Goal: Contribute content: Contribute content

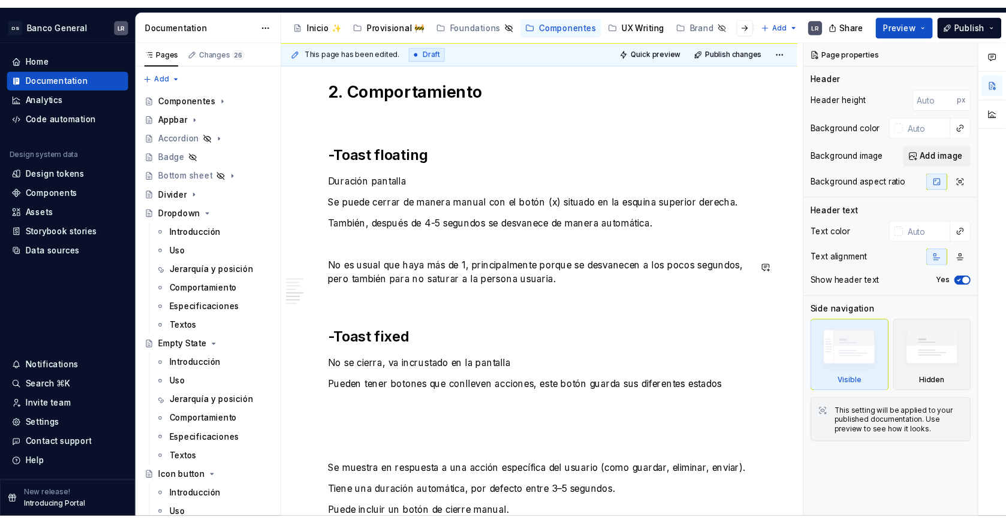
scroll to position [1186, 0]
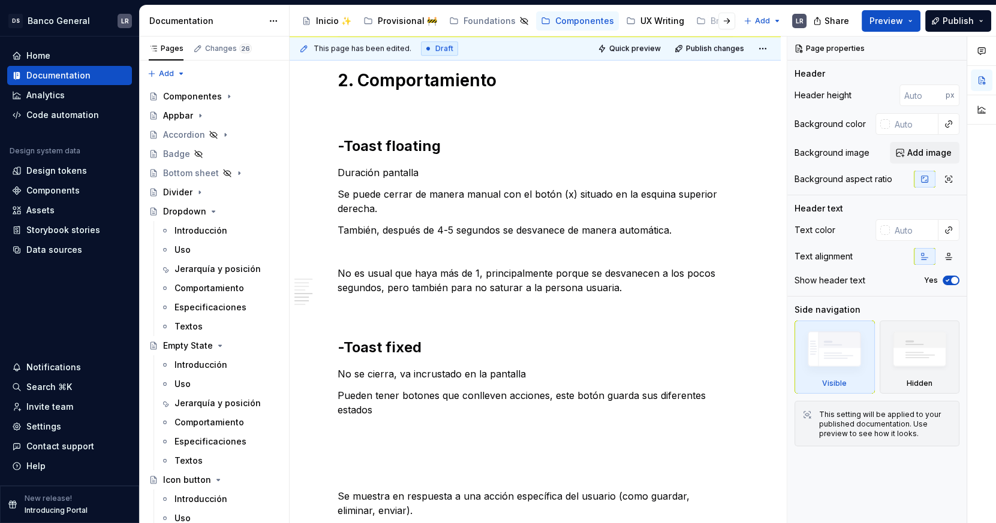
type textarea "*"
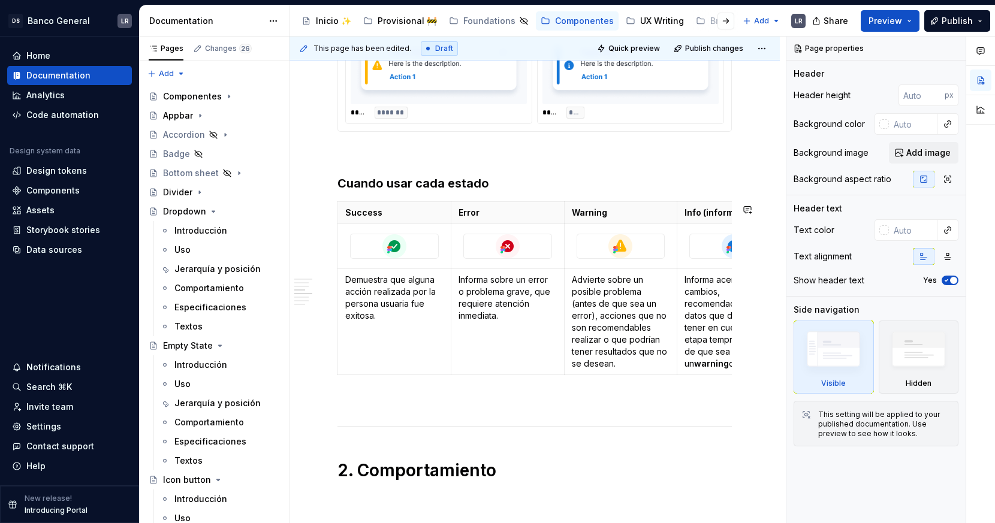
scroll to position [1053, 0]
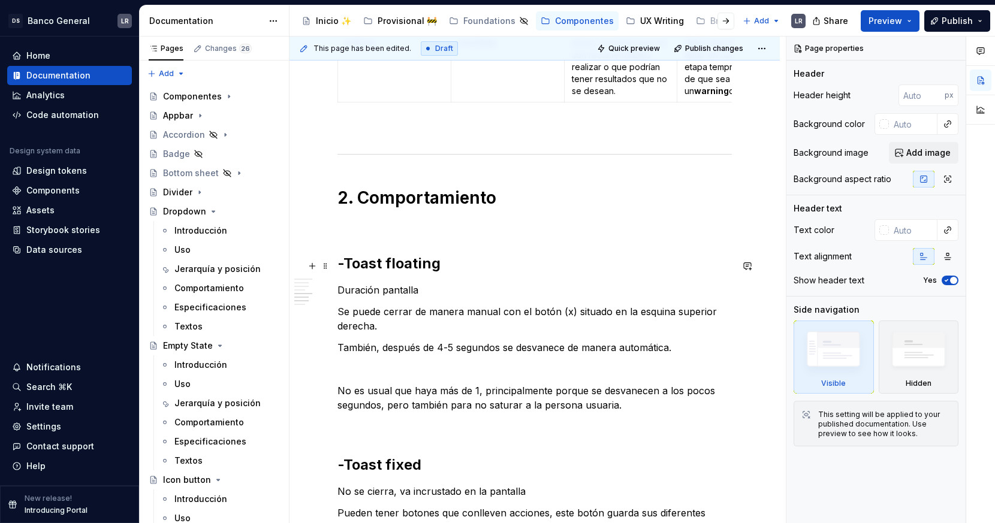
click at [464, 258] on h2 "-Toast floating" at bounding box center [534, 263] width 394 height 19
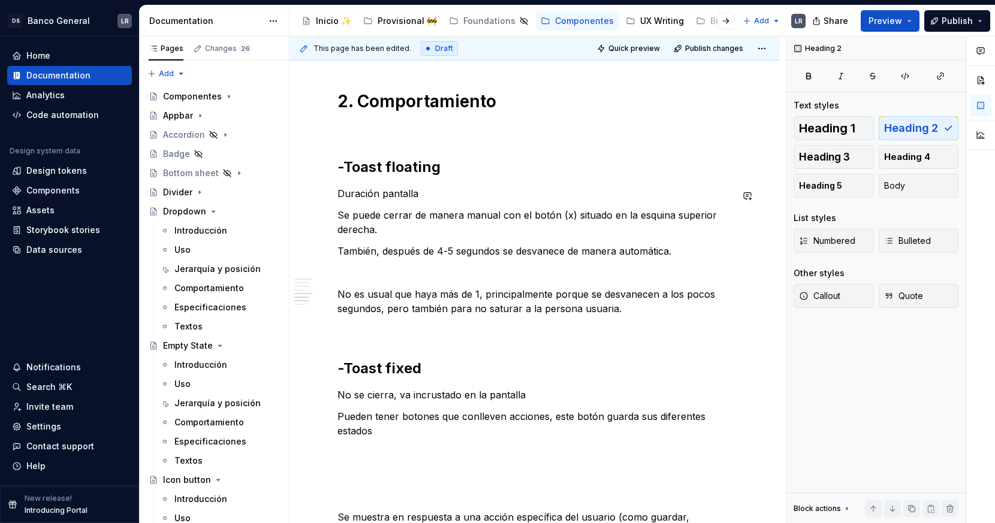
scroll to position [1217, 0]
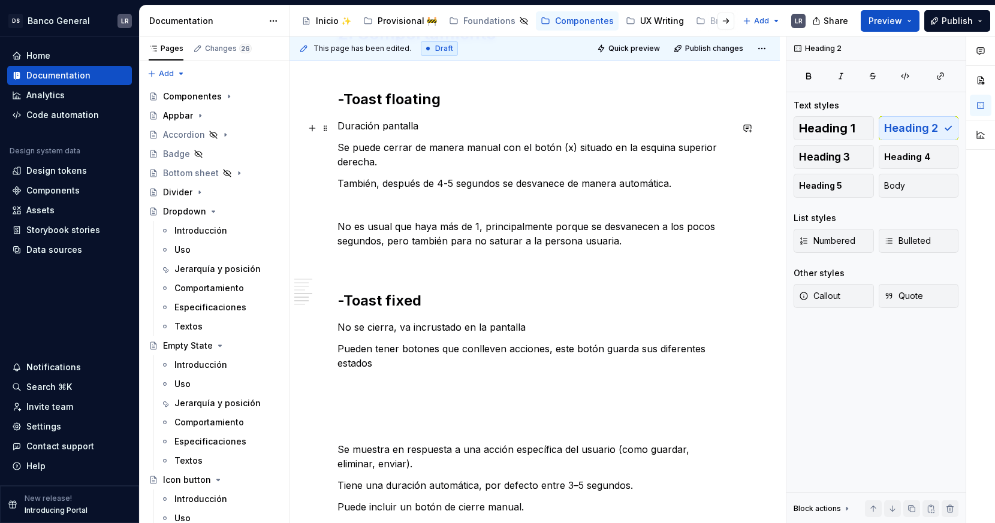
click at [398, 124] on p "Duración pantalla" at bounding box center [534, 126] width 394 height 14
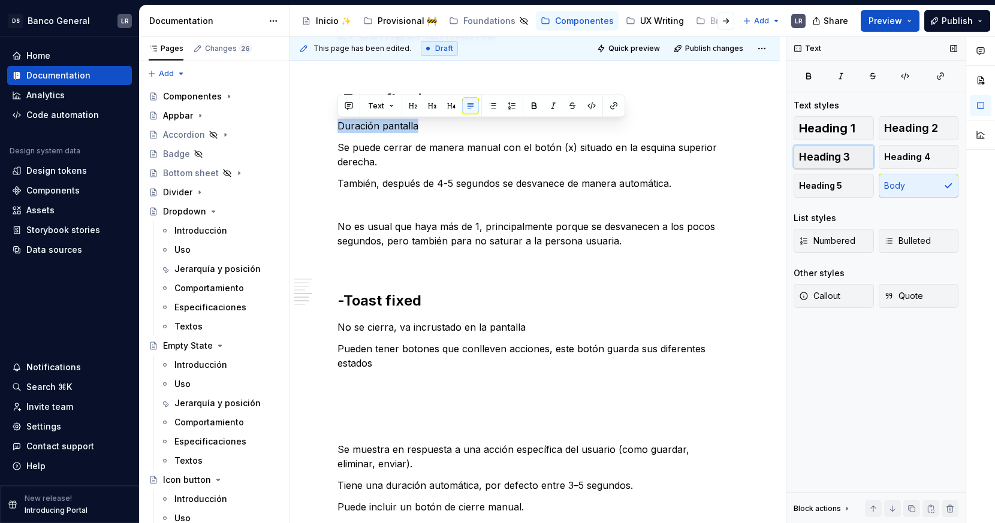
click at [837, 162] on span "Heading 3" at bounding box center [824, 157] width 51 height 12
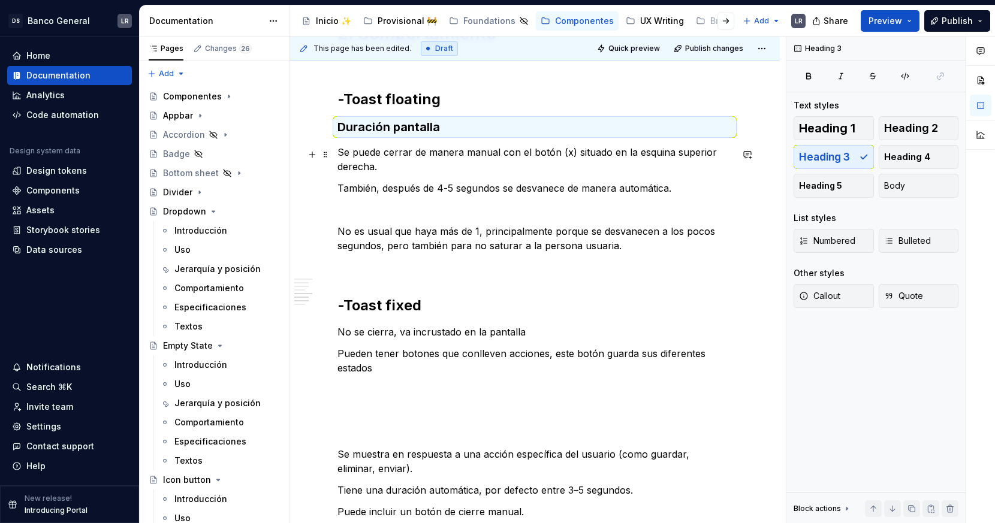
click at [387, 147] on p "Se puede cerrar de manera manual con el botón (x) situado en la esquina superio…" at bounding box center [534, 159] width 394 height 29
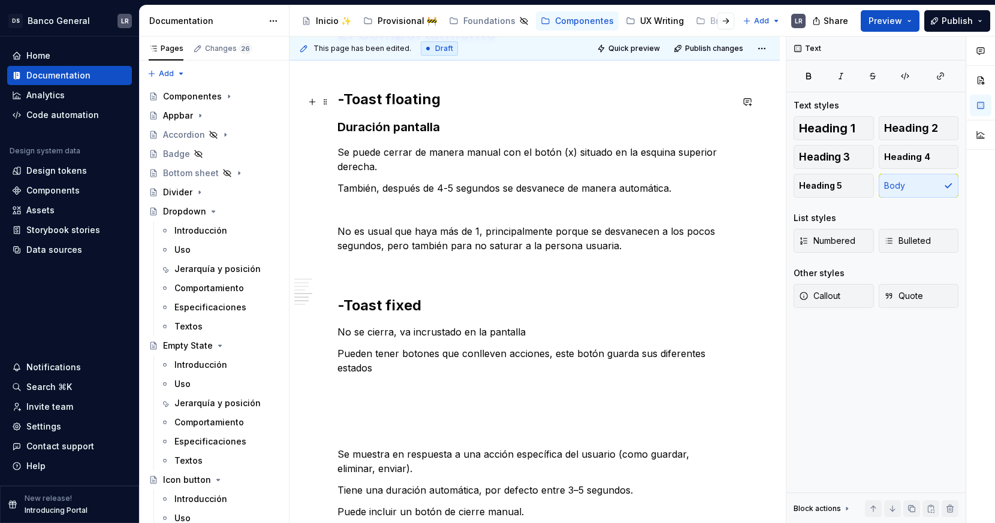
click at [384, 98] on h2 "-Toast floating" at bounding box center [534, 99] width 394 height 19
click at [417, 132] on h3 "Duración pantalla" at bounding box center [534, 127] width 394 height 17
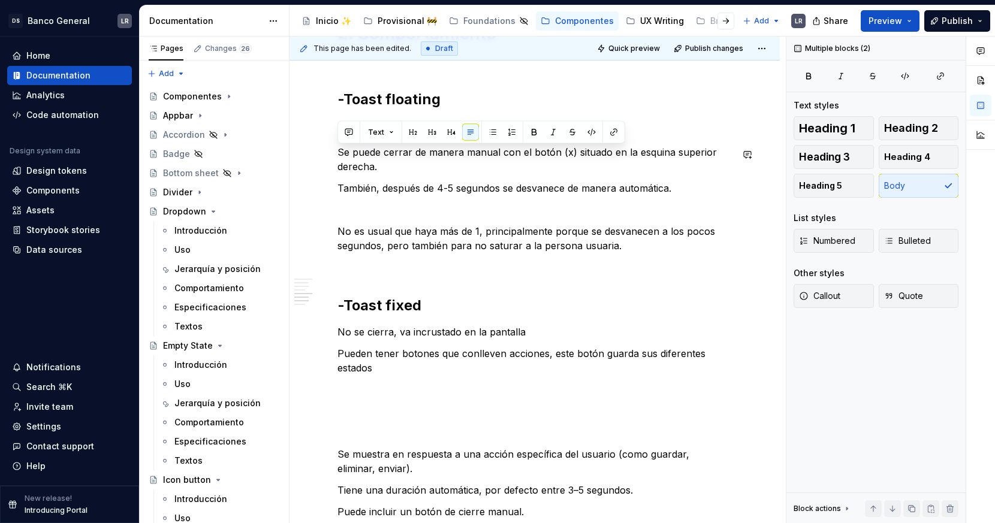
drag, startPoint x: 688, startPoint y: 195, endPoint x: 330, endPoint y: 145, distance: 361.4
click at [890, 248] on button "Bulleted" at bounding box center [919, 241] width 80 height 24
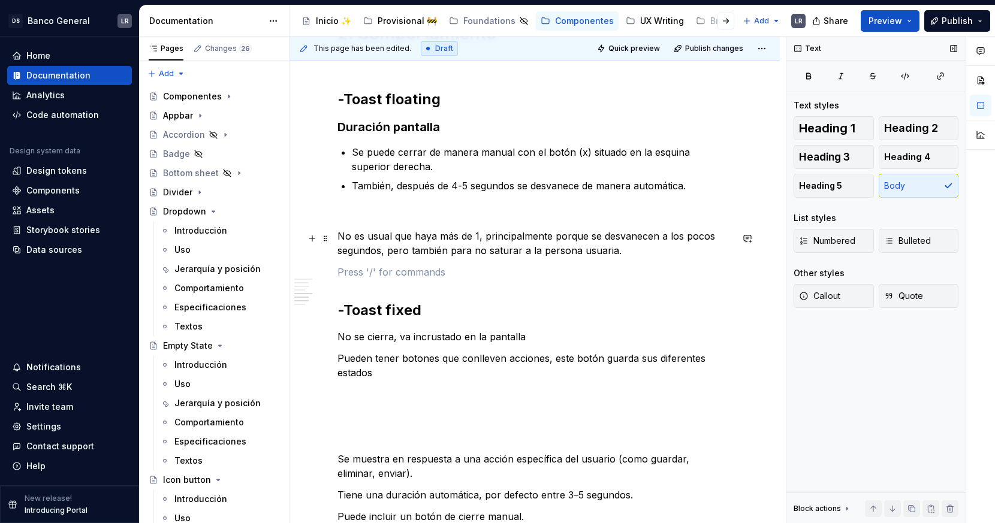
click at [510, 239] on p "No es usual que haya más de 1, principalmente porque se desvanecen a los pocos …" at bounding box center [534, 243] width 394 height 29
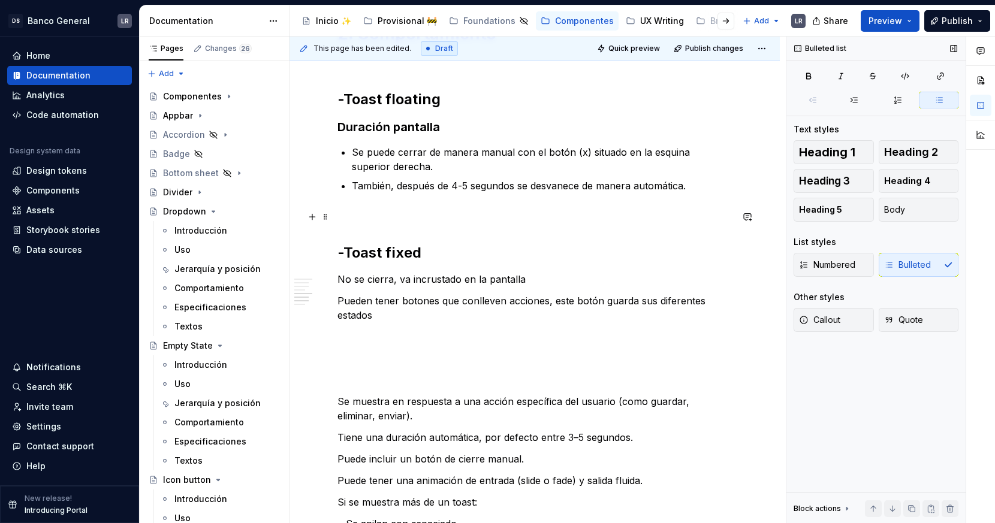
click at [419, 215] on p at bounding box center [534, 214] width 394 height 14
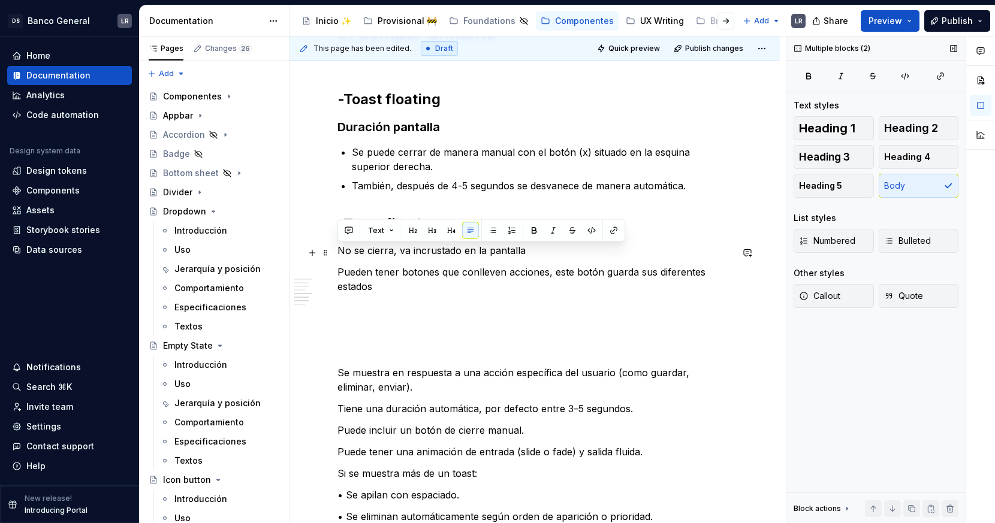
drag, startPoint x: 394, startPoint y: 294, endPoint x: 334, endPoint y: 250, distance: 74.2
click at [894, 248] on button "Bulleted" at bounding box center [919, 241] width 80 height 24
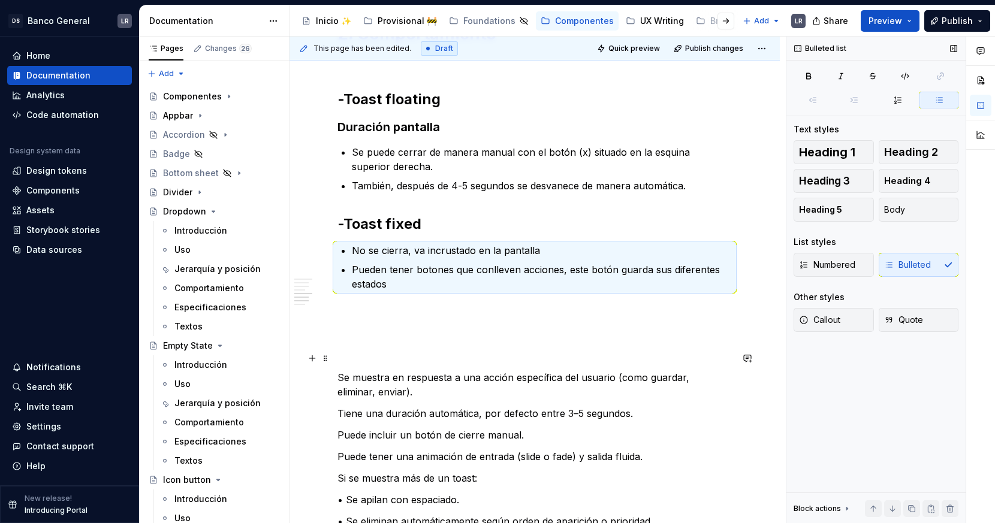
click at [429, 356] on p at bounding box center [534, 356] width 394 height 14
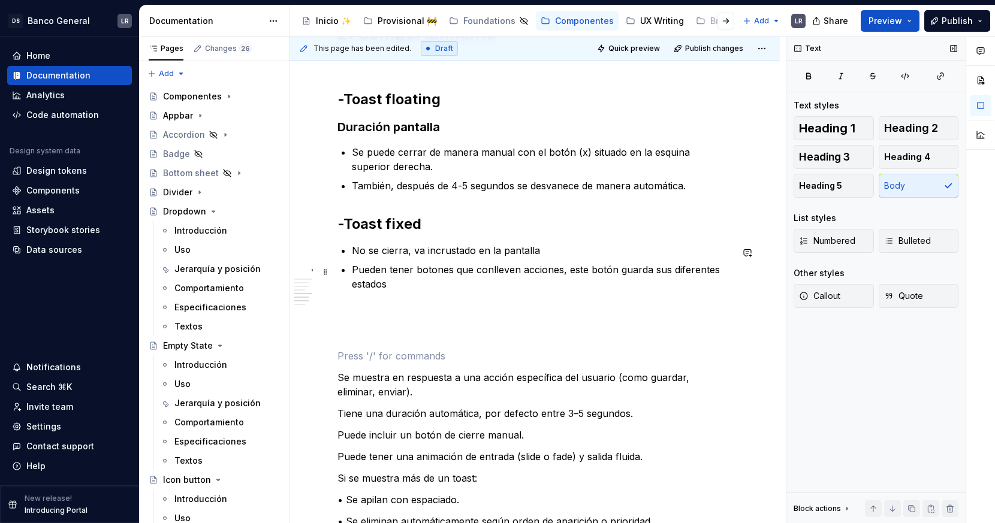
click at [414, 282] on p "Pueden tener botones que conlleven acciones, este botón guarda sus diferentes e…" at bounding box center [542, 277] width 380 height 29
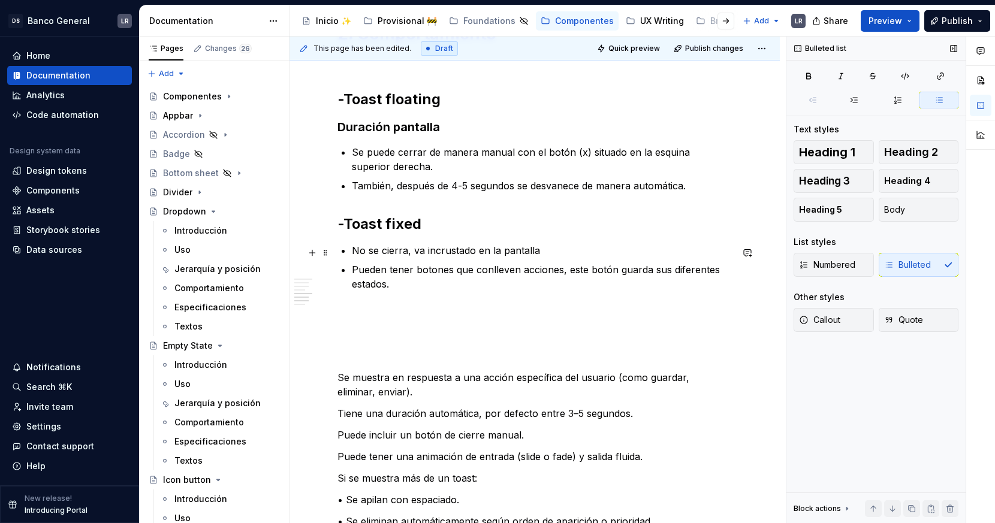
click at [575, 251] on p "No se cierra, va incrustado en la pantalla" at bounding box center [542, 250] width 380 height 14
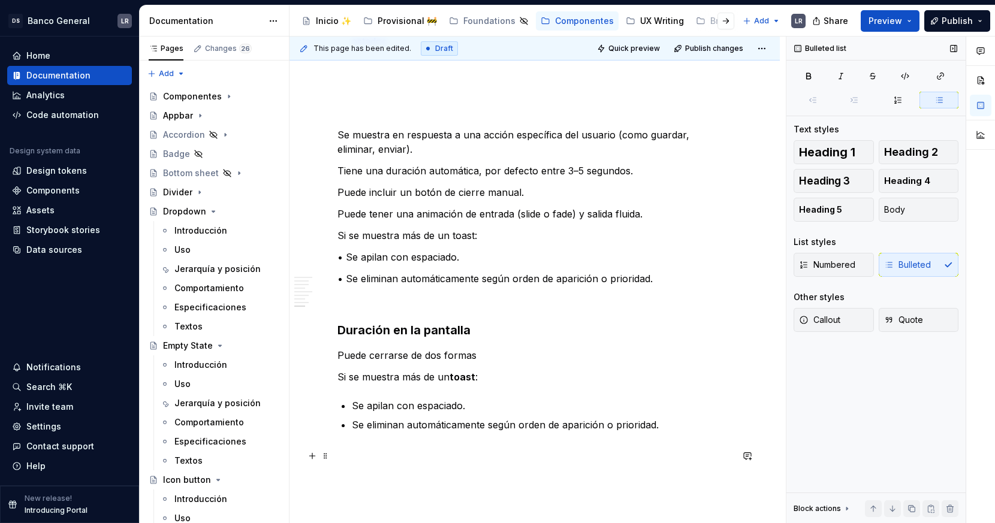
scroll to position [1466, 0]
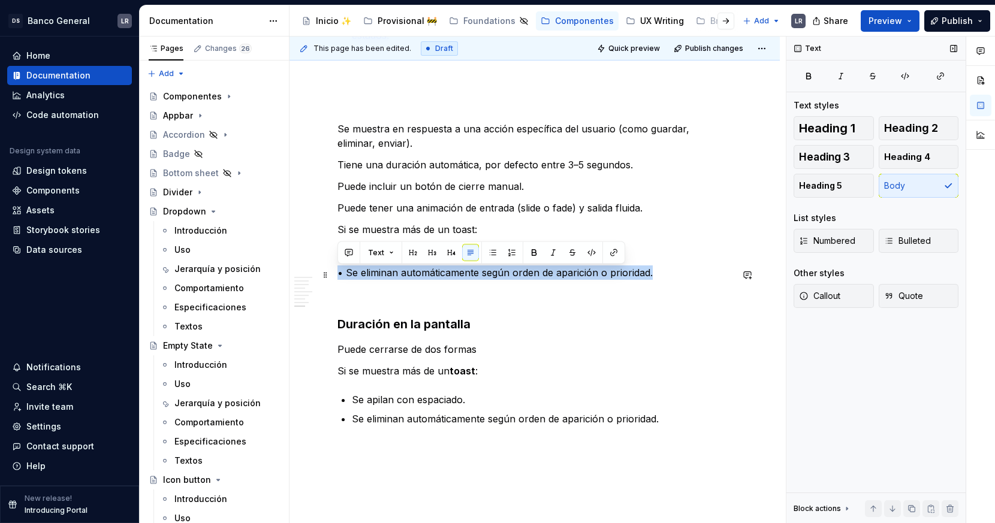
drag, startPoint x: 665, startPoint y: 272, endPoint x: 340, endPoint y: 276, distance: 325.5
click at [340, 276] on p "• Se eliminan automáticamente según orden de aparición o prioridad." at bounding box center [534, 273] width 394 height 14
copy p "• Se eliminan automáticamente según orden de aparición o prioridad."
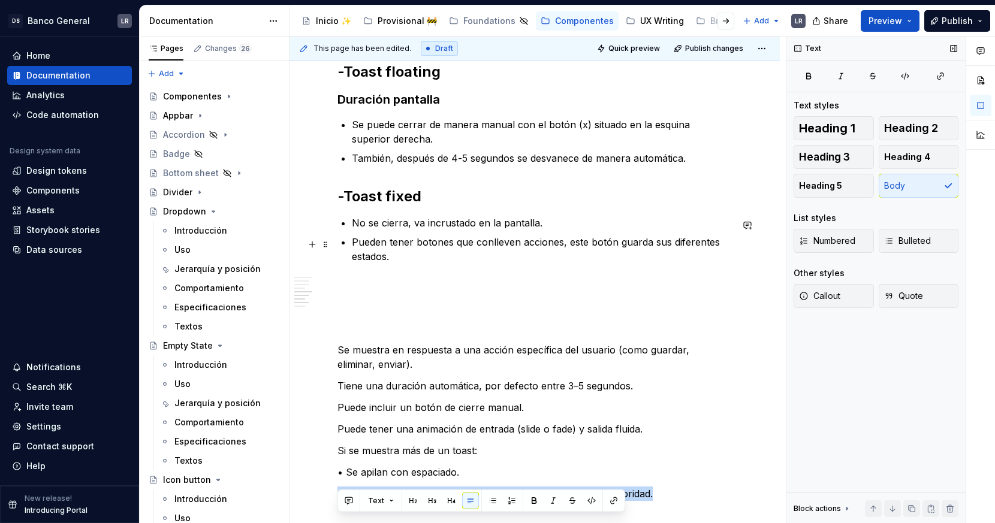
scroll to position [1202, 0]
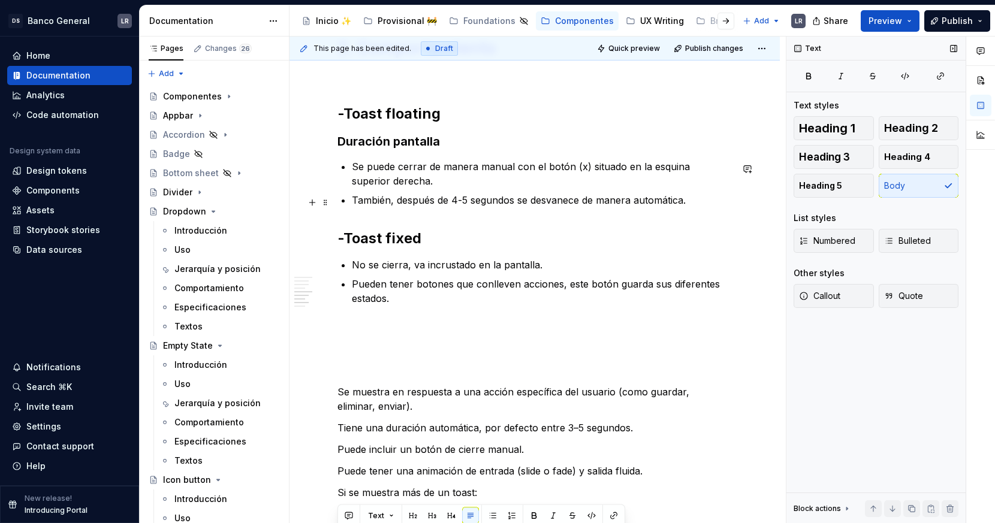
click at [722, 200] on p "También, después de 4-5 segundos se desvanece de manera automática." at bounding box center [542, 200] width 380 height 14
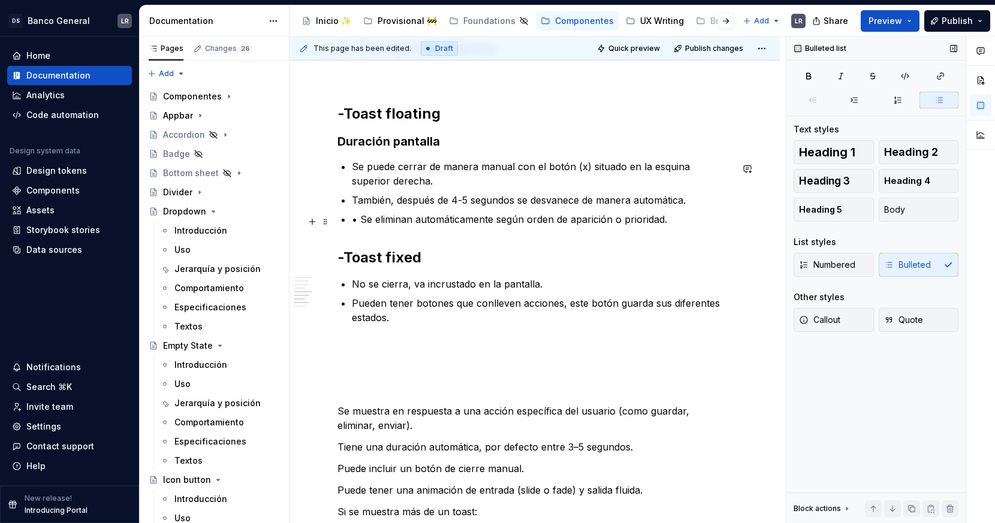
click at [360, 221] on p "• Se eliminan automáticamente según orden de aparición o prioridad." at bounding box center [542, 219] width 380 height 14
drag, startPoint x: 656, startPoint y: 219, endPoint x: 600, endPoint y: 219, distance: 55.7
click at [600, 219] on p "Se eliminan automáticamente según orden de aparición o prioridad." at bounding box center [542, 219] width 380 height 14
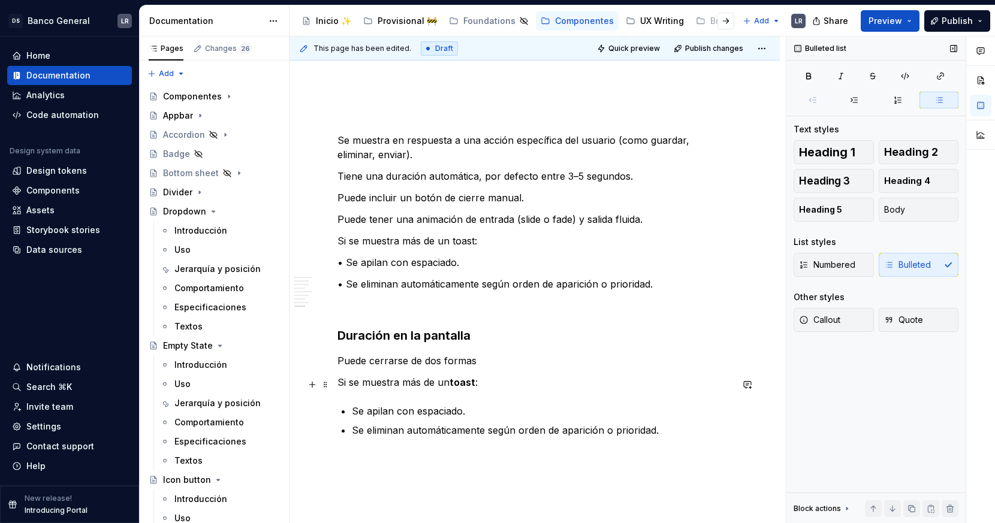
scroll to position [1491, 0]
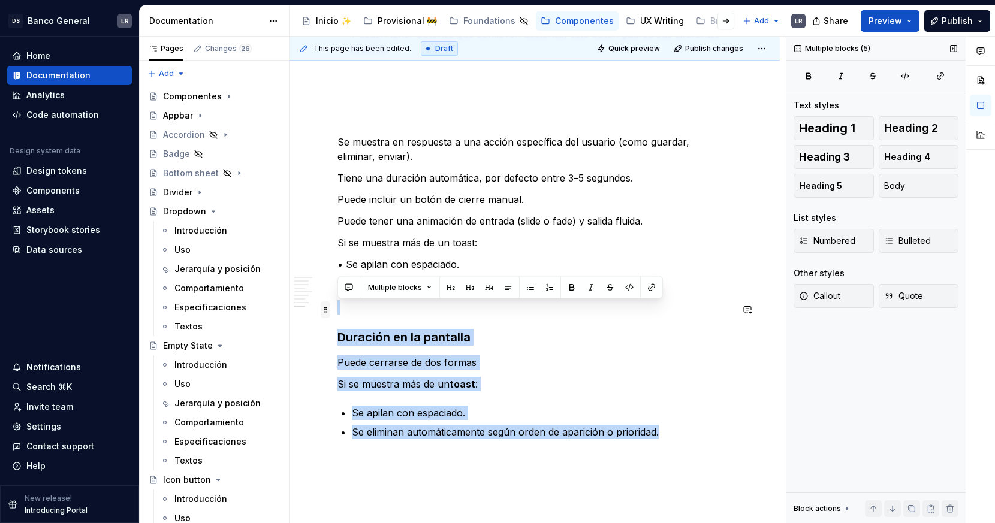
drag, startPoint x: 679, startPoint y: 429, endPoint x: 327, endPoint y: 306, distance: 372.7
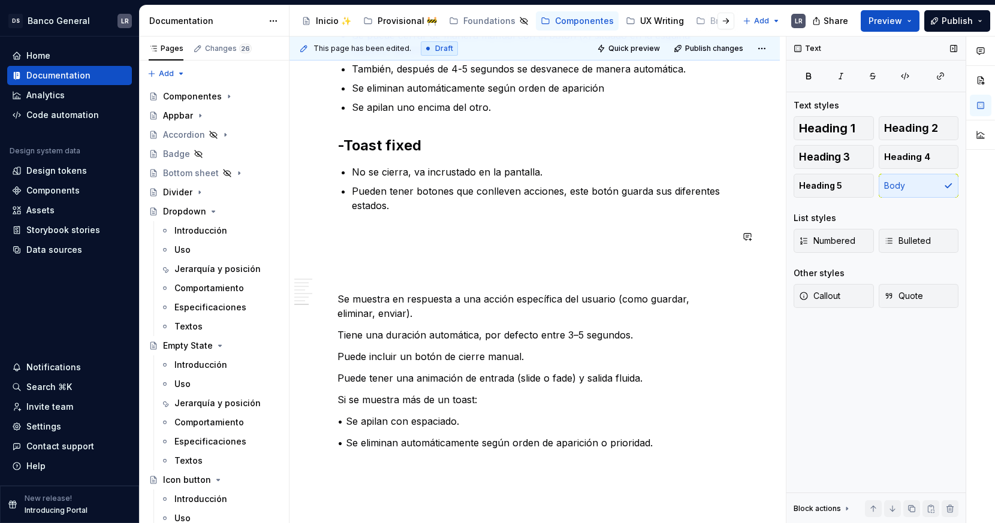
scroll to position [1301, 0]
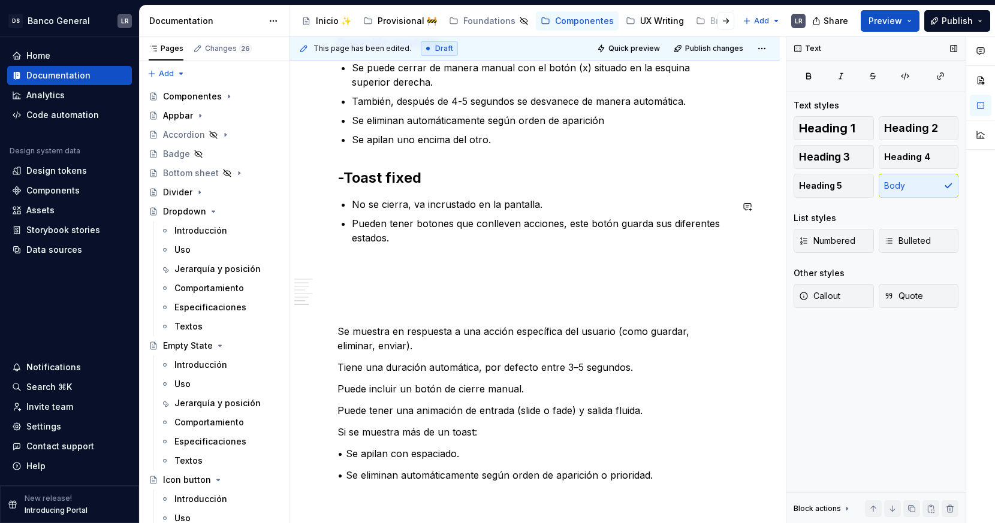
click at [423, 198] on p "No se cierra, va incrustado en la pantalla." at bounding box center [542, 204] width 380 height 14
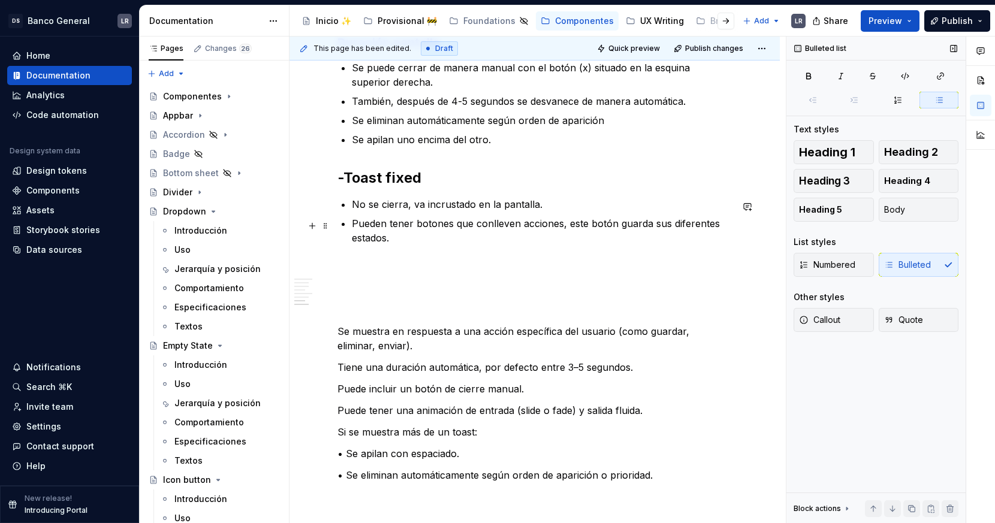
click at [439, 224] on p "Pueden tener botones que conlleven acciones, este botón guarda sus diferentes e…" at bounding box center [542, 230] width 380 height 29
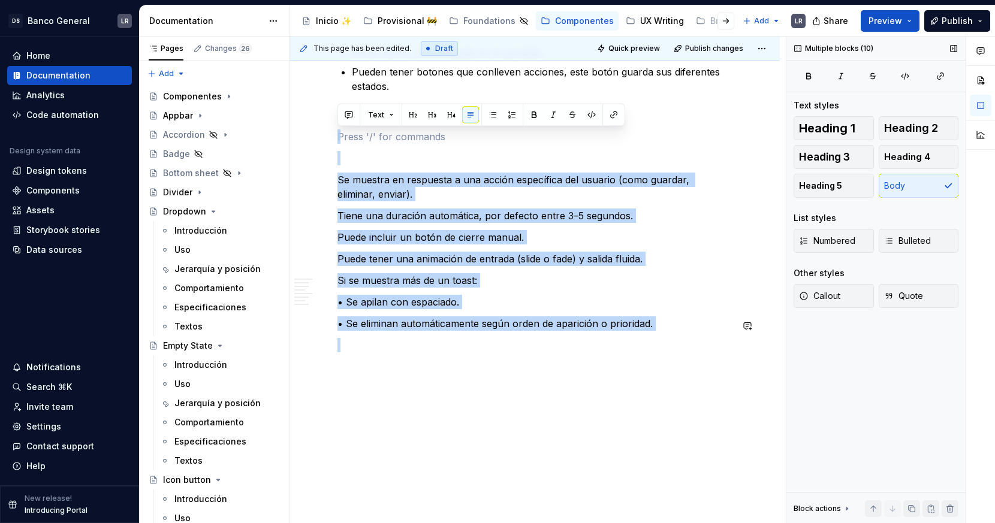
drag, startPoint x: 368, startPoint y: 282, endPoint x: 506, endPoint y: 547, distance: 298.1
click at [506, 470] on html "DS Banco General LR Home Documentation Analytics Code automation Design system …" at bounding box center [497, 261] width 995 height 523
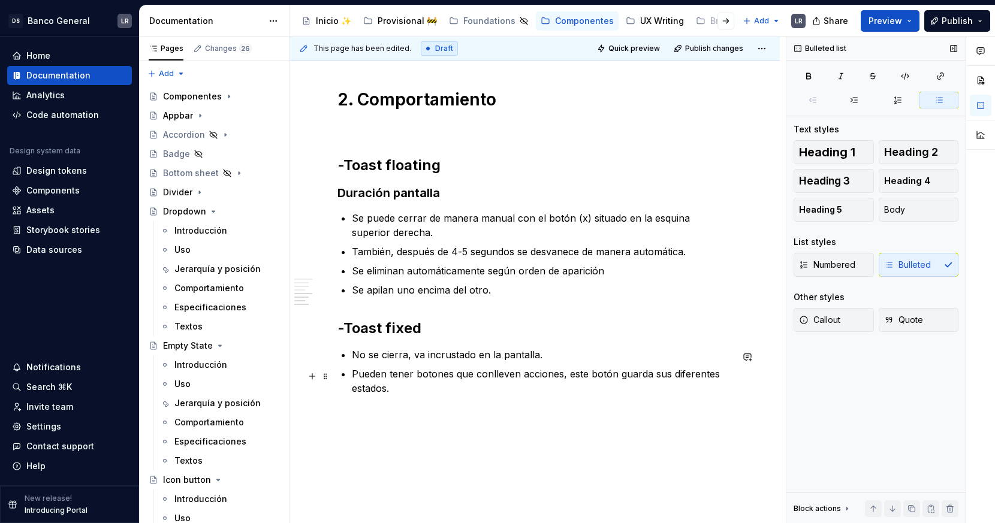
scroll to position [1129, 0]
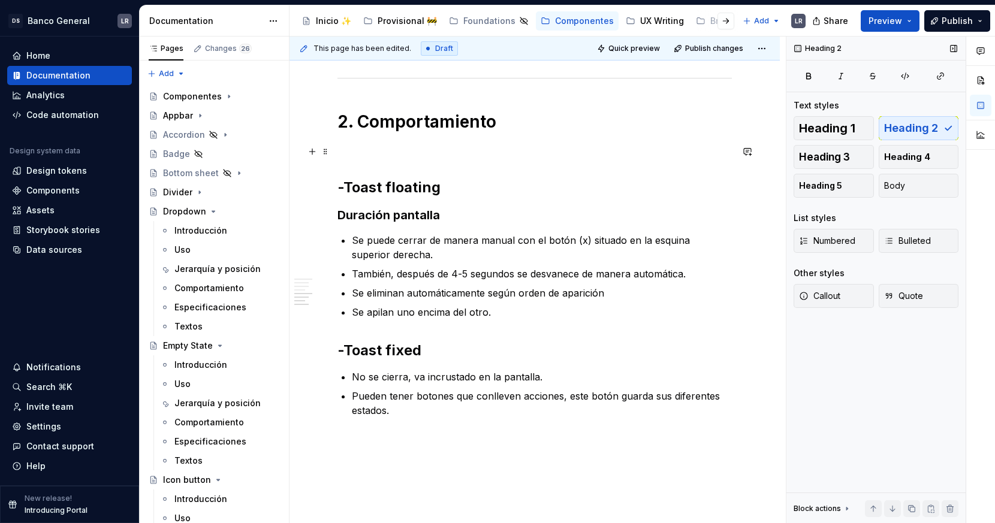
click at [400, 149] on p at bounding box center [534, 149] width 394 height 14
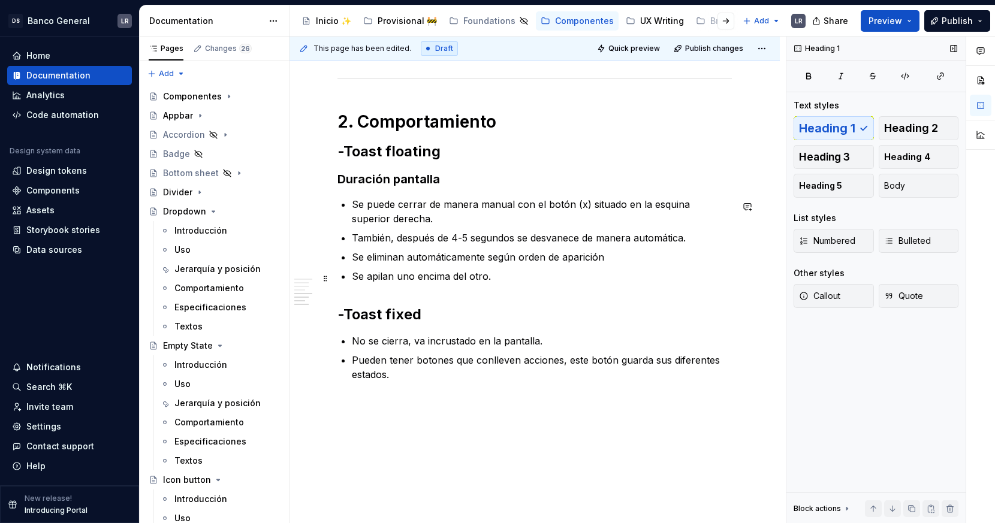
click at [521, 281] on p "Se apilan uno encima del otro." at bounding box center [542, 276] width 380 height 14
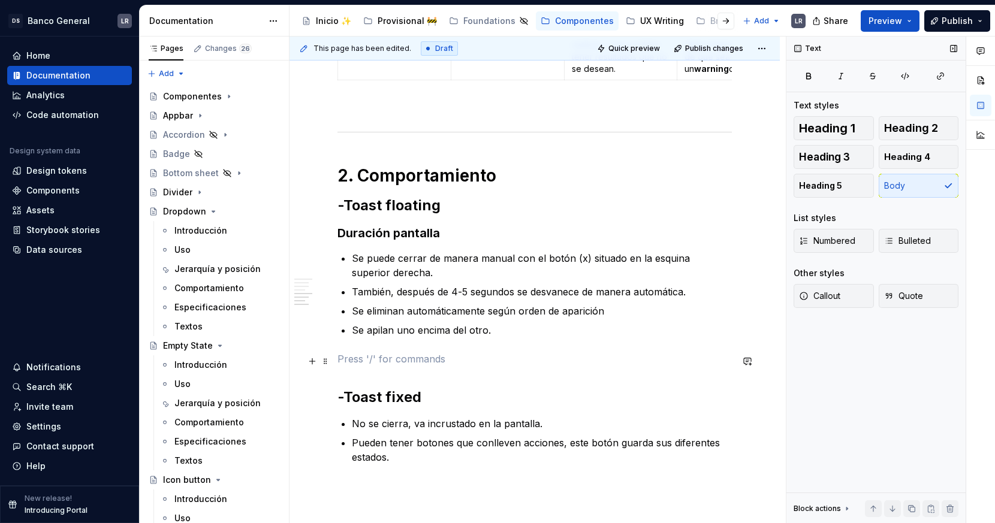
scroll to position [1095, 0]
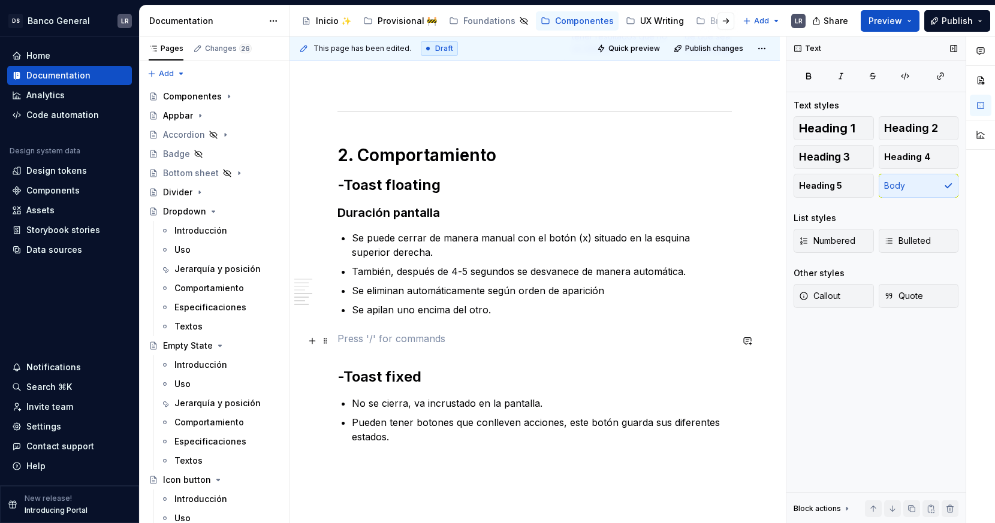
click at [310, 343] on button "button" at bounding box center [312, 341] width 17 height 17
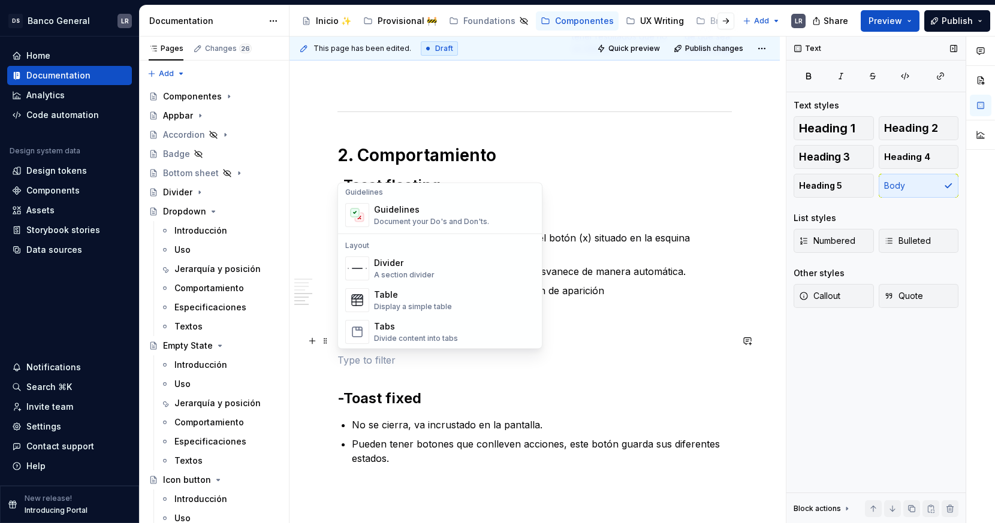
scroll to position [341, 0]
click at [442, 229] on span "Guidelines Document your Do's and Don'ts." at bounding box center [439, 216] width 199 height 31
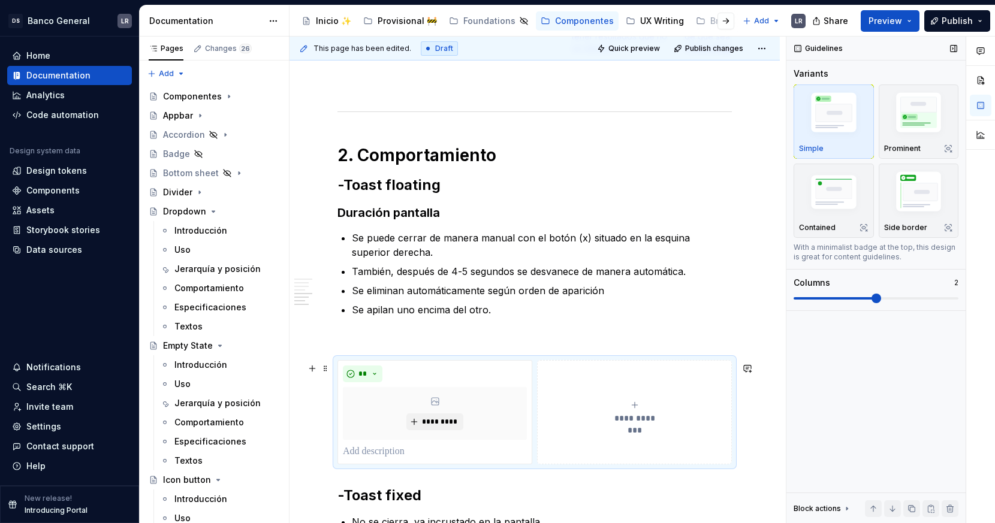
click at [697, 364] on button "**********" at bounding box center [634, 412] width 195 height 104
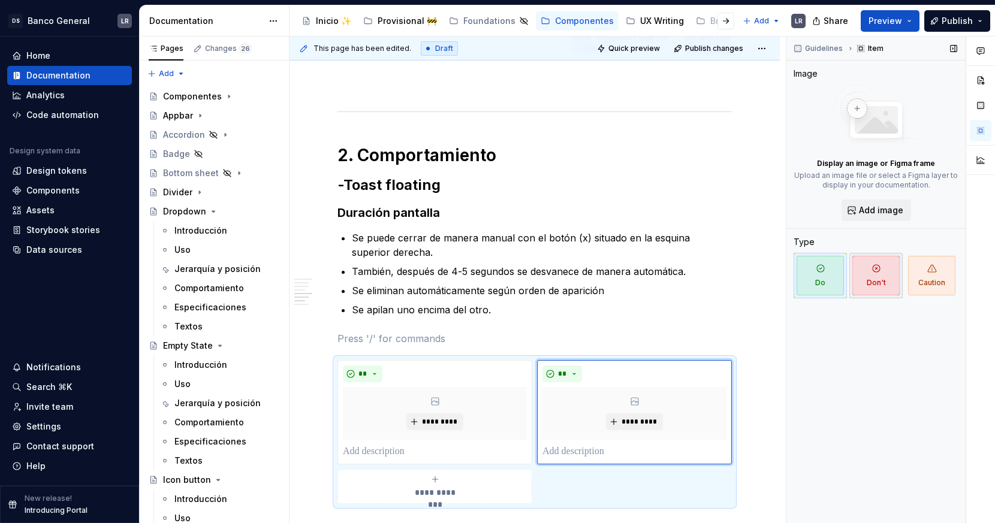
click at [871, 280] on span "Don't" at bounding box center [875, 276] width 47 height 40
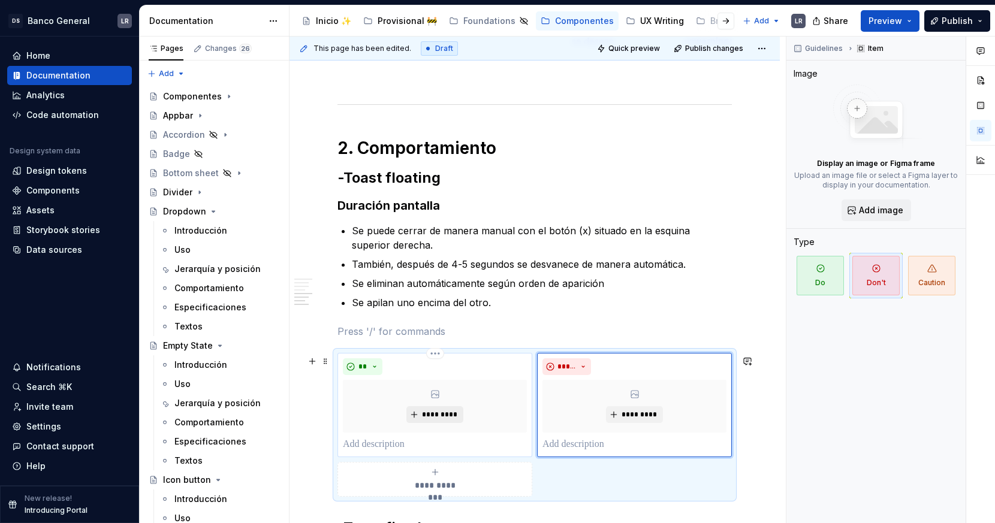
click at [451, 413] on span "*********" at bounding box center [439, 415] width 37 height 10
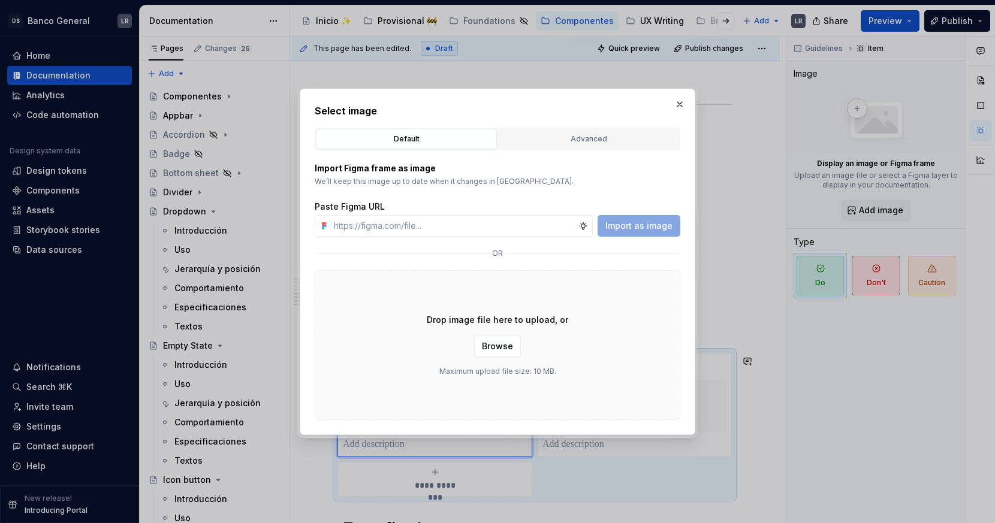
type textarea "*"
paste input "[URL][DOMAIN_NAME]"
type input "[URL][DOMAIN_NAME]"
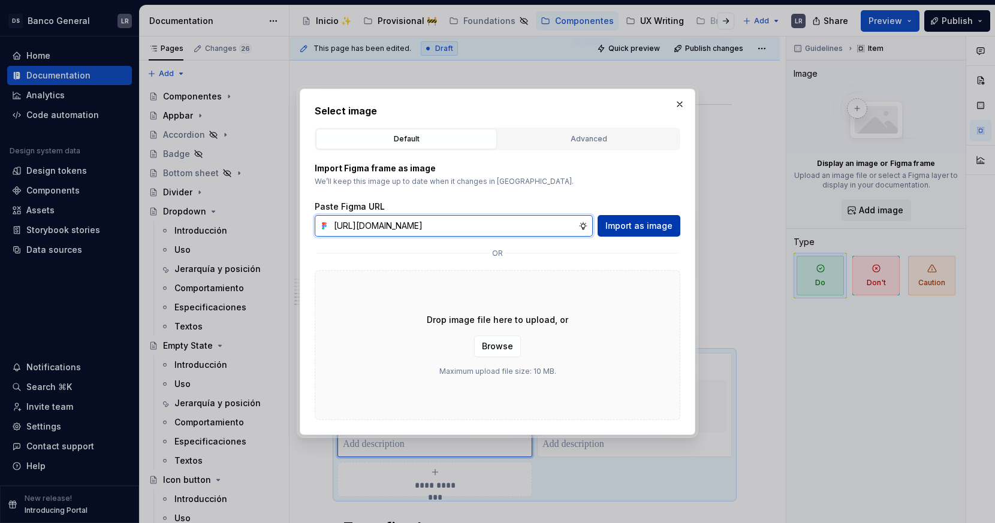
scroll to position [0, 318]
click at [635, 221] on span "Import as image" at bounding box center [638, 226] width 67 height 12
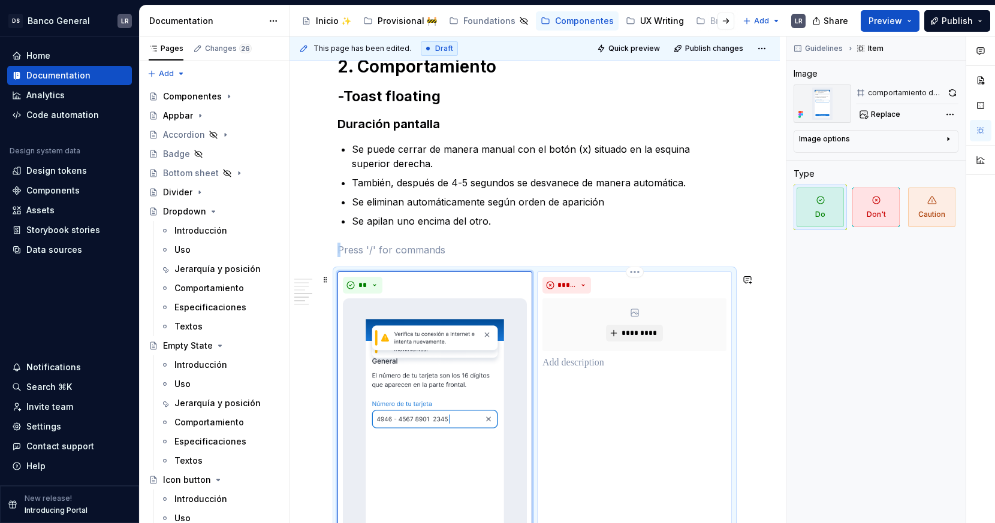
scroll to position [1187, 0]
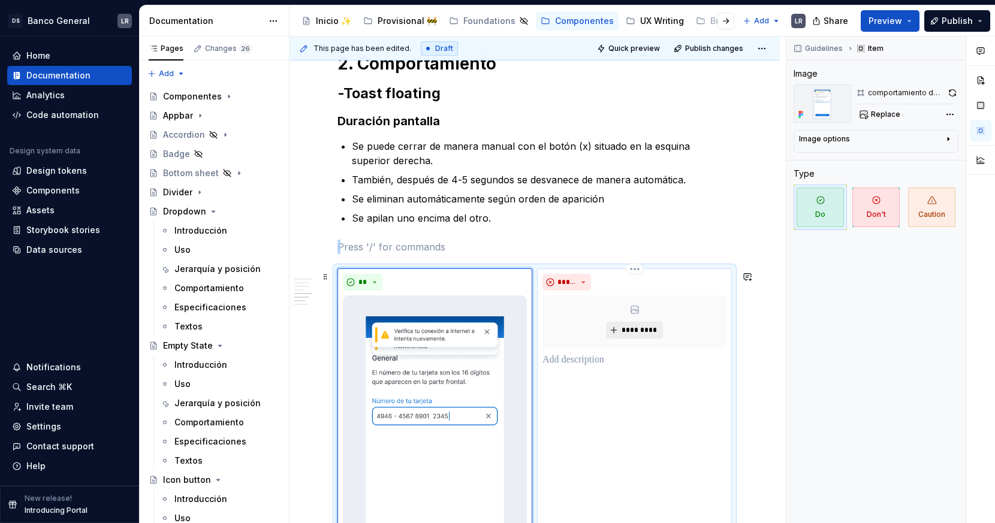
click at [659, 339] on button "*********" at bounding box center [634, 330] width 57 height 17
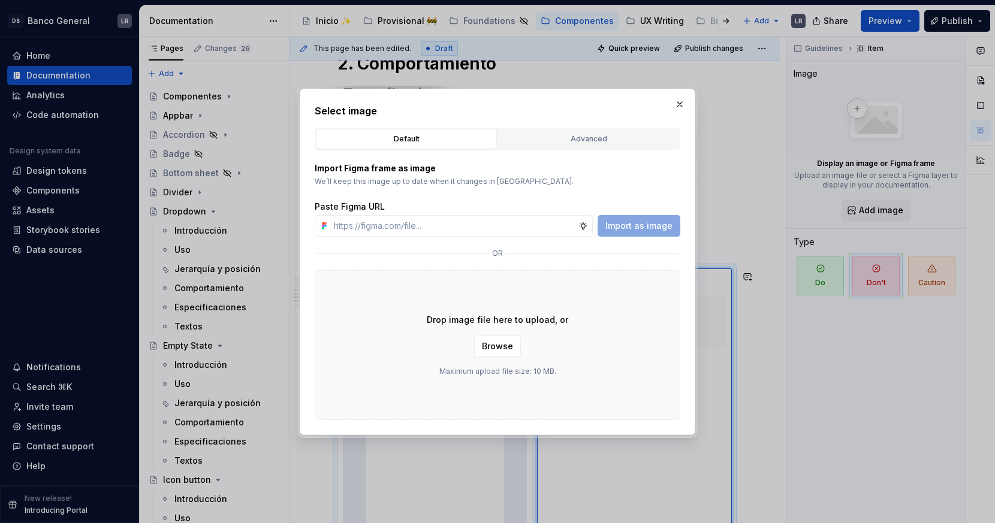
click at [588, 300] on div "Drop image file here to upload, or Browse Maximum upload file size: 10 MB." at bounding box center [498, 345] width 366 height 150
type textarea "*"
click at [550, 234] on input "text" at bounding box center [453, 226] width 249 height 22
paste input "[URL][DOMAIN_NAME]"
type input "[URL][DOMAIN_NAME]"
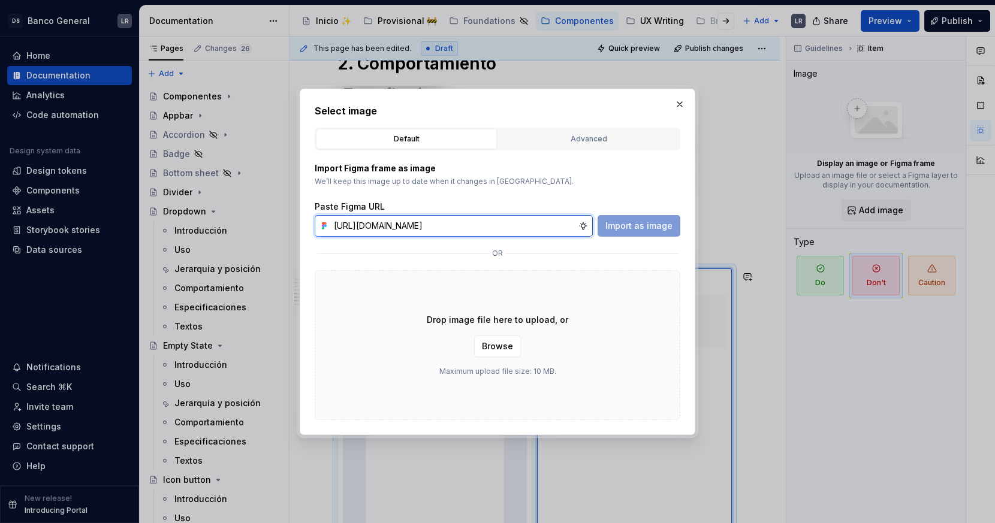
scroll to position [0, 319]
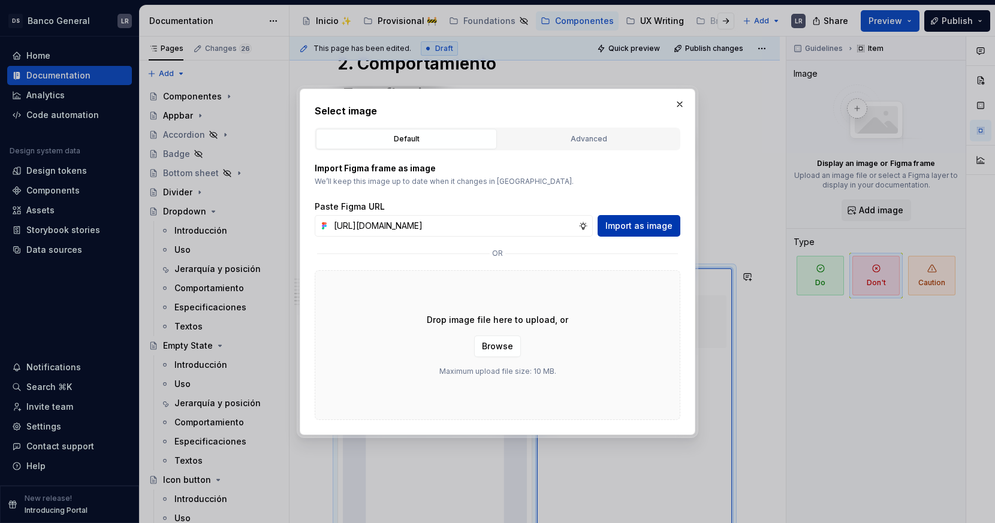
click at [613, 231] on span "Import as image" at bounding box center [638, 226] width 67 height 12
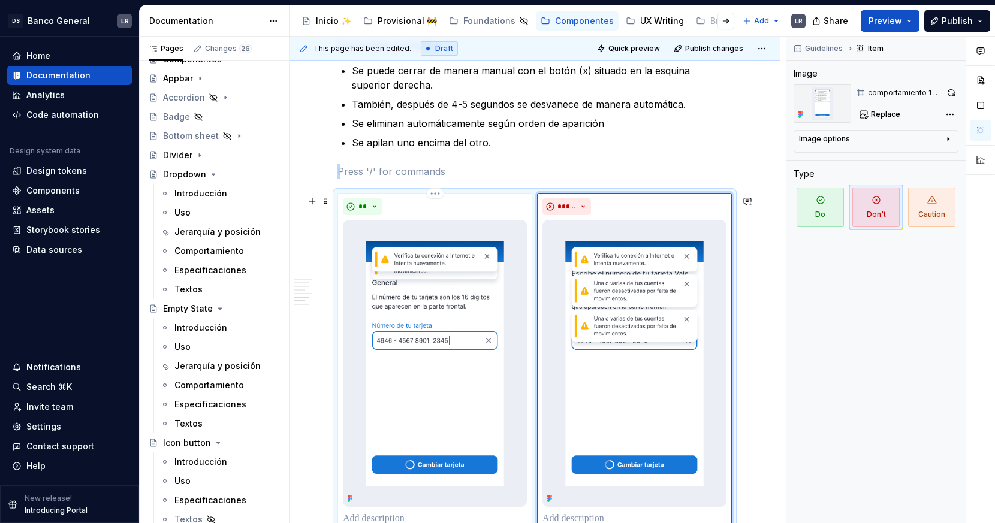
scroll to position [1286, 0]
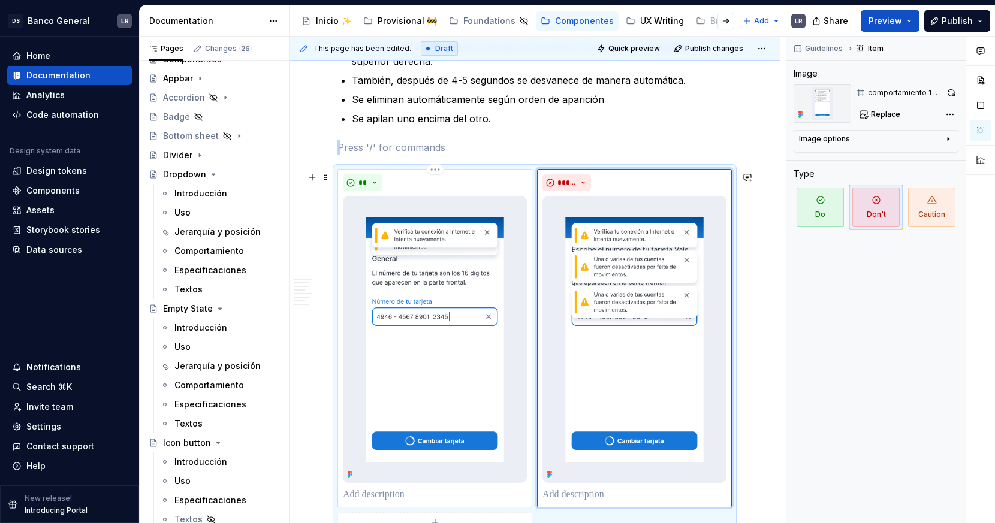
click at [396, 470] on p at bounding box center [435, 495] width 184 height 14
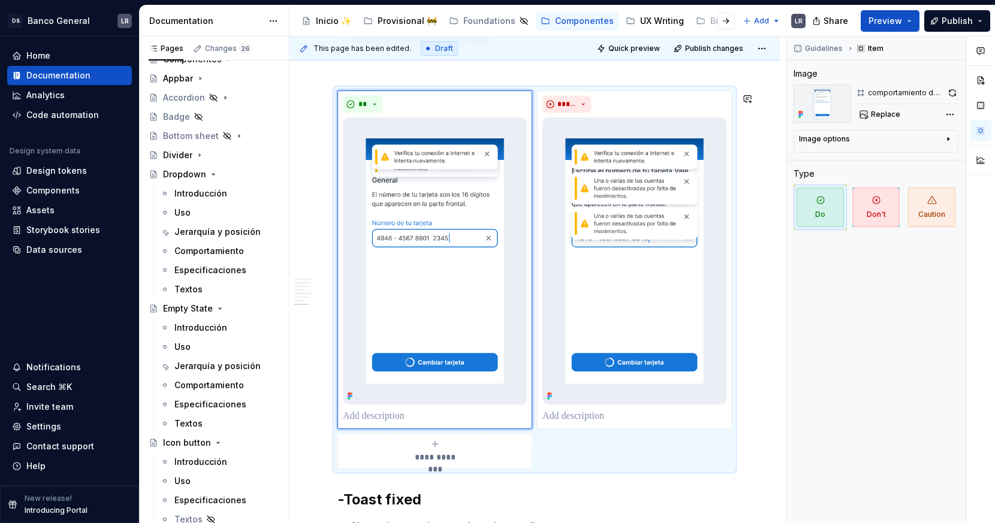
scroll to position [1374, 0]
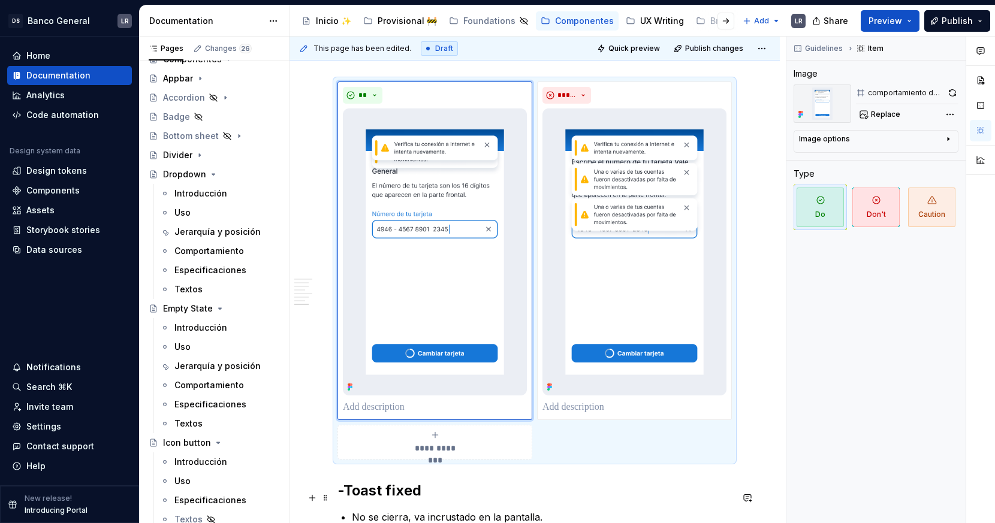
type textarea "*"
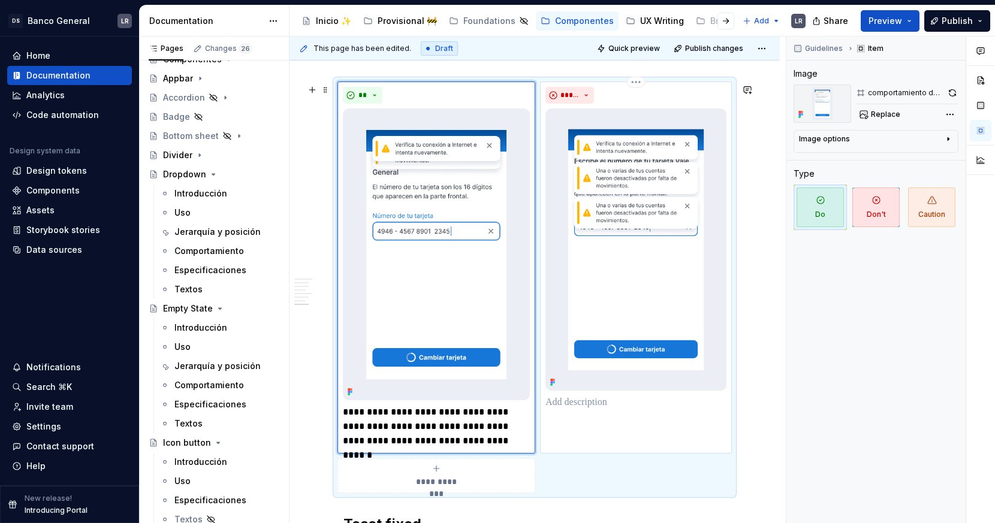
click at [595, 410] on p at bounding box center [635, 403] width 181 height 14
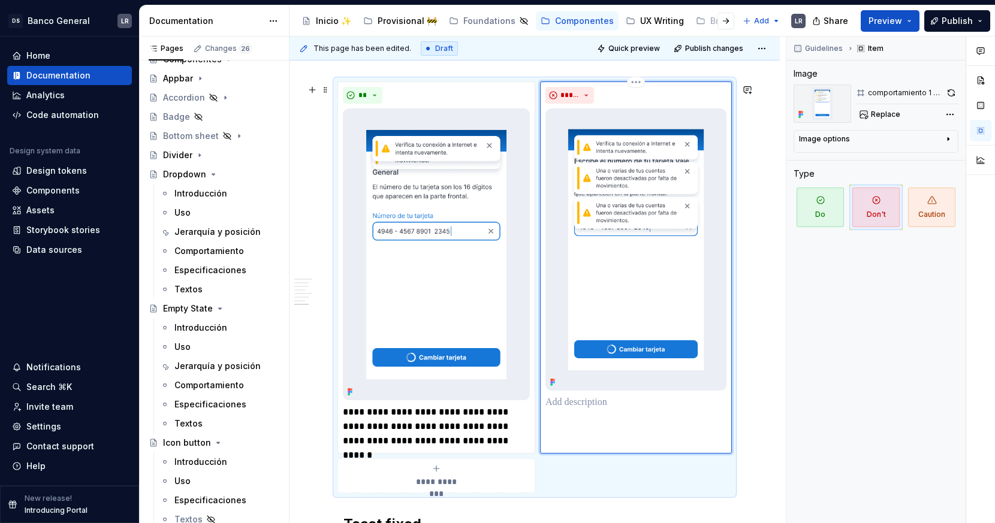
type textarea "*"
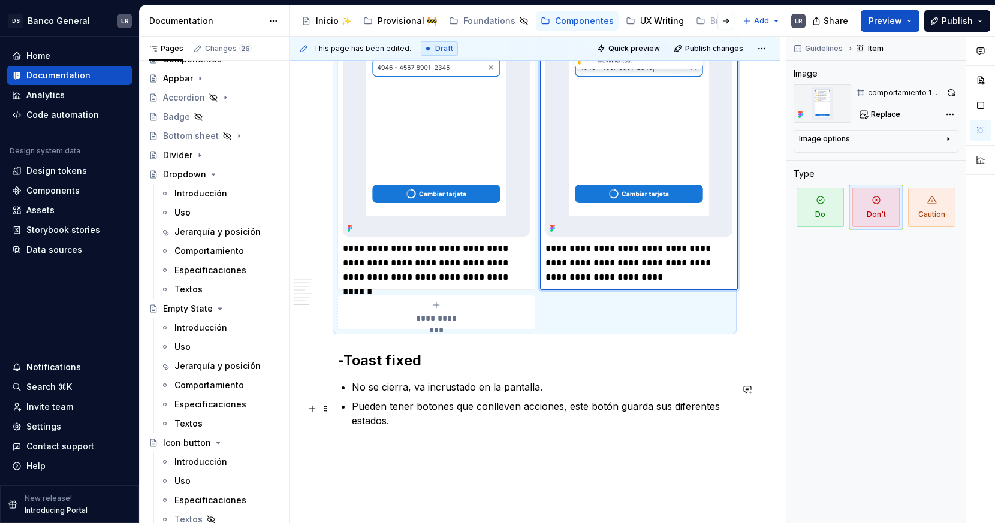
scroll to position [1615, 0]
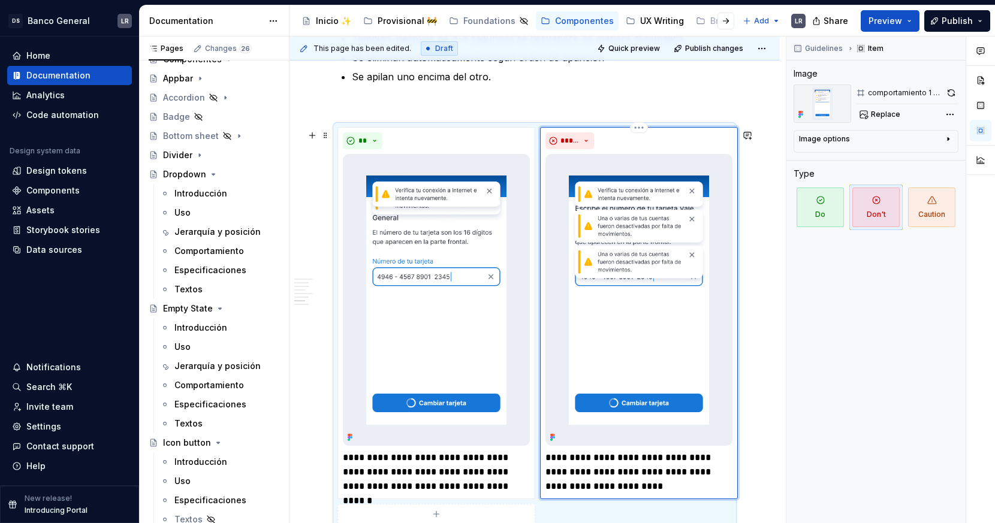
scroll to position [1247, 0]
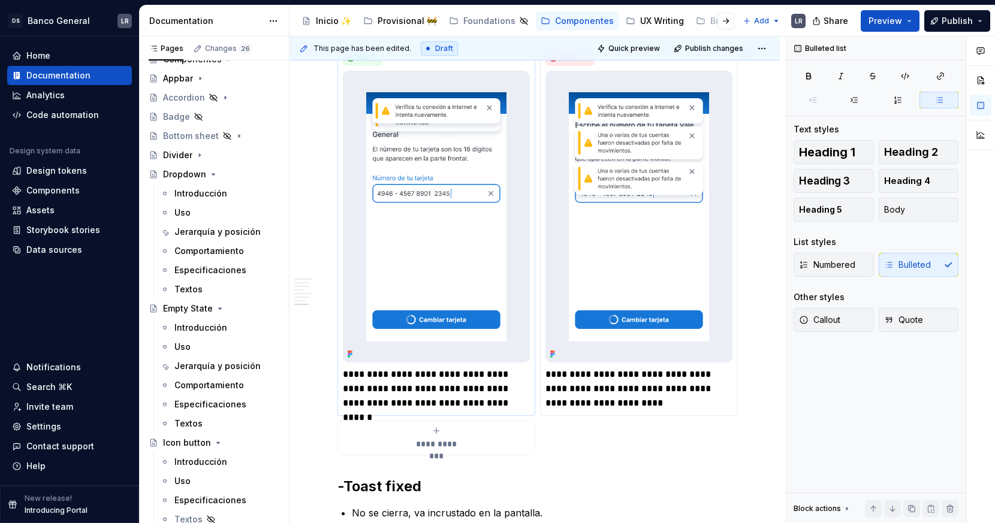
scroll to position [1403, 0]
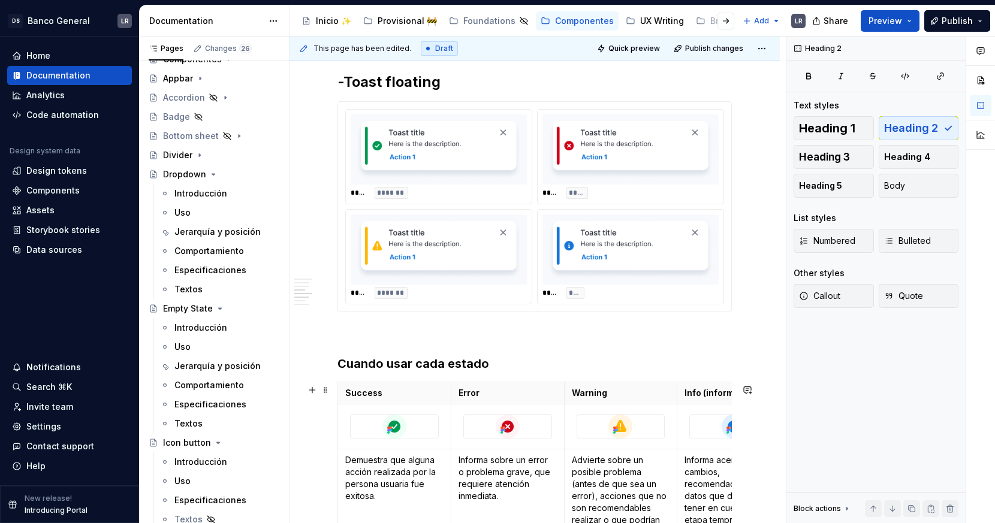
scroll to position [427, 0]
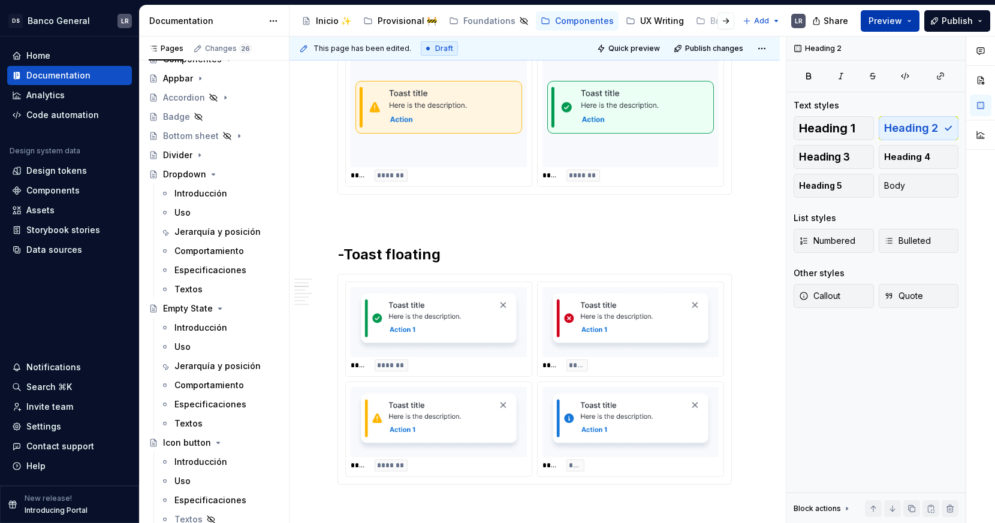
click at [894, 17] on span "Preview" at bounding box center [886, 21] width 34 height 12
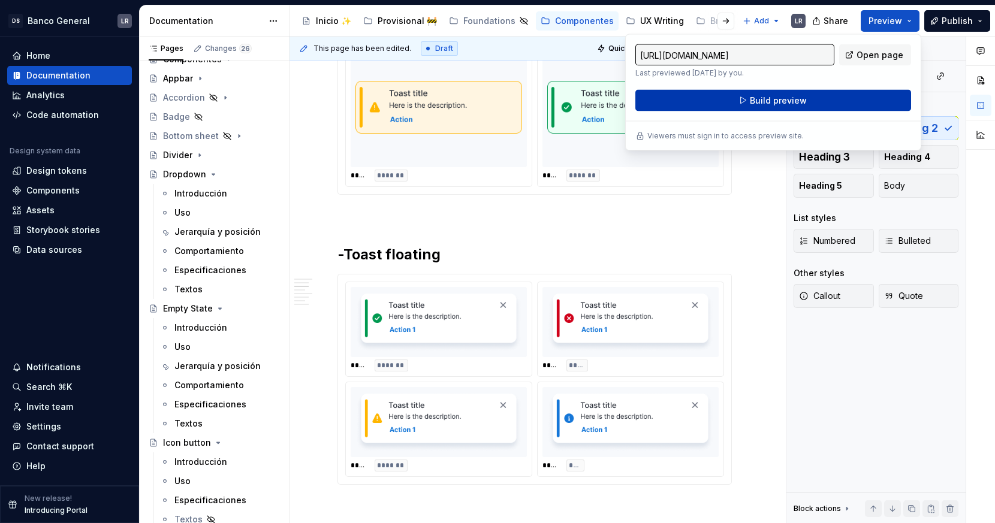
click at [820, 107] on button "Build preview" at bounding box center [773, 101] width 276 height 22
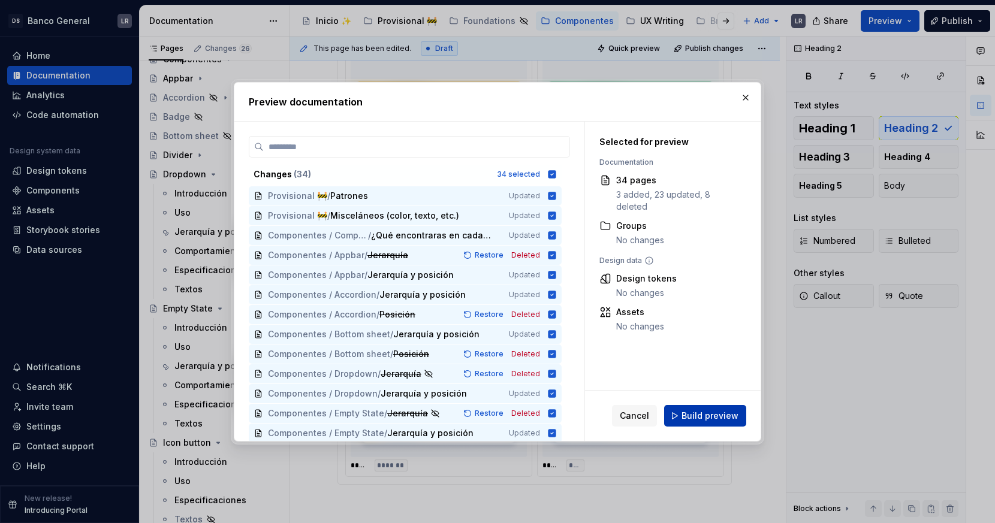
click at [689, 420] on span "Build preview" at bounding box center [710, 416] width 57 height 12
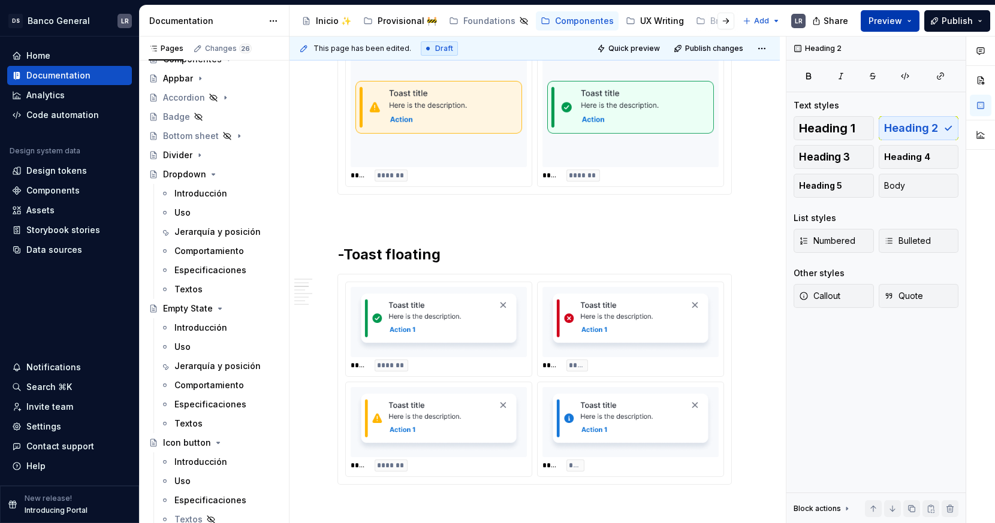
click at [894, 22] on button "Preview" at bounding box center [890, 21] width 59 height 22
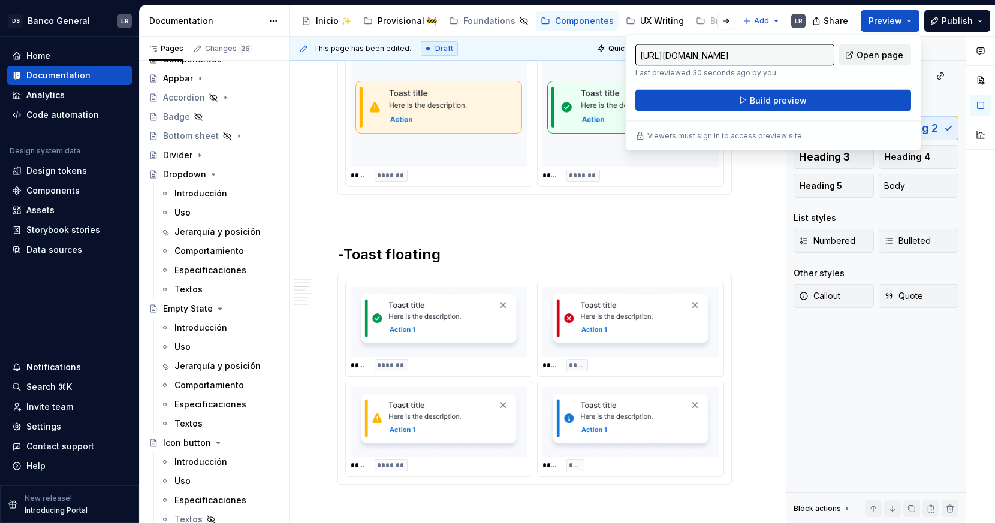
click at [870, 56] on span "Open page" at bounding box center [880, 55] width 47 height 12
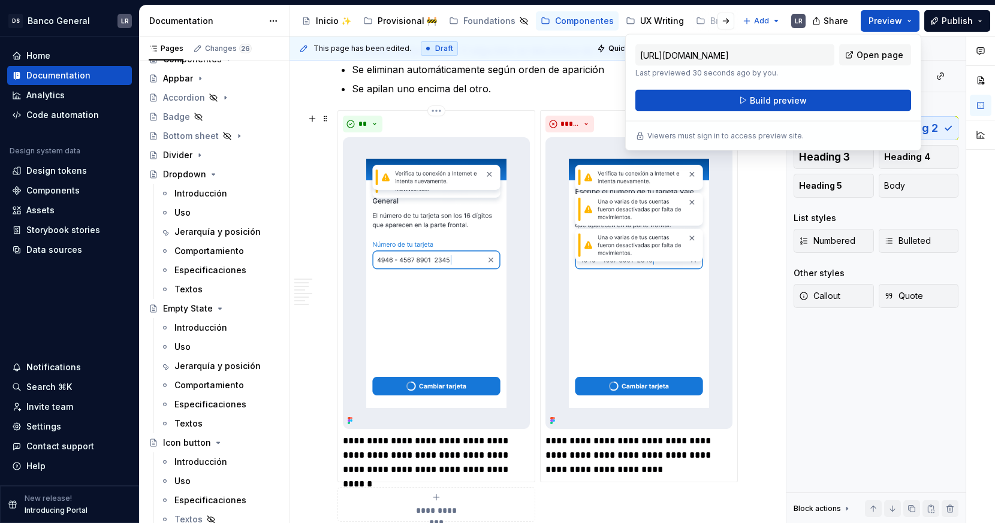
scroll to position [1364, 0]
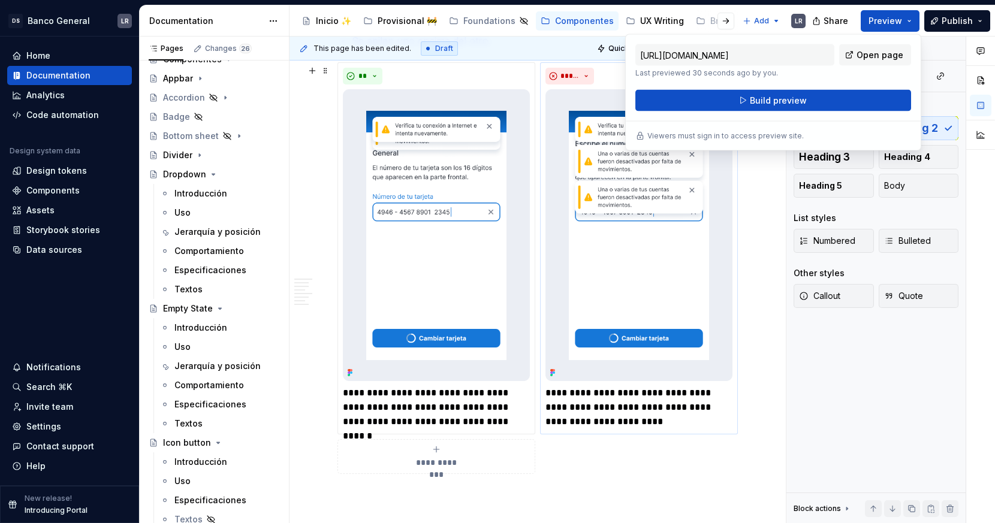
click at [562, 185] on img at bounding box center [638, 235] width 187 height 292
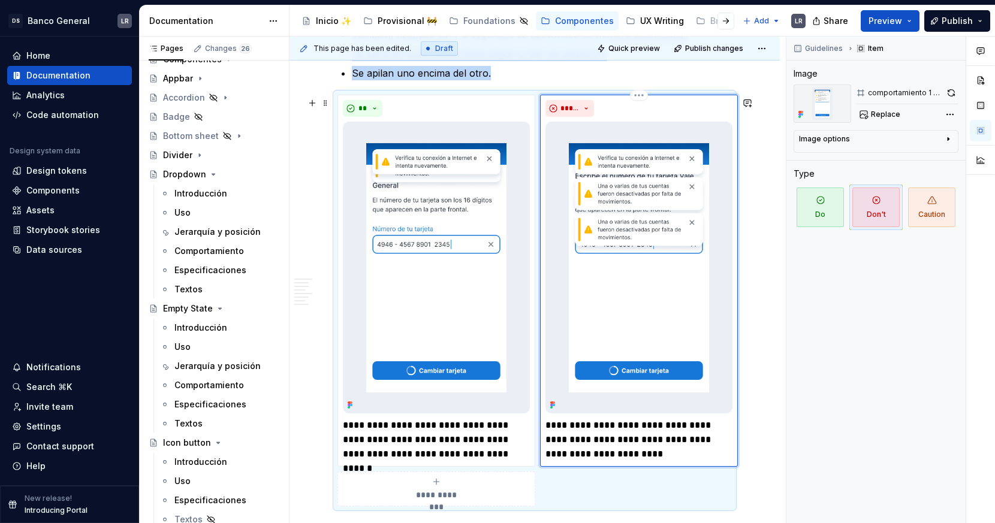
scroll to position [1304, 0]
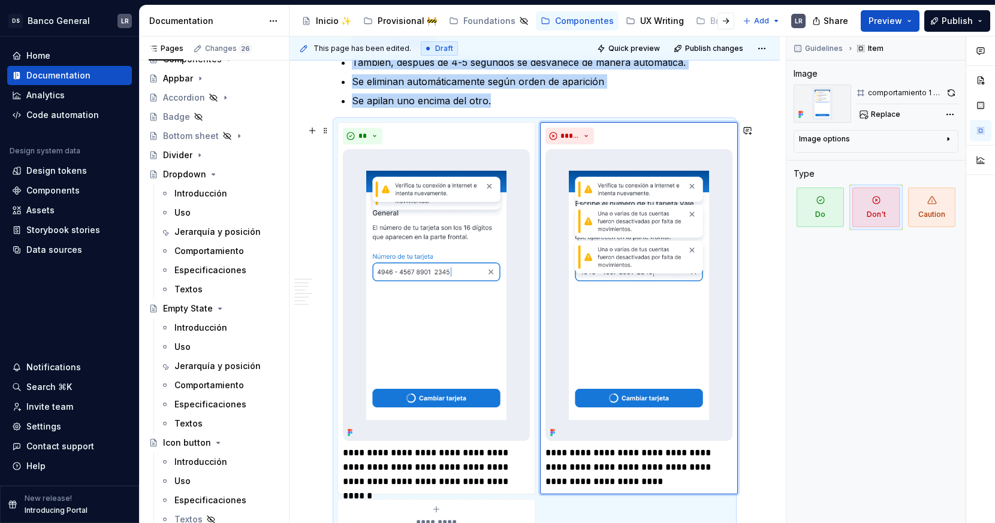
click at [533, 122] on div "**********" at bounding box center [534, 328] width 394 height 412
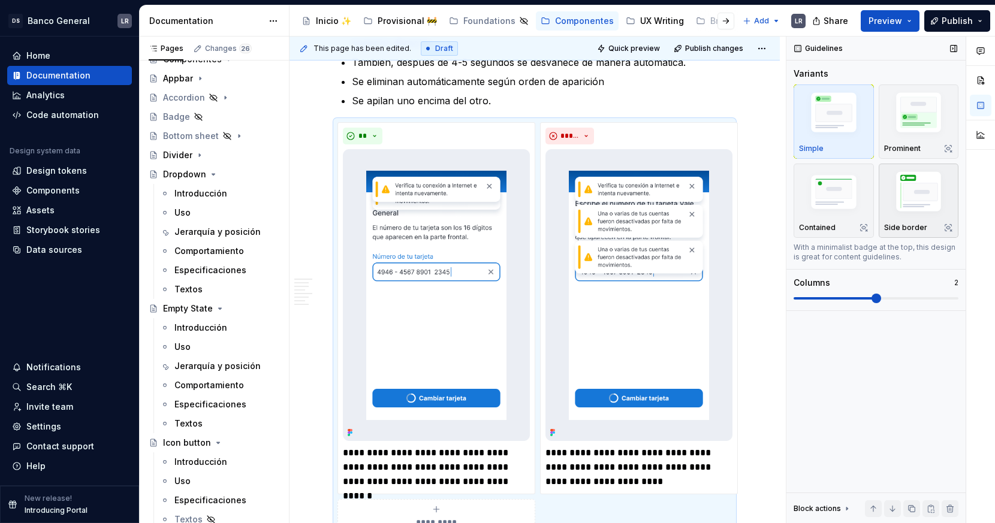
click at [894, 218] on img "button" at bounding box center [919, 194] width 70 height 52
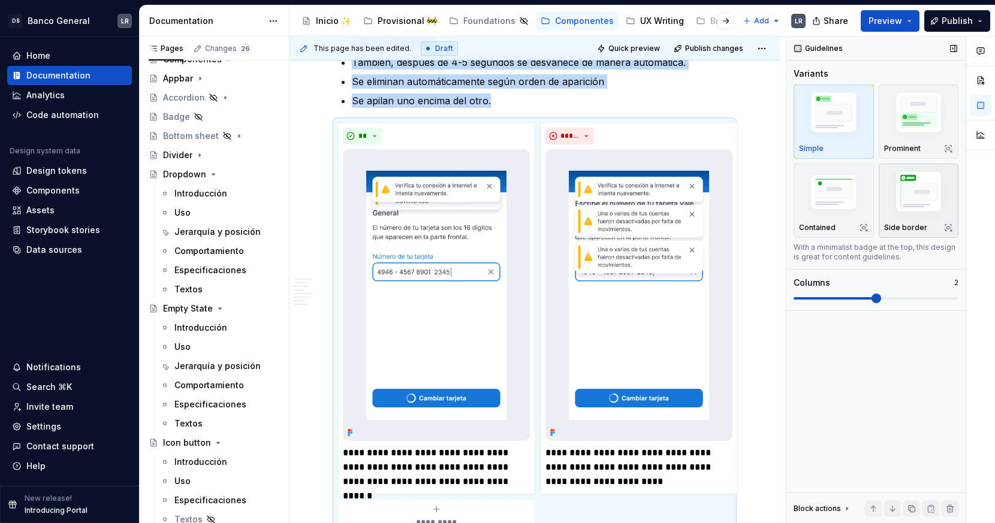
scroll to position [1316, 0]
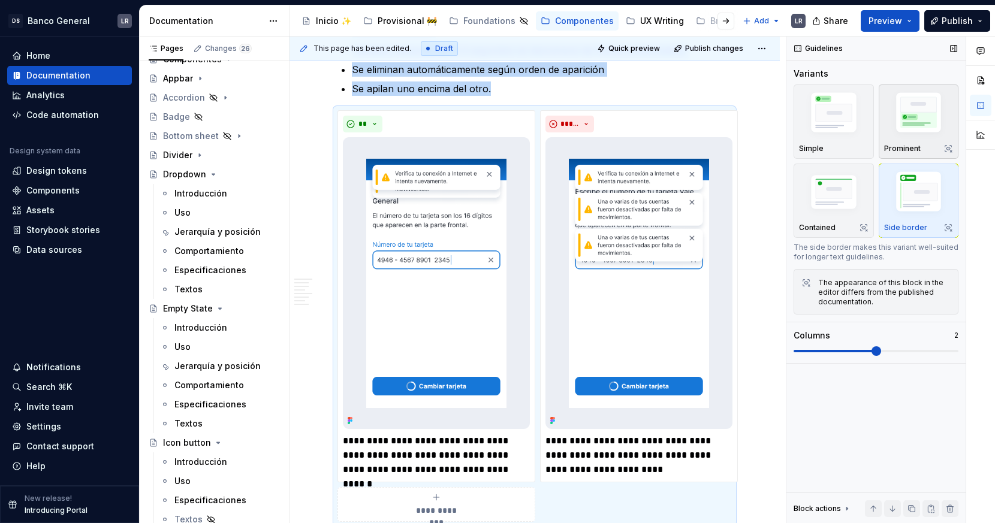
click at [894, 124] on img "button" at bounding box center [919, 115] width 70 height 52
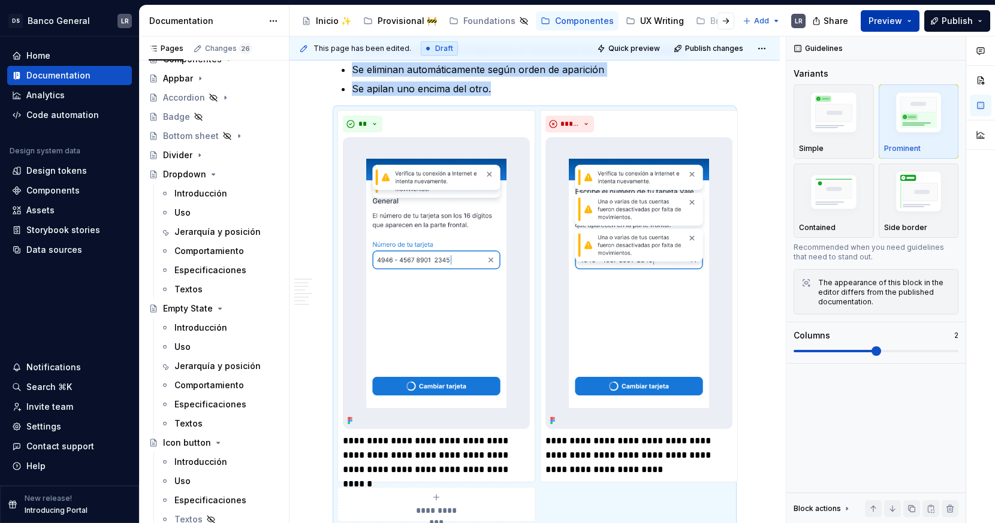
click at [894, 28] on button "Preview" at bounding box center [890, 21] width 59 height 22
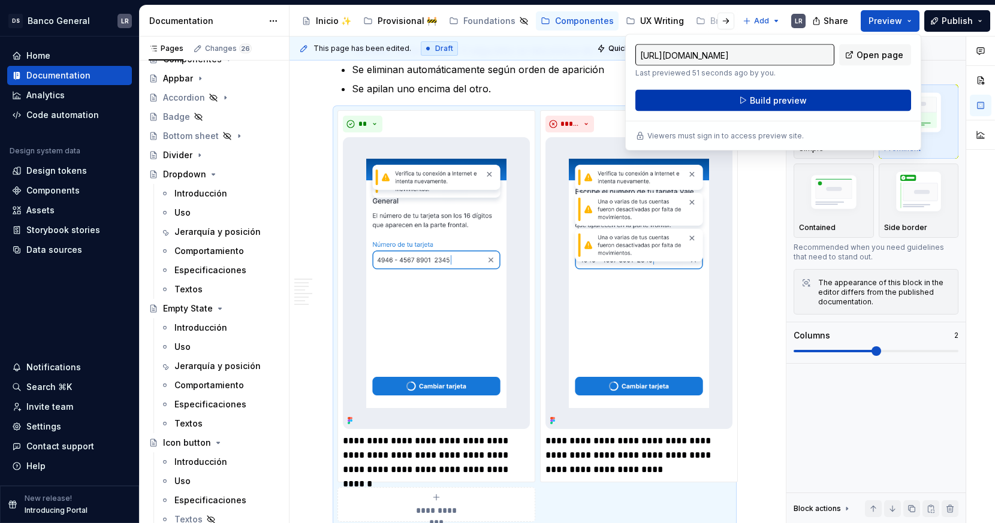
click at [851, 102] on button "Build preview" at bounding box center [773, 101] width 276 height 22
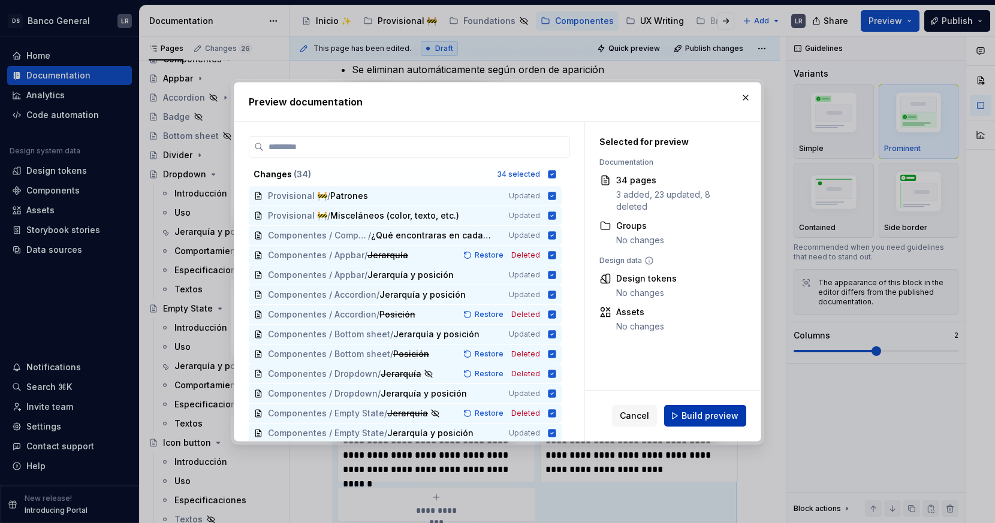
click at [712, 423] on button "Build preview" at bounding box center [705, 416] width 82 height 22
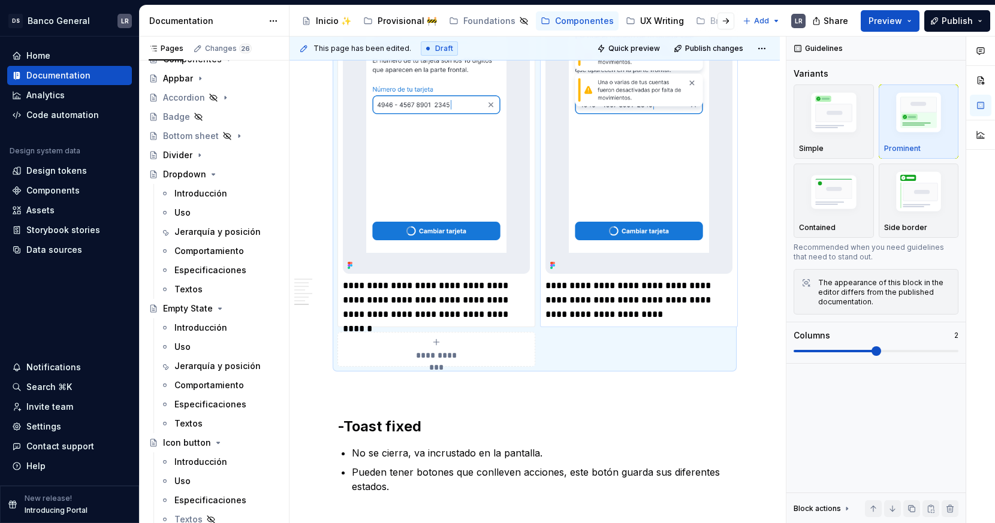
scroll to position [1481, 0]
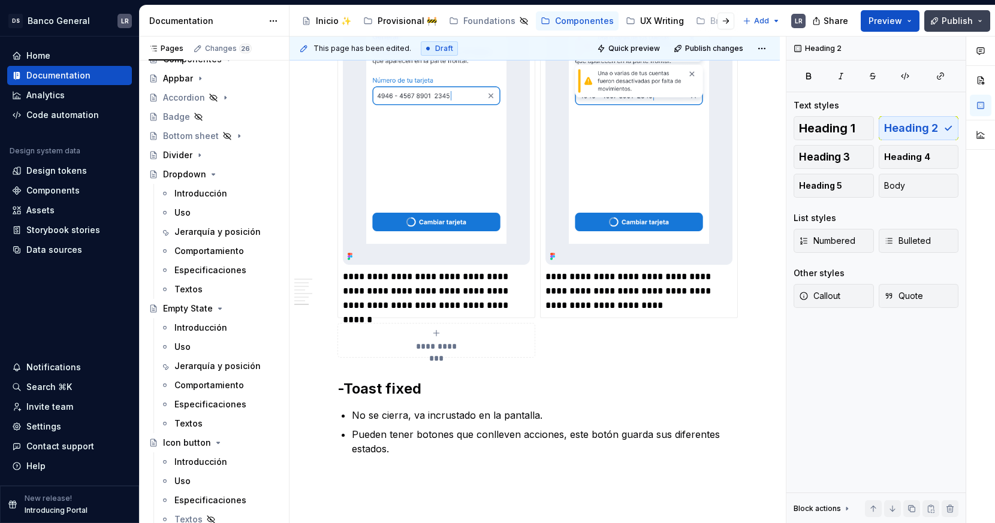
click at [894, 31] on button "Publish" at bounding box center [957, 21] width 66 height 22
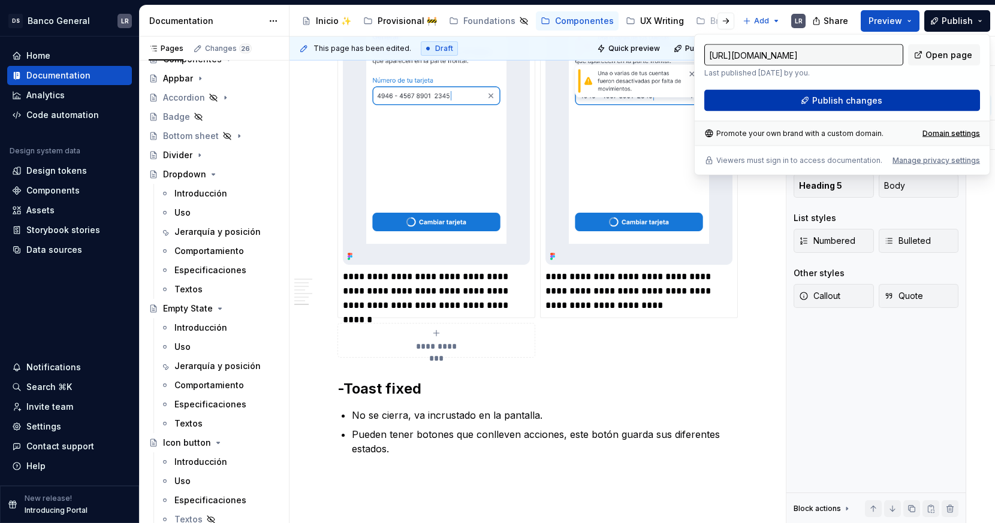
click at [894, 98] on button "Publish changes" at bounding box center [842, 101] width 276 height 22
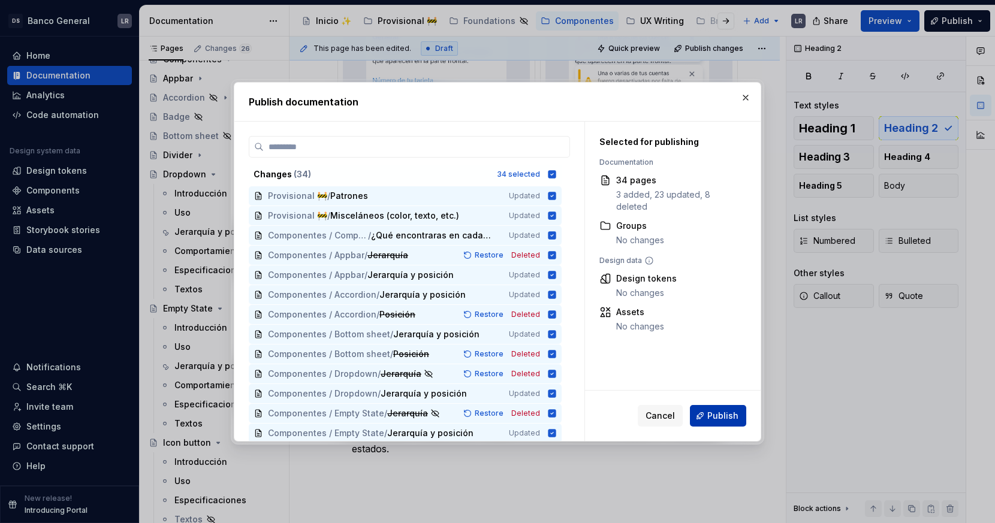
click at [692, 411] on button "Publish" at bounding box center [718, 416] width 56 height 22
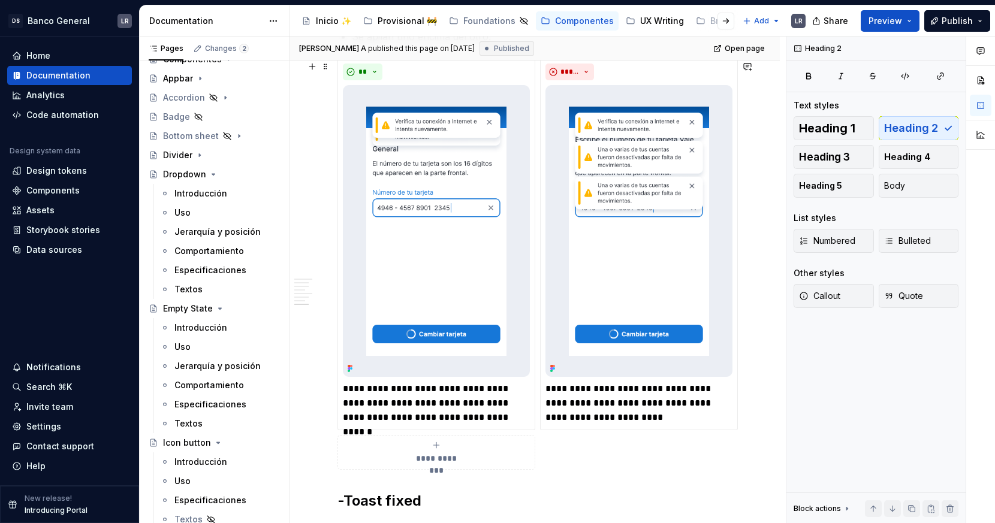
scroll to position [1324, 0]
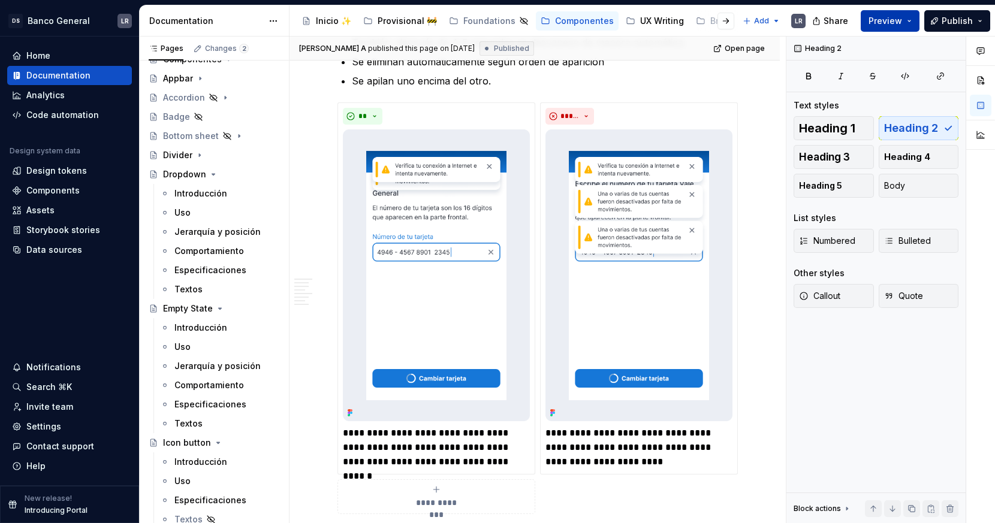
click at [894, 18] on button "Preview" at bounding box center [890, 21] width 59 height 22
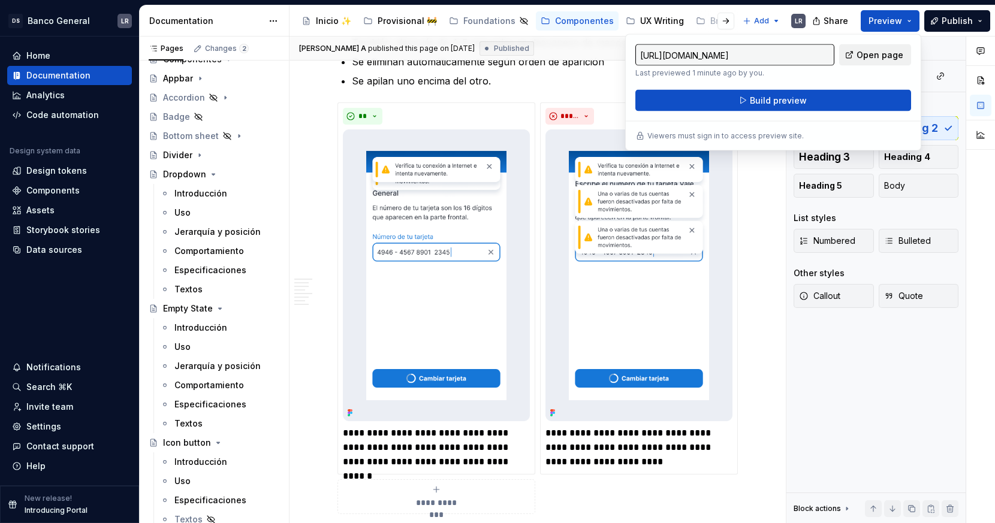
click at [862, 61] on span "Open page" at bounding box center [880, 55] width 47 height 12
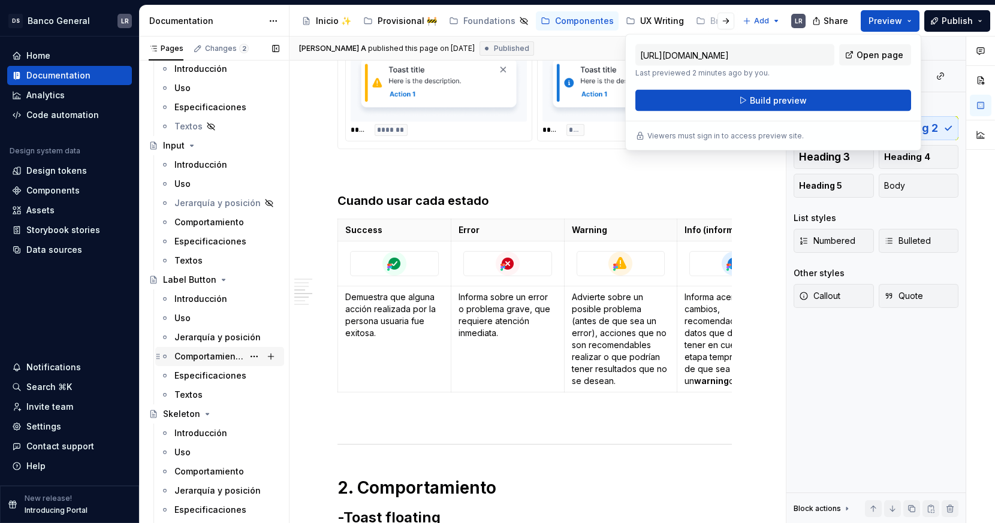
scroll to position [577, 0]
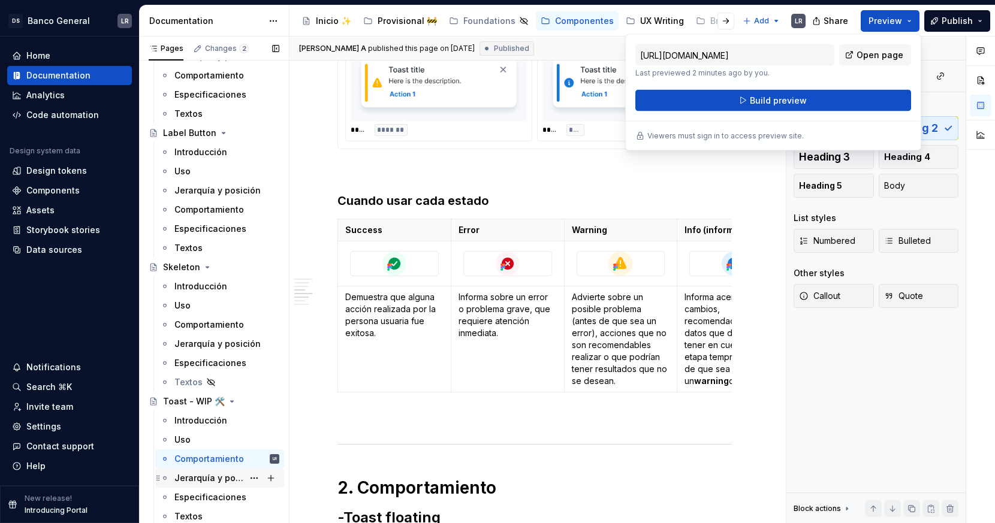
click at [226, 470] on div "Jerarquía y posición" at bounding box center [208, 478] width 69 height 12
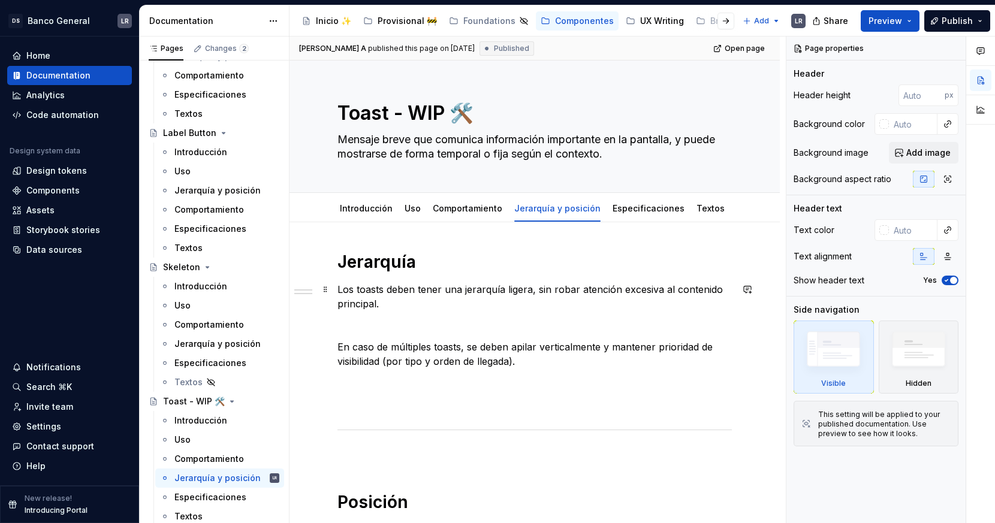
click at [394, 299] on p "Los toasts deben tener una jerarquía ligera, sin robar atención excesiva al con…" at bounding box center [534, 296] width 394 height 29
type textarea "*"
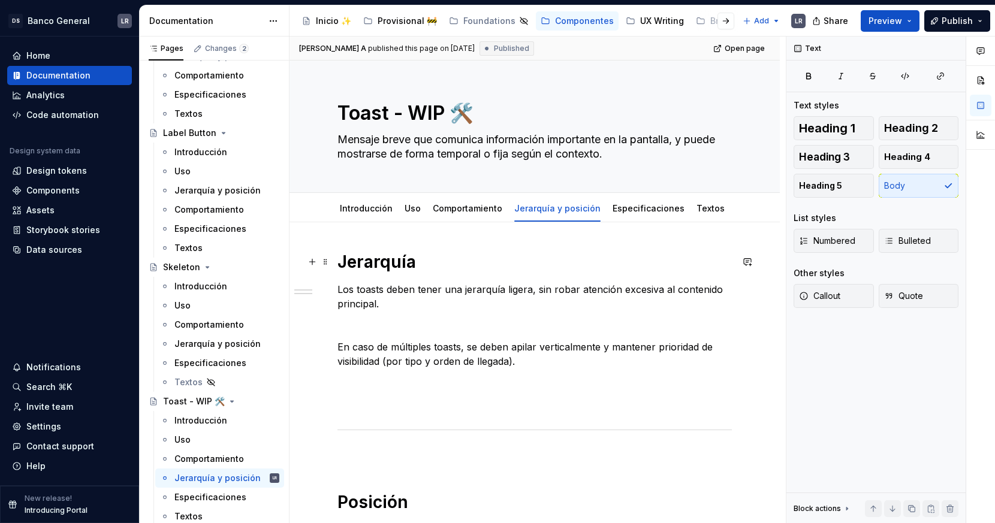
click at [394, 265] on h1 "Jerarquía" at bounding box center [534, 262] width 394 height 22
click at [340, 290] on p "Los toasts deben tener una jerarquía ligera, sin robar atención excesiva al con…" at bounding box center [534, 296] width 394 height 29
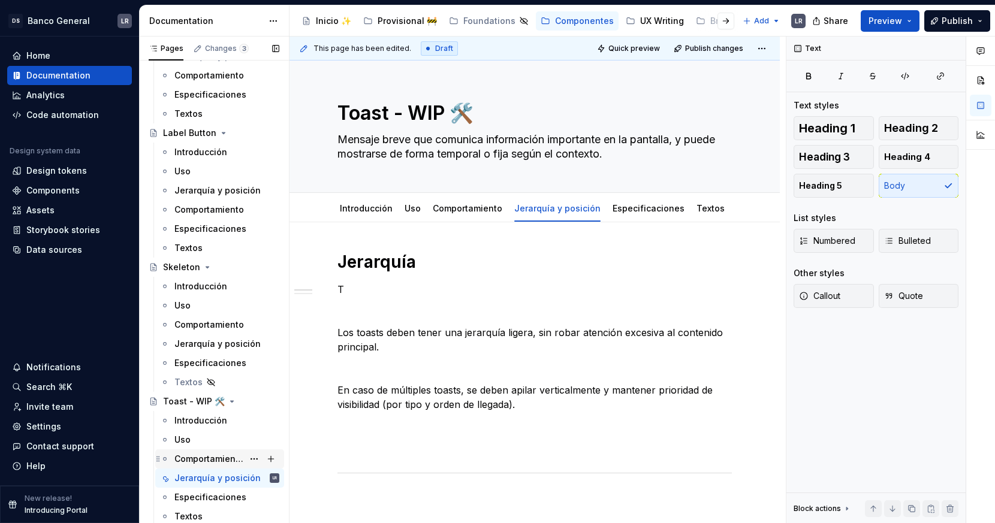
click at [213, 457] on div "Comportamiento" at bounding box center [208, 459] width 69 height 12
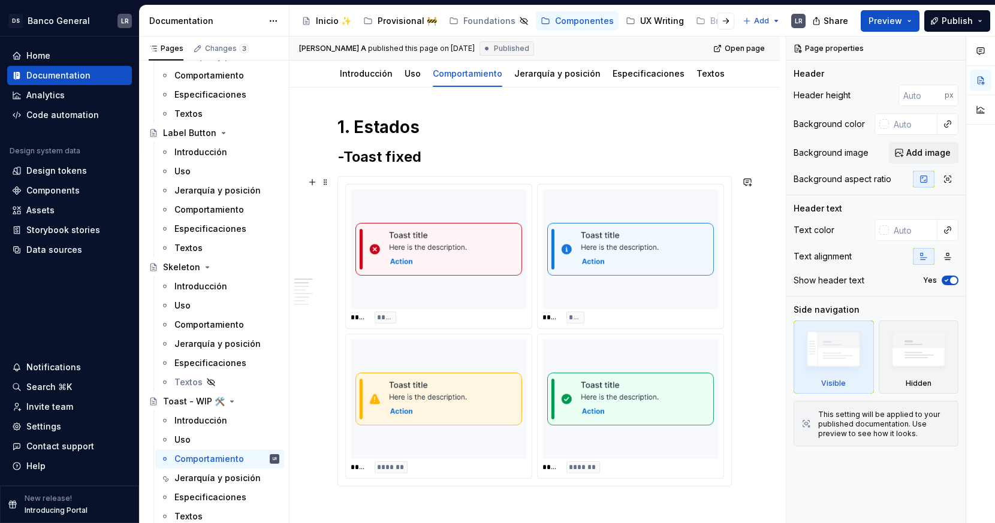
scroll to position [234, 0]
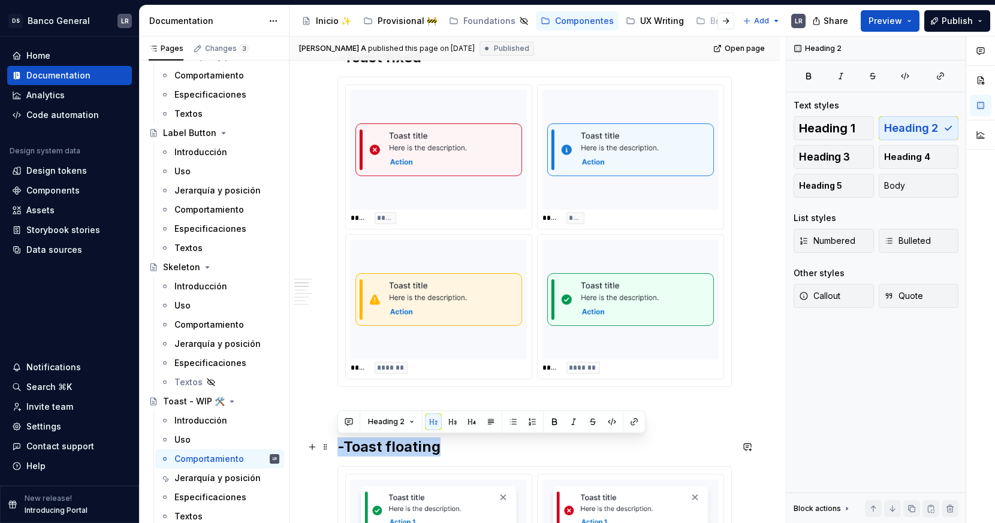
drag, startPoint x: 445, startPoint y: 450, endPoint x: 335, endPoint y: 448, distance: 110.3
copy h2 "-Toast floating"
click at [213, 470] on div "Jerarquía y posición" at bounding box center [208, 478] width 69 height 12
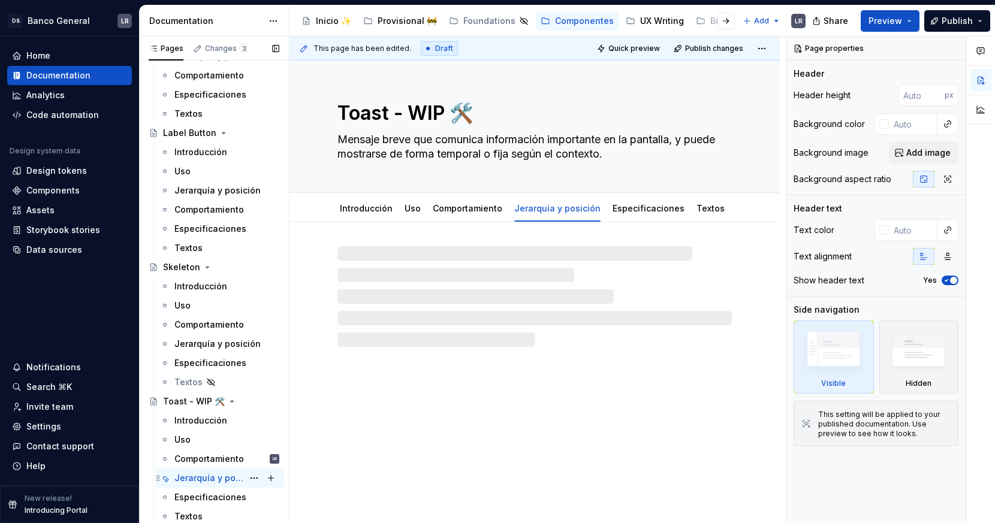
click at [213, 470] on div "Jerarquía y posición" at bounding box center [208, 478] width 69 height 12
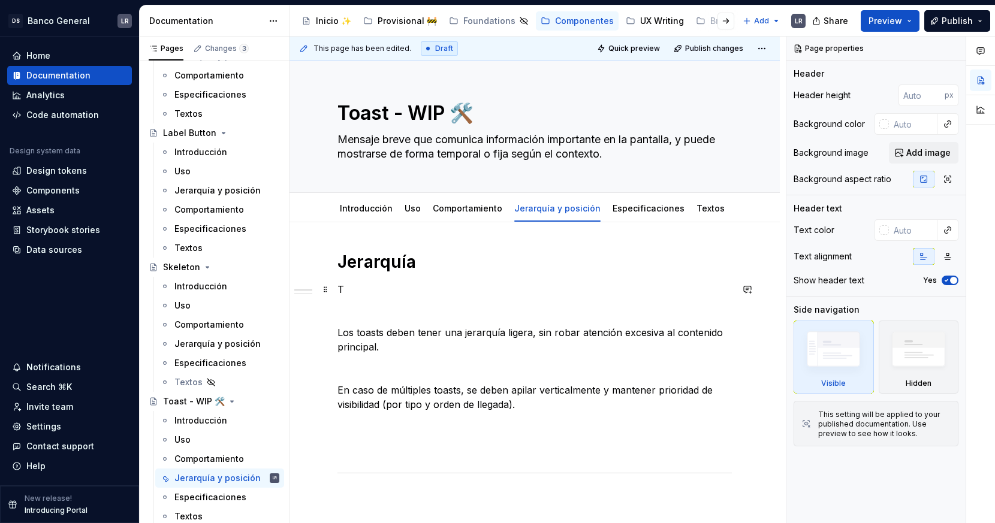
type textarea "*"
click at [343, 284] on p "T" at bounding box center [534, 289] width 394 height 14
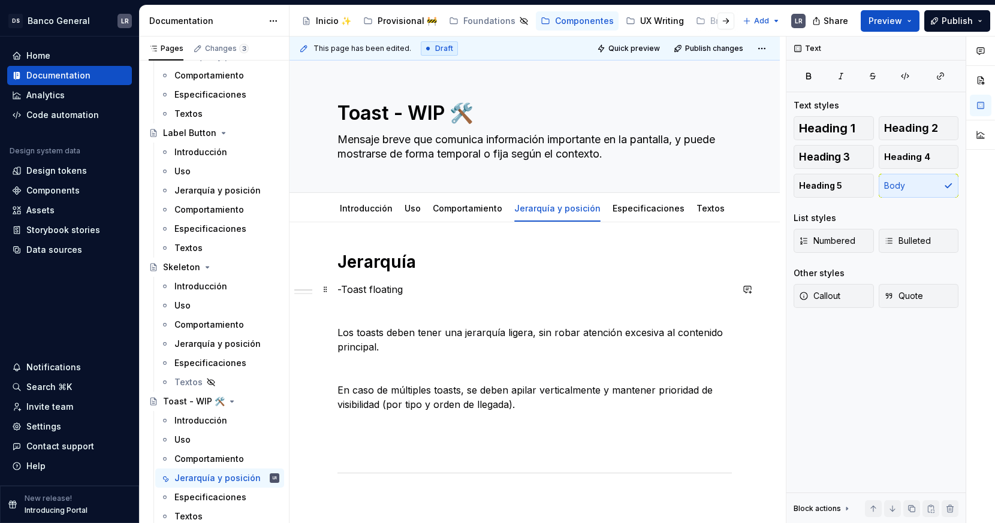
click at [366, 289] on p "-Toast floating" at bounding box center [534, 289] width 394 height 14
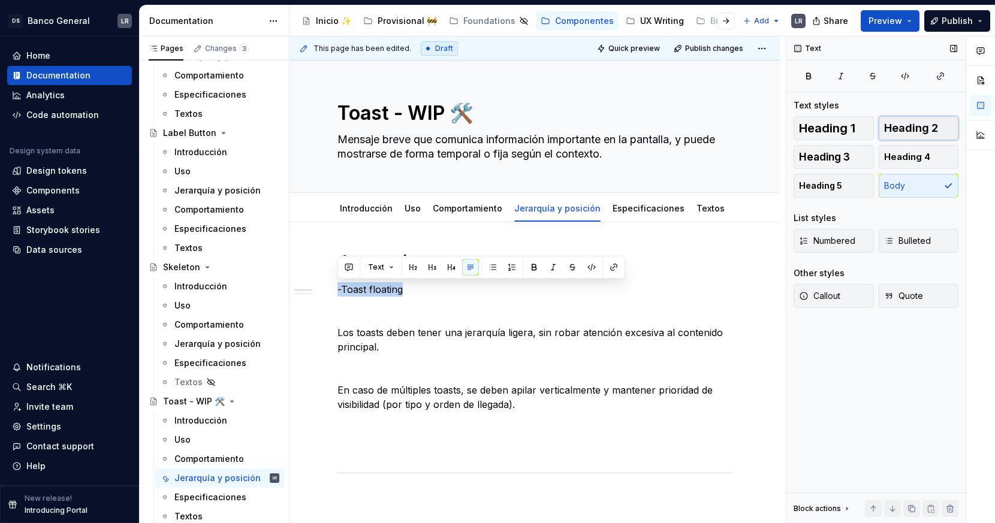
click at [894, 131] on span "Heading 2" at bounding box center [911, 128] width 54 height 12
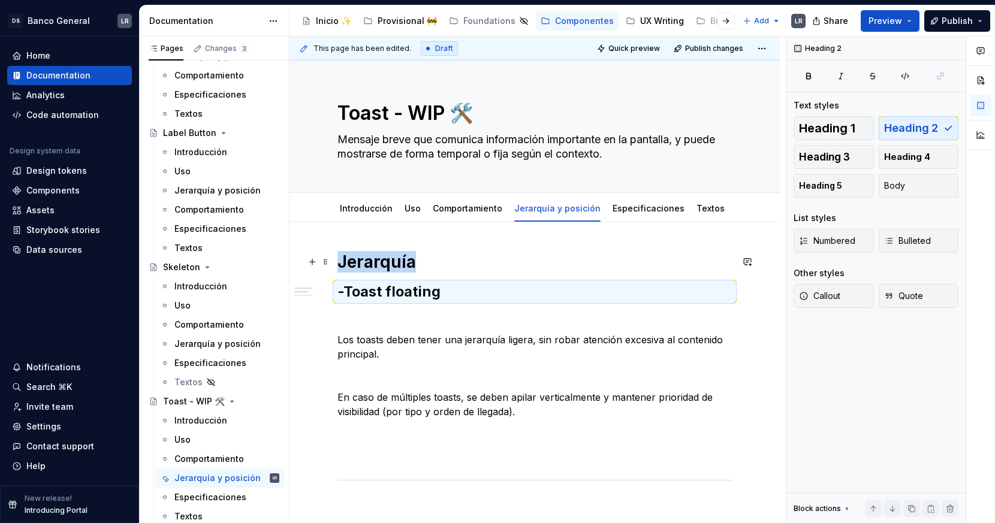
click at [402, 271] on h1 "Jerarquía" at bounding box center [534, 262] width 394 height 22
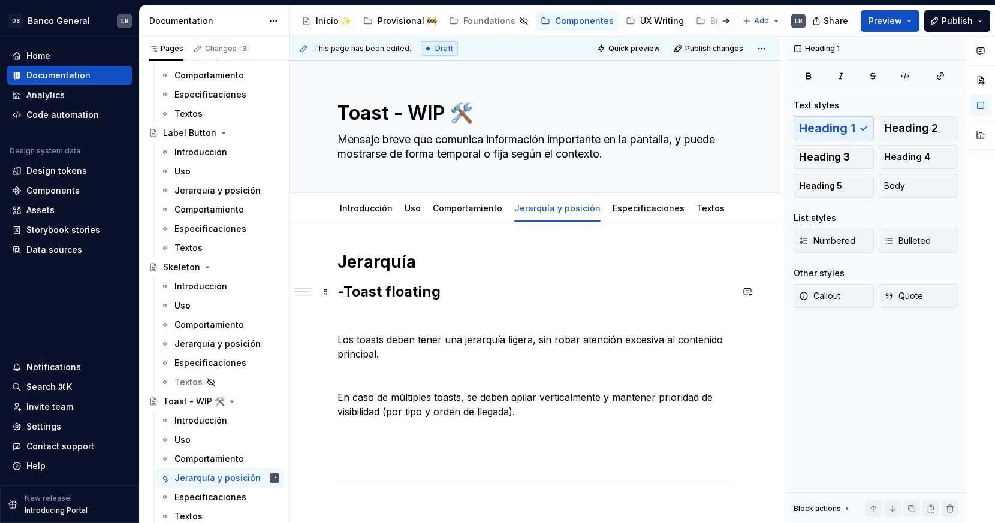
click at [403, 300] on h2 "-Toast floating" at bounding box center [534, 291] width 394 height 19
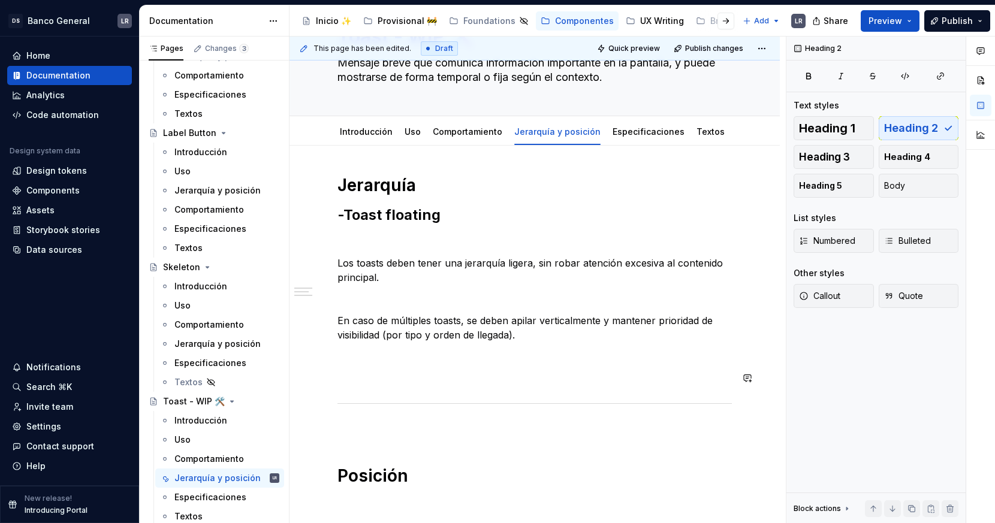
scroll to position [76, 0]
click at [475, 218] on h2 "-Toast floating" at bounding box center [534, 215] width 394 height 19
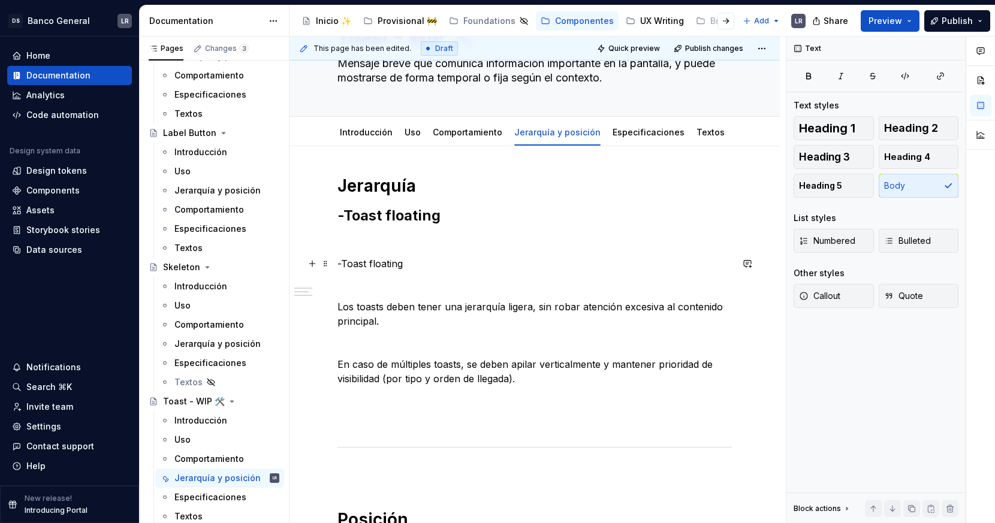
click at [383, 267] on p "-Toast floating" at bounding box center [534, 264] width 394 height 14
click at [382, 266] on p "-Toast fixed" at bounding box center [534, 264] width 394 height 14
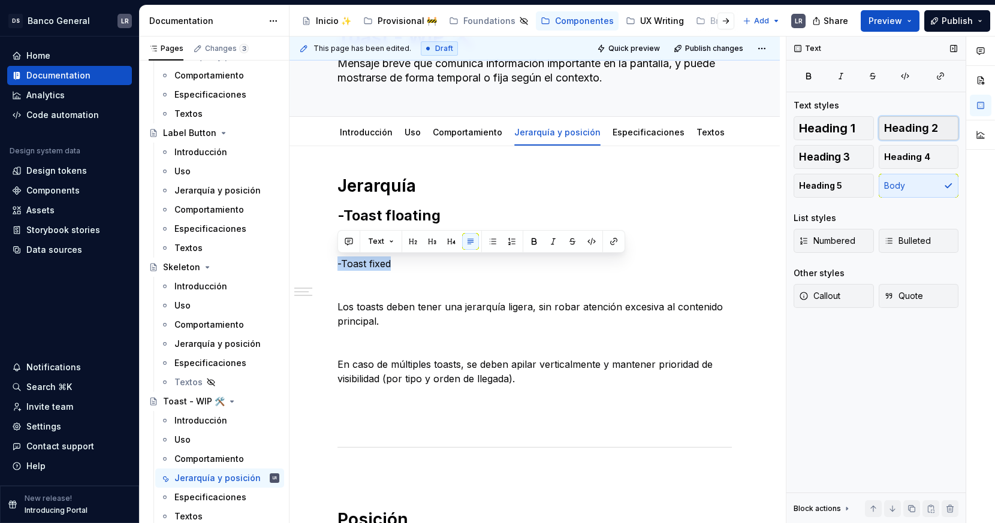
click at [894, 131] on span "Heading 2" at bounding box center [911, 128] width 54 height 12
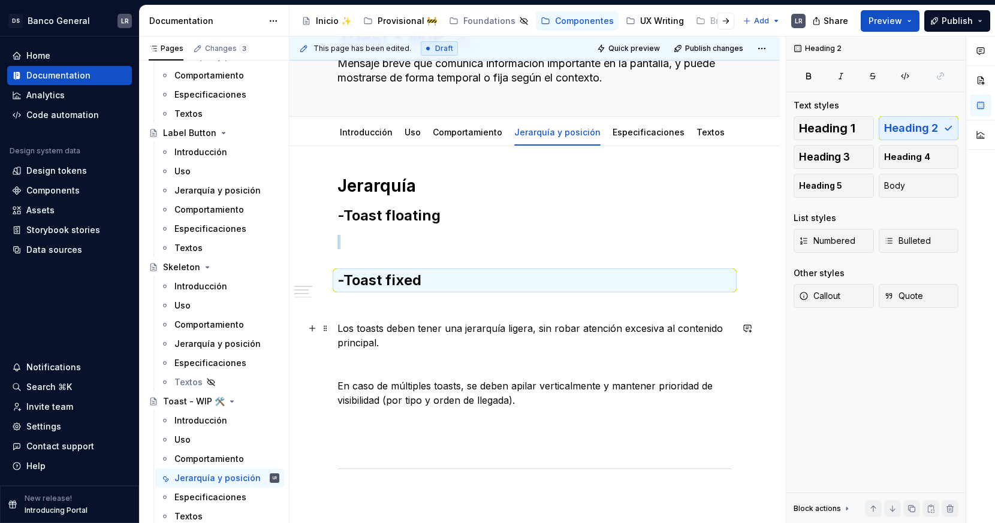
click at [459, 325] on p "Los toasts deben tener una jerarquía ligera, sin robar atención excesiva al con…" at bounding box center [534, 335] width 394 height 29
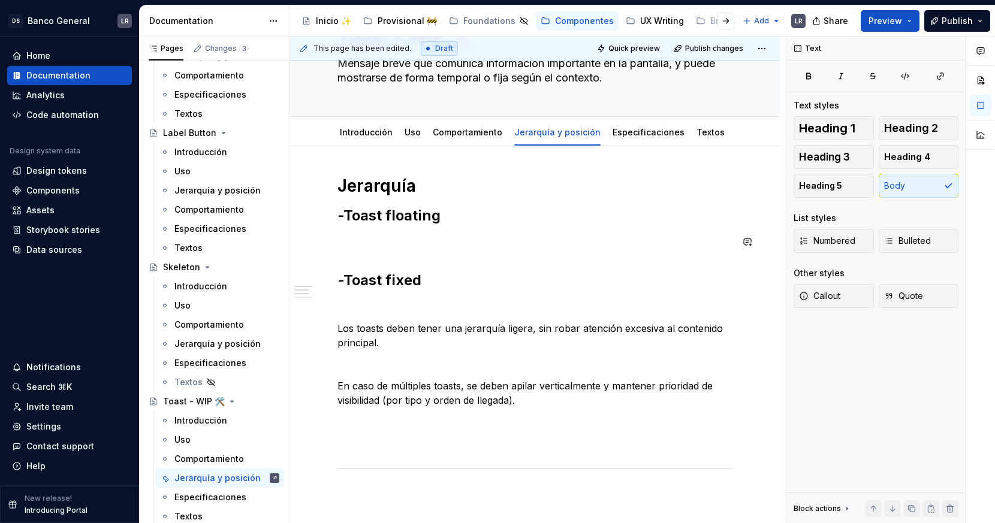
click at [338, 216] on h2 "-Toast floating" at bounding box center [534, 215] width 394 height 19
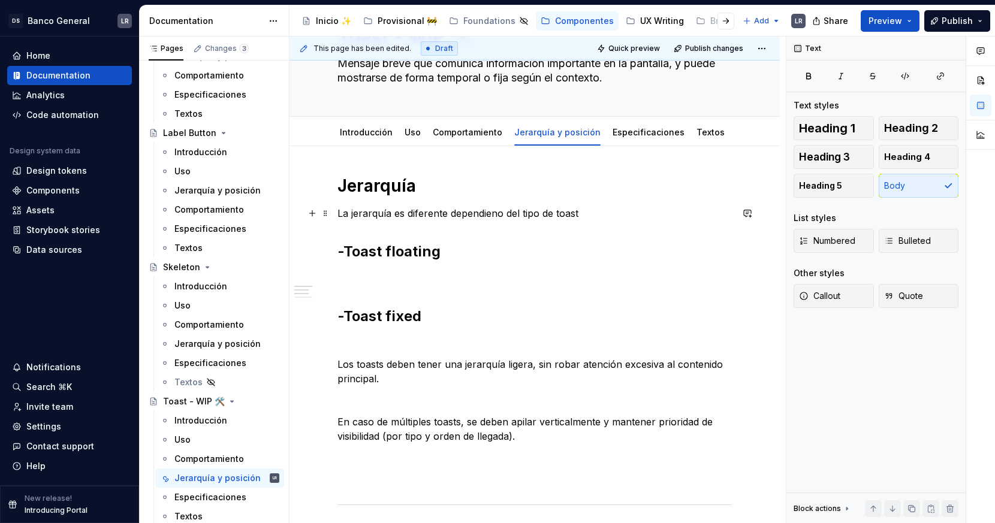
click at [493, 213] on p "La jerarquía es diferente dependieno del tipo de toast" at bounding box center [534, 213] width 394 height 14
click at [619, 216] on p "La jerarquía es diferente dependiendo del tipo de toast" at bounding box center [534, 213] width 394 height 14
click at [444, 275] on p at bounding box center [534, 278] width 394 height 14
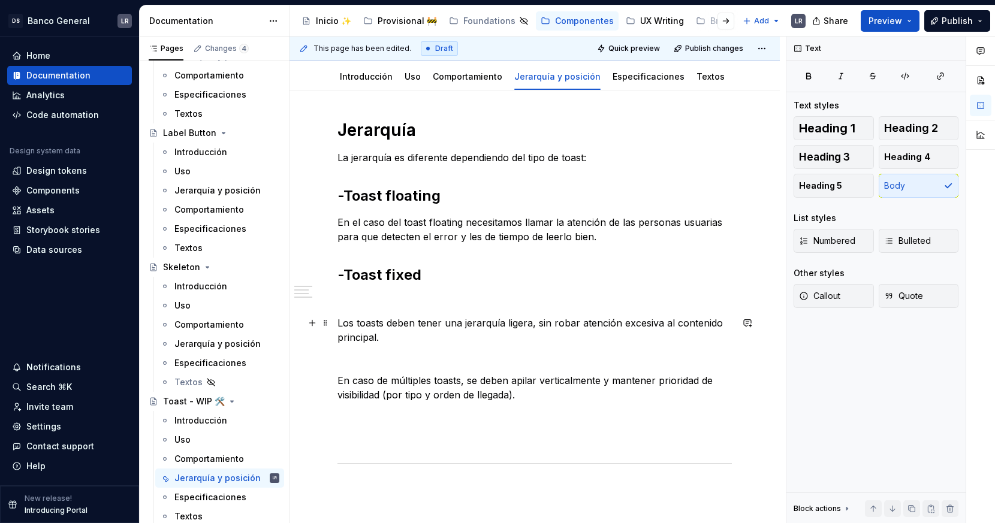
scroll to position [141, 0]
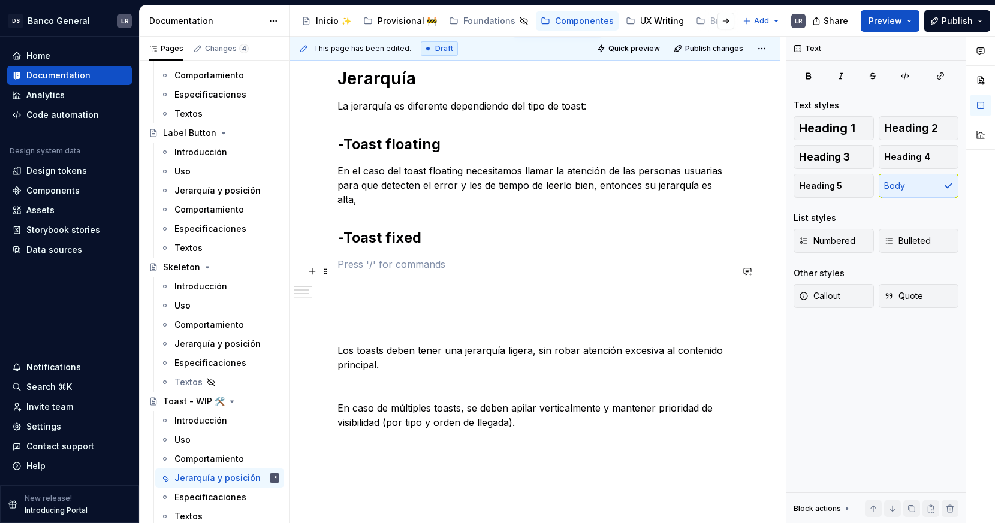
scroll to position [189, 0]
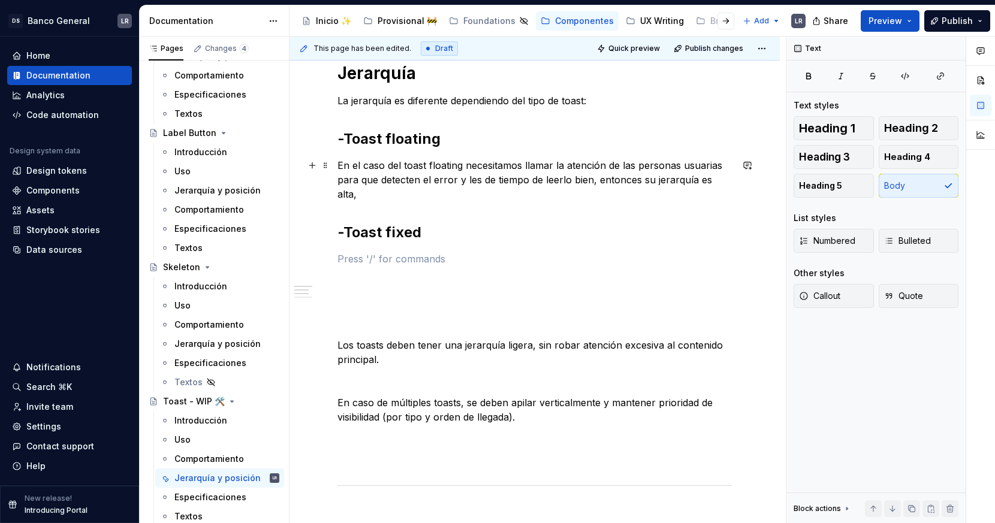
click at [732, 182] on p "En el caso del toast floating necesitamos llamar la atención de las personas us…" at bounding box center [534, 179] width 394 height 43
click at [339, 163] on p "En el caso del toast floating necesitamos llamar la atención de las personas us…" at bounding box center [534, 179] width 394 height 43
click at [463, 163] on p "En el caso del toast floating necesitamos llamar la atención de las personas us…" at bounding box center [534, 179] width 394 height 43
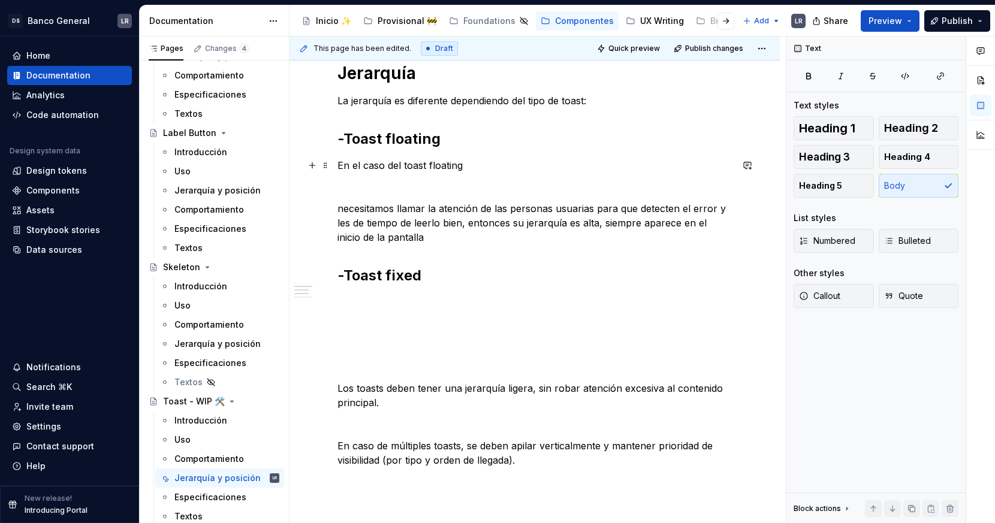
click at [478, 162] on p "En el caso del toast floating" at bounding box center [534, 165] width 394 height 14
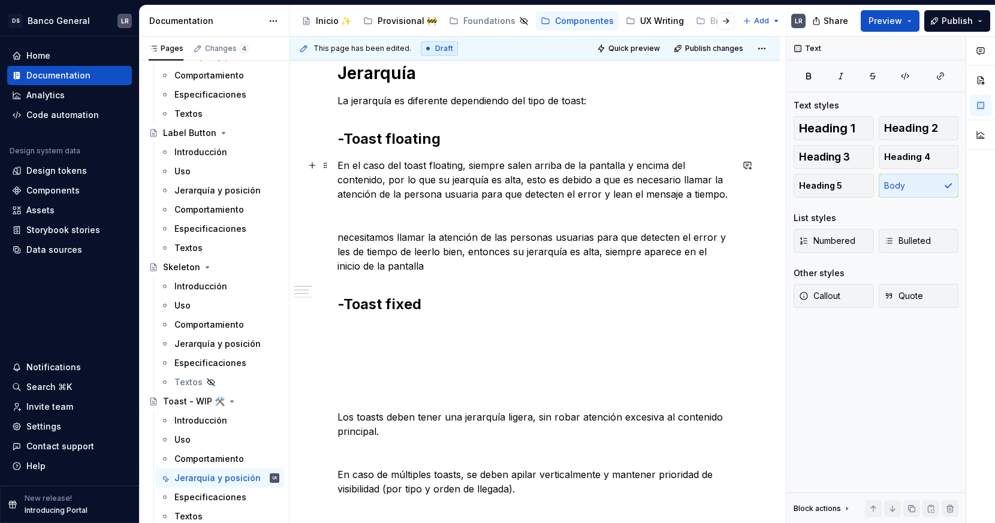
click at [406, 180] on p "En el caso del toast floating, siempre salen arriba de la pantalla y encima del…" at bounding box center [534, 179] width 394 height 43
click at [731, 166] on p "En el caso del toast floating, siempre salen arriba de la pantalla y encima del…" at bounding box center [534, 179] width 394 height 43
click at [620, 164] on p "En el caso del toast floating, siempre salen arriba de la pantalla y encima del…" at bounding box center [534, 179] width 394 height 43
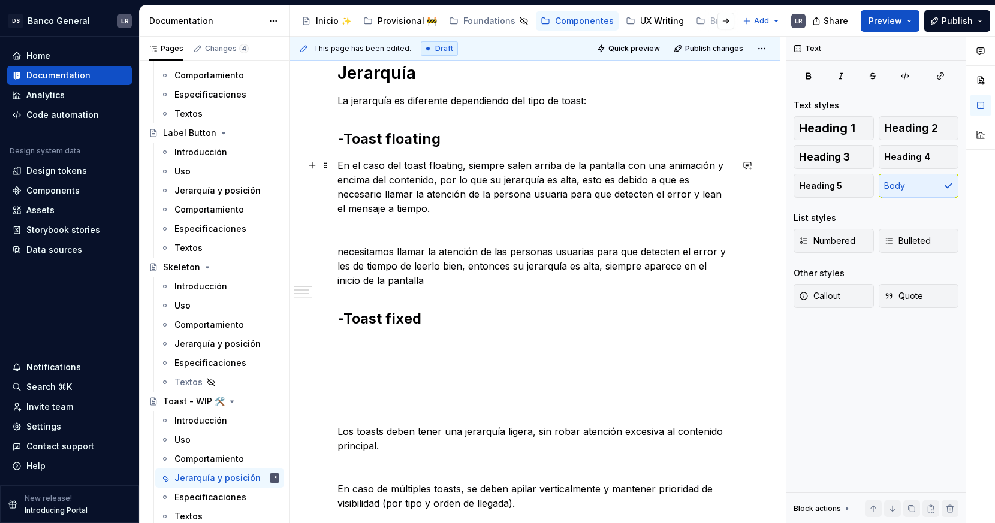
click at [341, 177] on p "En el caso del toast floating, siempre salen arriba de la pantalla con una anim…" at bounding box center [534, 187] width 394 height 58
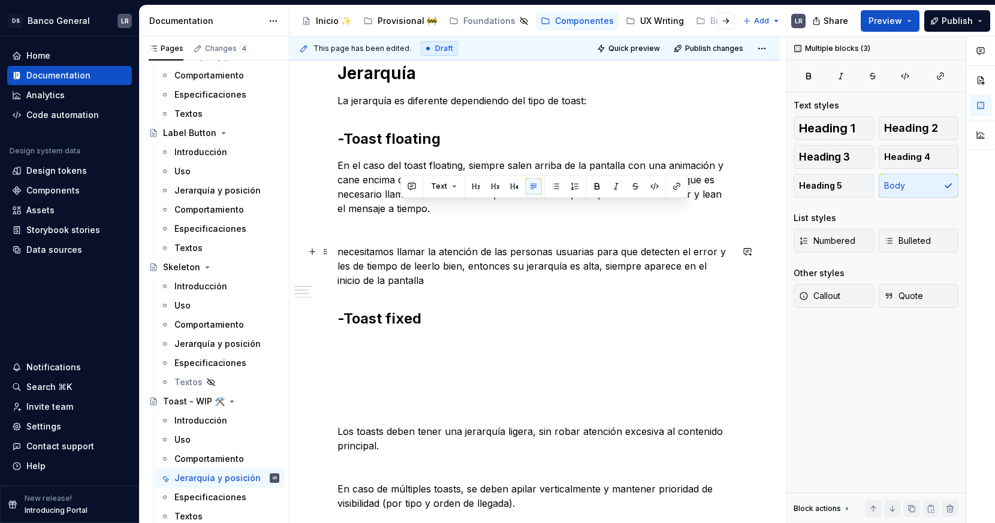
drag, startPoint x: 450, startPoint y: 215, endPoint x: 486, endPoint y: 287, distance: 80.2
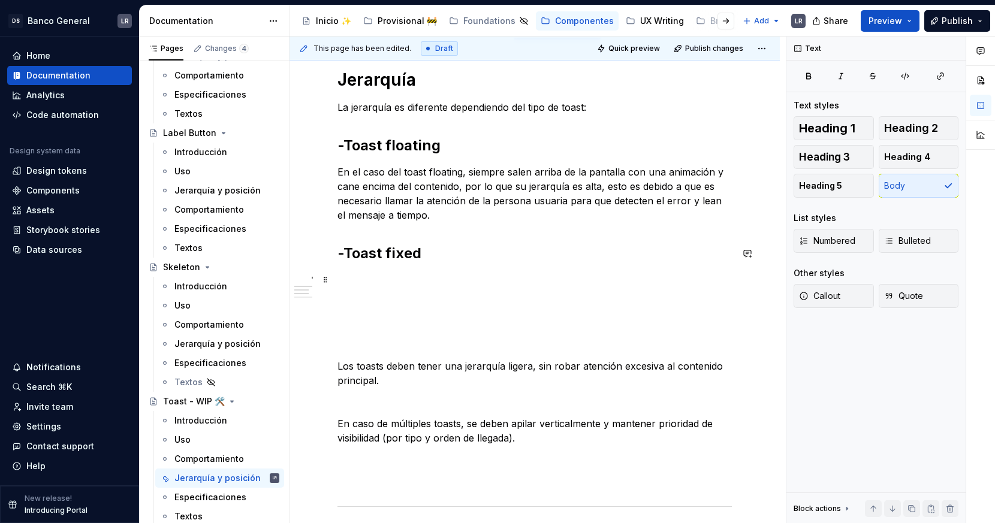
scroll to position [185, 0]
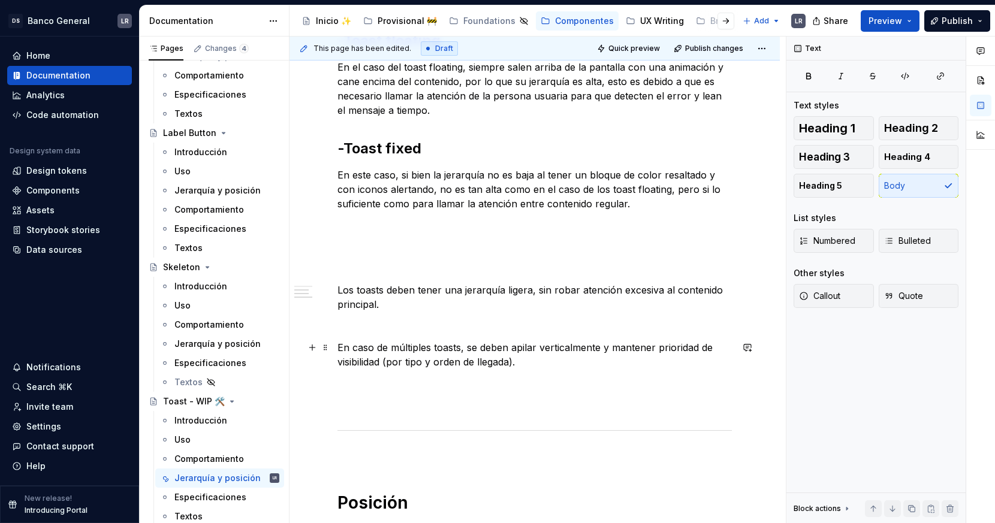
scroll to position [290, 0]
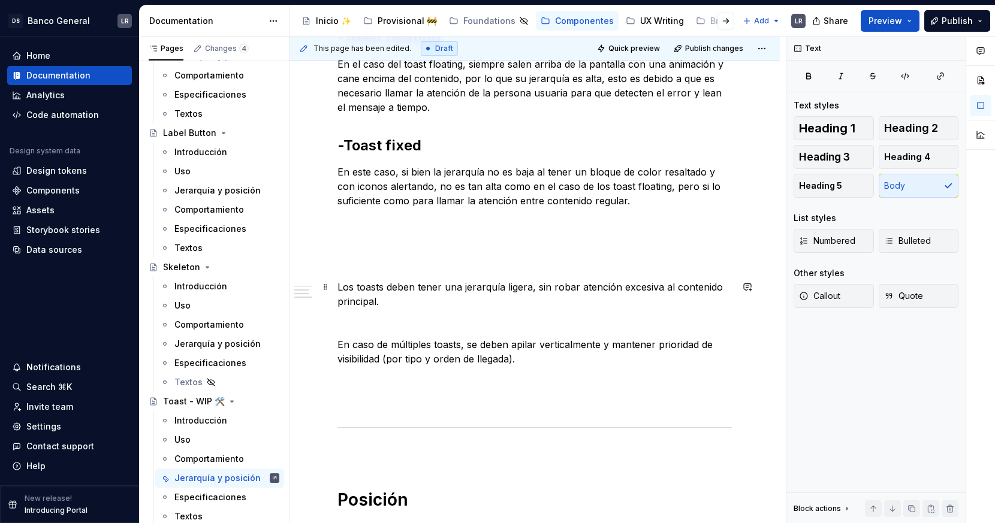
click at [610, 283] on p "Los toasts deben tener una jerarquía ligera, sin robar atención excesiva al con…" at bounding box center [534, 294] width 394 height 29
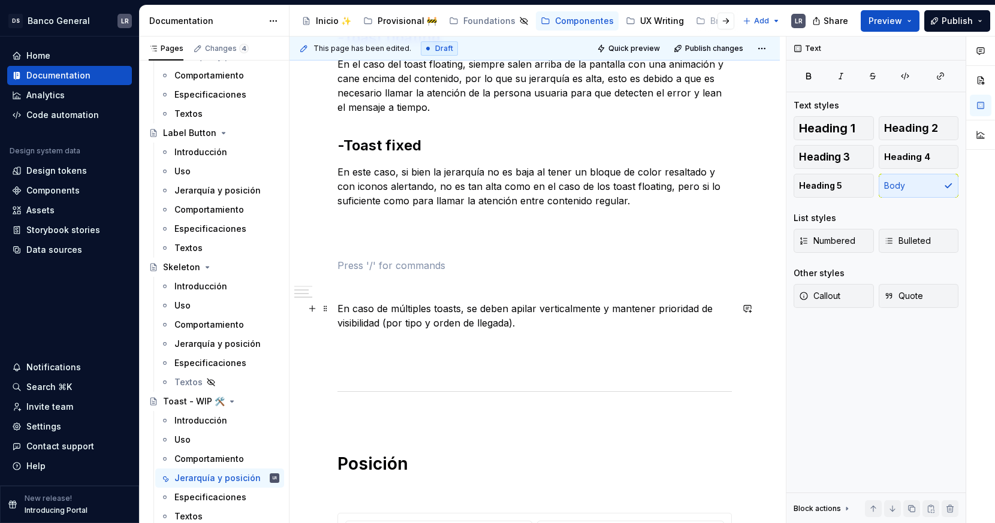
click at [571, 325] on p "En caso de múltiples toasts, se deben apilar verticalmente y mantener prioridad…" at bounding box center [534, 316] width 394 height 29
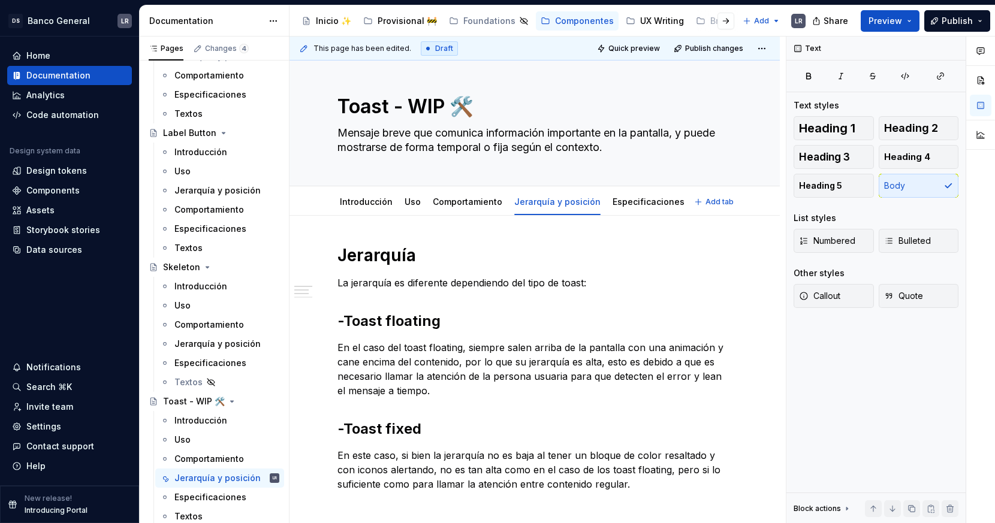
scroll to position [0, 0]
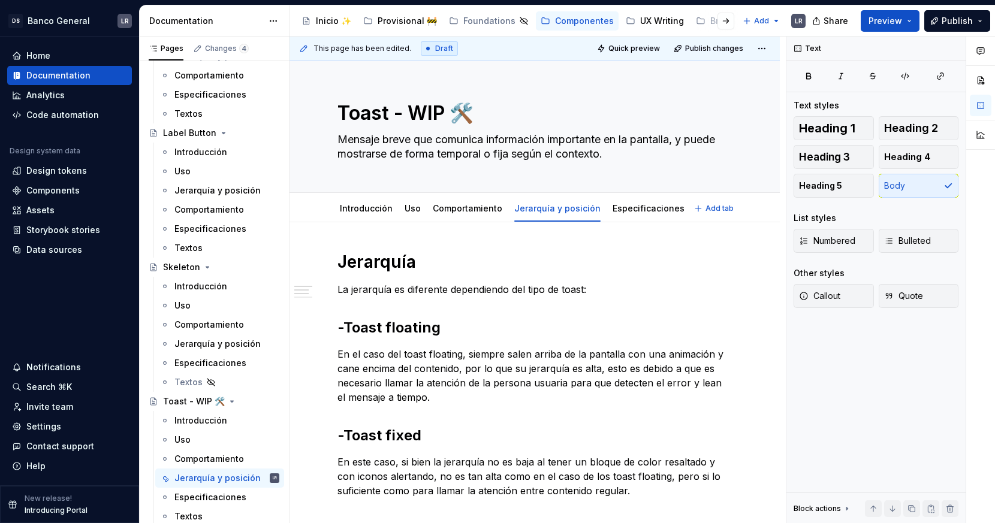
type textarea "*"
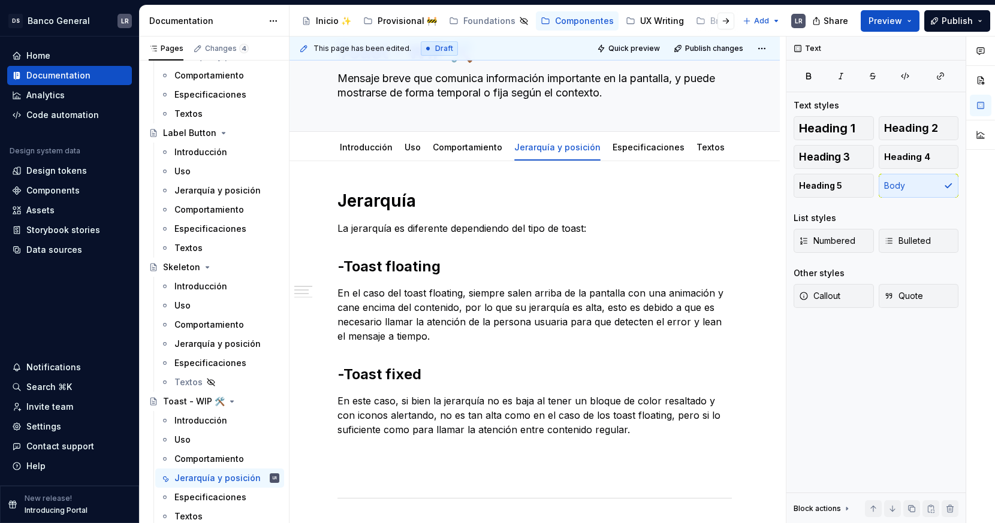
scroll to position [68, 0]
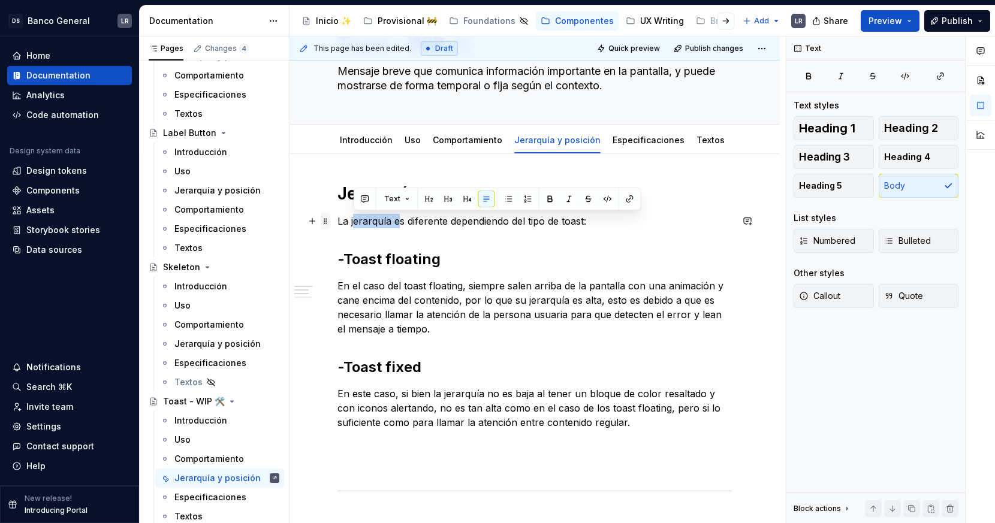
drag, startPoint x: 399, startPoint y: 222, endPoint x: 328, endPoint y: 222, distance: 70.1
click at [385, 219] on p "La jerarquía es diferente dependiendo del tipo de toast:" at bounding box center [534, 221] width 394 height 14
drag, startPoint x: 399, startPoint y: 224, endPoint x: 337, endPoint y: 223, distance: 61.7
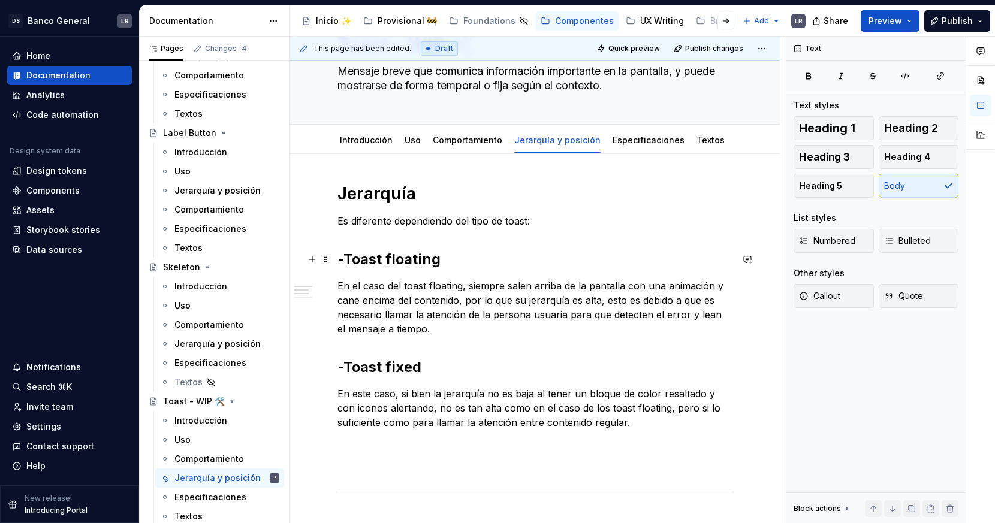
click at [494, 259] on h2 "-Toast floating" at bounding box center [534, 259] width 394 height 19
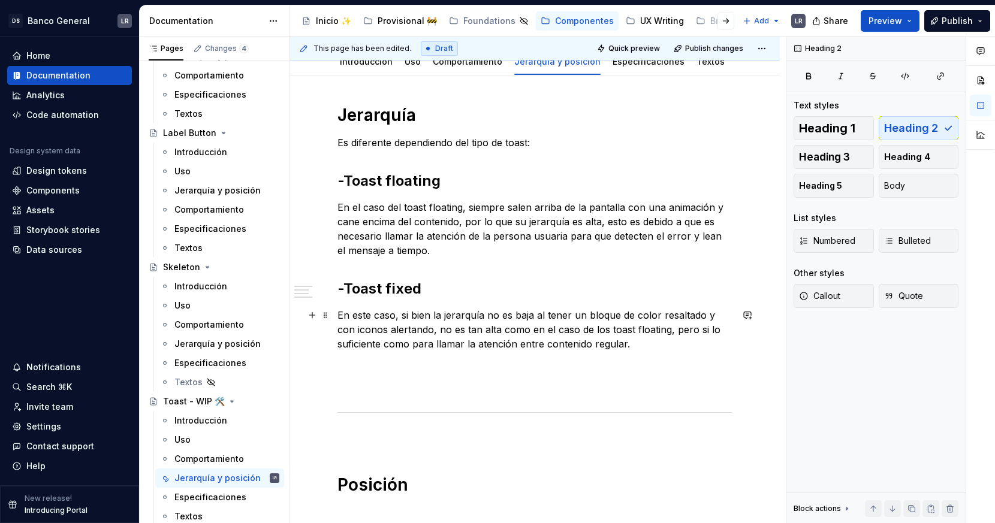
scroll to position [148, 0]
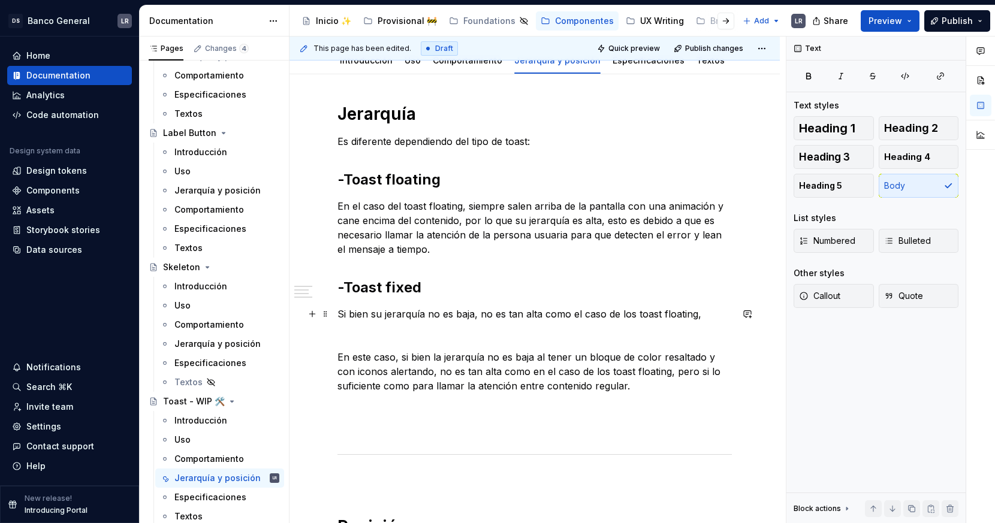
click at [339, 312] on p "Si bien su jerarquía no es baja, no es tan alta como el caso de los toast float…" at bounding box center [534, 314] width 394 height 14
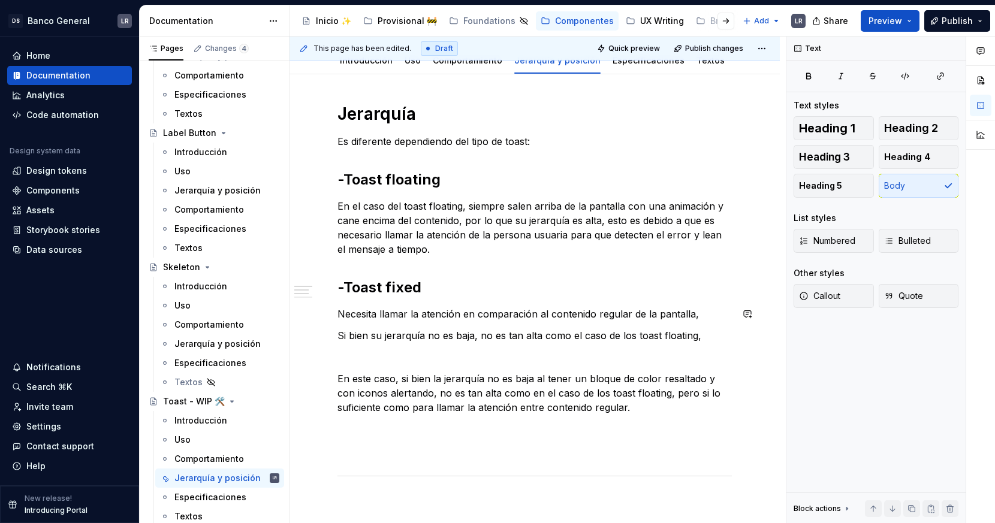
click at [353, 322] on div "Text" at bounding box center [481, 313] width 288 height 23
click at [416, 360] on p at bounding box center [534, 357] width 394 height 14
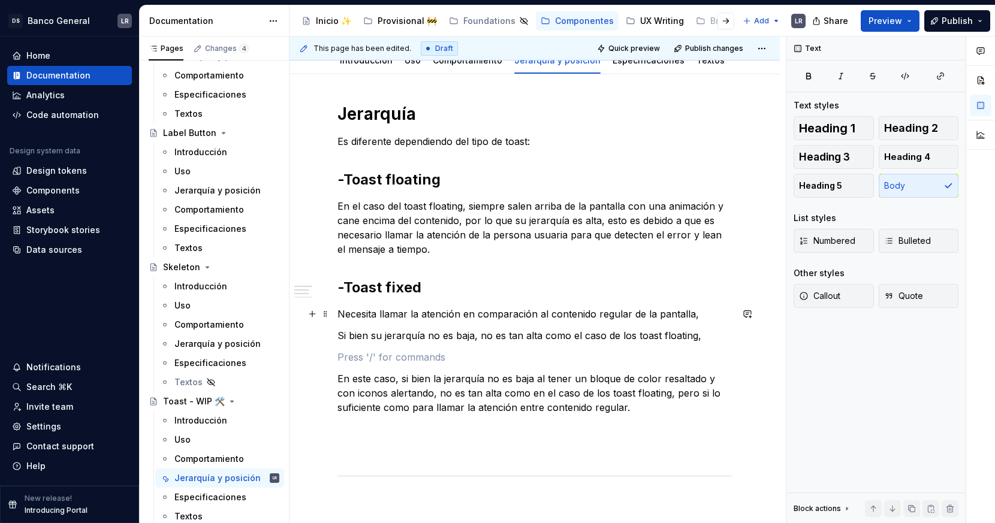
click at [338, 314] on p "Necesita llamar la atención en comparación al contenido regular de la pantalla," at bounding box center [534, 314] width 394 height 14
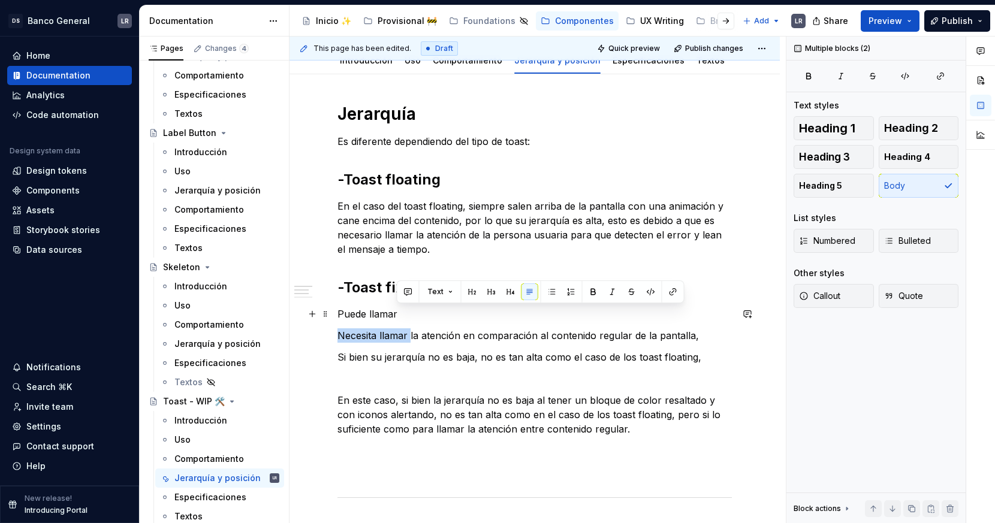
drag, startPoint x: 409, startPoint y: 339, endPoint x: 394, endPoint y: 312, distance: 30.0
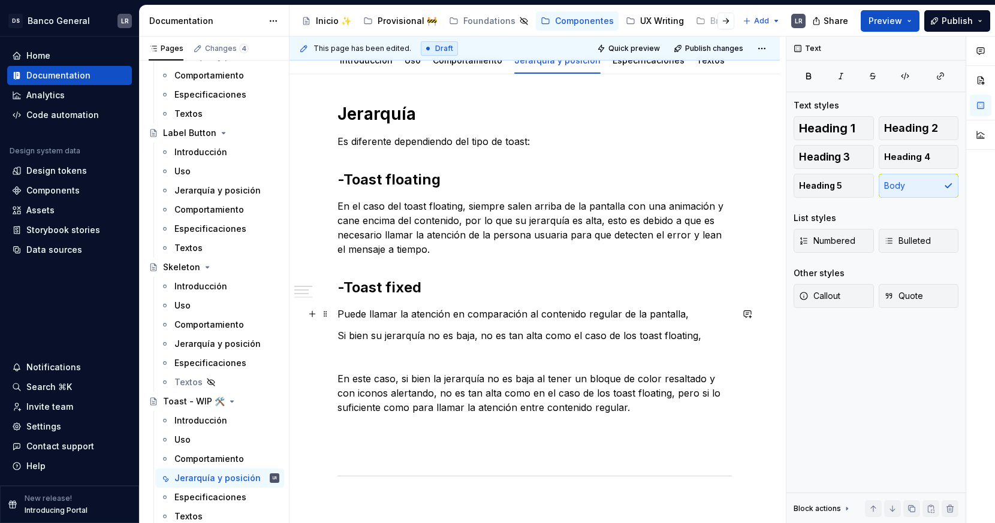
click at [700, 312] on p "Puede llamar la atención en comparación al contenido regular de la pantalla," at bounding box center [534, 314] width 394 height 14
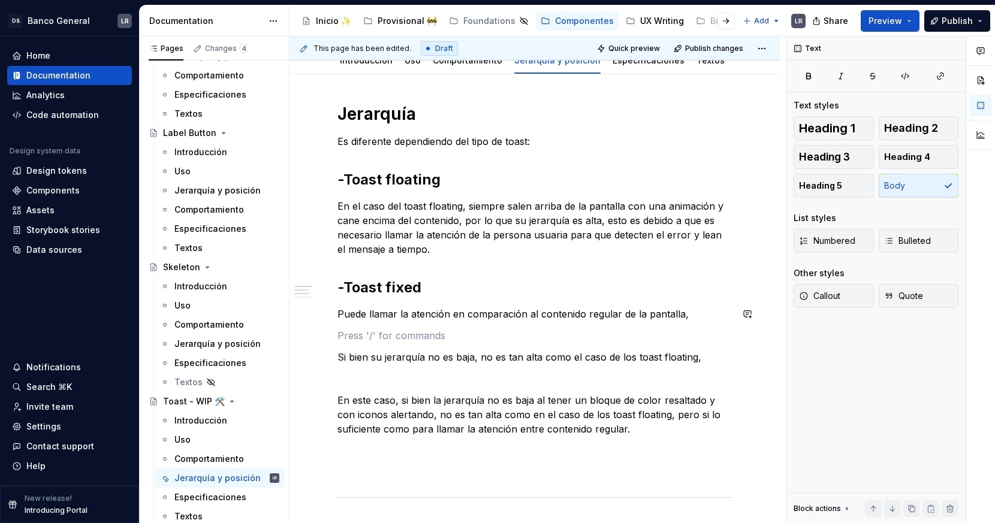
click at [701, 310] on p "Puede llamar la atención en comparación al contenido regular de la pantalla," at bounding box center [534, 314] width 394 height 14
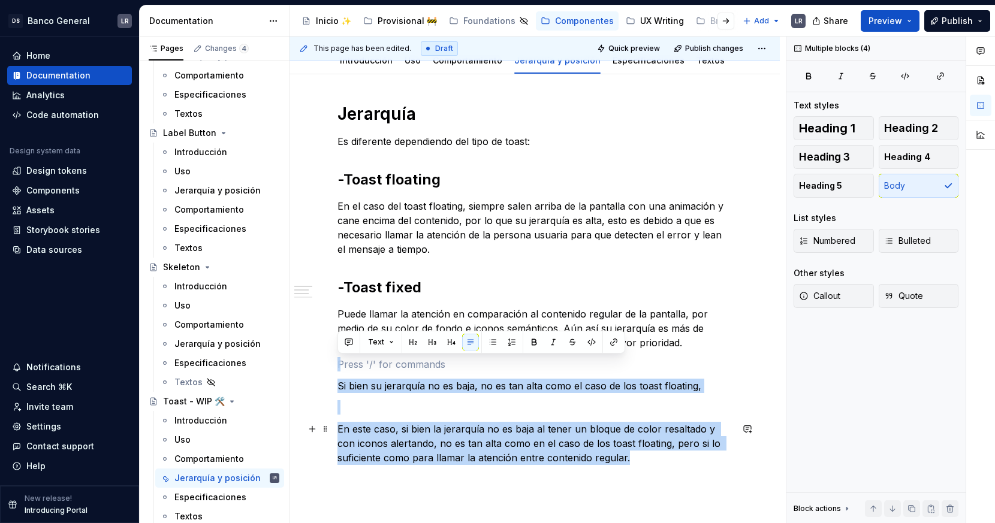
drag, startPoint x: 638, startPoint y: 364, endPoint x: 655, endPoint y: 459, distance: 96.8
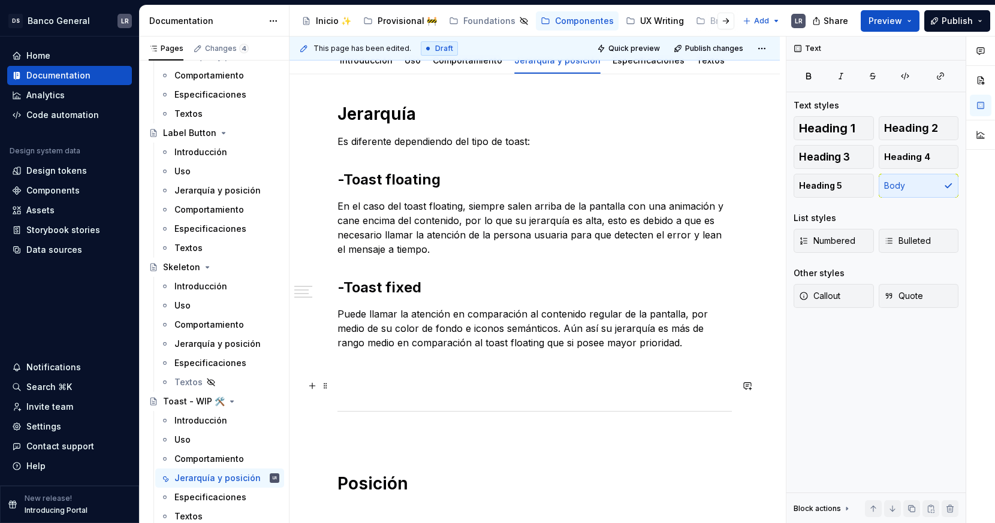
click at [586, 385] on p at bounding box center [534, 386] width 394 height 14
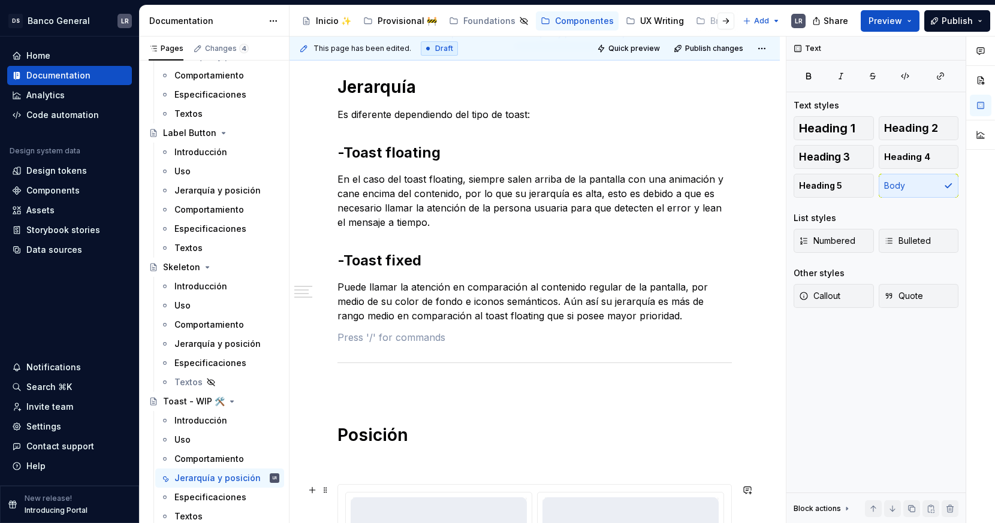
scroll to position [185, 0]
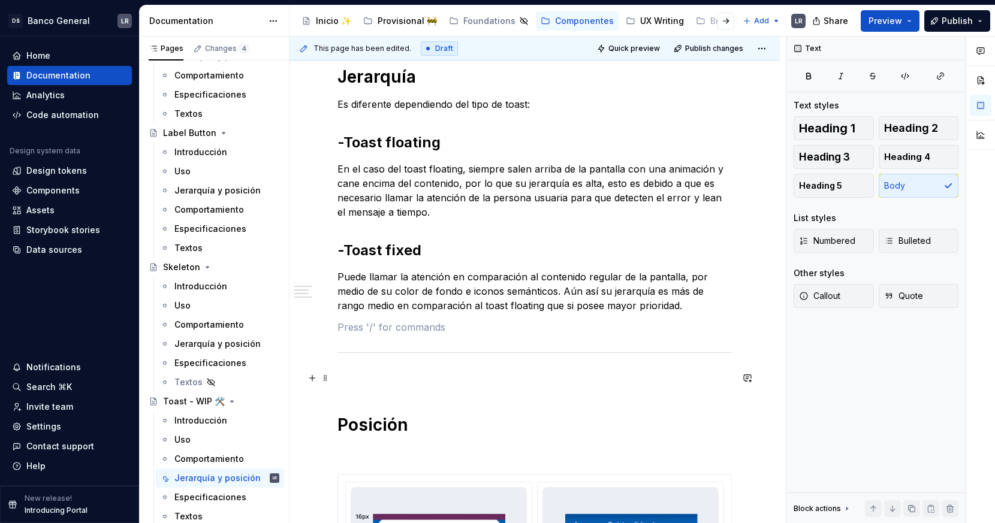
click at [388, 374] on p at bounding box center [534, 378] width 394 height 14
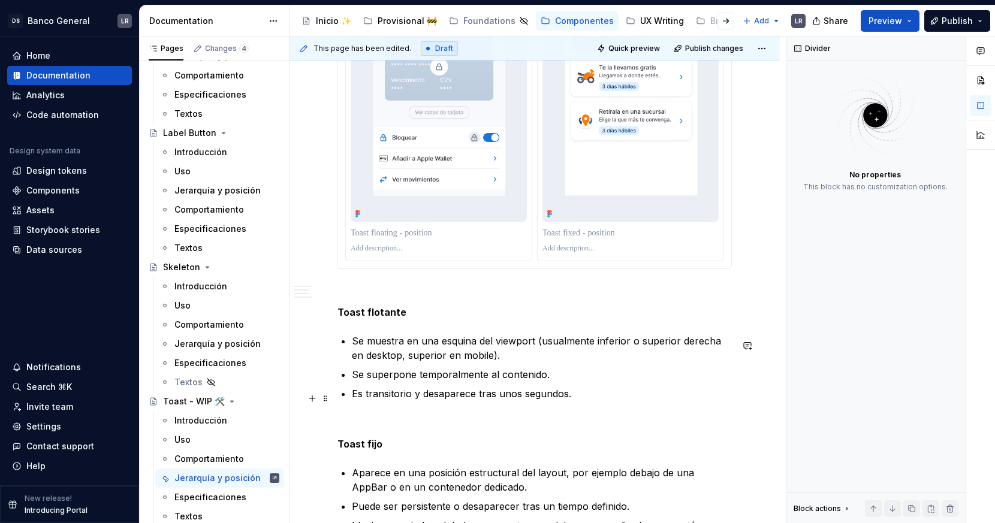
scroll to position [710, 0]
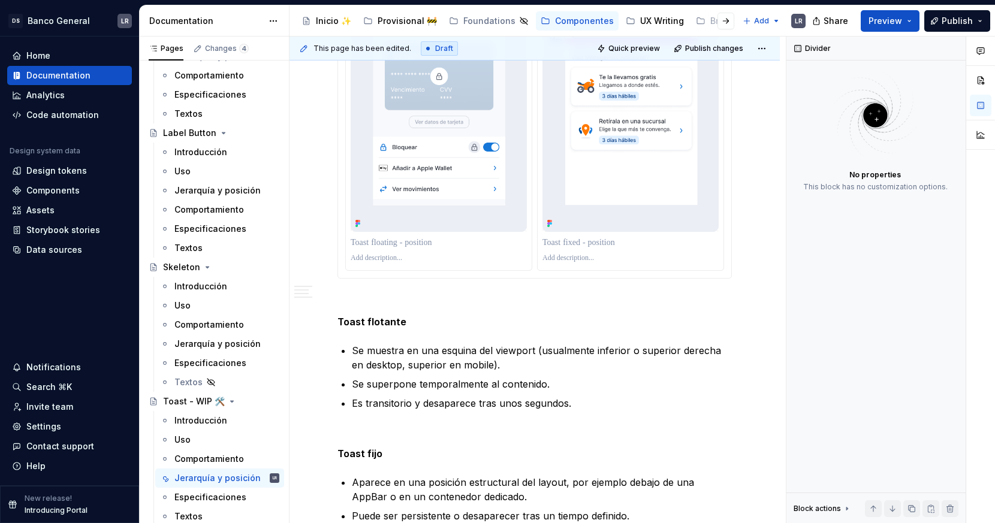
click at [445, 246] on p at bounding box center [439, 243] width 176 height 12
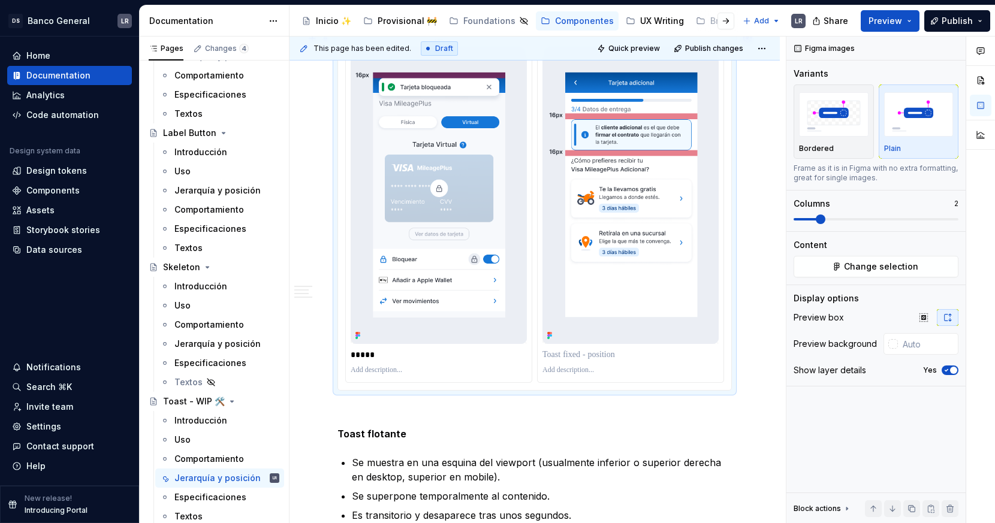
scroll to position [613, 0]
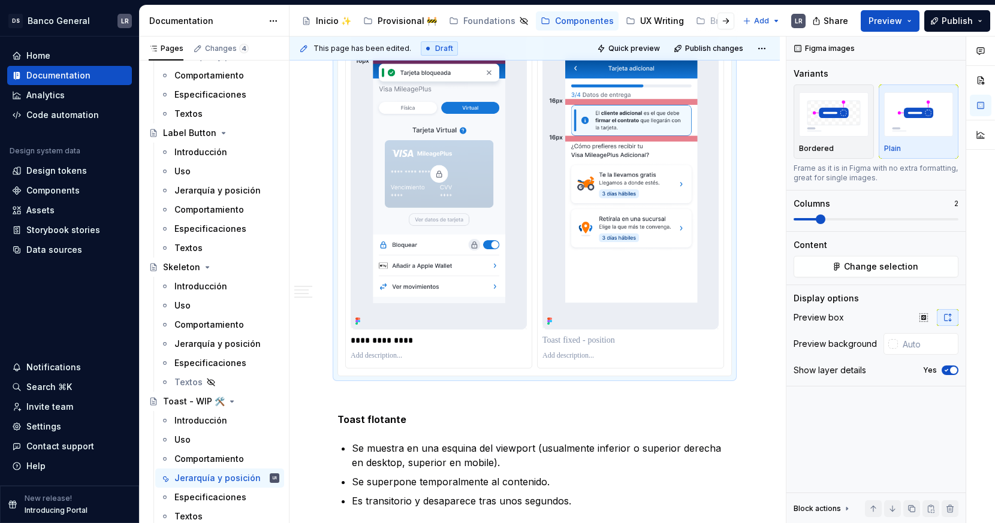
click at [573, 337] on div at bounding box center [630, 340] width 176 height 17
click at [574, 342] on p at bounding box center [630, 340] width 176 height 12
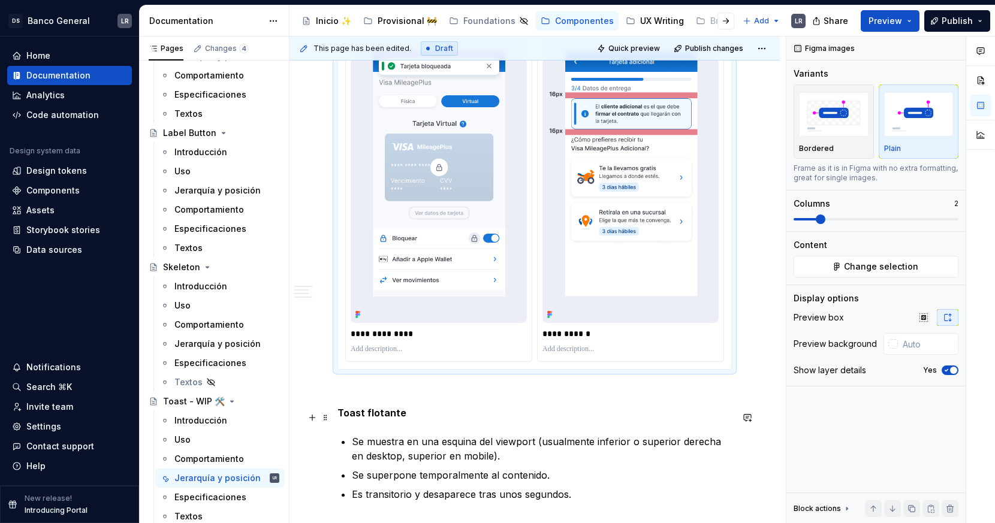
scroll to position [634, 0]
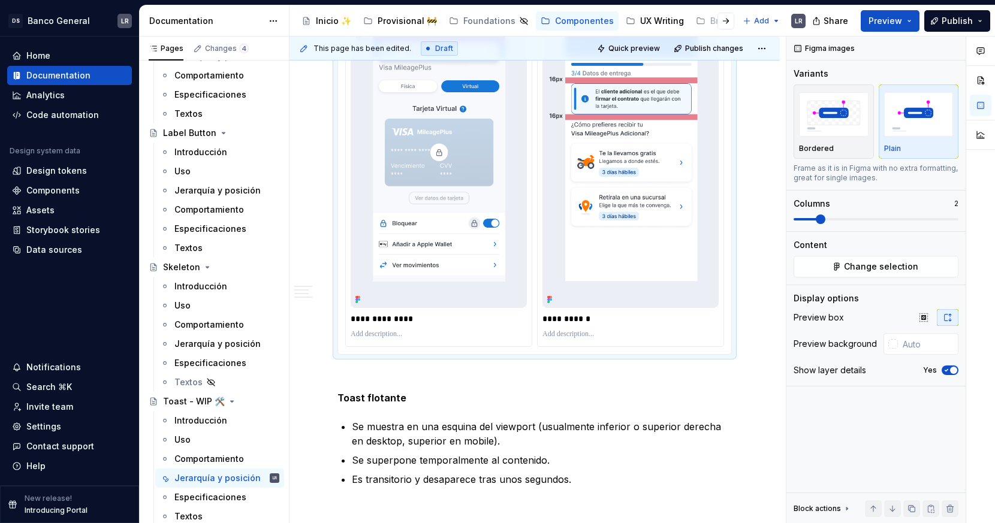
click at [389, 339] on p at bounding box center [439, 335] width 176 height 10
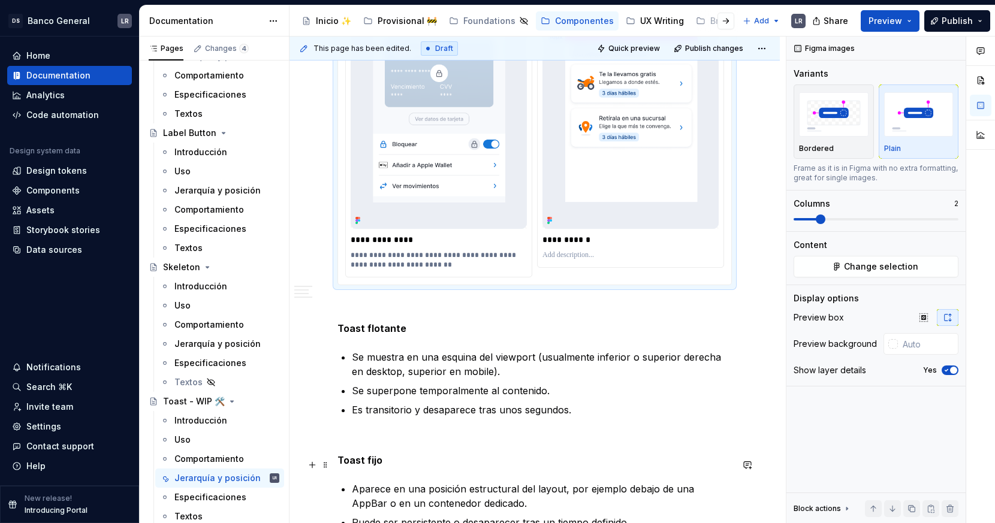
scroll to position [713, 0]
click at [577, 261] on p at bounding box center [630, 256] width 176 height 10
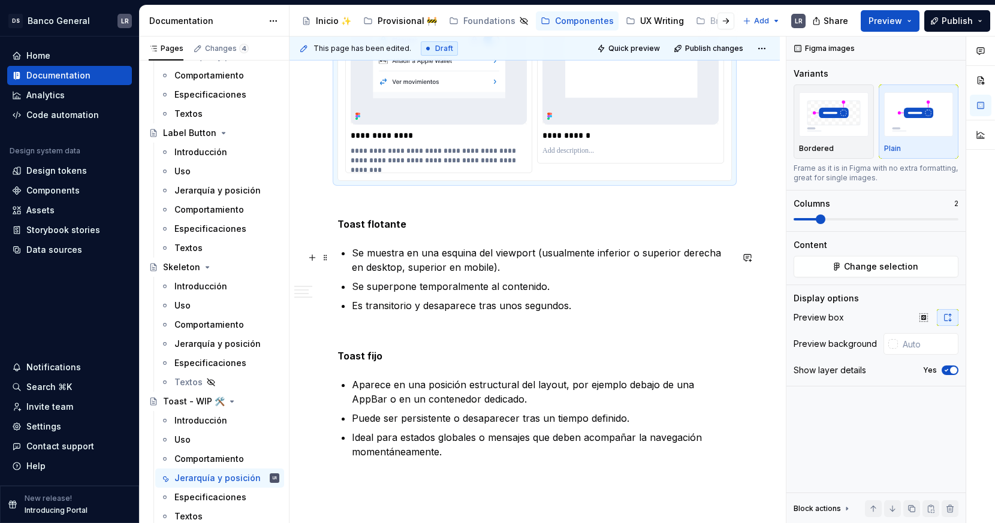
scroll to position [807, 0]
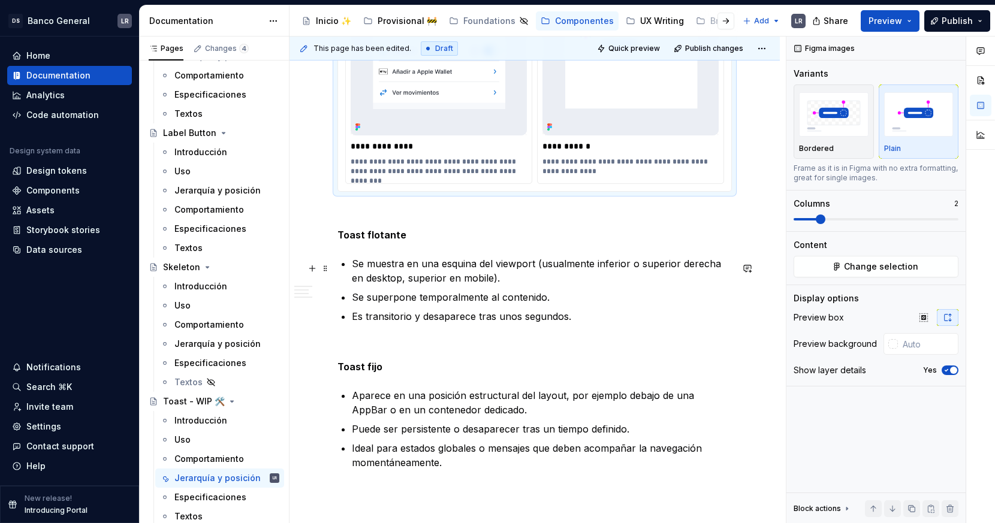
click at [446, 290] on ul "Se muestra en una esquina del viewport (usualmente inferior o superior derecha …" at bounding box center [542, 290] width 380 height 67
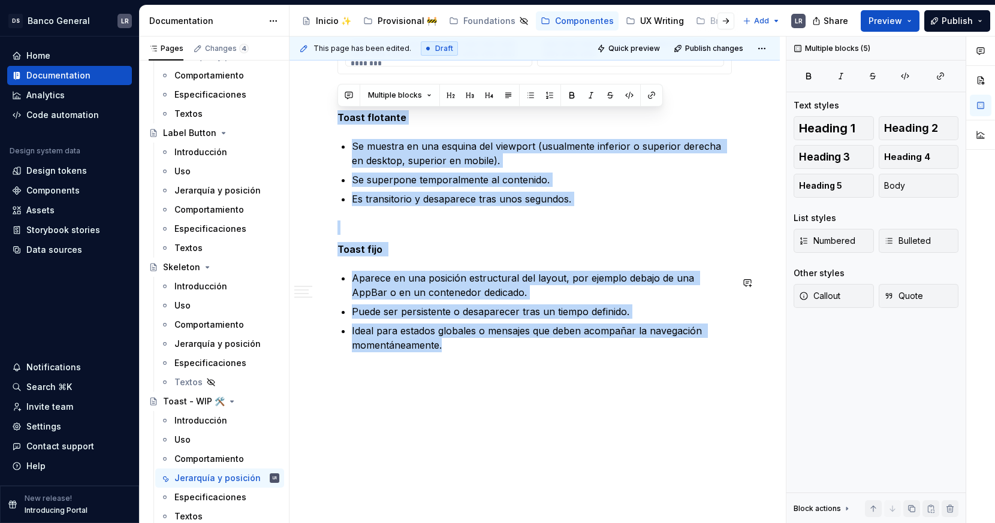
drag, startPoint x: 385, startPoint y: 225, endPoint x: 500, endPoint y: 476, distance: 275.5
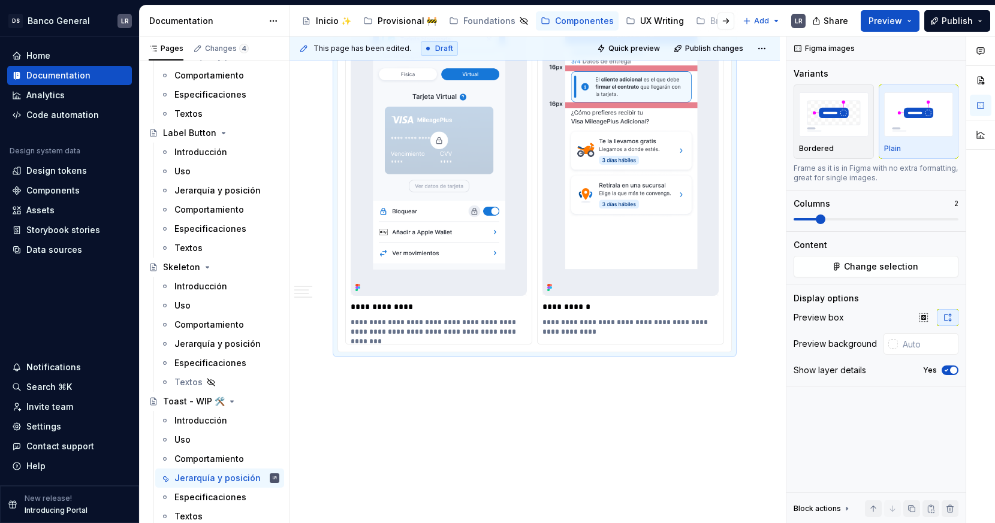
scroll to position [594, 0]
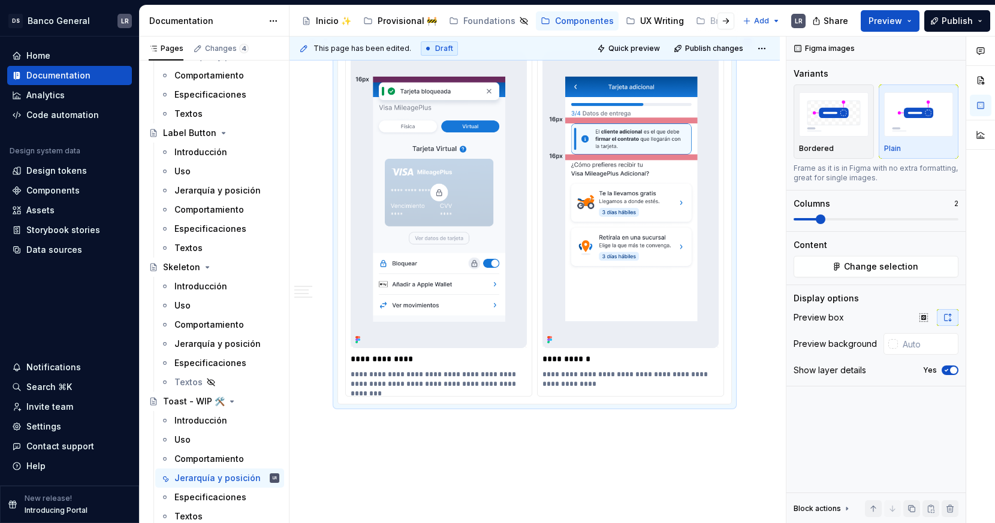
click at [607, 385] on p "**********" at bounding box center [631, 379] width 179 height 19
click at [606, 361] on p "**********" at bounding box center [631, 359] width 179 height 12
click at [590, 454] on div "**********" at bounding box center [535, 111] width 490 height 967
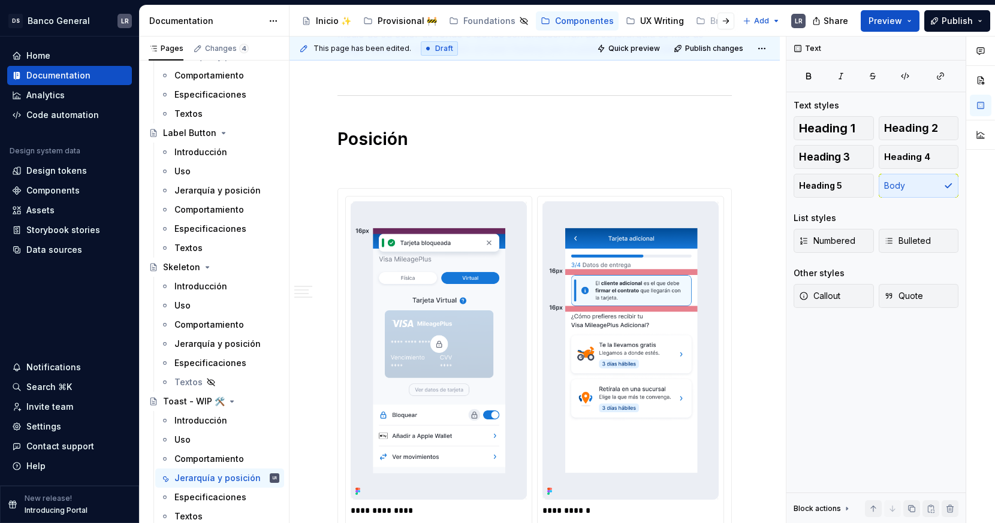
scroll to position [417, 0]
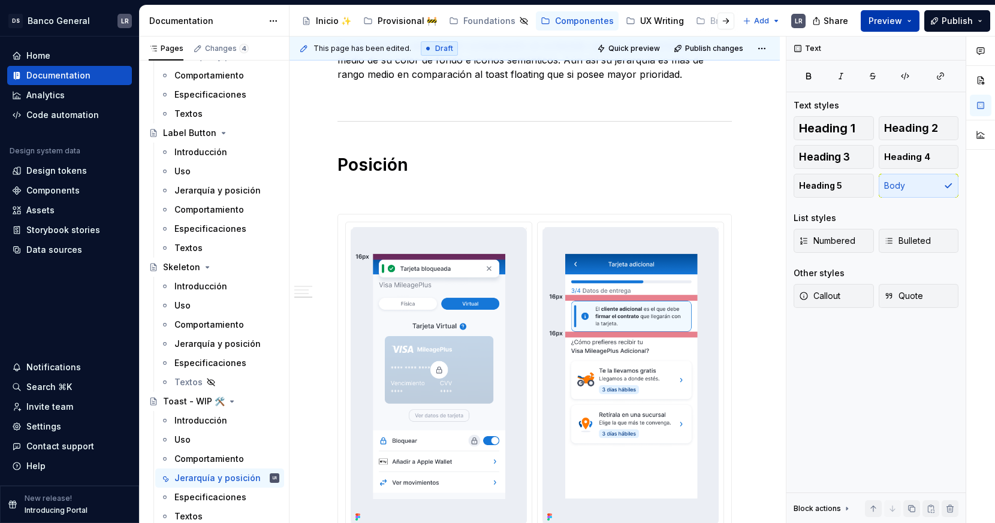
click at [894, 20] on button "Preview" at bounding box center [890, 21] width 59 height 22
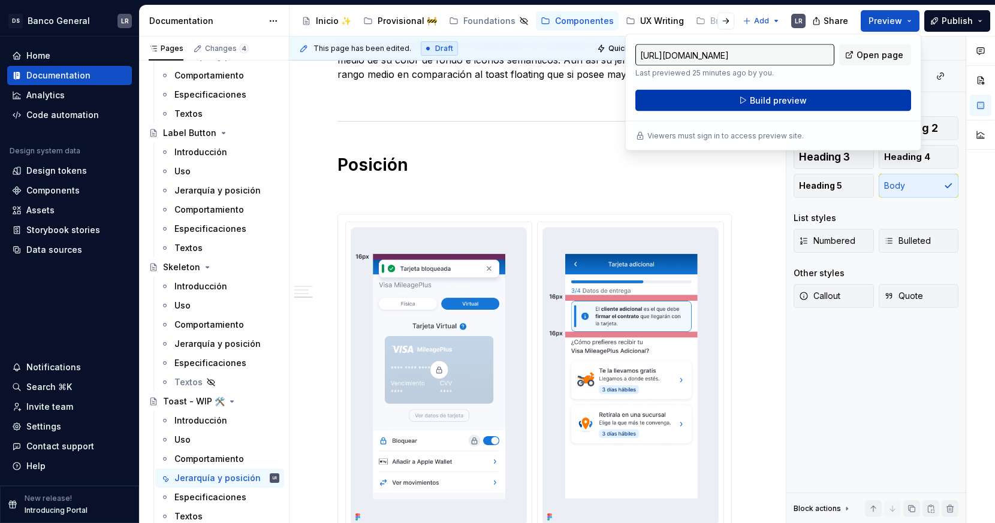
click at [824, 106] on button "Build preview" at bounding box center [773, 101] width 276 height 22
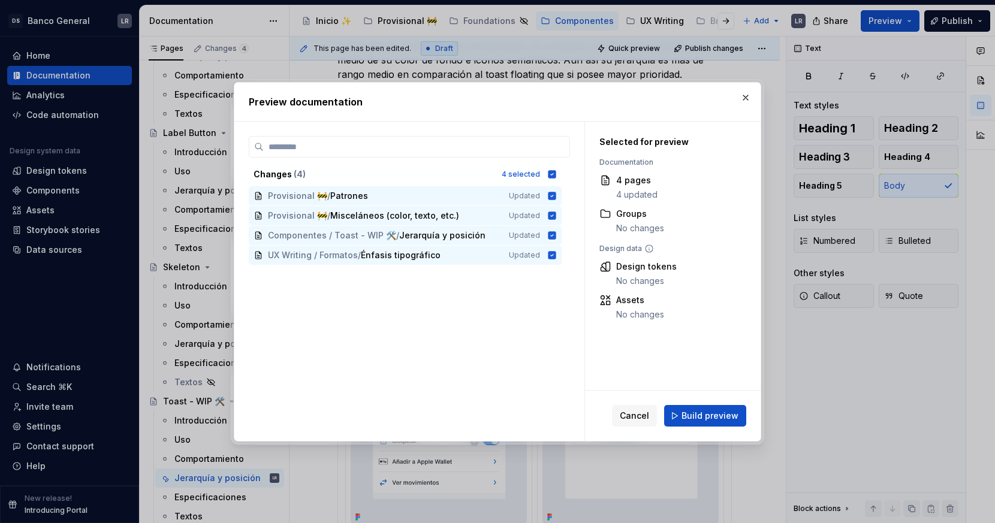
click at [691, 398] on div "Cancel Build preview" at bounding box center [673, 416] width 176 height 50
click at [694, 407] on button "Build preview" at bounding box center [705, 416] width 82 height 22
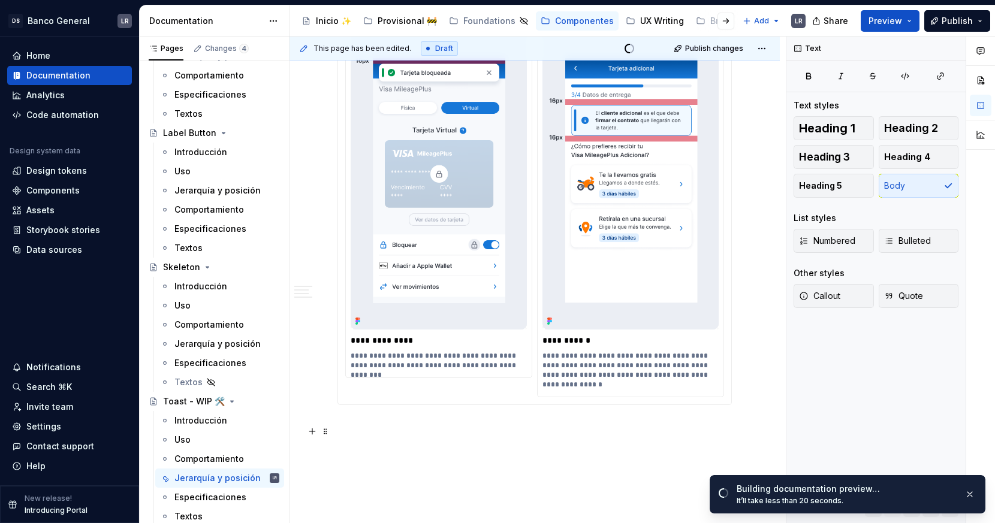
scroll to position [699, 0]
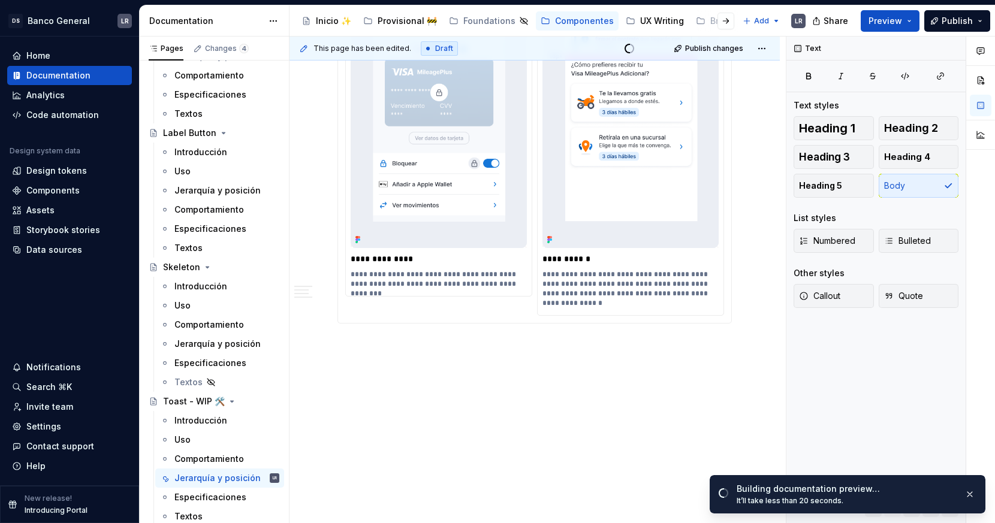
click at [628, 280] on p "**********" at bounding box center [631, 289] width 179 height 38
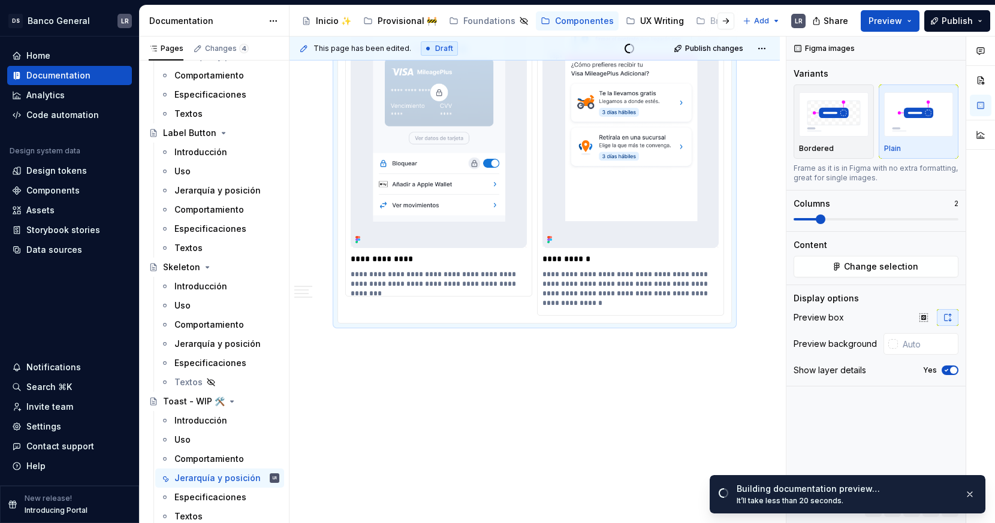
click at [548, 281] on p "**********" at bounding box center [631, 289] width 179 height 38
drag, startPoint x: 550, startPoint y: 284, endPoint x: 545, endPoint y: 276, distance: 9.4
click at [545, 276] on p "**********" at bounding box center [631, 289] width 179 height 38
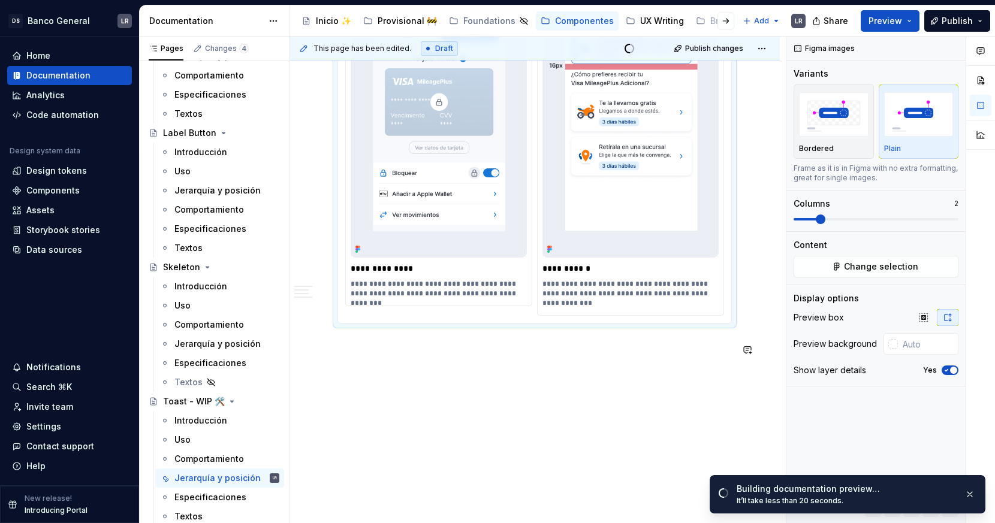
click at [595, 385] on div "**********" at bounding box center [535, 31] width 490 height 986
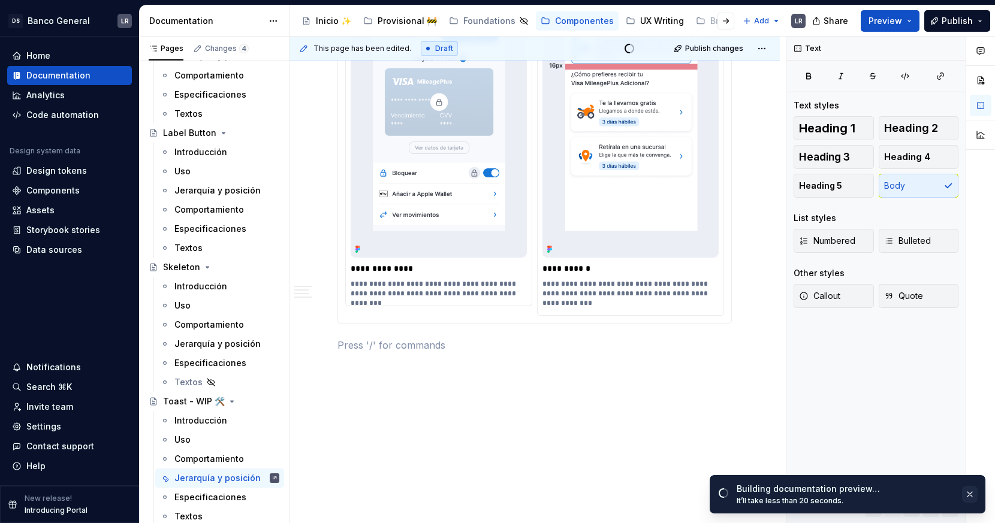
click at [894, 470] on button "button" at bounding box center [970, 494] width 16 height 17
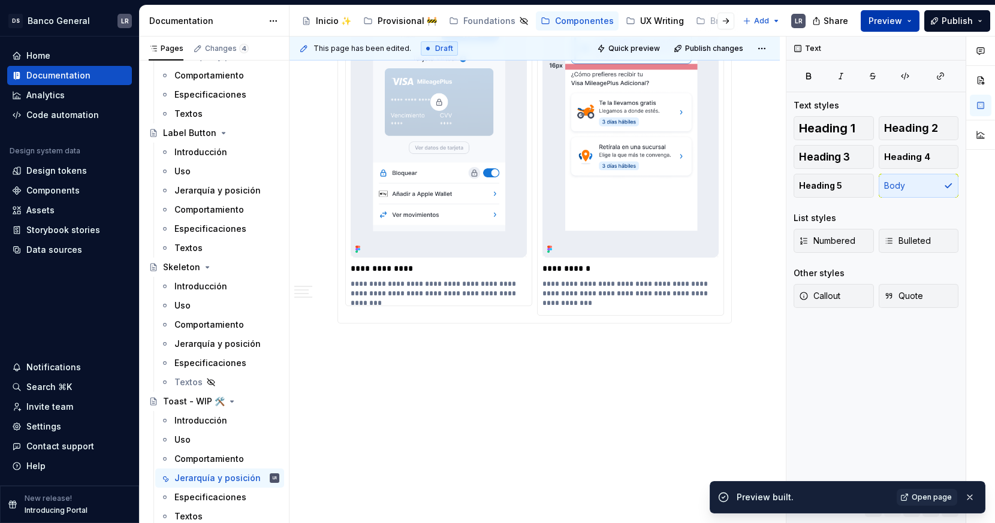
click at [894, 28] on button "Preview" at bounding box center [890, 21] width 59 height 22
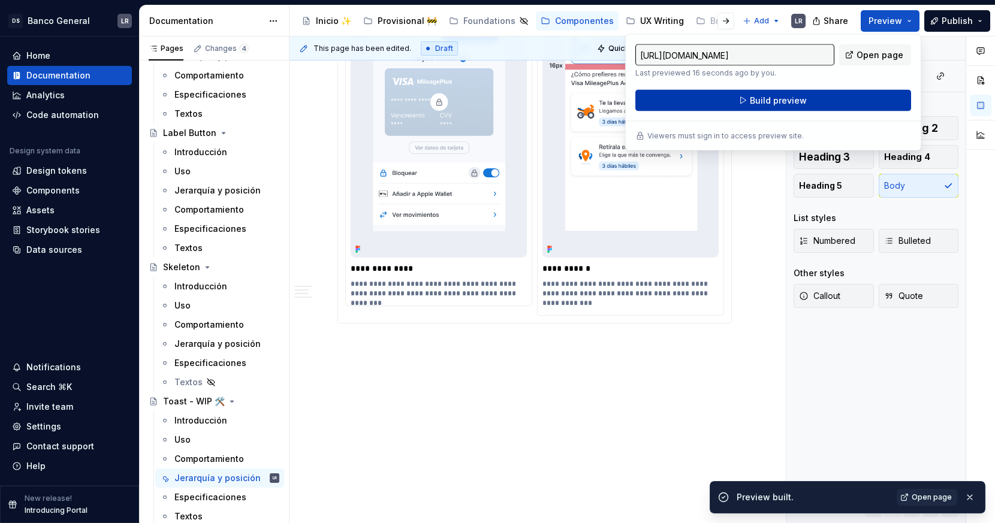
click at [844, 103] on button "Build preview" at bounding box center [773, 101] width 276 height 22
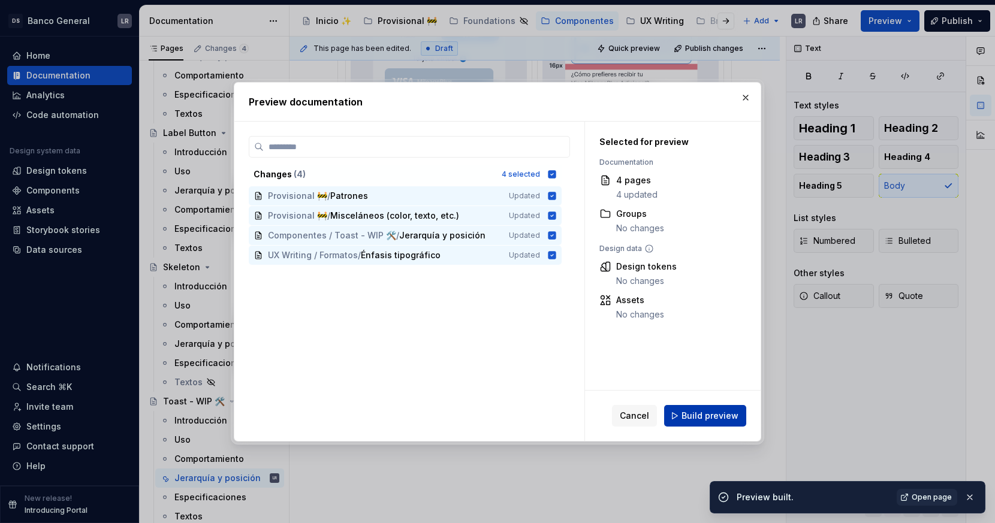
click at [693, 416] on span "Build preview" at bounding box center [710, 416] width 57 height 12
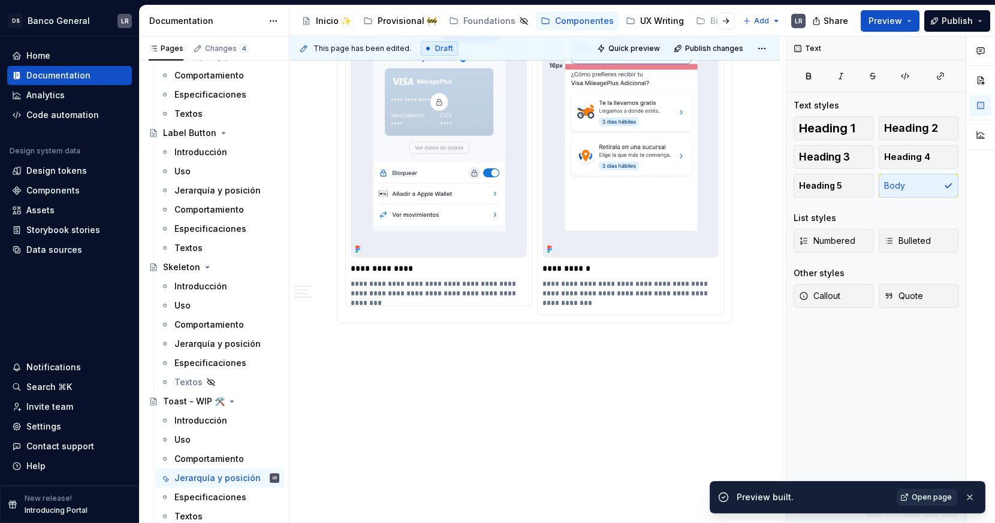
click at [894, 470] on span "Open page" at bounding box center [932, 498] width 40 height 10
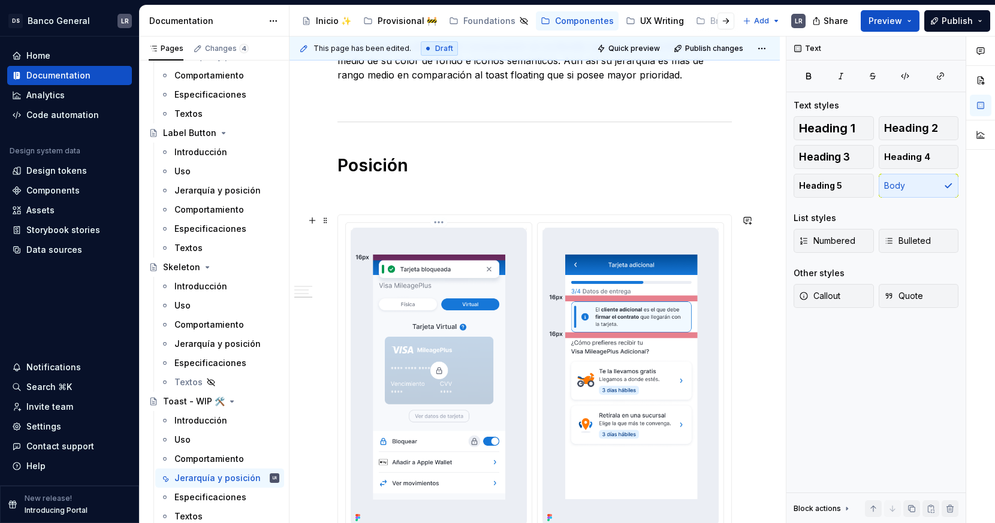
scroll to position [414, 0]
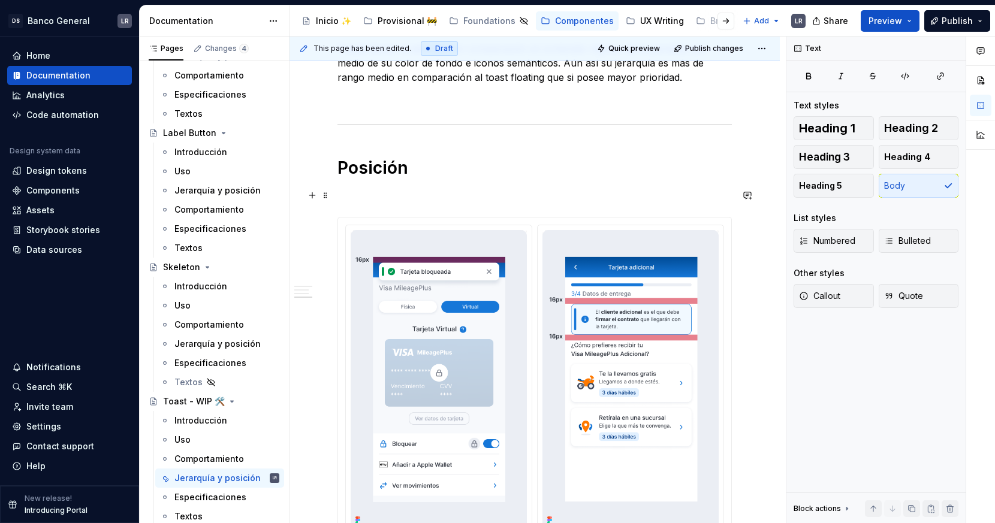
click at [379, 197] on p at bounding box center [534, 195] width 394 height 14
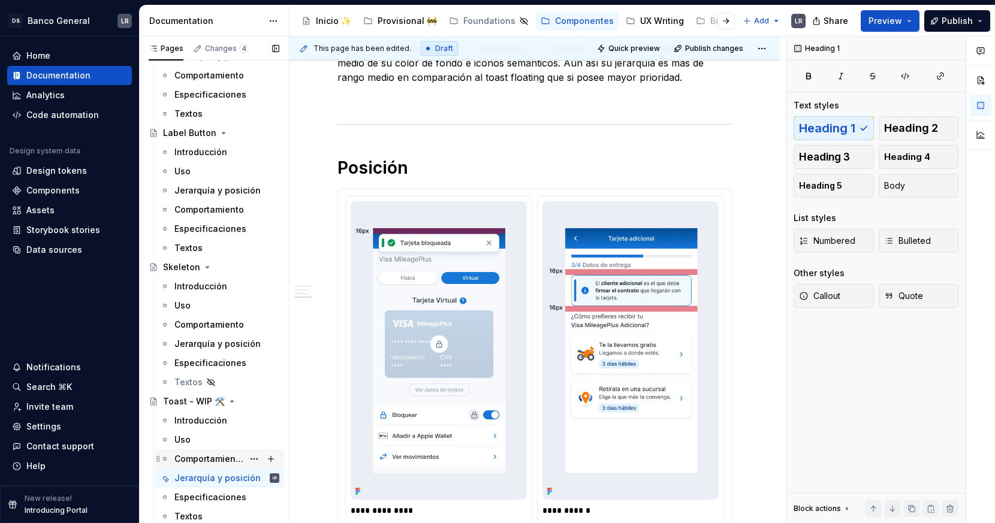
click at [217, 455] on div "Comportamiento" at bounding box center [208, 459] width 69 height 12
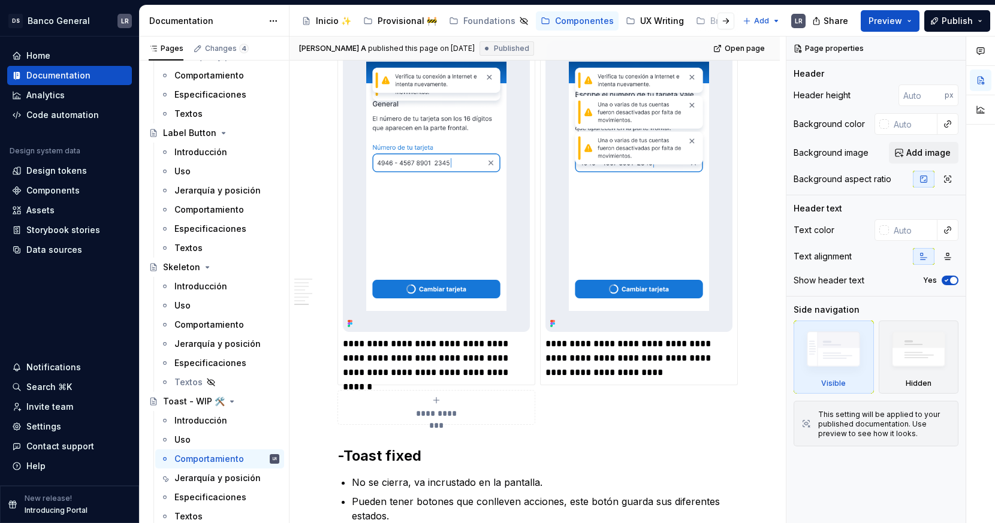
scroll to position [1515, 0]
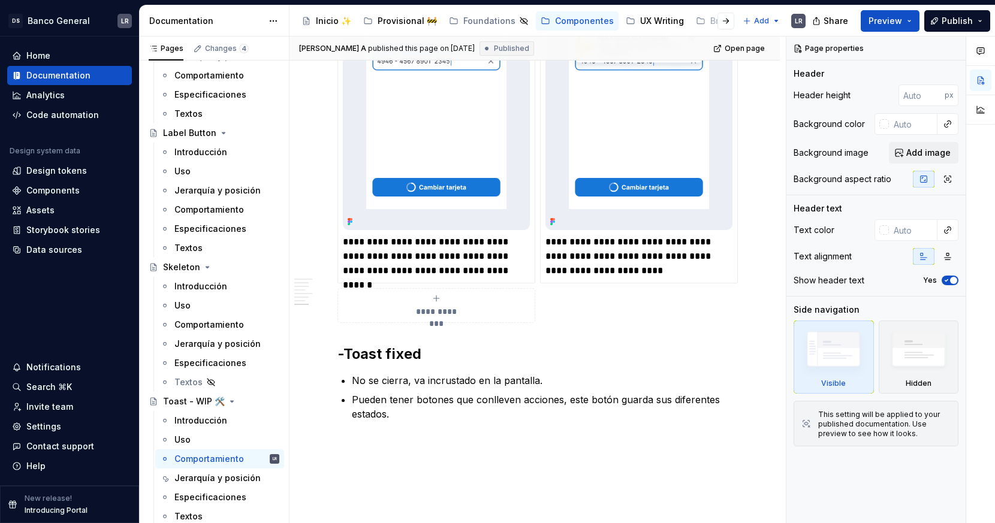
click at [441, 309] on span "**********" at bounding box center [436, 312] width 55 height 12
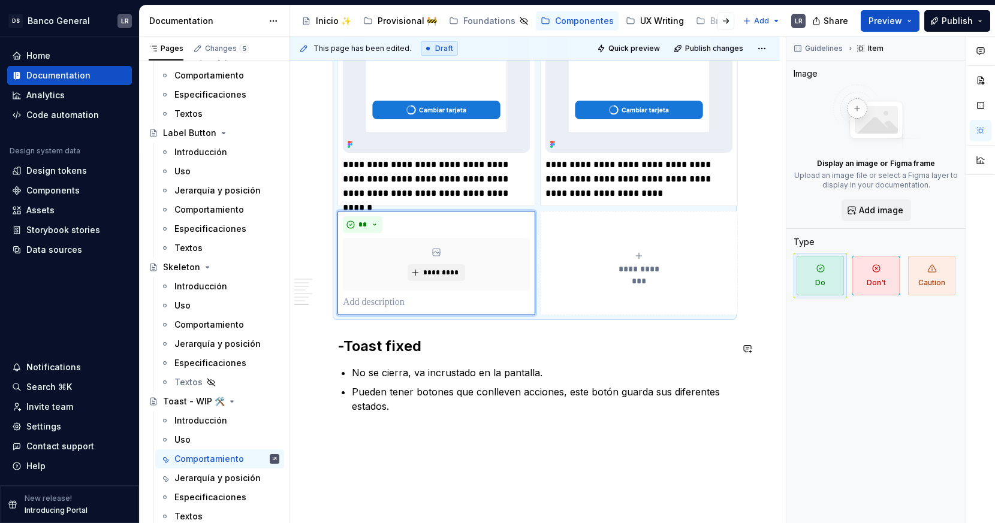
scroll to position [1597, 0]
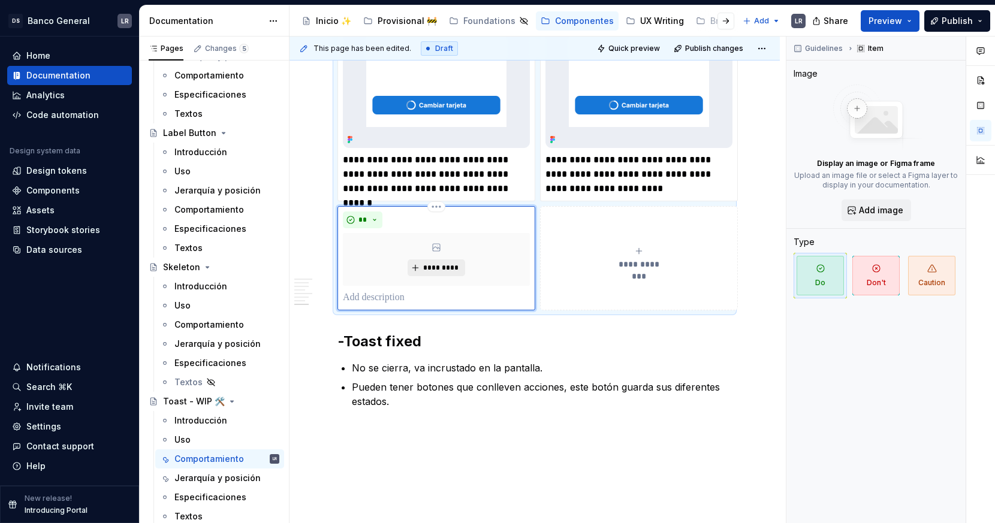
click at [440, 268] on span "*********" at bounding box center [441, 268] width 37 height 10
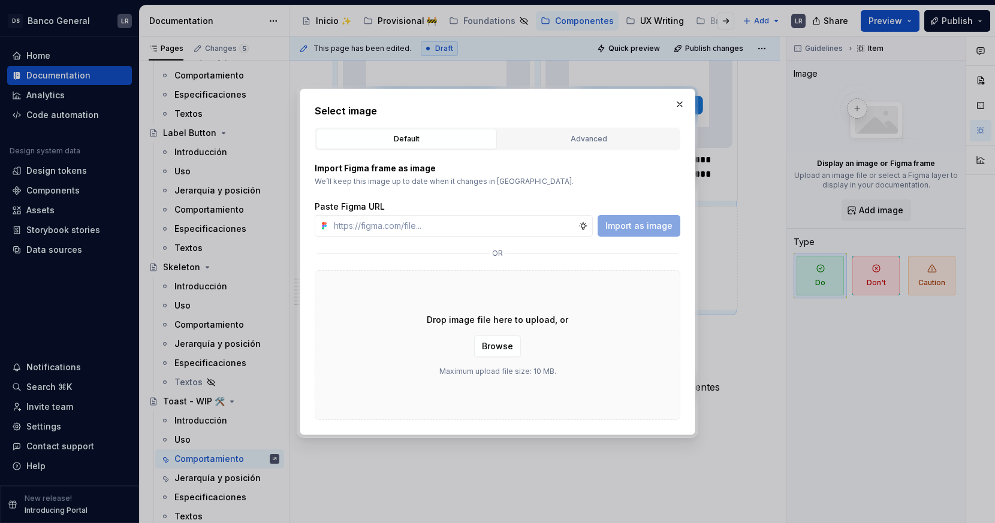
type textarea "*"
type input "[URL][DOMAIN_NAME]"
click at [632, 225] on span "Import as image" at bounding box center [638, 226] width 67 height 12
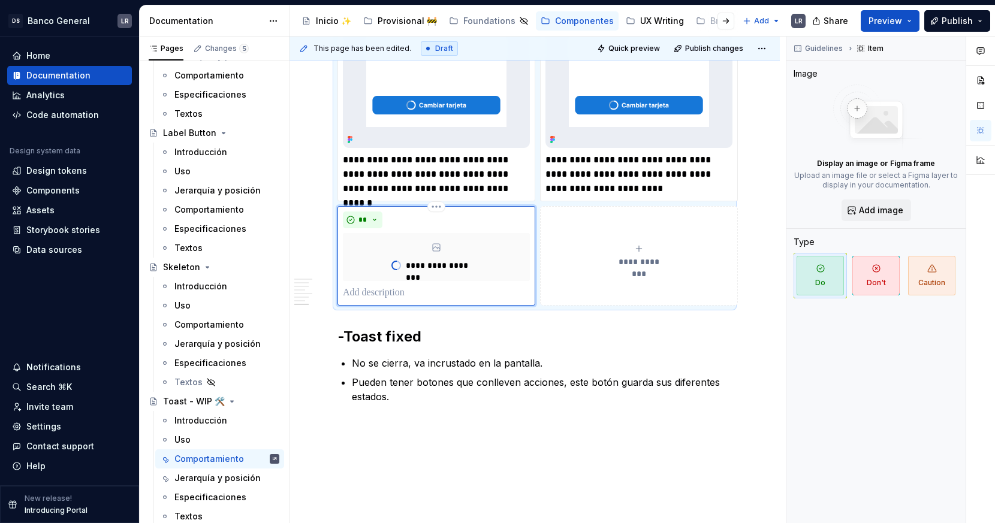
click at [402, 294] on p at bounding box center [436, 293] width 187 height 14
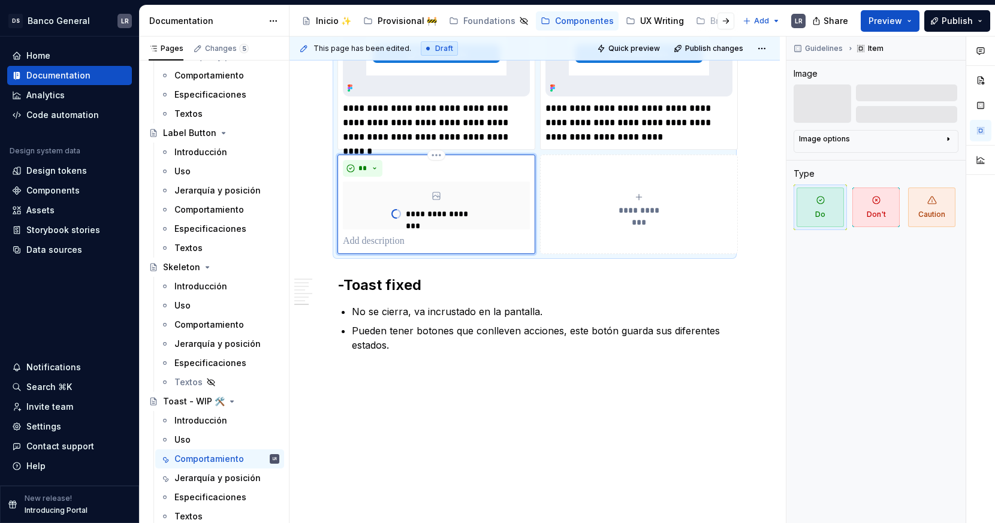
click at [398, 237] on p at bounding box center [436, 241] width 187 height 14
type textarea "*"
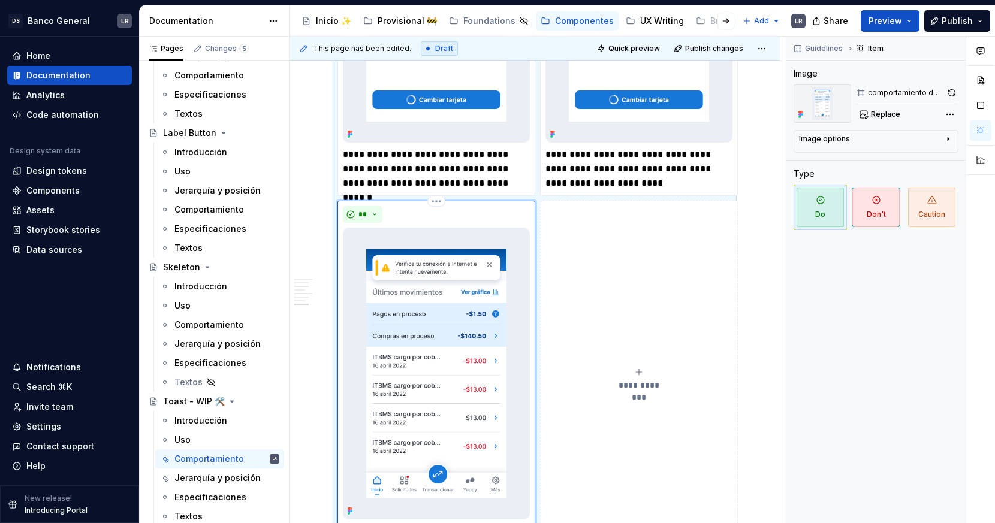
scroll to position [1895, 0]
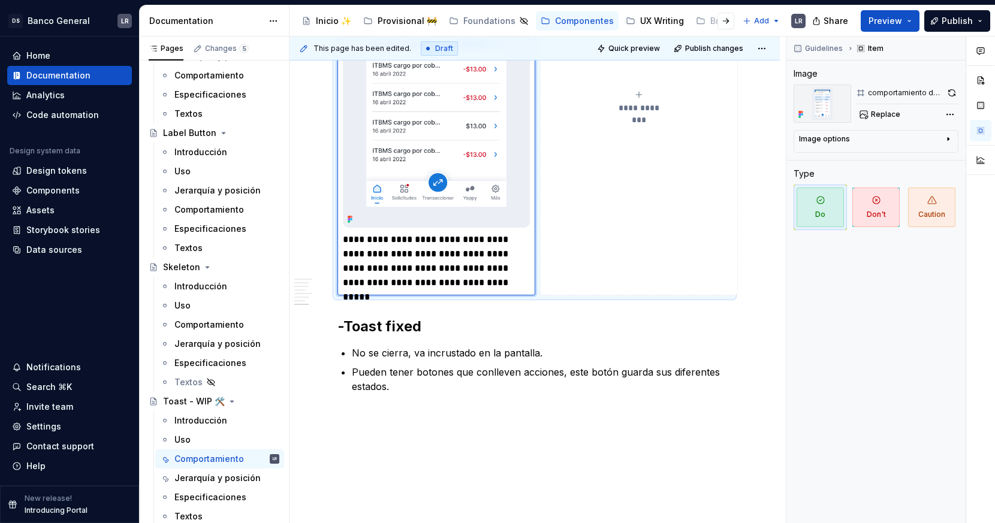
click at [365, 259] on p "**********" at bounding box center [436, 262] width 187 height 58
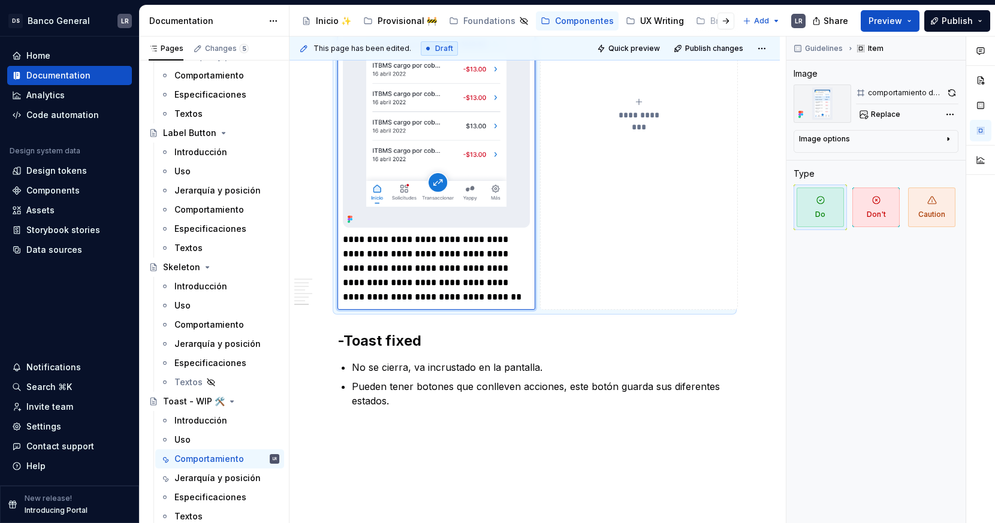
click at [478, 253] on p "**********" at bounding box center [436, 269] width 187 height 72
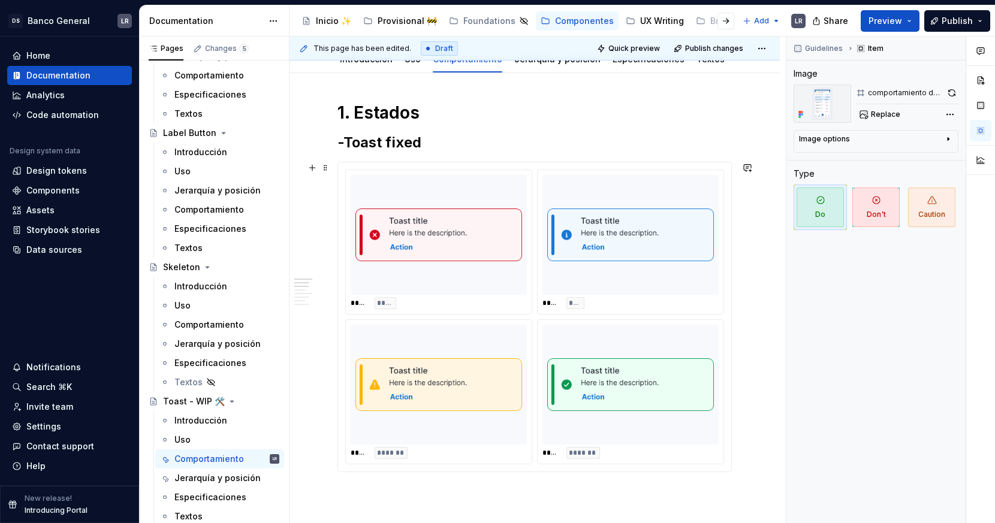
scroll to position [127, 0]
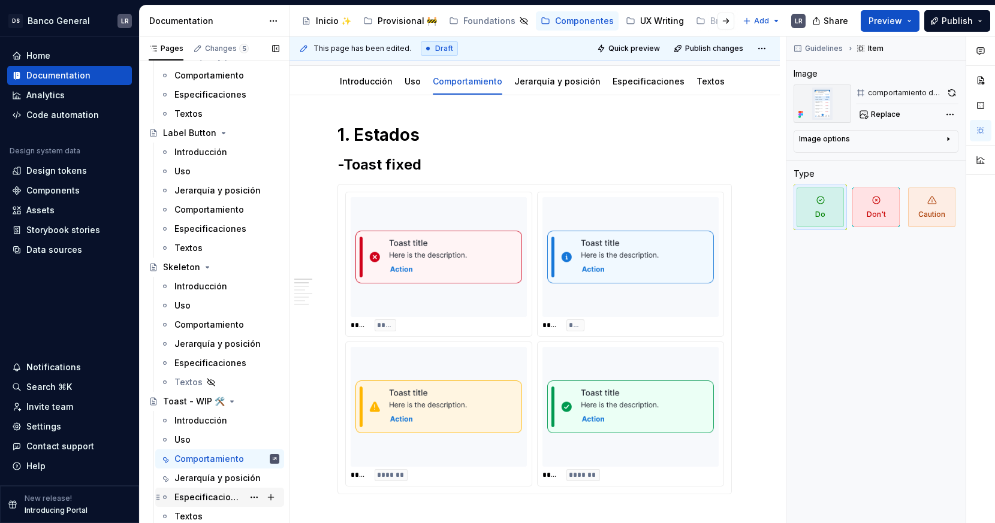
click at [236, 470] on div "Especificaciones" at bounding box center [208, 498] width 69 height 12
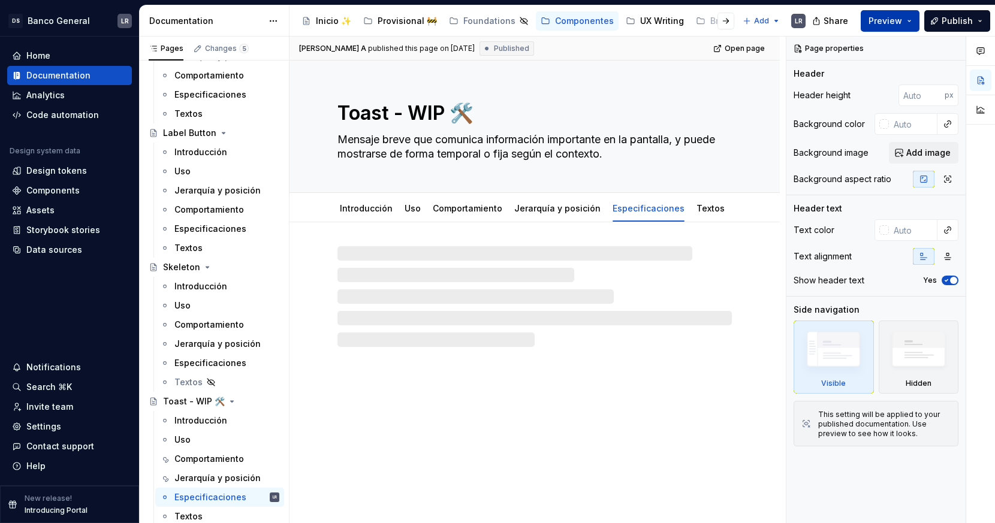
click at [894, 21] on button "Preview" at bounding box center [890, 21] width 59 height 22
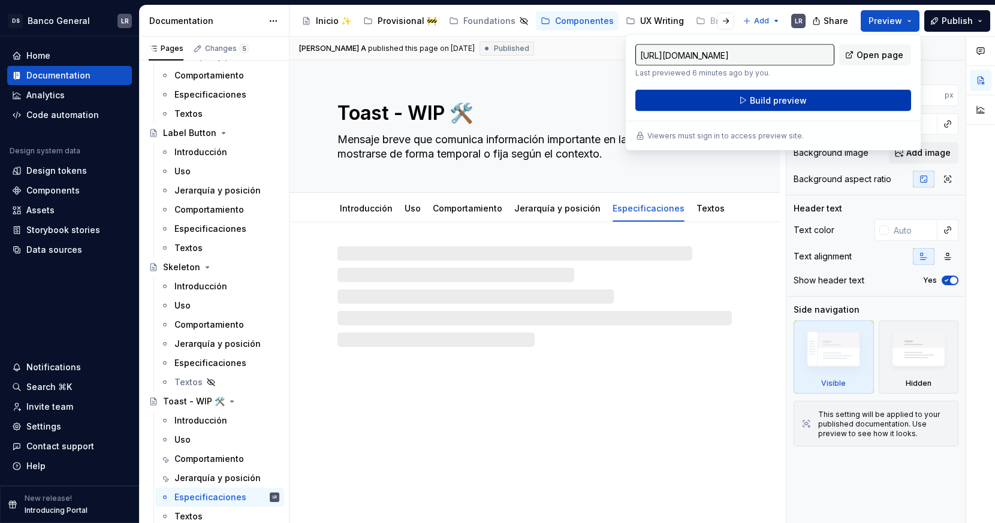
click at [828, 91] on button "Build preview" at bounding box center [773, 101] width 276 height 22
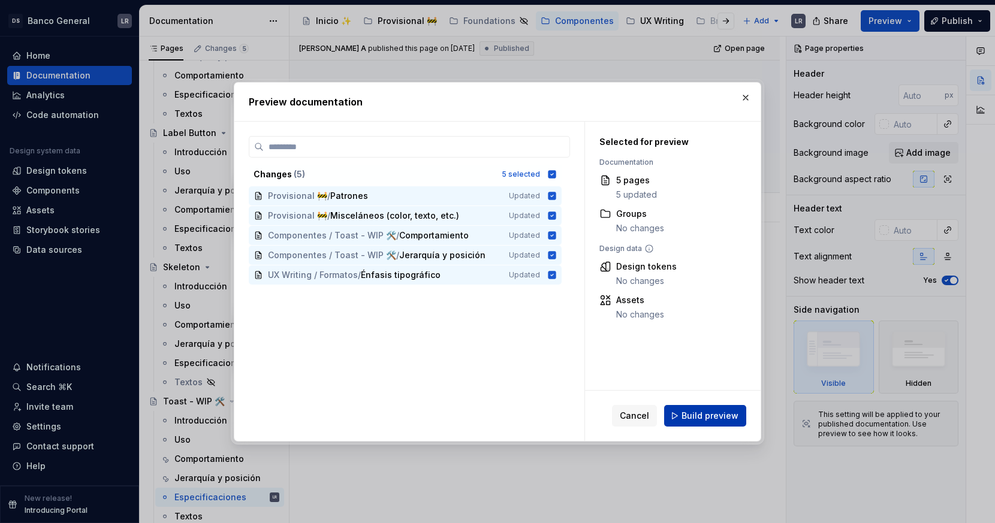
click at [704, 417] on span "Build preview" at bounding box center [710, 416] width 57 height 12
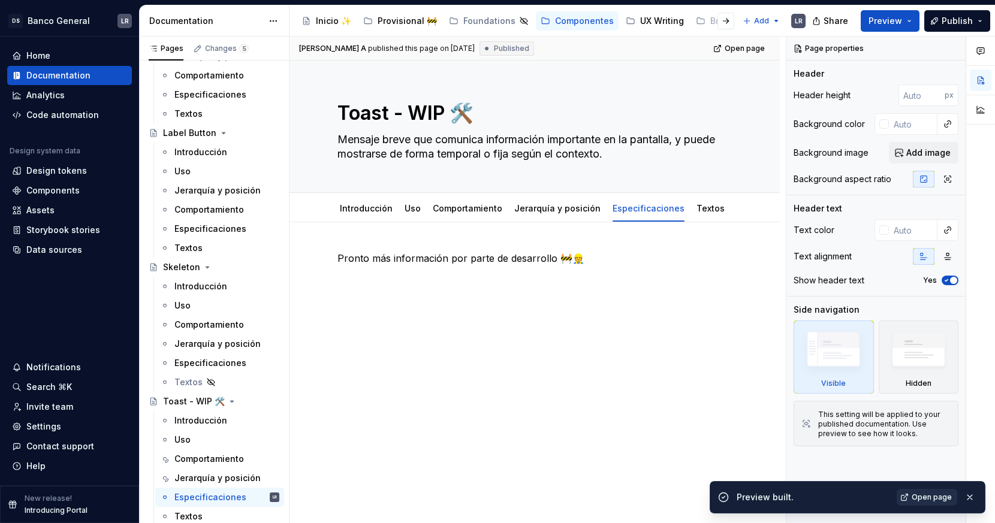
click at [894, 470] on span "Open page" at bounding box center [932, 498] width 40 height 10
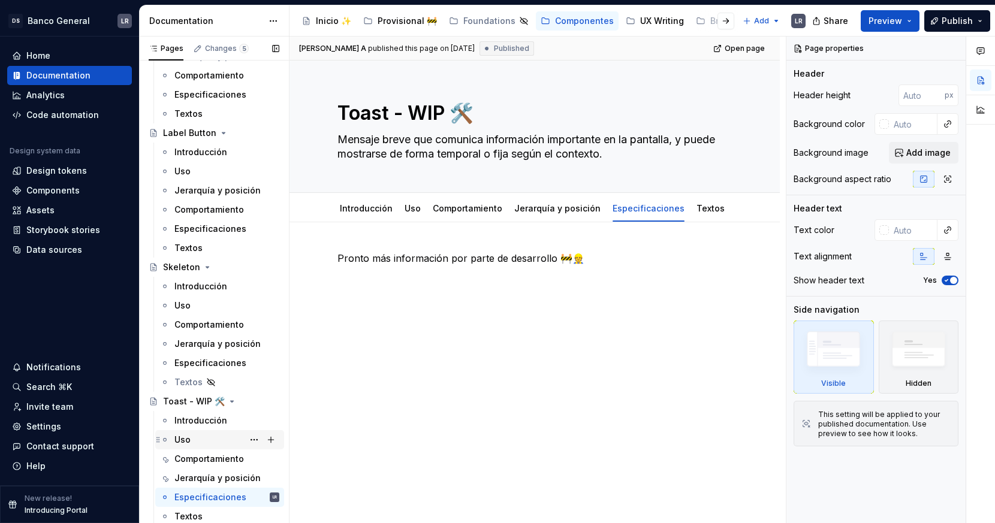
click at [209, 440] on div "Uso" at bounding box center [226, 440] width 105 height 17
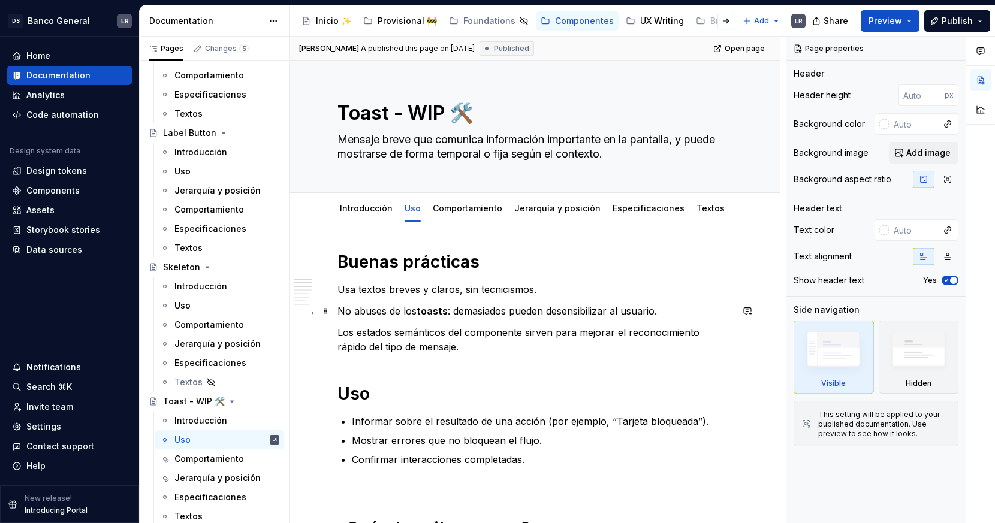
click at [371, 309] on p "No abuses de los toasts : demasiados pueden desensibilizar al usuario." at bounding box center [534, 311] width 394 height 14
type textarea "*"
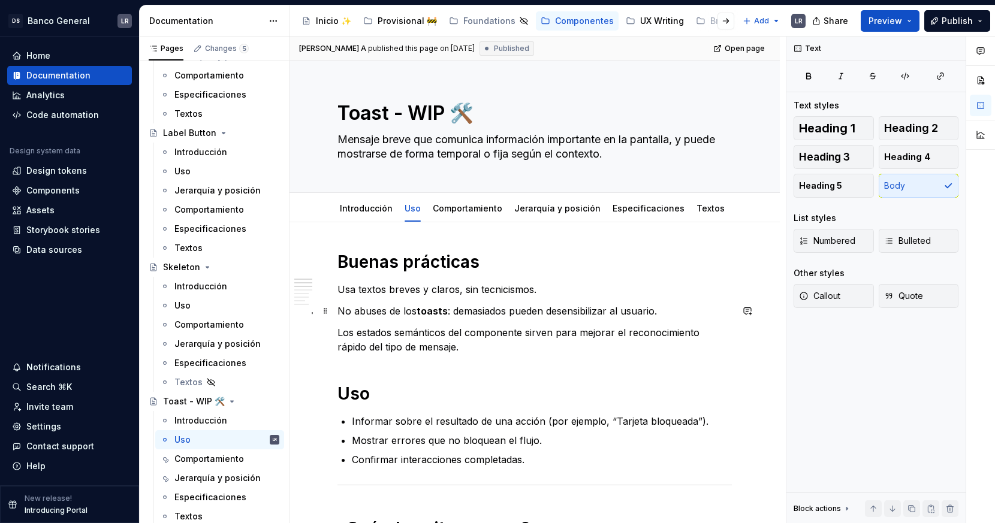
click at [371, 309] on p "No abuses de los toasts : demasiados pueden desensibilizar al usuario." at bounding box center [534, 311] width 394 height 14
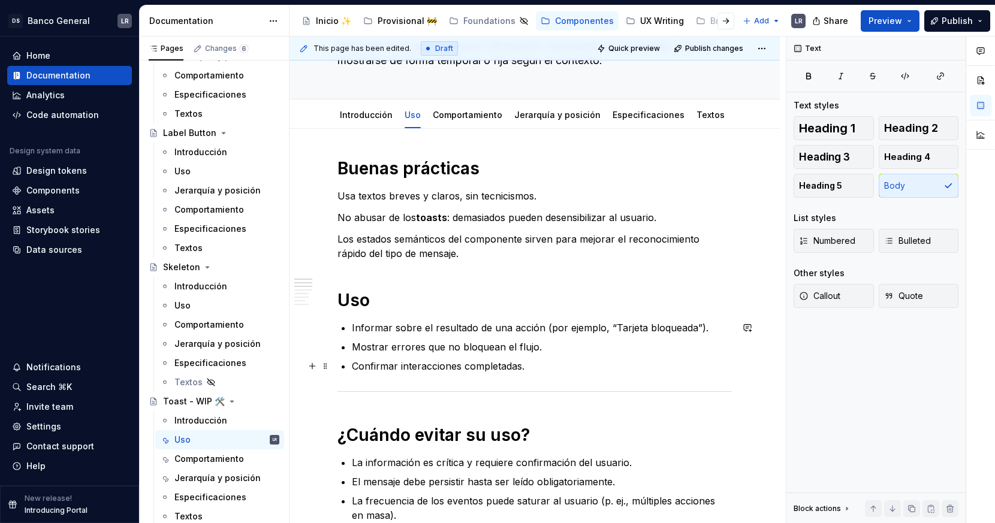
scroll to position [113, 0]
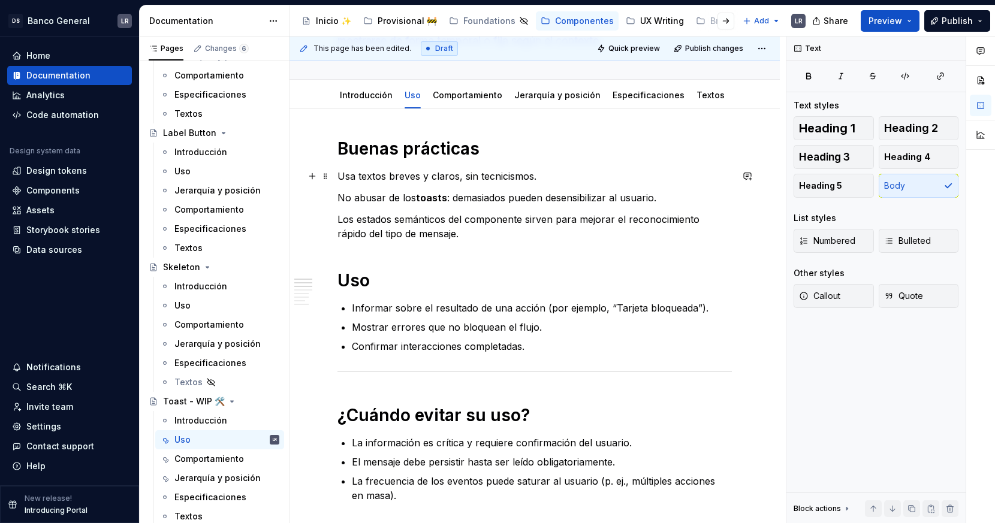
click at [349, 182] on p "Usa textos breves y claros, sin tecnicismos." at bounding box center [534, 176] width 394 height 14
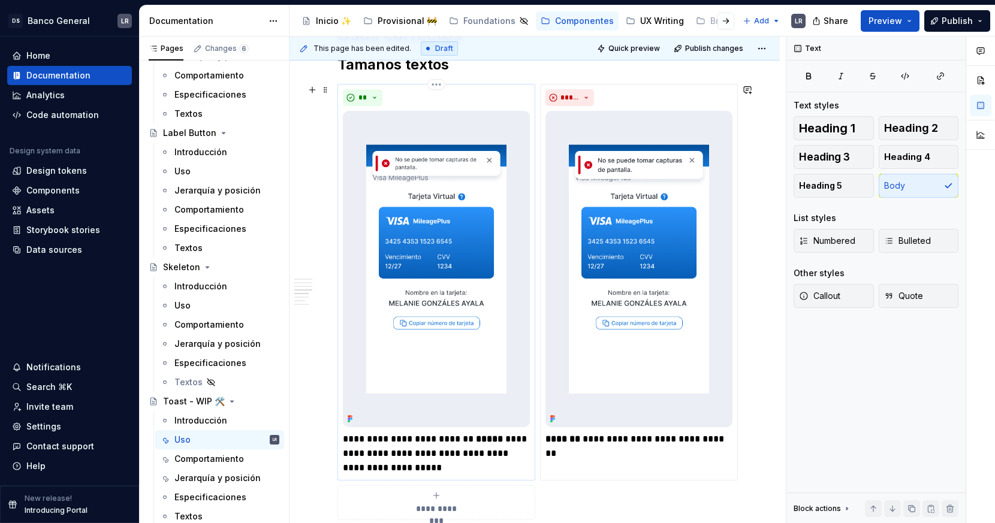
scroll to position [659, 0]
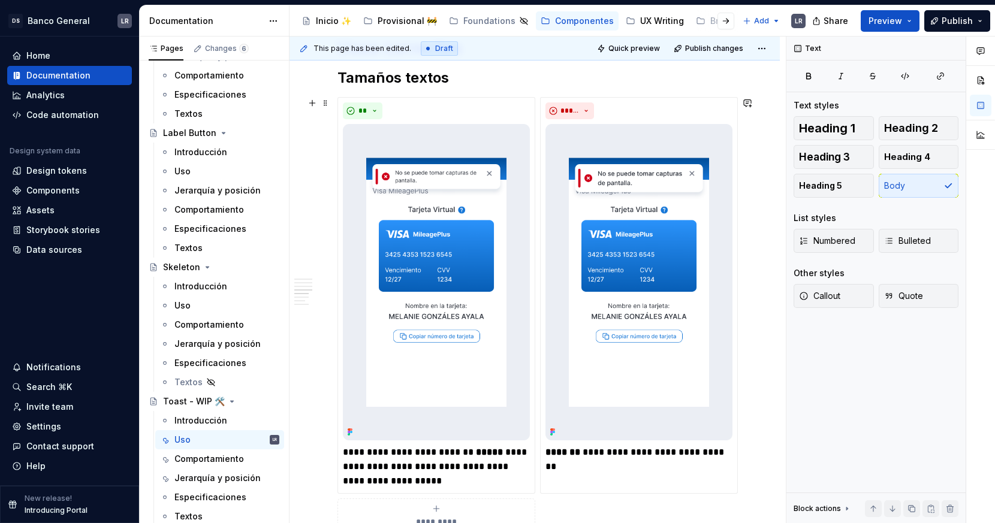
click at [540, 97] on div "**********" at bounding box center [534, 315] width 394 height 436
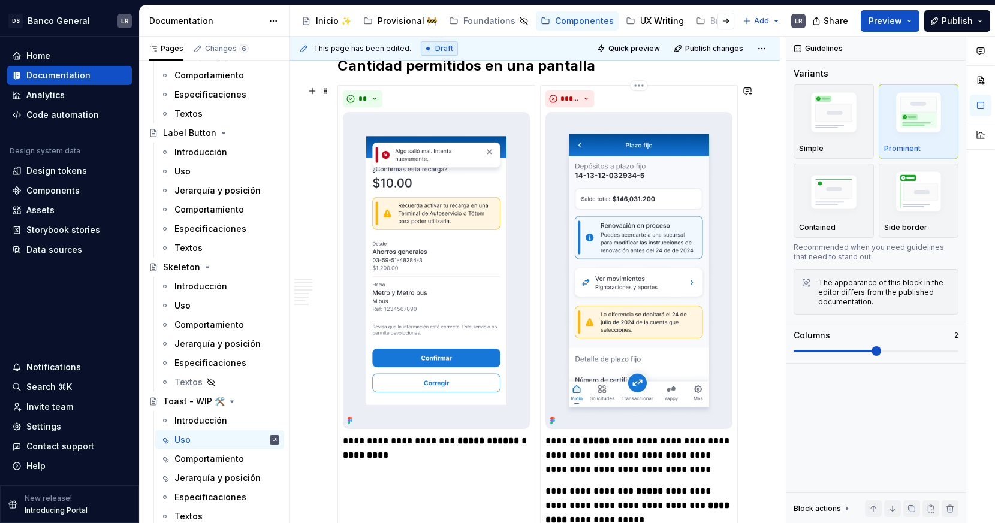
scroll to position [1020, 0]
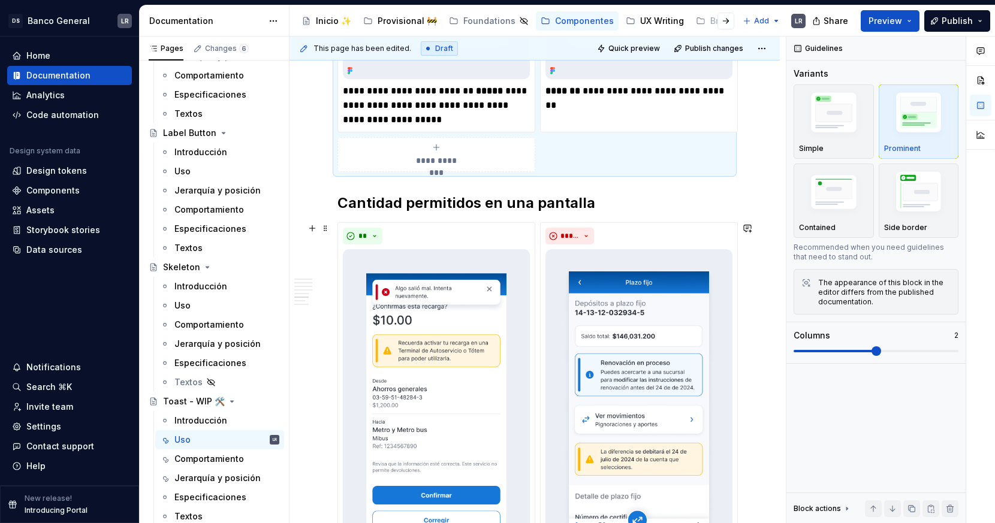
click at [536, 231] on div "**********" at bounding box center [534, 465] width 394 height 487
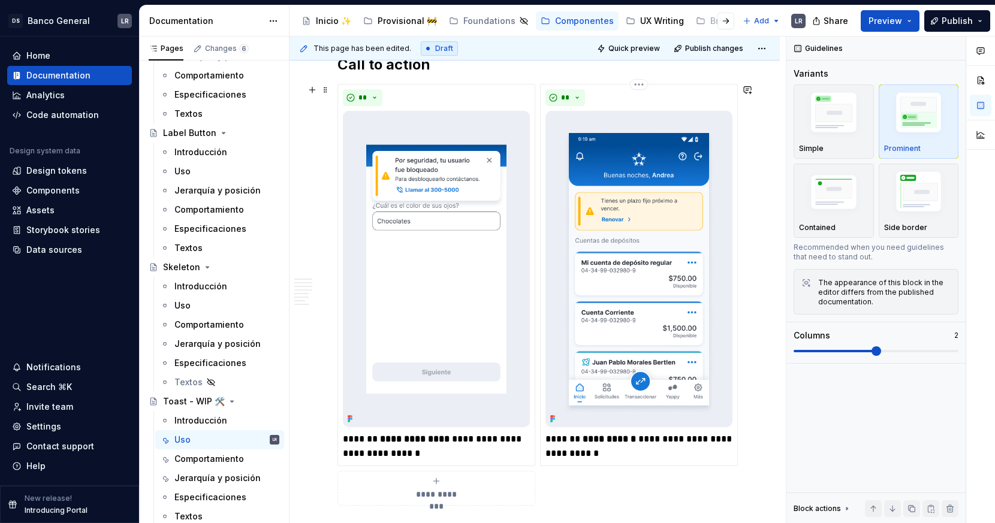
scroll to position [2410, 0]
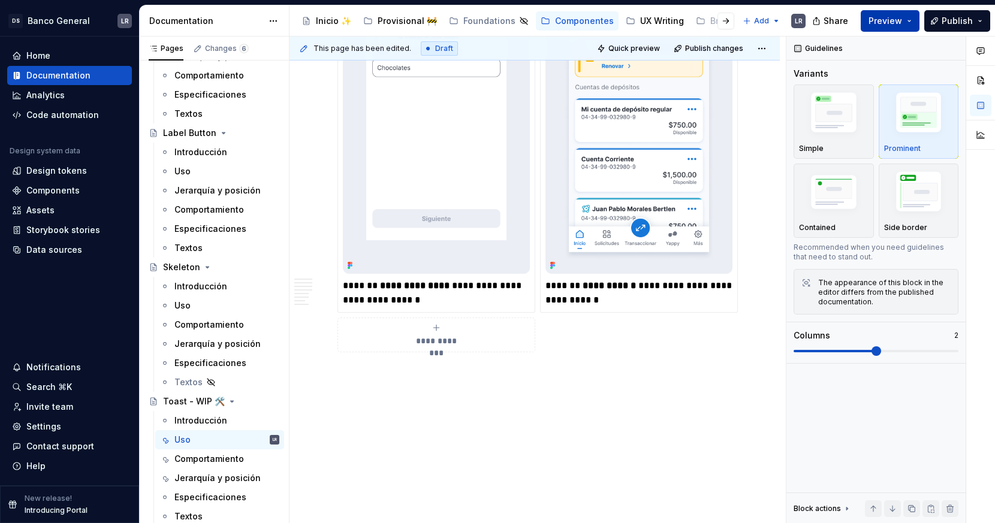
click at [894, 25] on button "Preview" at bounding box center [890, 21] width 59 height 22
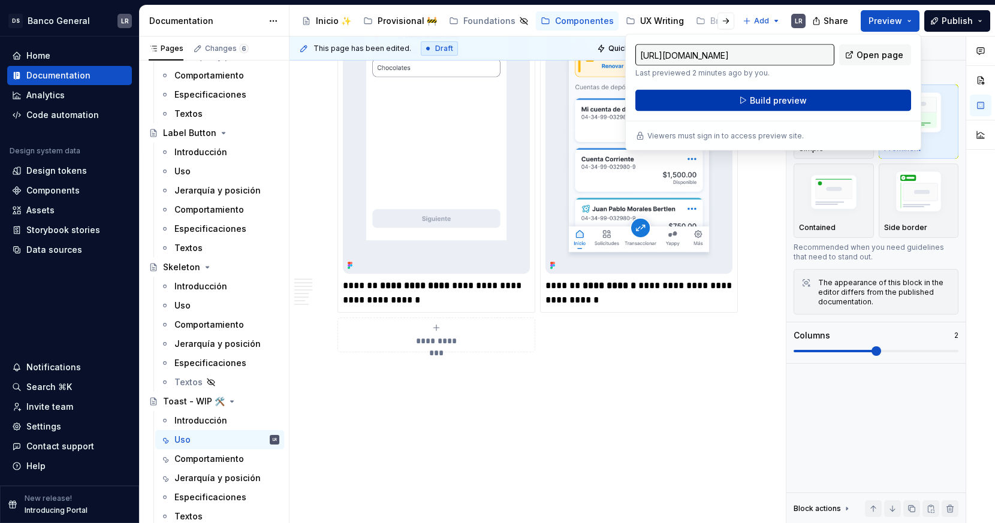
click at [813, 98] on button "Build preview" at bounding box center [773, 101] width 276 height 22
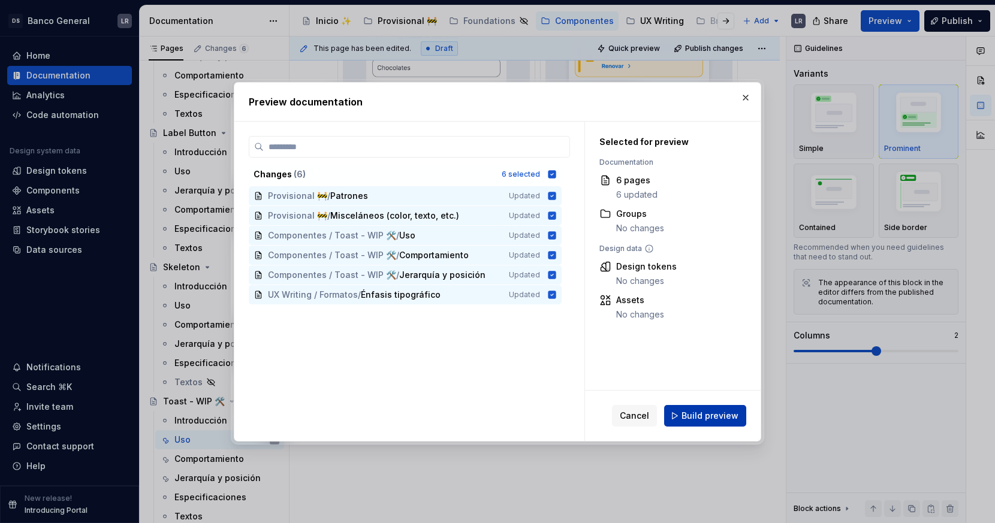
click at [697, 421] on span "Build preview" at bounding box center [710, 416] width 57 height 12
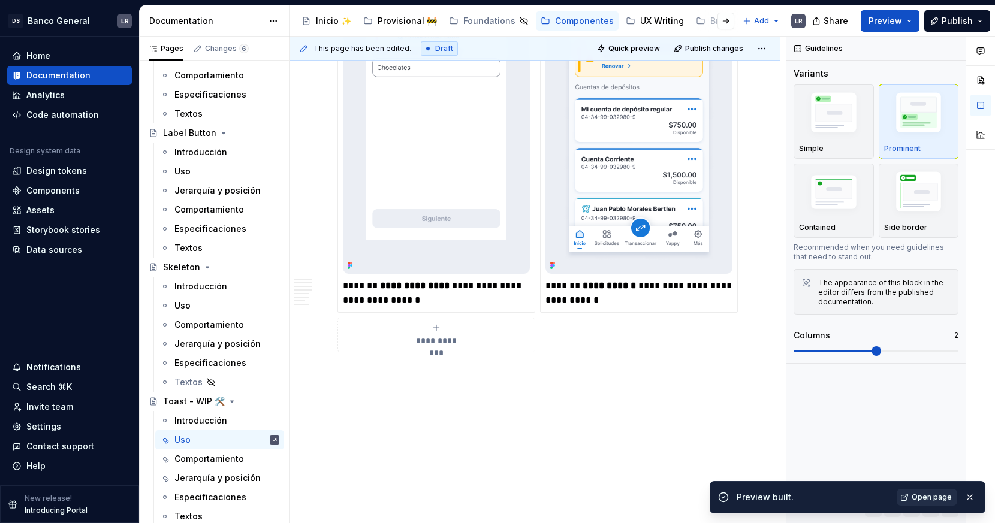
click at [894, 470] on link "Open page" at bounding box center [927, 497] width 61 height 17
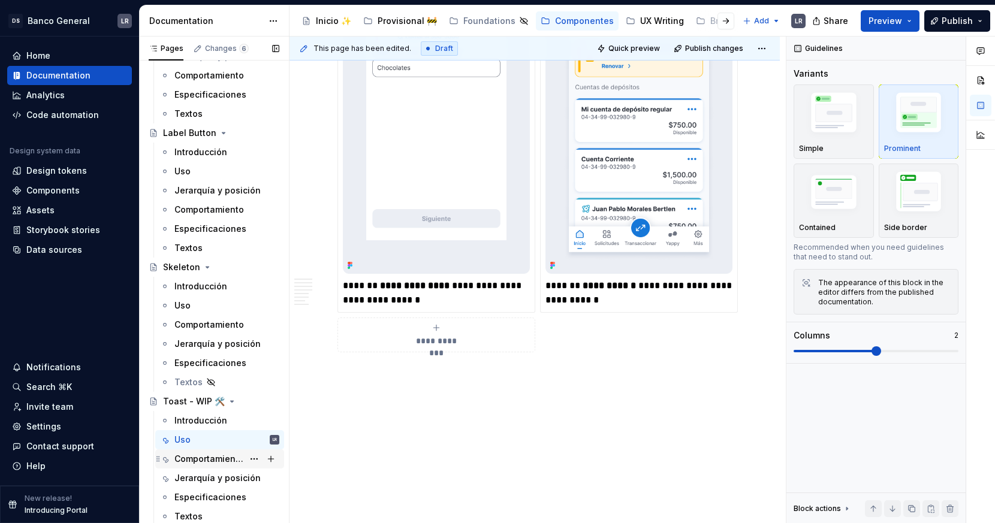
click at [215, 452] on div "Comportamiento" at bounding box center [226, 459] width 105 height 17
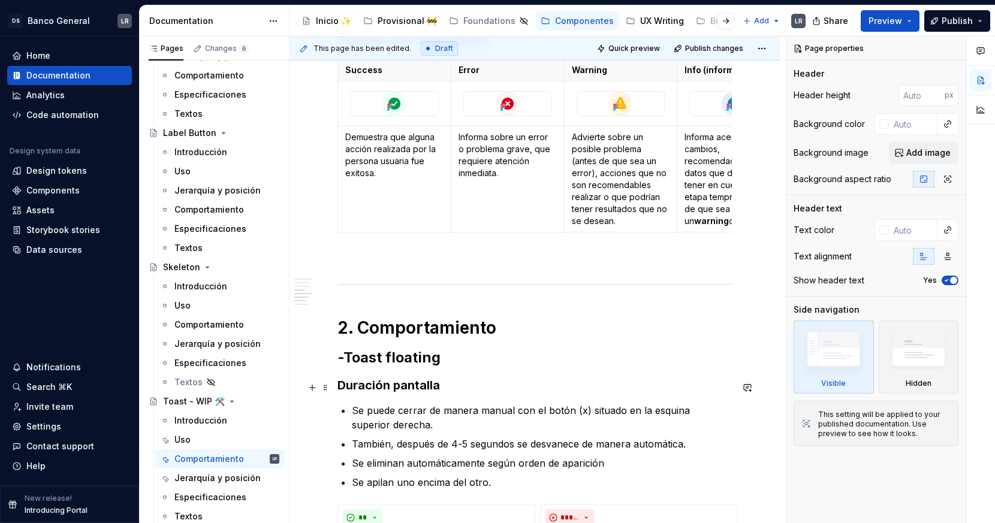
scroll to position [893, 0]
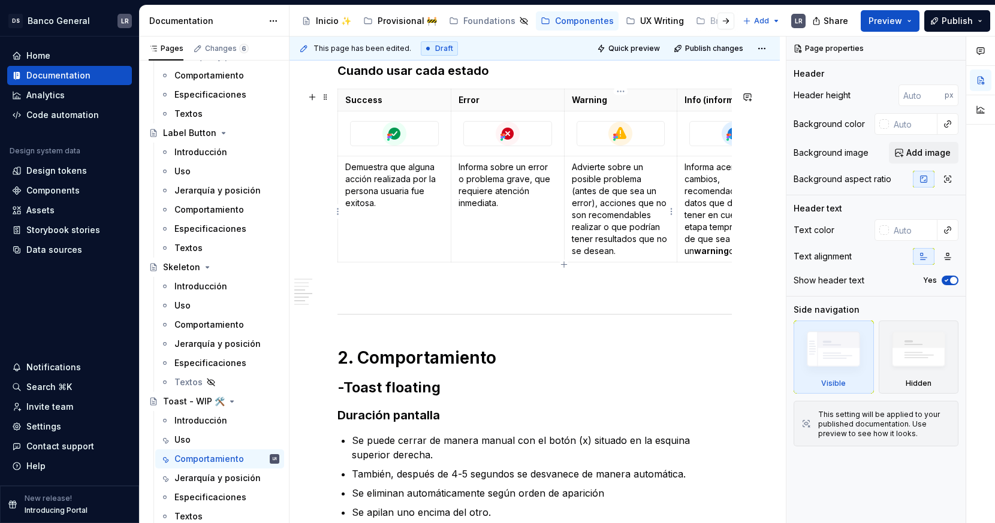
click at [643, 189] on p "Advierte sobre un posible problema (antes de que sea un error), acciones que no…" at bounding box center [621, 209] width 98 height 96
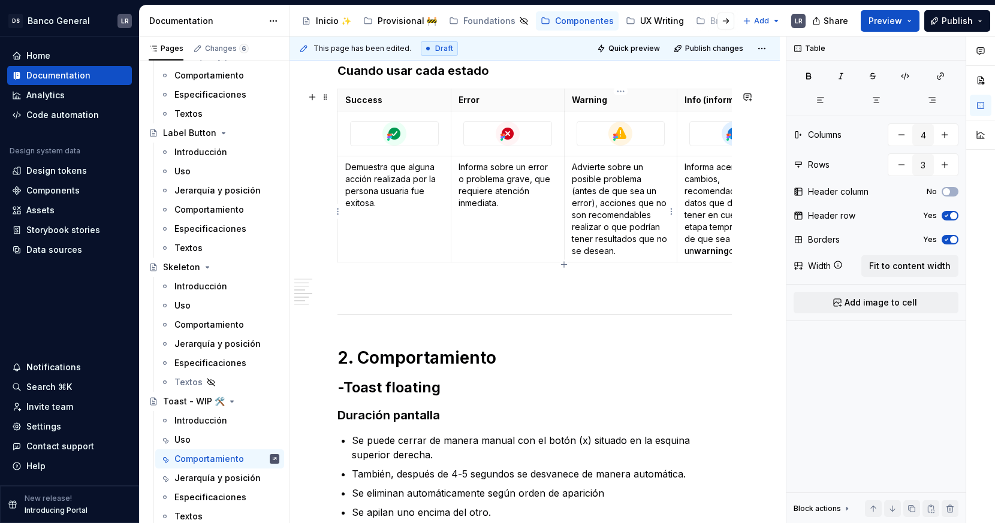
click at [643, 189] on p "Advierte sobre un posible problema (antes de que sea un error), acciones que no…" at bounding box center [621, 209] width 98 height 96
click at [658, 177] on button "button" at bounding box center [663, 172] width 17 height 17
click at [593, 315] on div at bounding box center [534, 314] width 394 height 8
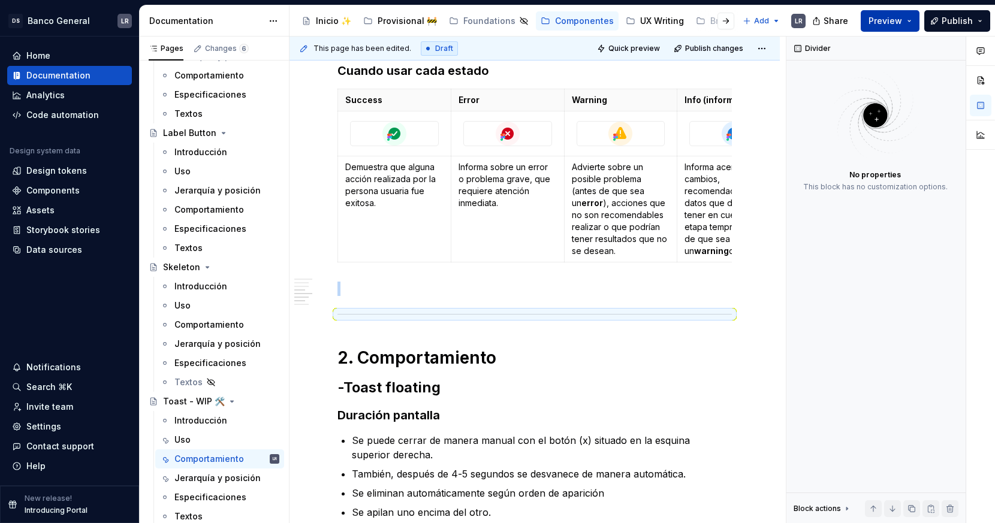
click at [894, 22] on button "Preview" at bounding box center [890, 21] width 59 height 22
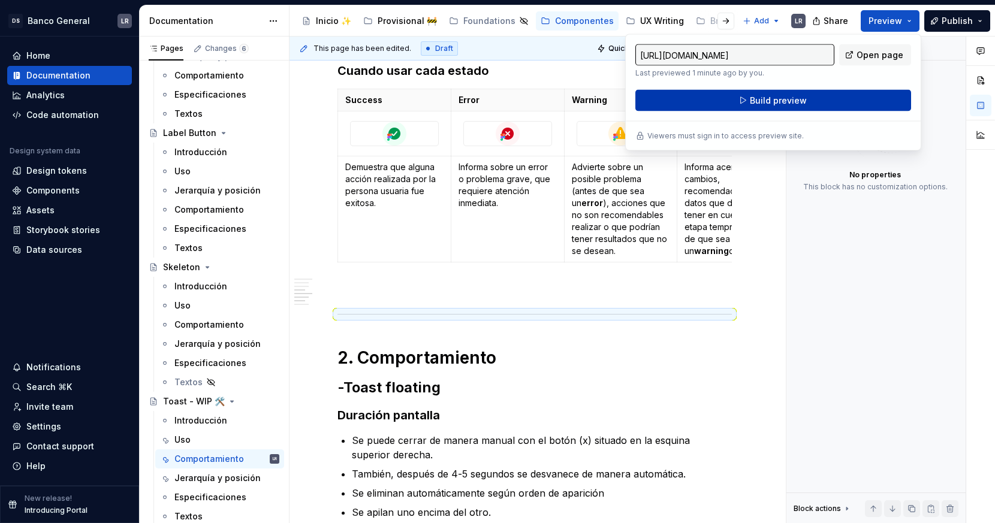
click at [837, 101] on button "Build preview" at bounding box center [773, 101] width 276 height 22
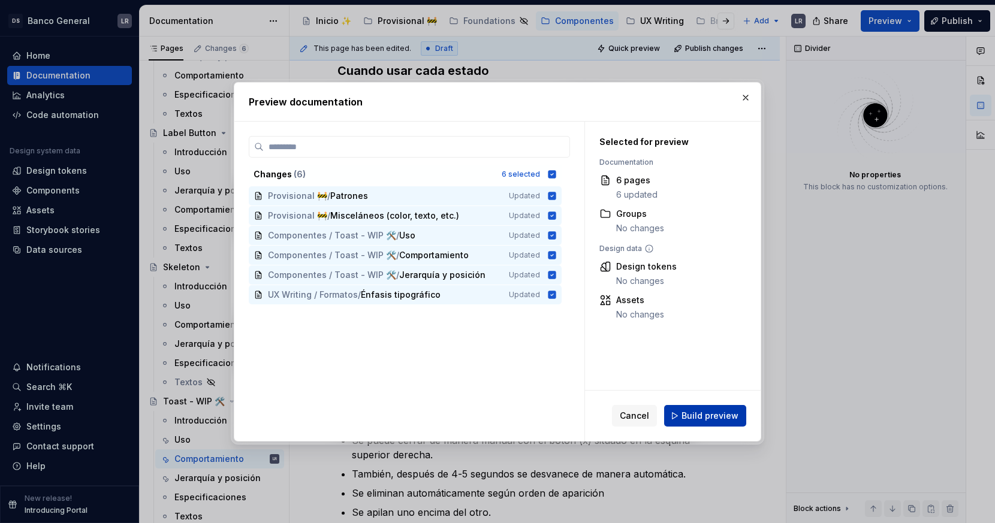
click at [735, 420] on span "Build preview" at bounding box center [710, 416] width 57 height 12
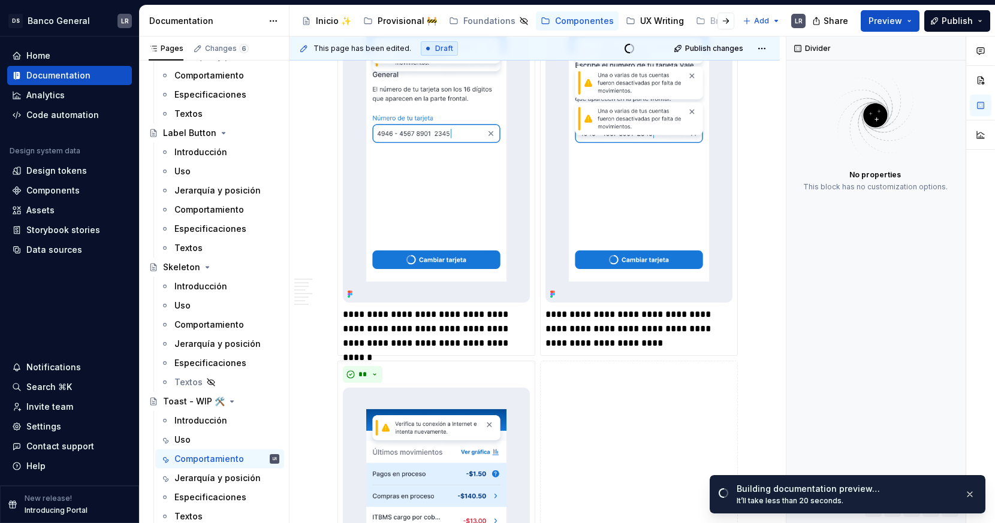
scroll to position [1467, 0]
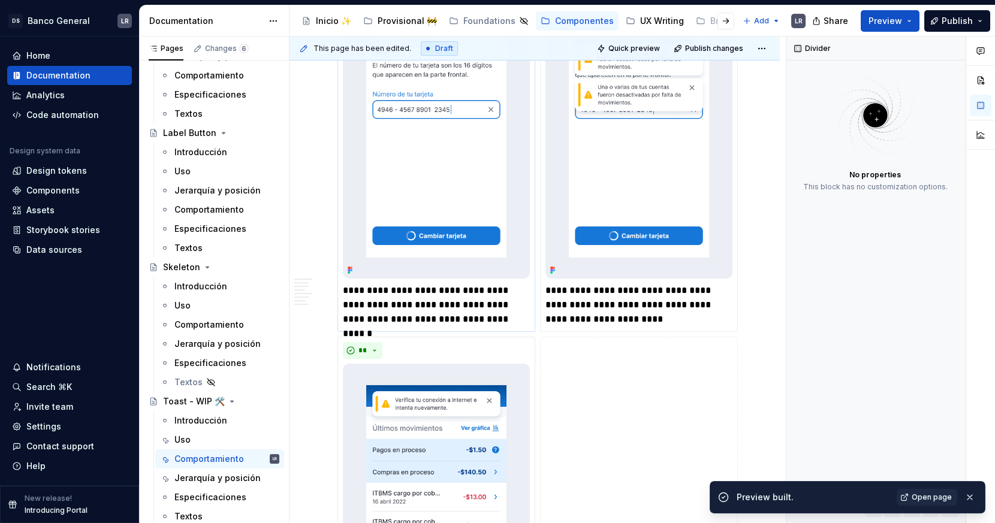
click at [465, 297] on p "**********" at bounding box center [436, 305] width 187 height 43
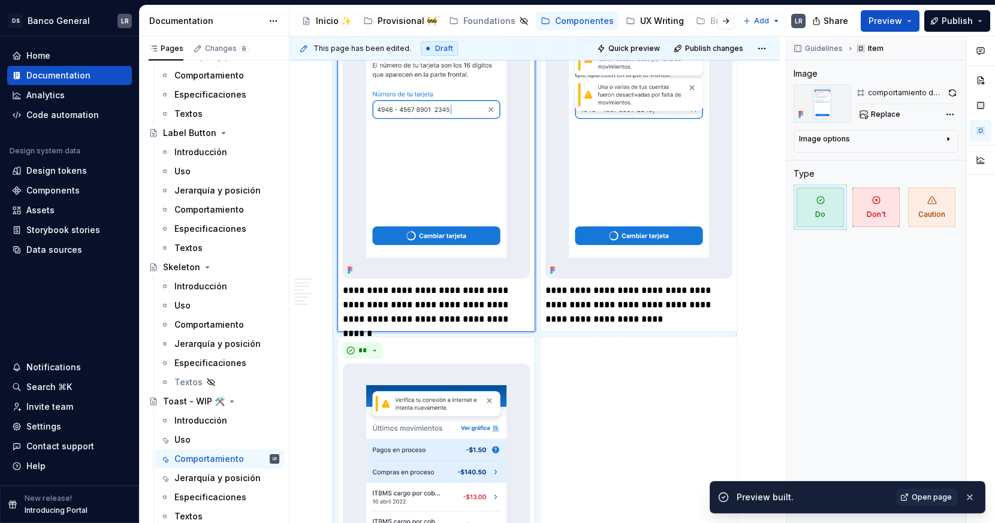
click at [465, 297] on p "**********" at bounding box center [436, 305] width 187 height 43
click at [472, 270] on button "button" at bounding box center [472, 271] width 17 height 17
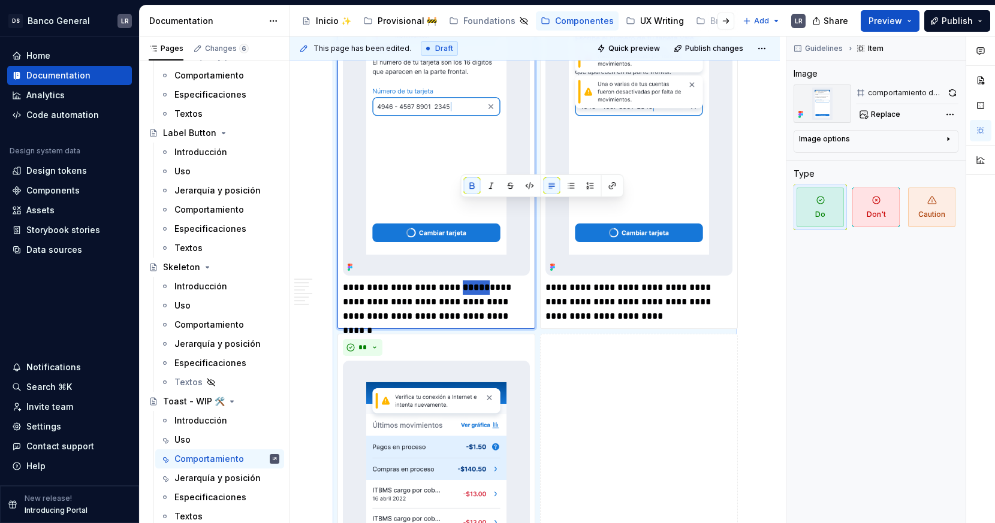
scroll to position [1425, 0]
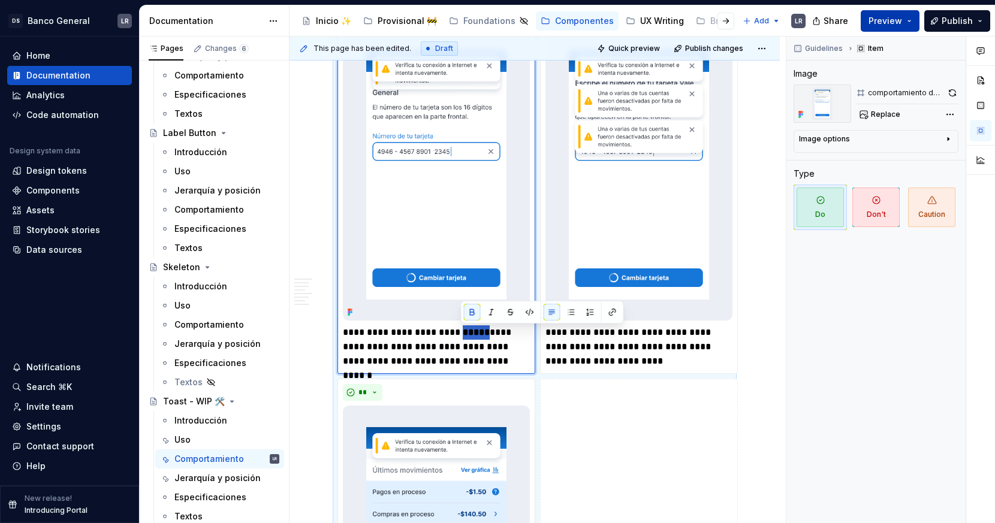
click at [894, 18] on button "Preview" at bounding box center [890, 21] width 59 height 22
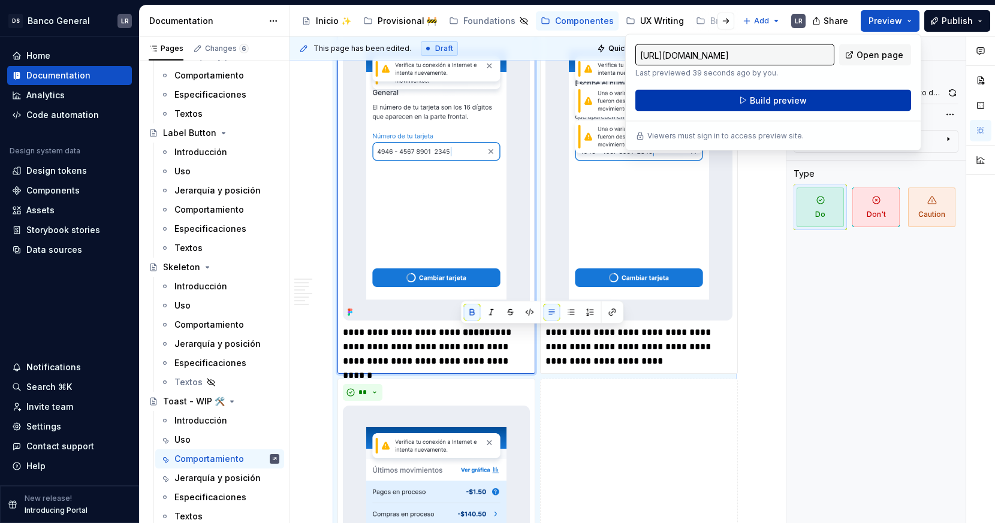
click at [846, 99] on button "Build preview" at bounding box center [773, 101] width 276 height 22
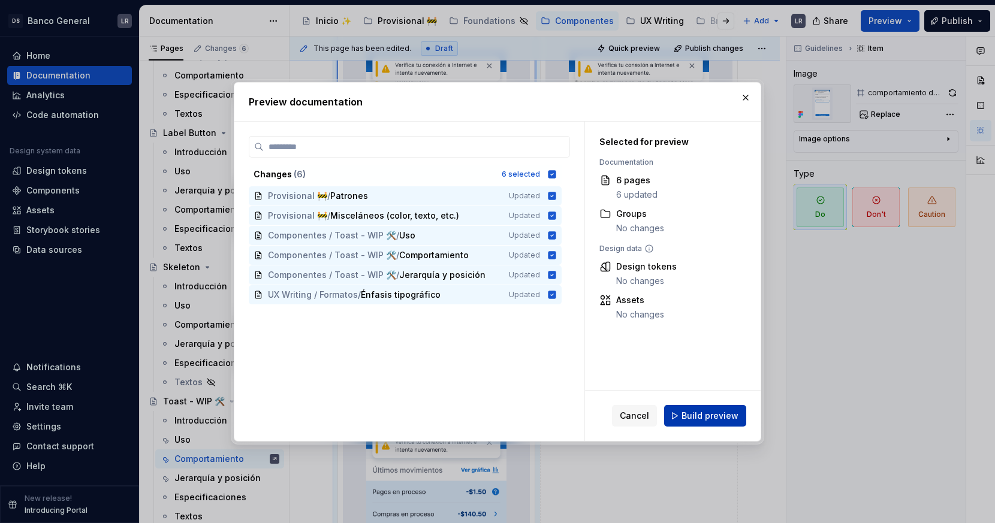
click at [719, 411] on span "Build preview" at bounding box center [710, 416] width 57 height 12
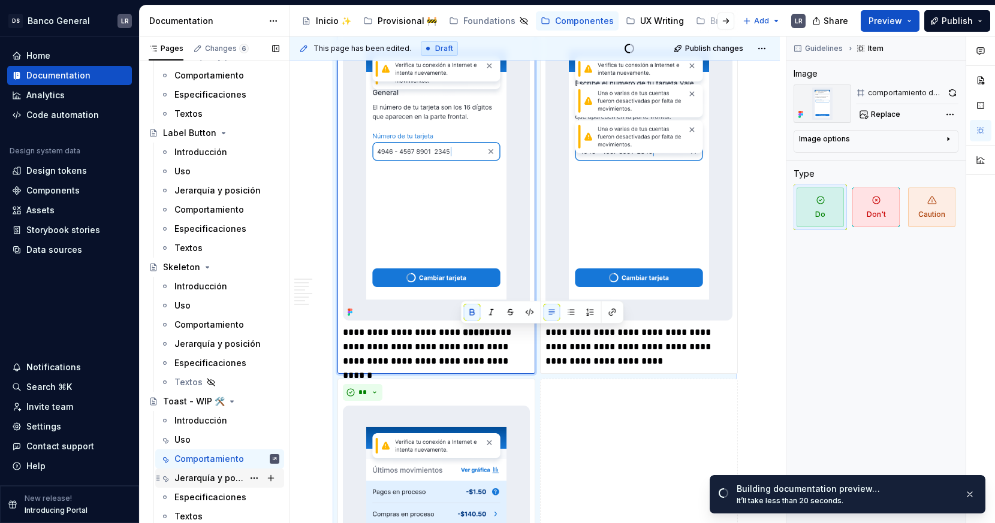
click at [227, 470] on div "Jerarquía y posición" at bounding box center [208, 478] width 69 height 12
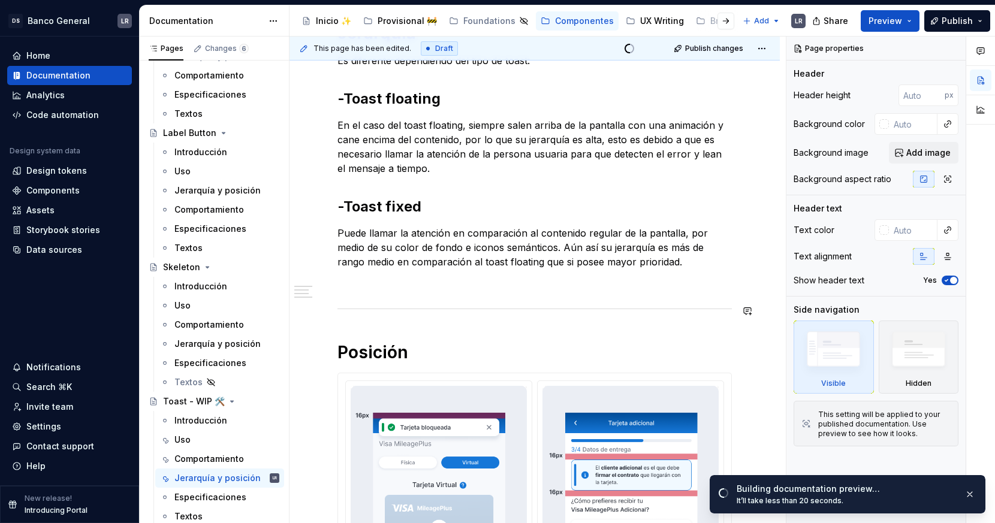
scroll to position [236, 0]
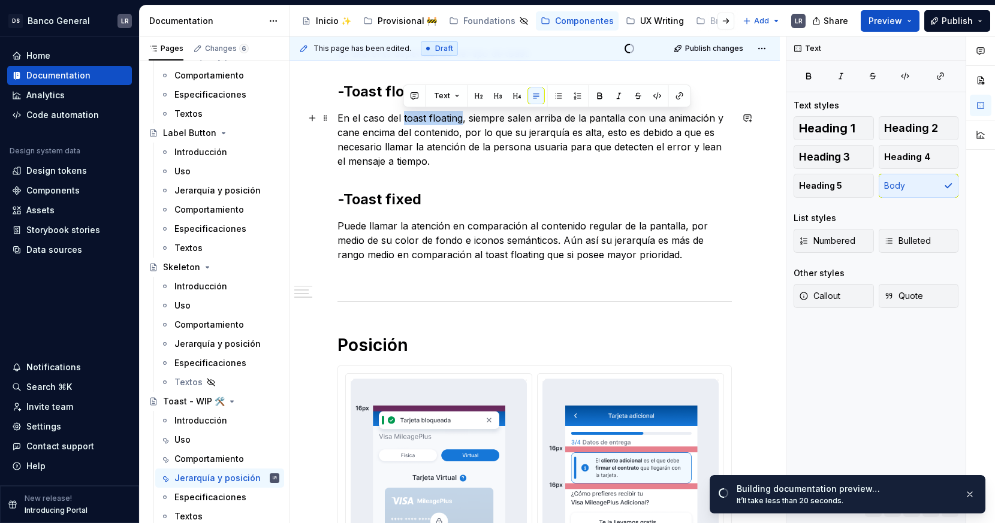
drag, startPoint x: 462, startPoint y: 120, endPoint x: 403, endPoint y: 119, distance: 58.7
click at [403, 119] on p "En el caso del toast floating, siempre salen arriba de la pantalla con una anim…" at bounding box center [534, 140] width 394 height 58
click at [604, 96] on button "button" at bounding box center [600, 96] width 17 height 17
click at [567, 136] on p "En el caso del toast floating , siempre salen arriba de la pantalla con una ani…" at bounding box center [534, 140] width 394 height 58
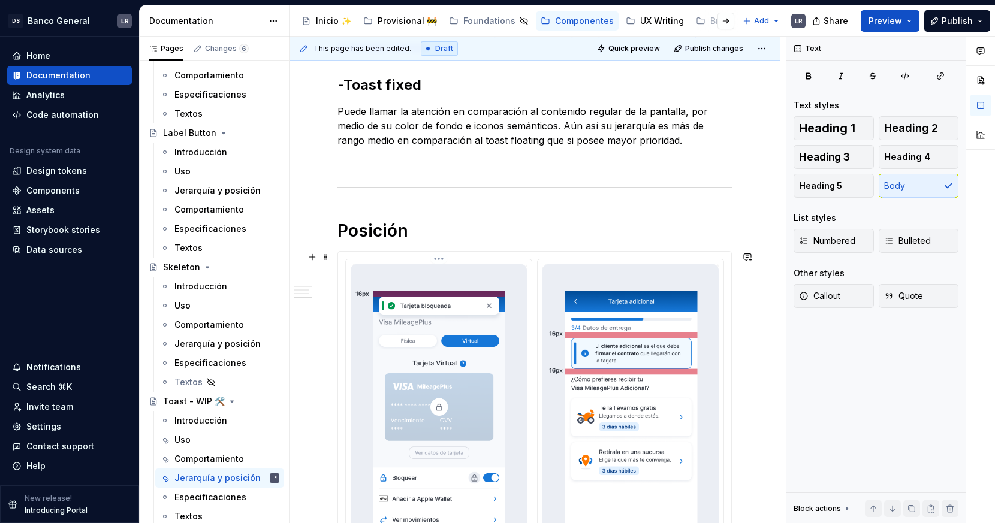
scroll to position [0, 0]
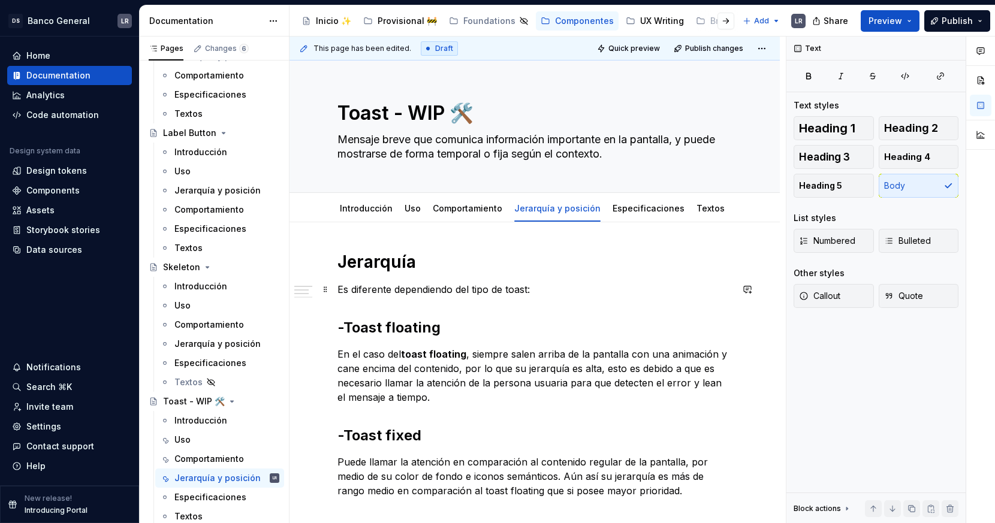
click at [511, 291] on p "Es diferente dependiendo del tipo de toast:" at bounding box center [534, 289] width 394 height 14
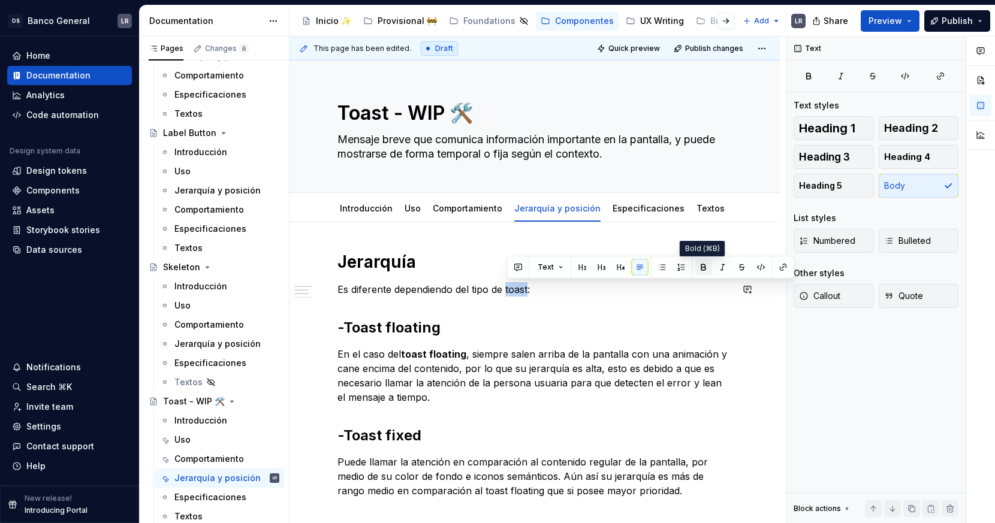
click at [695, 270] on button "button" at bounding box center [703, 267] width 17 height 17
click at [894, 24] on span "Preview" at bounding box center [886, 21] width 34 height 12
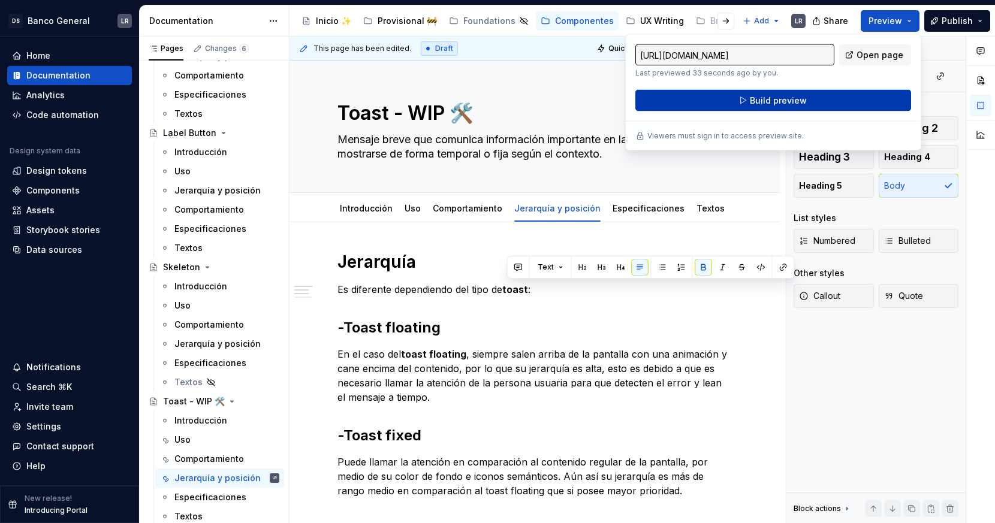
click at [825, 106] on button "Build preview" at bounding box center [773, 101] width 276 height 22
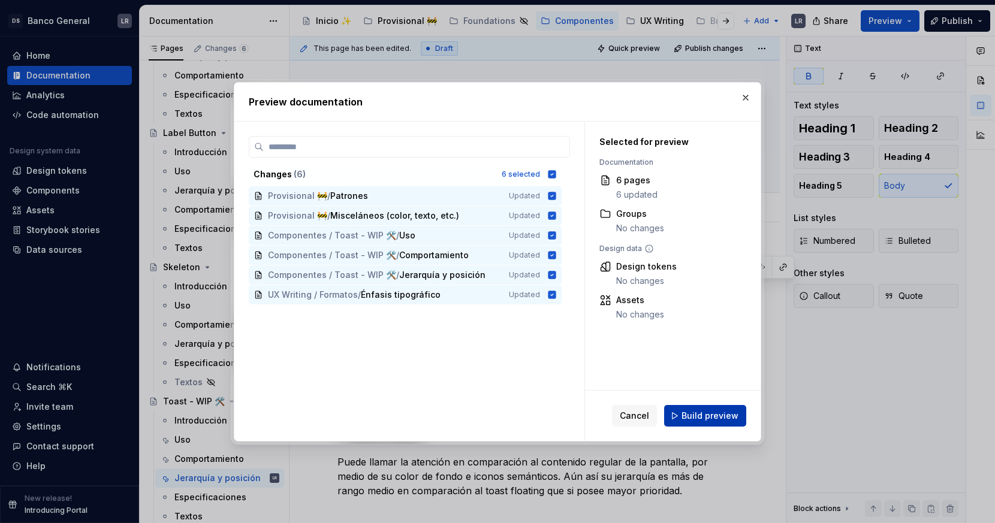
click at [732, 423] on button "Build preview" at bounding box center [705, 416] width 82 height 22
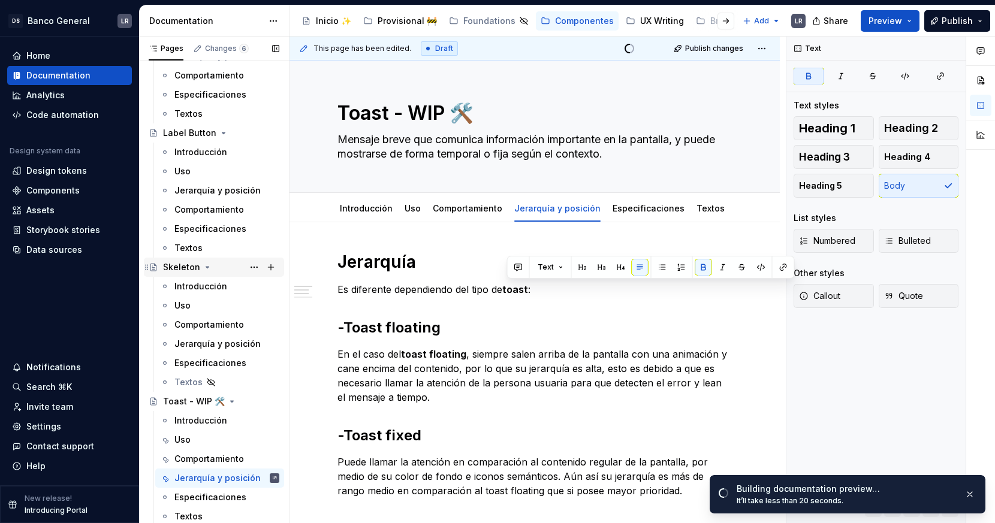
click at [204, 264] on icon "Page tree" at bounding box center [208, 268] width 10 height 10
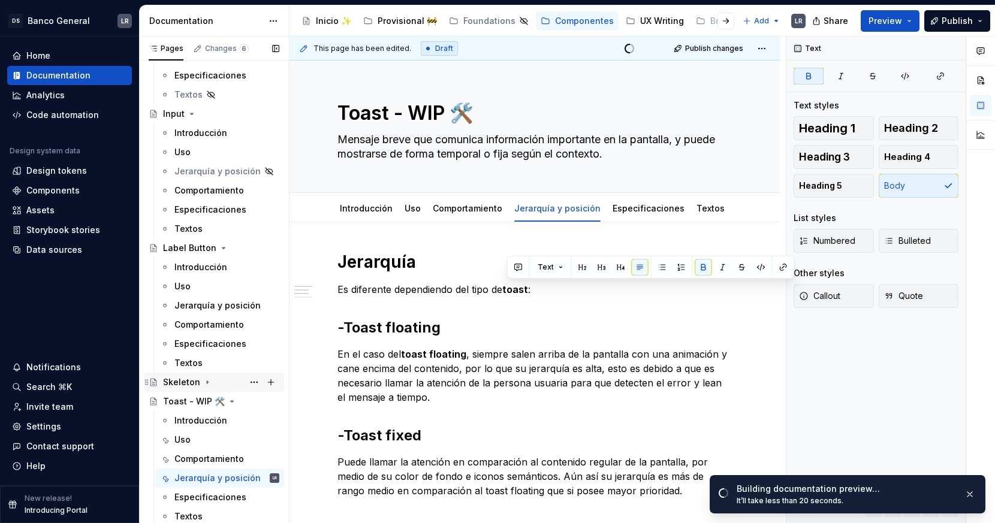
scroll to position [462, 0]
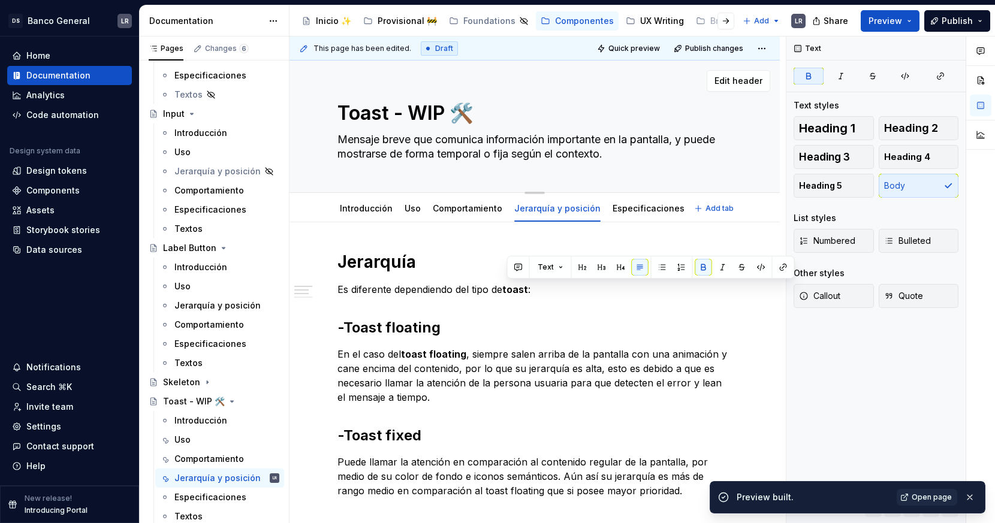
click at [477, 116] on textarea "Toast - WIP 🛠️" at bounding box center [532, 113] width 394 height 29
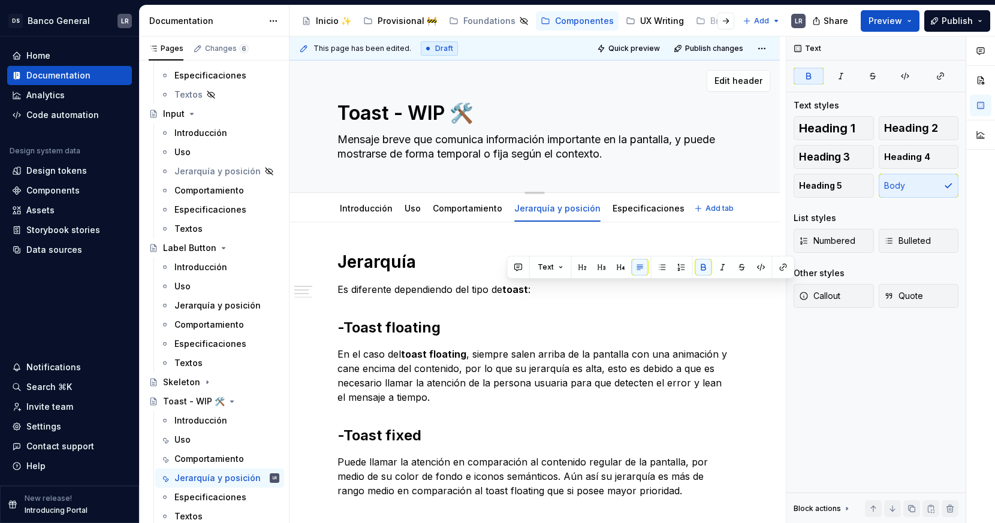
type textarea "*"
type textarea "Untitled group"
type textarea "*"
type textarea "Untitled groupToast - WIP 🛠️"
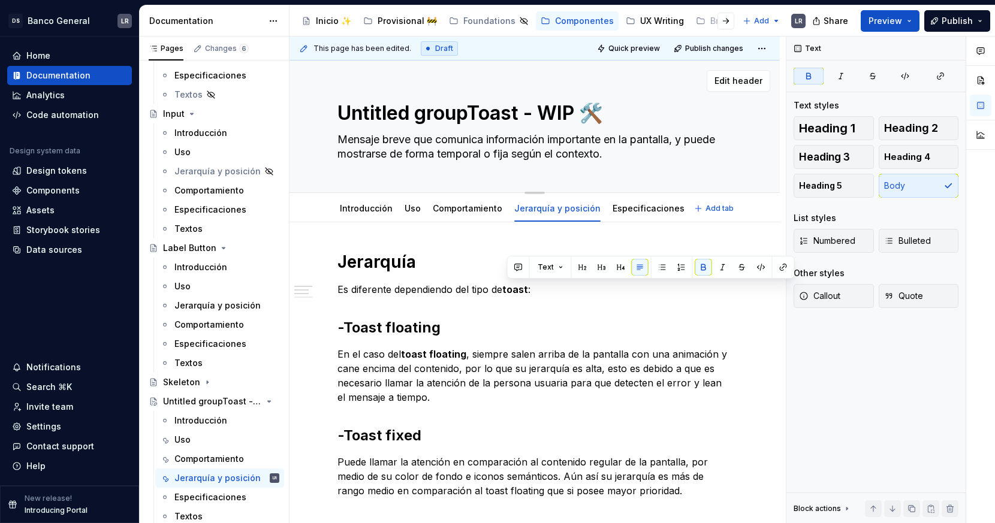
type textarea "*"
type textarea "T"
type textarea "*"
type textarea "To"
type textarea "*"
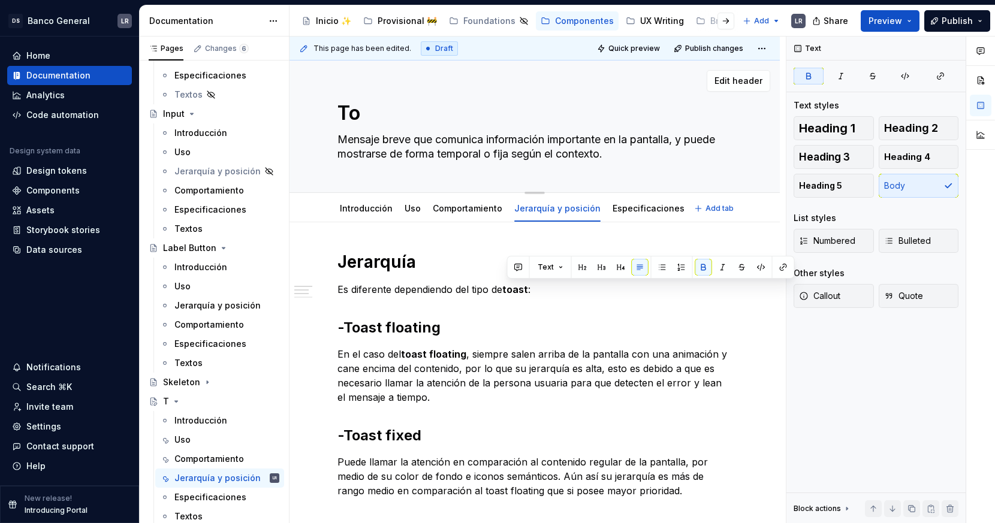
type textarea "Toa"
type textarea "*"
type textarea "Toas"
type textarea "*"
type textarea "Toast"
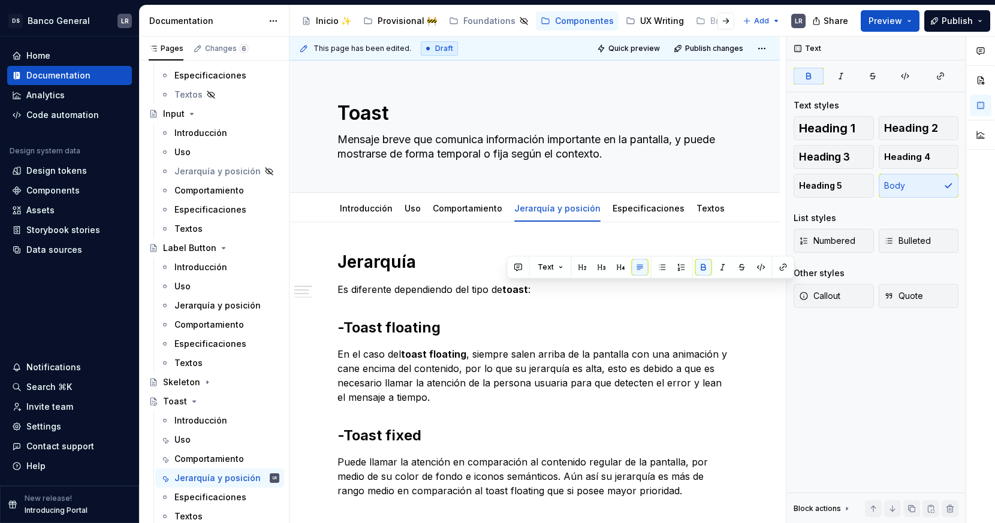
type textarea "*"
type textarea "Toast"
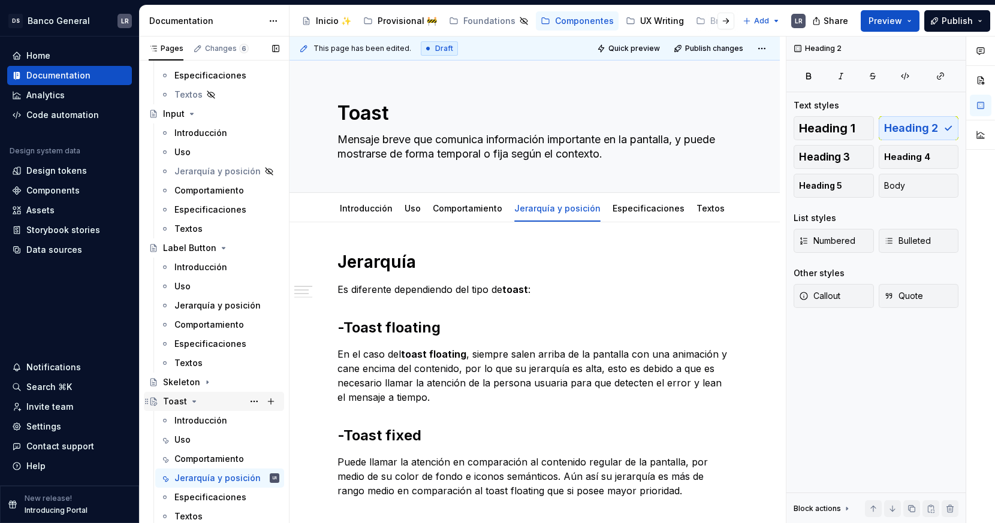
click at [190, 399] on icon "Page tree" at bounding box center [194, 402] width 10 height 10
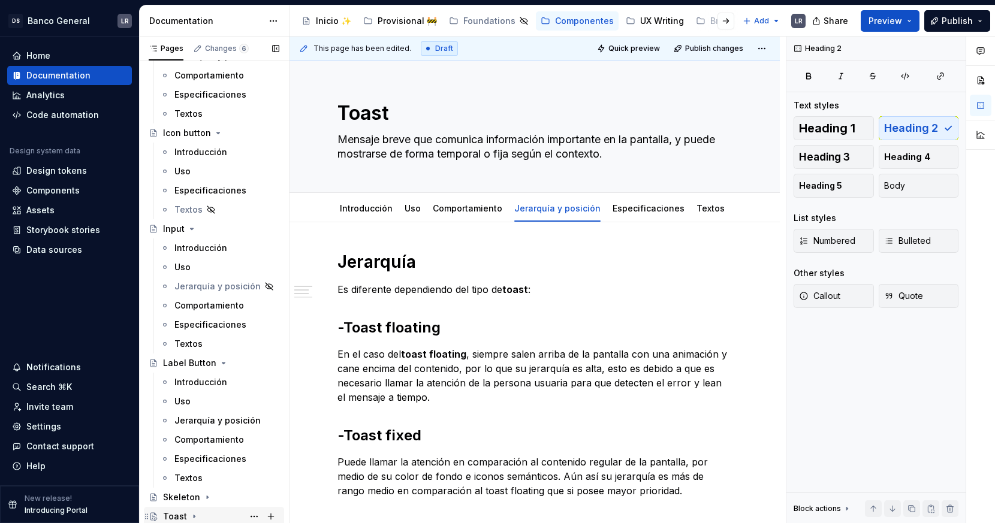
scroll to position [347, 0]
click at [894, 16] on span "Publish" at bounding box center [957, 21] width 31 height 12
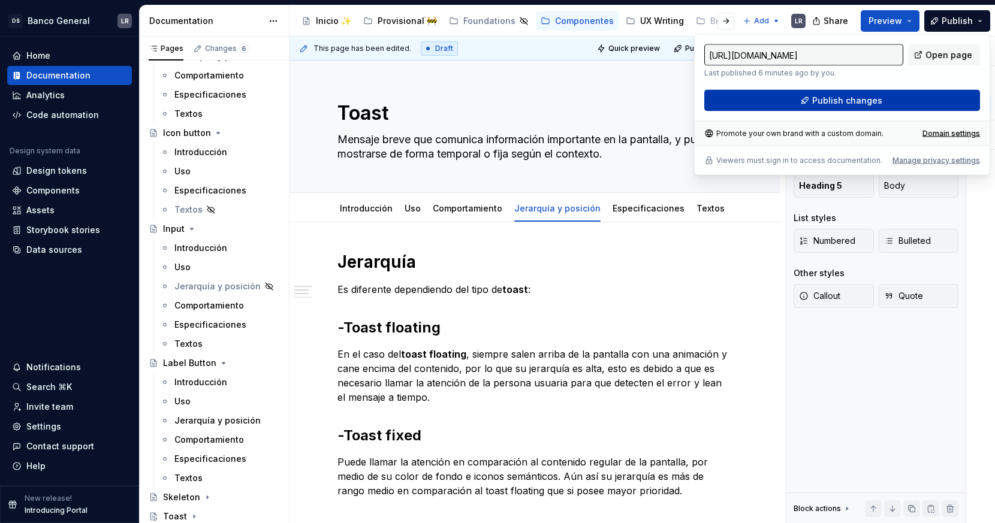
click at [884, 106] on button "Publish changes" at bounding box center [842, 101] width 276 height 22
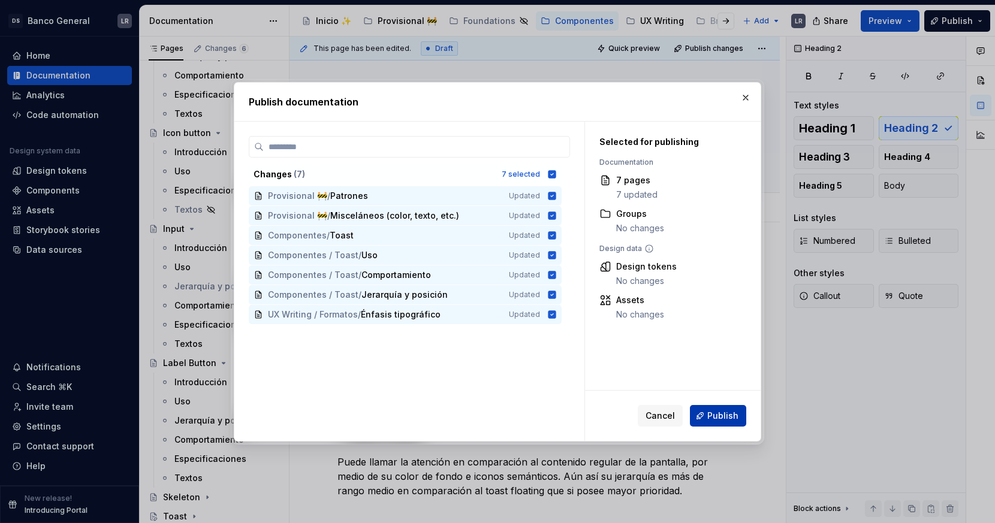
click at [728, 420] on span "Publish" at bounding box center [722, 416] width 31 height 12
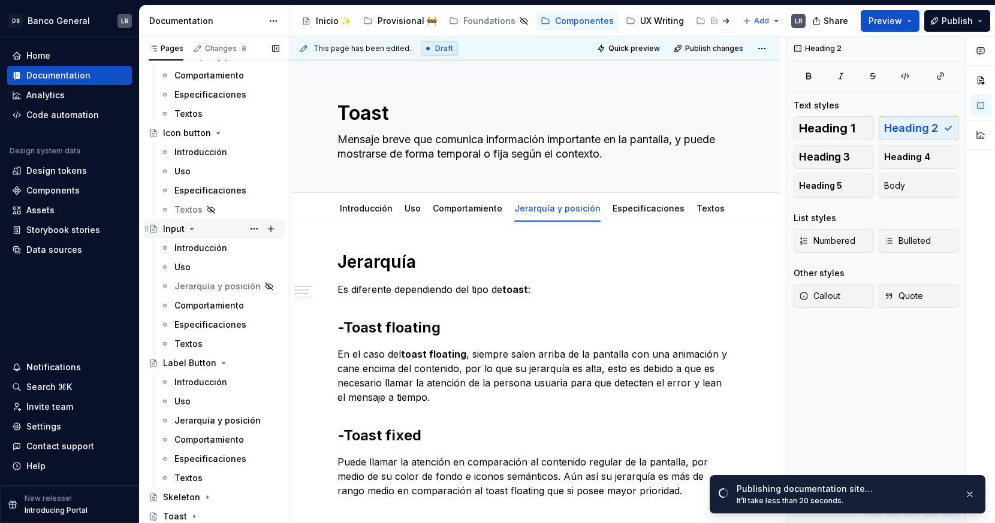
click at [192, 227] on icon "Page tree" at bounding box center [192, 229] width 10 height 10
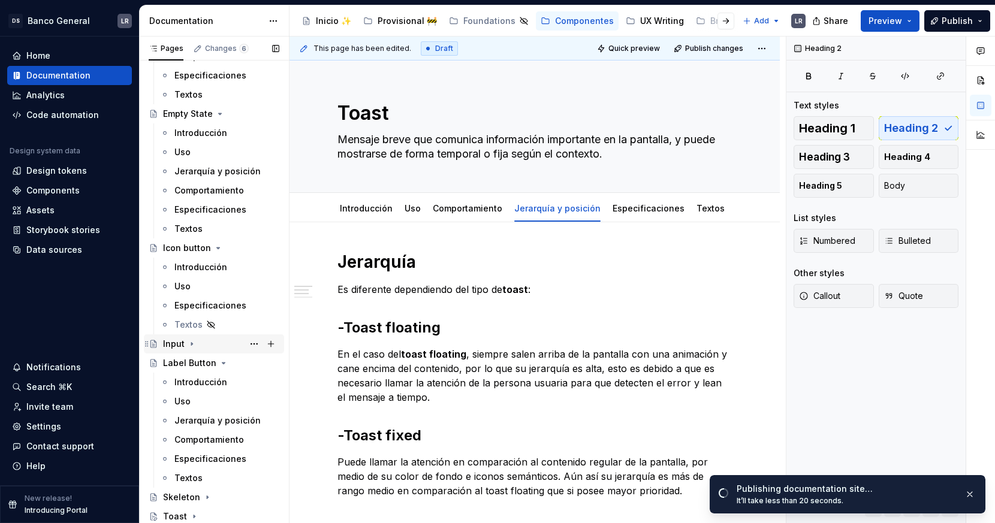
scroll to position [232, 0]
click at [214, 251] on icon "Page tree" at bounding box center [218, 248] width 10 height 10
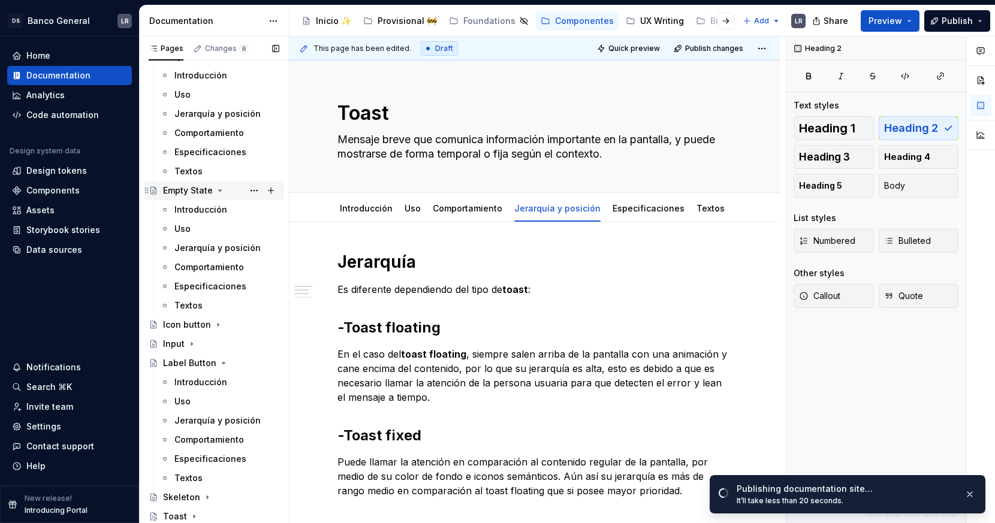
click at [217, 192] on icon "Page tree" at bounding box center [220, 191] width 10 height 10
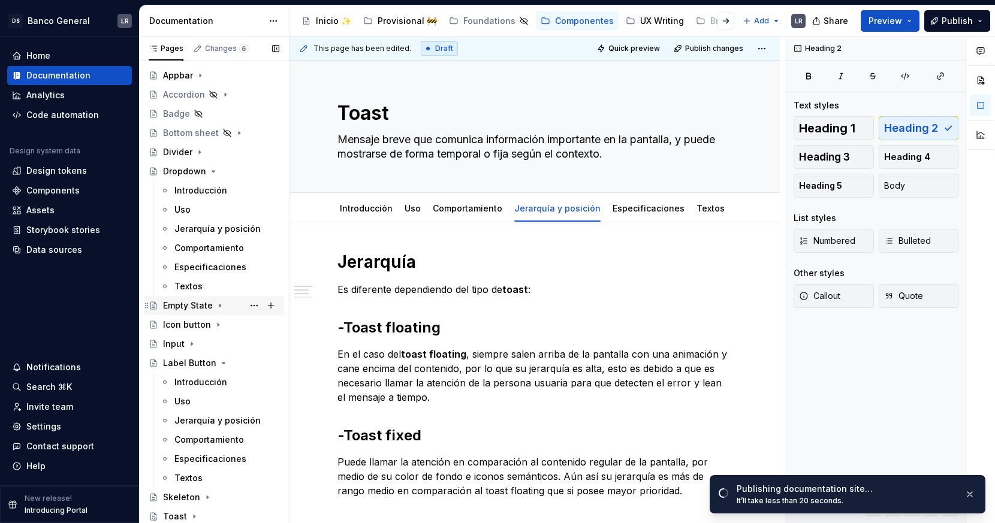
scroll to position [0, 0]
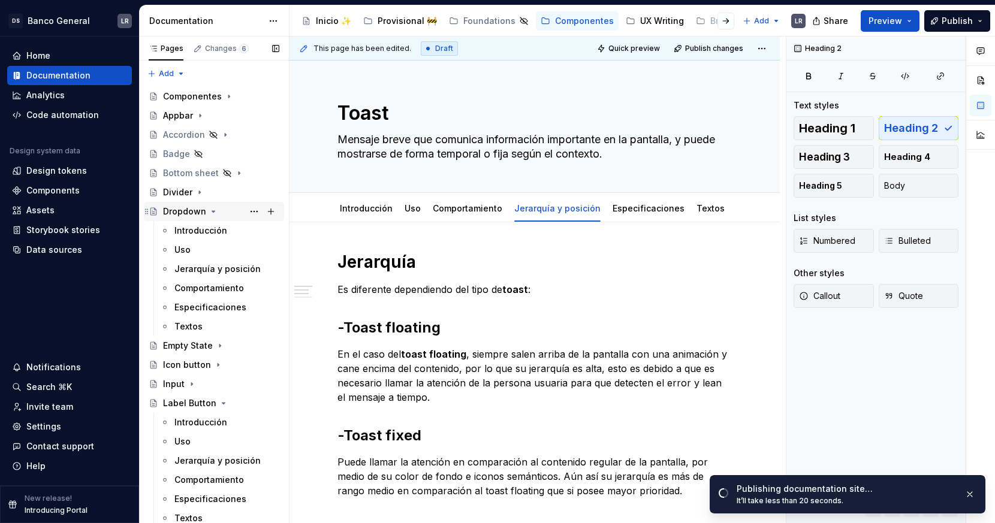
click at [215, 212] on icon "Page tree" at bounding box center [214, 212] width 10 height 10
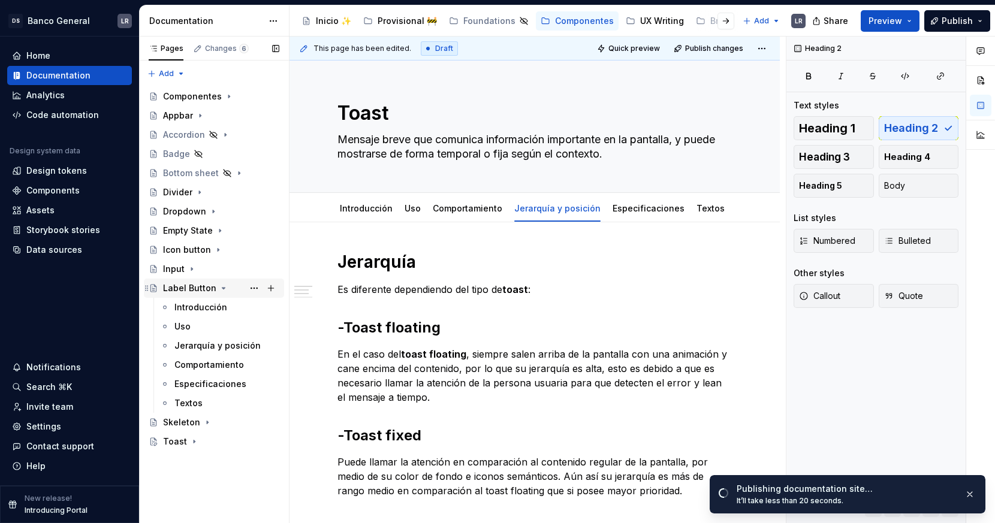
click at [222, 288] on icon "Page tree" at bounding box center [223, 288] width 3 height 1
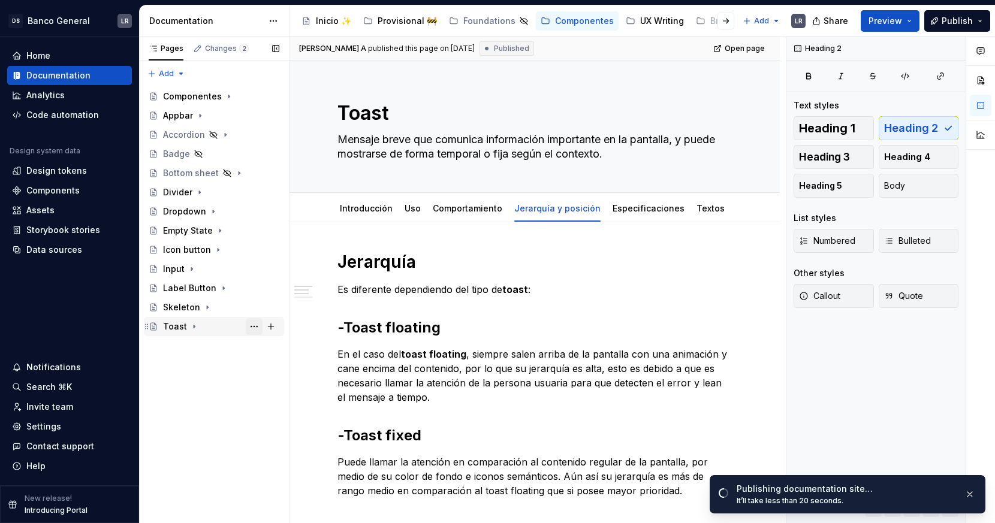
click at [254, 325] on button "Page tree" at bounding box center [254, 326] width 17 height 17
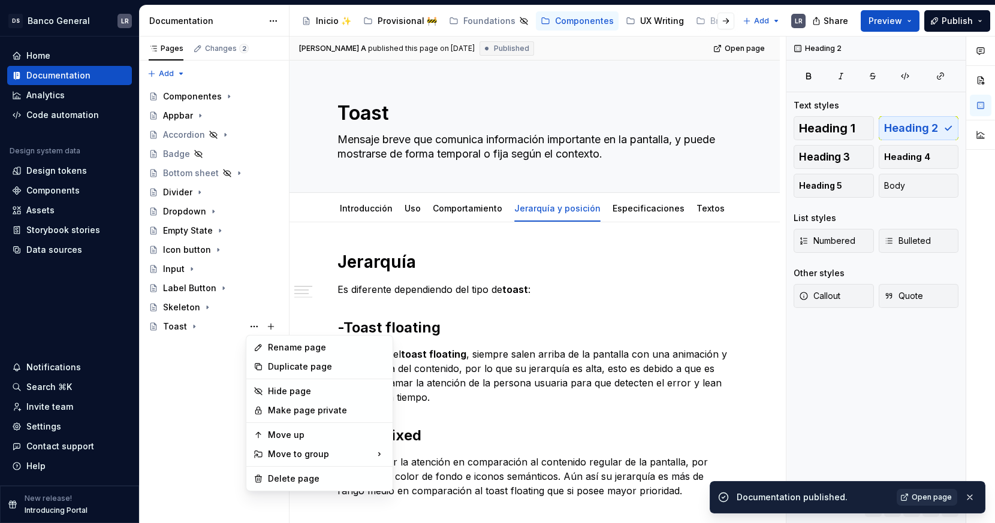
click at [894, 470] on span "Open page" at bounding box center [932, 498] width 40 height 10
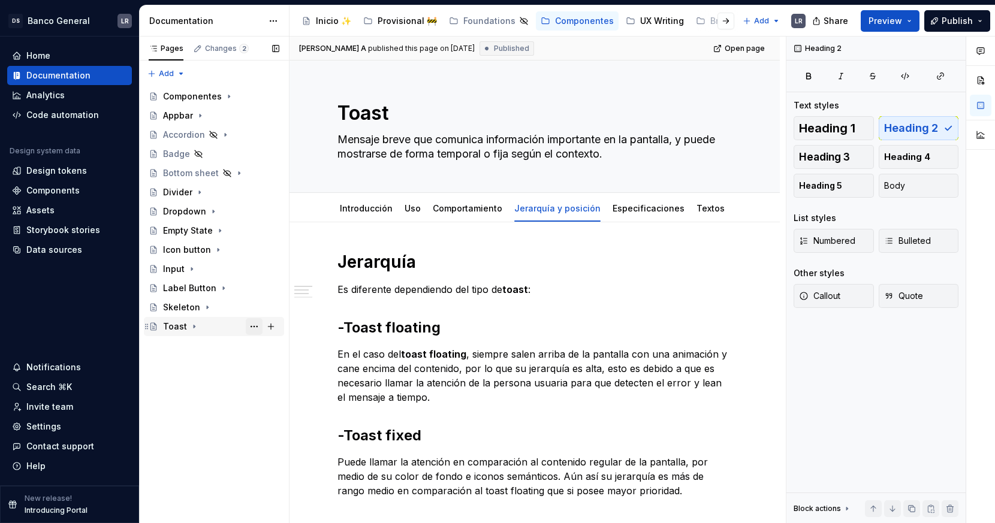
click at [258, 331] on button "Page tree" at bounding box center [254, 326] width 17 height 17
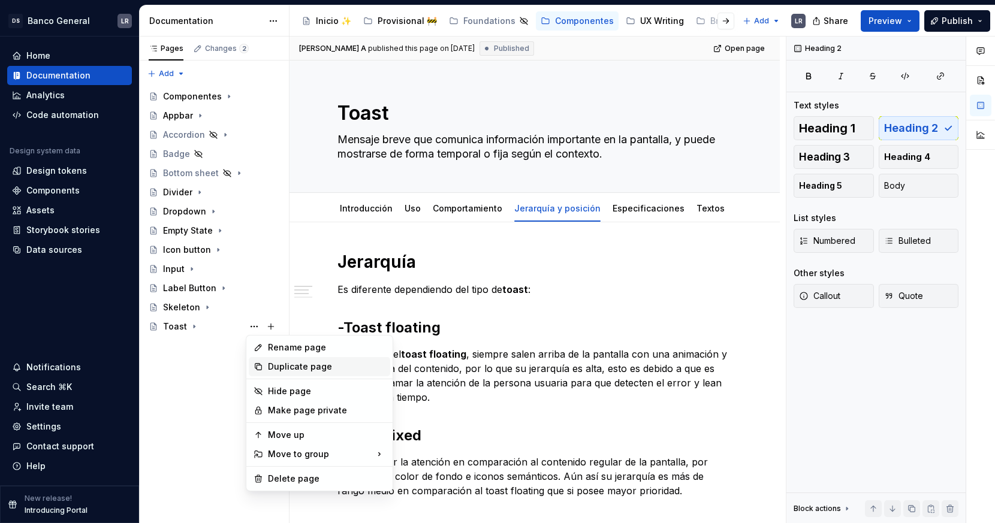
click at [304, 370] on div "Duplicate page" at bounding box center [326, 367] width 117 height 12
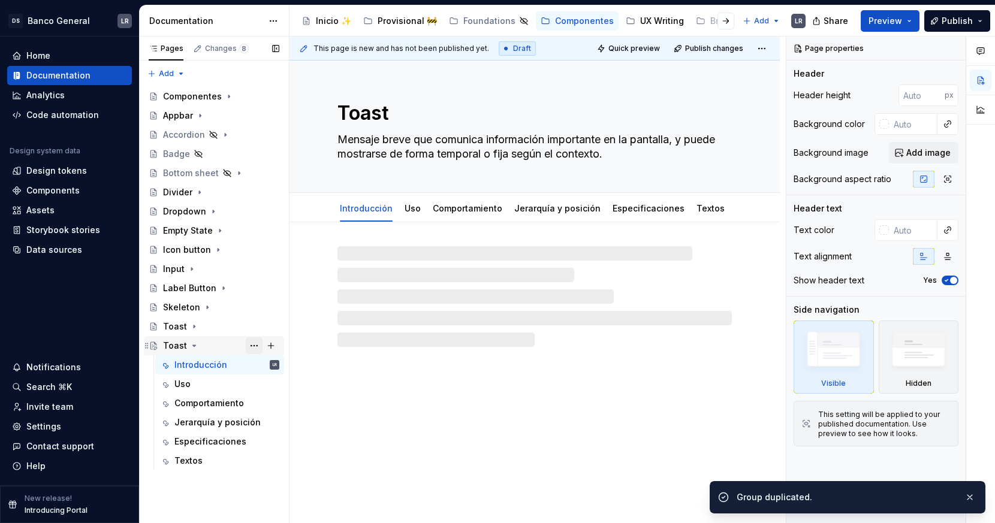
click at [248, 343] on button "Page tree" at bounding box center [254, 345] width 17 height 17
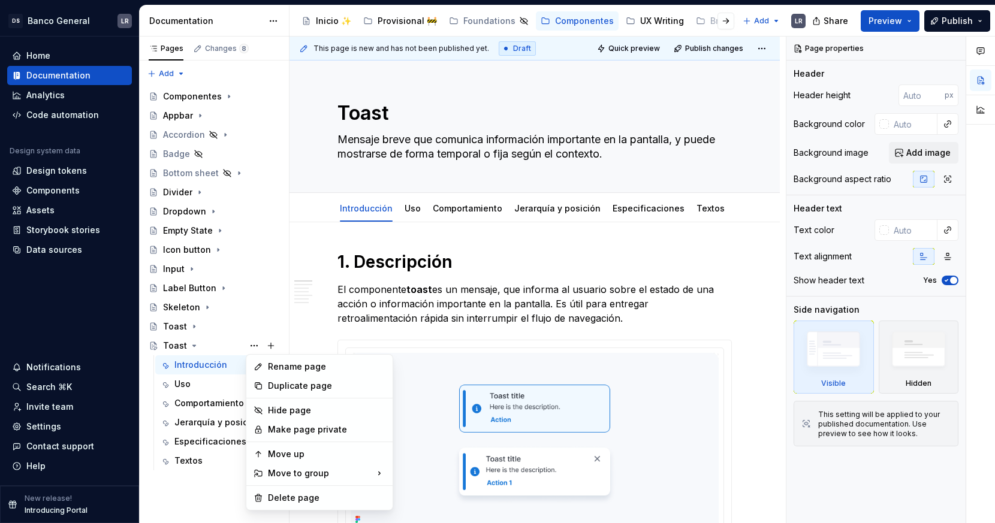
click at [381, 115] on html "DS Banco General LR Home Documentation Analytics Code automation Design system …" at bounding box center [497, 261] width 995 height 523
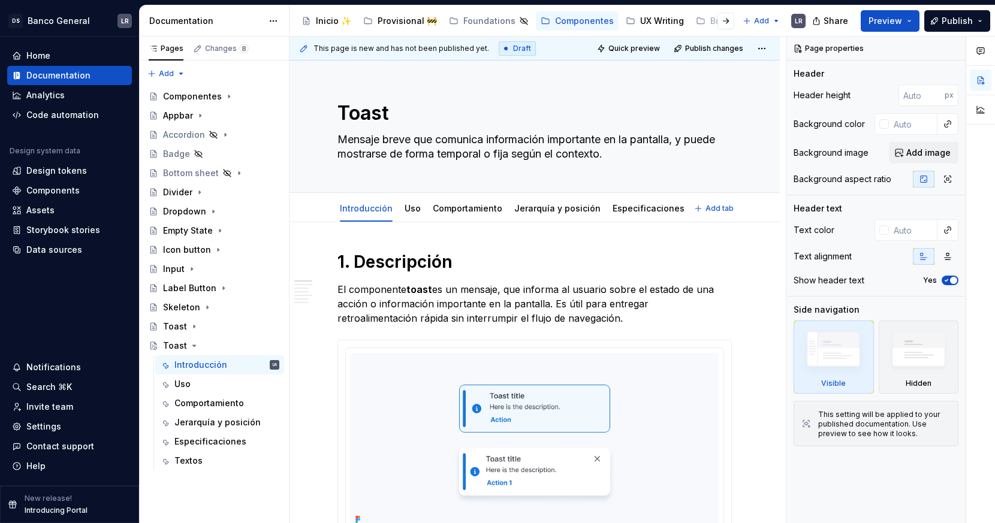
click at [381, 115] on textarea "Toast" at bounding box center [532, 113] width 394 height 29
type textarea "*"
type textarea "R"
type textarea "*"
type textarea "Ra"
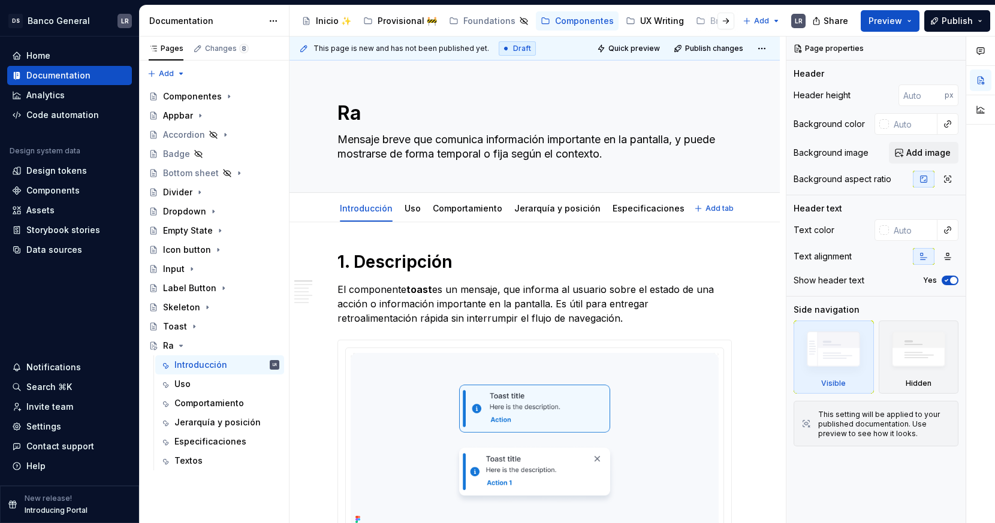
type textarea "*"
type textarea "Rad"
type textarea "*"
type textarea "Radi"
type textarea "*"
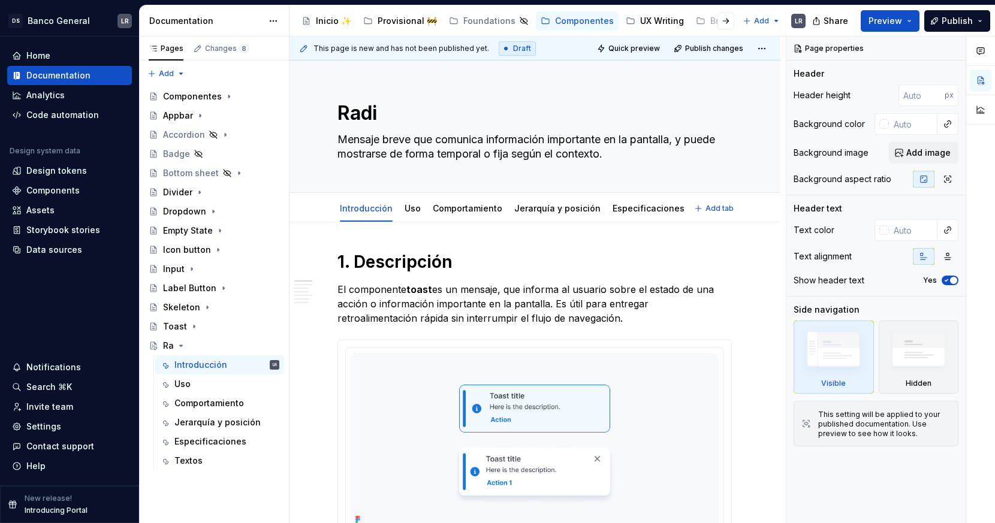
type textarea "Radio"
type textarea "*"
type textarea "Radio"
type textarea "*"
type textarea "Radio -"
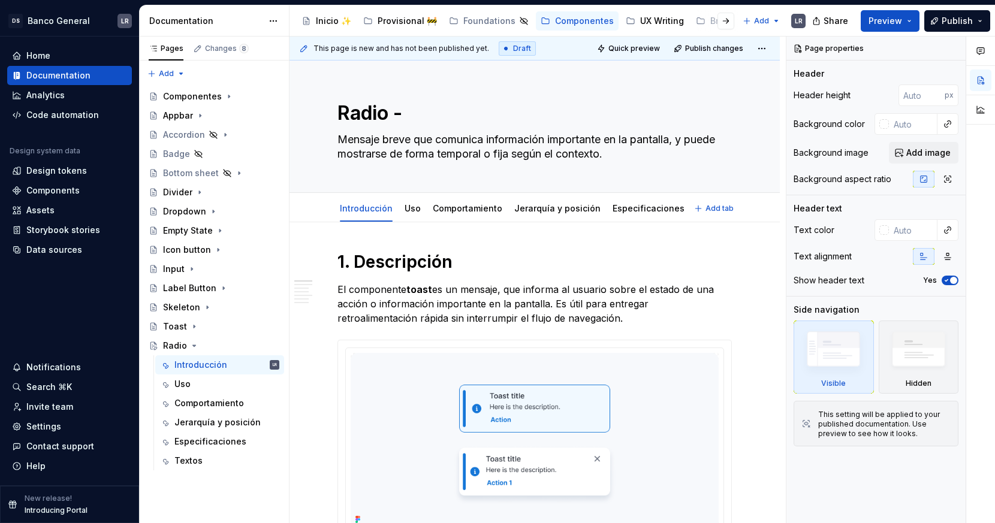
type textarea "*"
type textarea "Radio -"
type textarea "*"
type textarea "Radio - W"
type textarea "*"
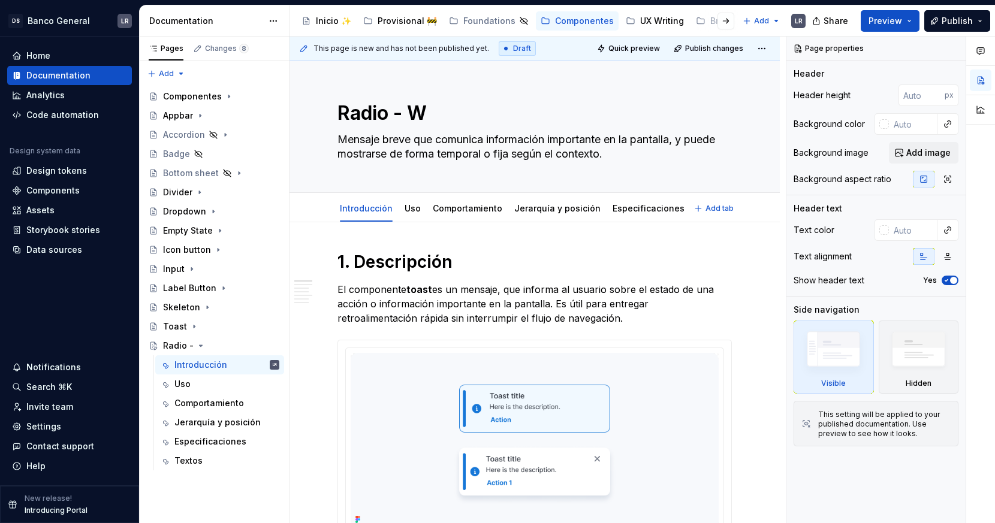
type textarea "Radio - WI"
type textarea "*"
type textarea "Radio - WIP"
type textarea "*"
type textarea "Radio - WIP"
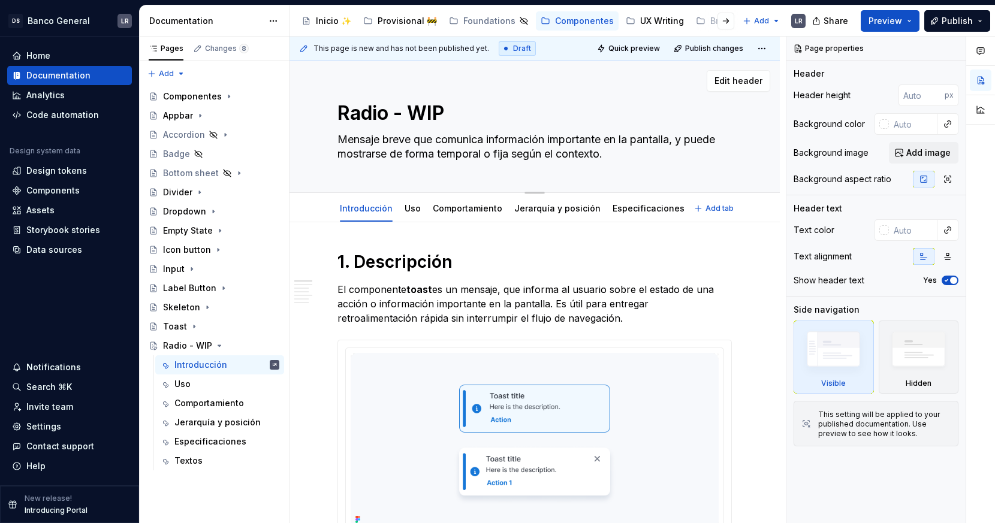
type textarea "*"
type textarea "Radio - WIP ⚒️"
type textarea "*"
type textarea "Radio - WIP ⚒️"
click at [499, 94] on div "Radio - WIP ⚒️ Mensaje breve que comunica información importante en la pantalla…" at bounding box center [534, 127] width 394 height 132
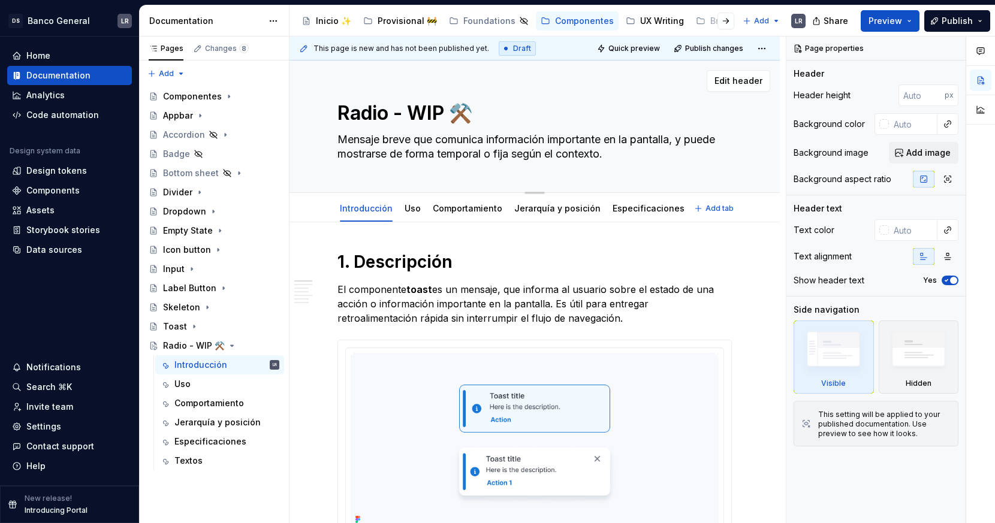
click at [476, 121] on textarea "Radio - WIP ⚒️" at bounding box center [532, 113] width 394 height 29
click at [227, 346] on icon "Page tree" at bounding box center [232, 346] width 10 height 10
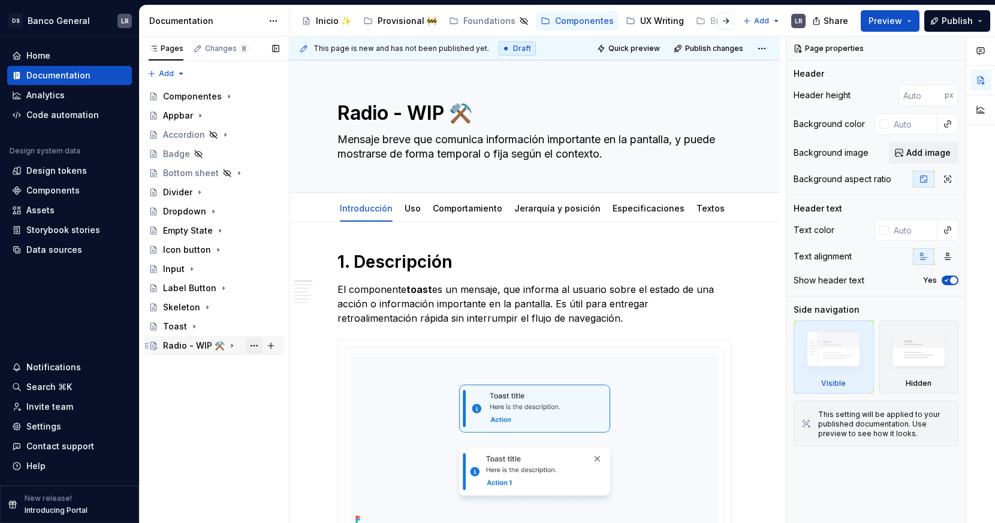
click at [258, 343] on button "Page tree" at bounding box center [254, 345] width 17 height 17
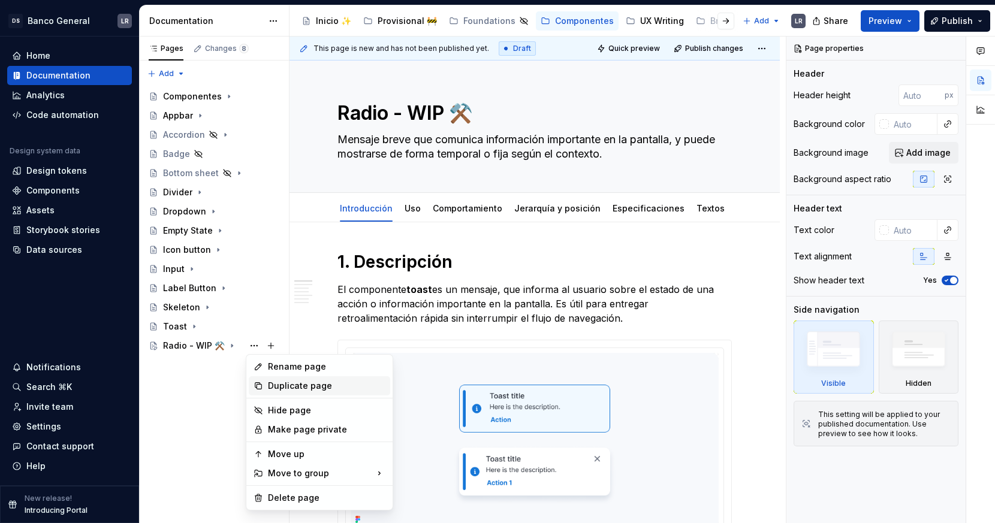
click at [291, 387] on div "Duplicate page" at bounding box center [326, 386] width 117 height 12
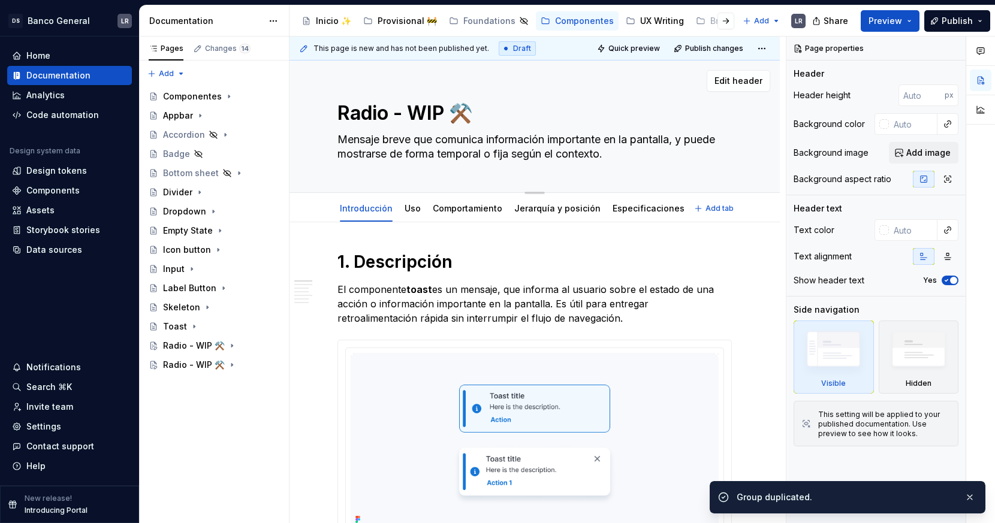
click at [372, 110] on textarea "Radio - WIP ⚒️" at bounding box center [532, 113] width 394 height 29
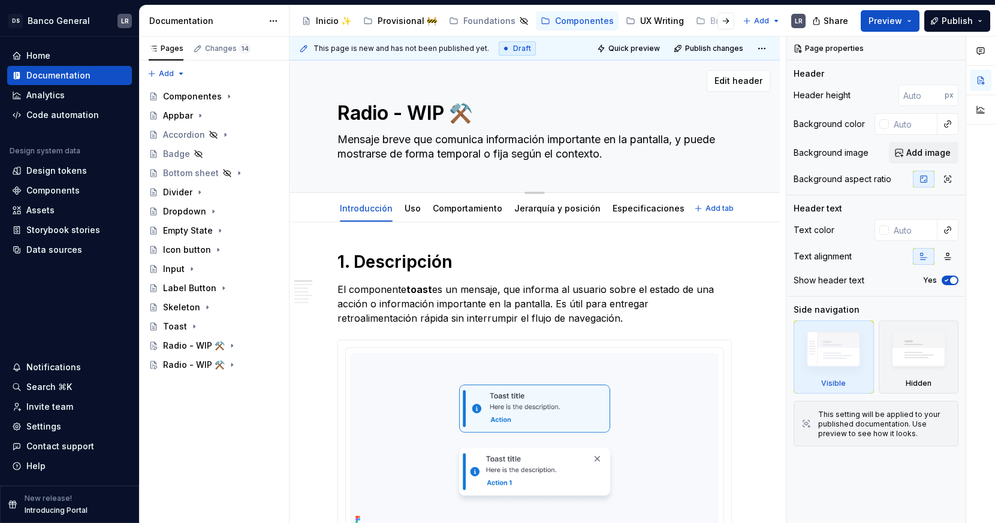
type textarea "*"
type textarea "C - WIP ⚒️"
type textarea "*"
type textarea "Ch - WIP ⚒️"
type textarea "*"
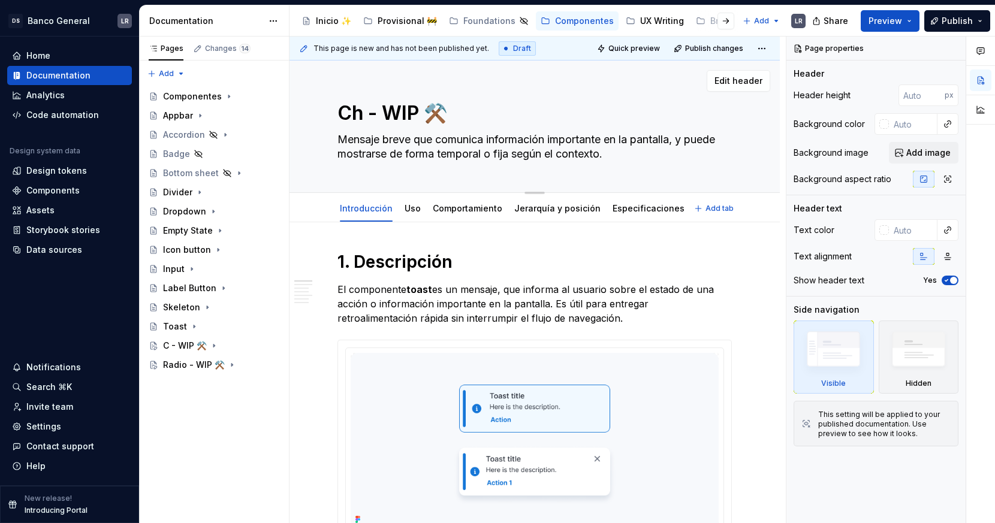
type textarea "Che - WIP ⚒️"
type textarea "*"
type textarea "Chec - WIP ⚒️"
type textarea "*"
type textarea "Check - WIP ⚒️"
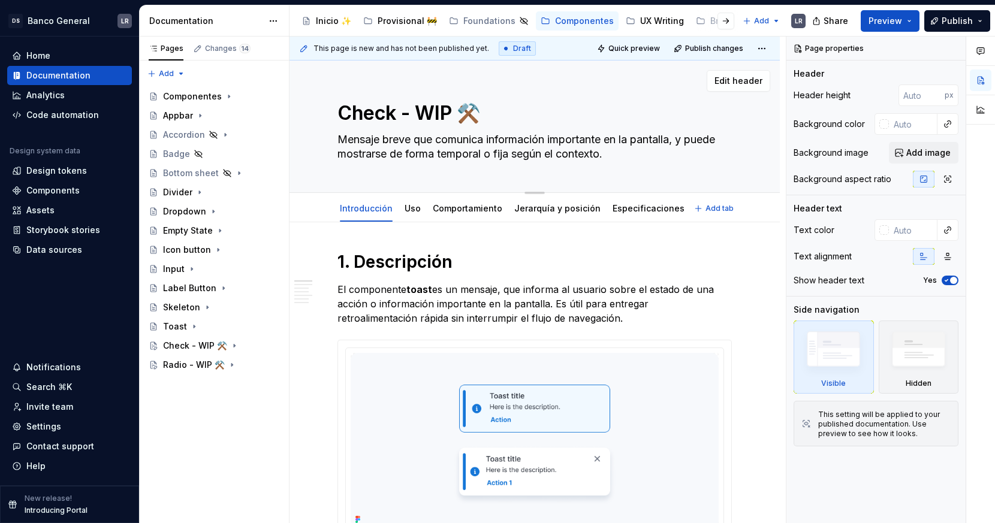
type textarea "*"
type textarea "Checkb - WIP ⚒️"
type textarea "*"
type textarea "Checkbo - WIP ⚒️"
type textarea "*"
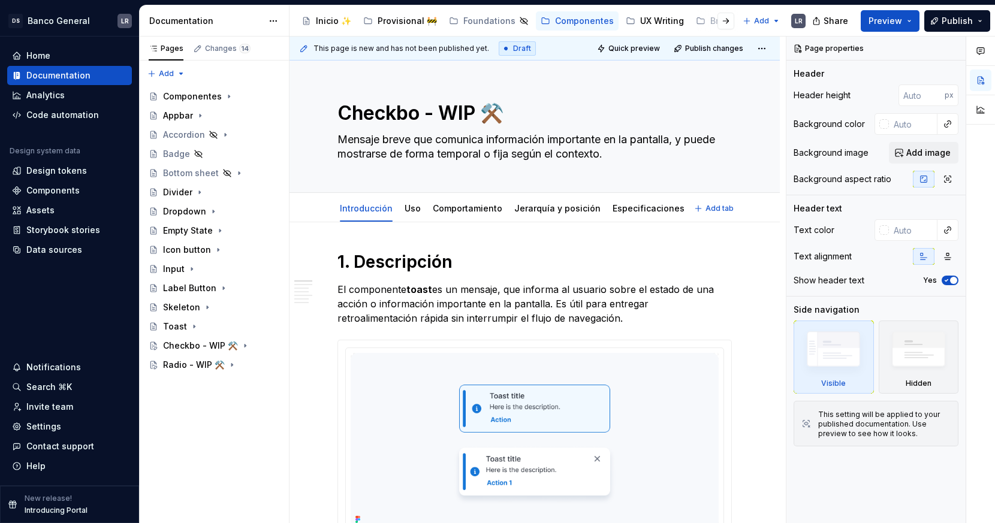
type textarea "Checkbox - WIP ⚒️"
type textarea "*"
type textarea "Checkbox - WIP ⚒️"
click at [252, 401] on div "Pages Changes 14 Add Accessibility guide for tree Page tree. Navigate the tree …" at bounding box center [214, 280] width 150 height 487
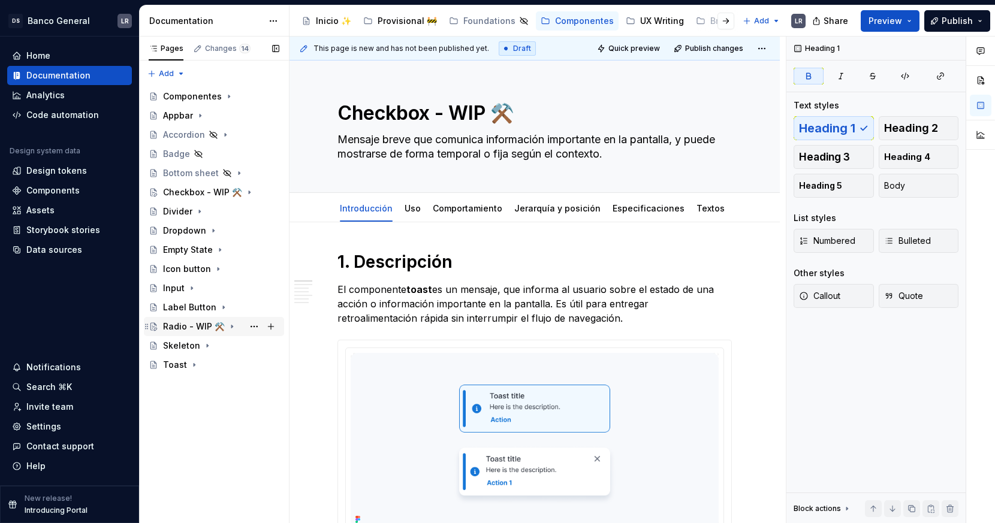
click at [228, 319] on div "Radio - WIP ⚒️" at bounding box center [221, 326] width 116 height 17
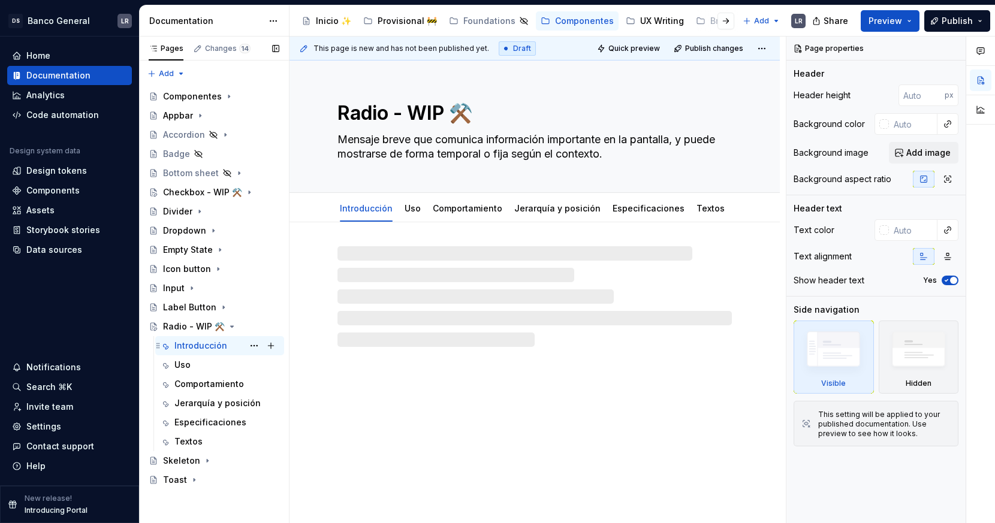
click at [198, 349] on div "Introducción" at bounding box center [200, 346] width 53 height 12
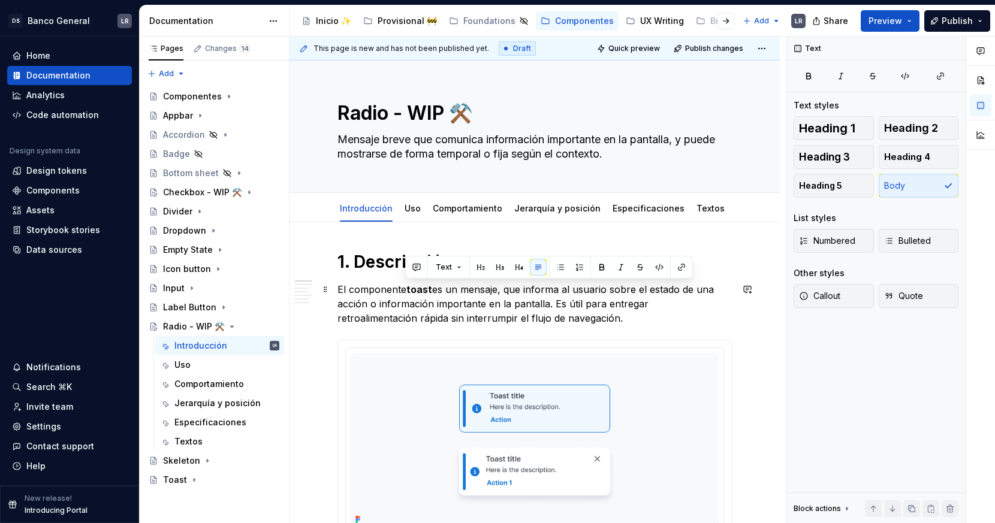
drag, startPoint x: 406, startPoint y: 287, endPoint x: 562, endPoint y: 322, distance: 160.4
click at [562, 322] on p "El componente toast es un mensaje, que informa al usuario sobre el estado de un…" at bounding box center [534, 303] width 394 height 43
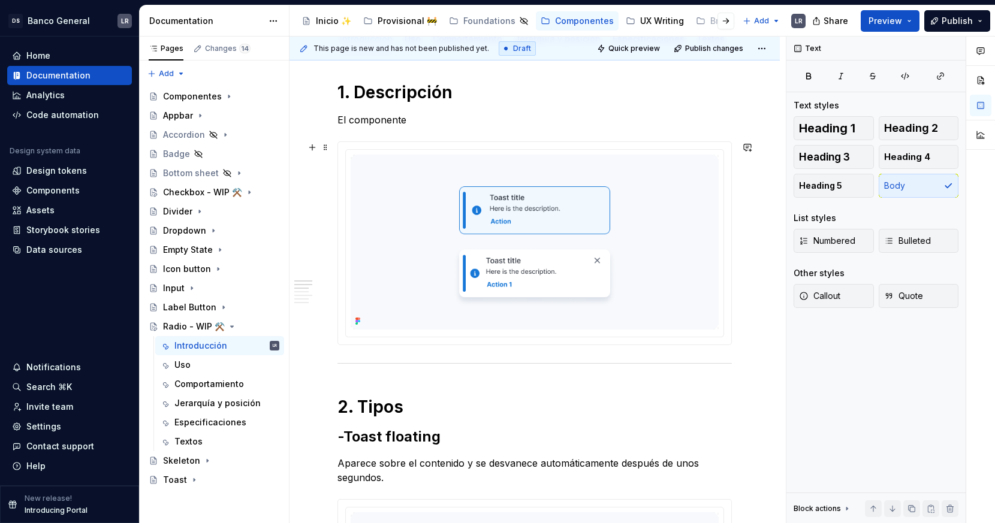
scroll to position [145, 0]
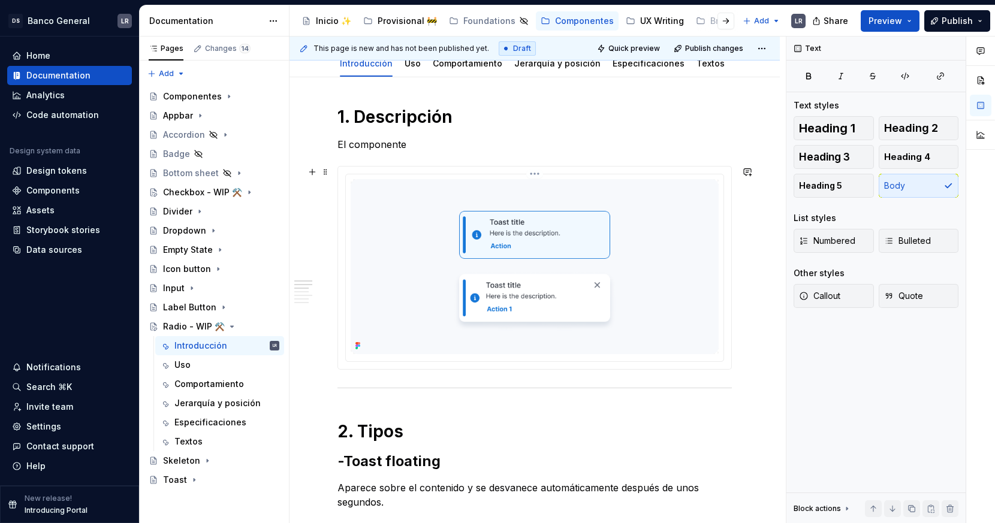
click at [549, 246] on img at bounding box center [535, 266] width 368 height 175
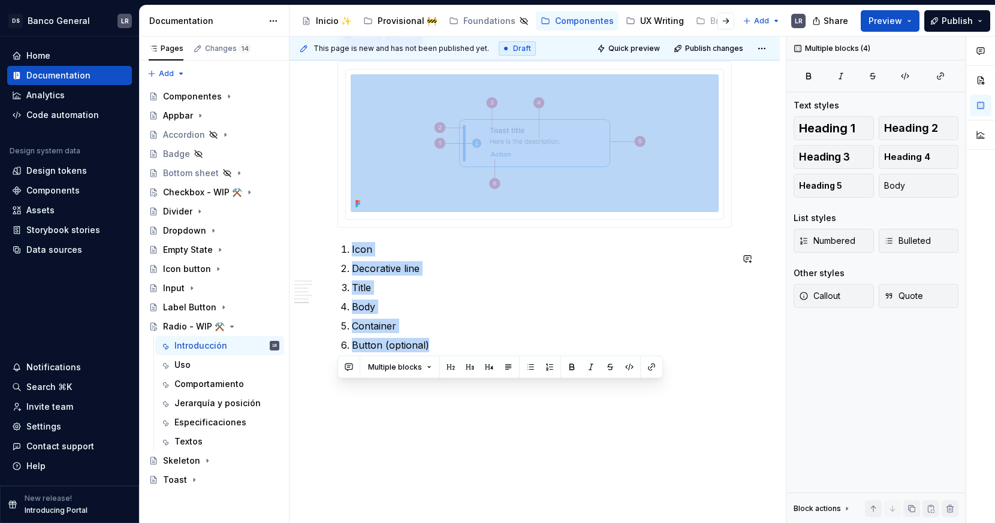
drag, startPoint x: 406, startPoint y: 213, endPoint x: 476, endPoint y: 504, distance: 299.5
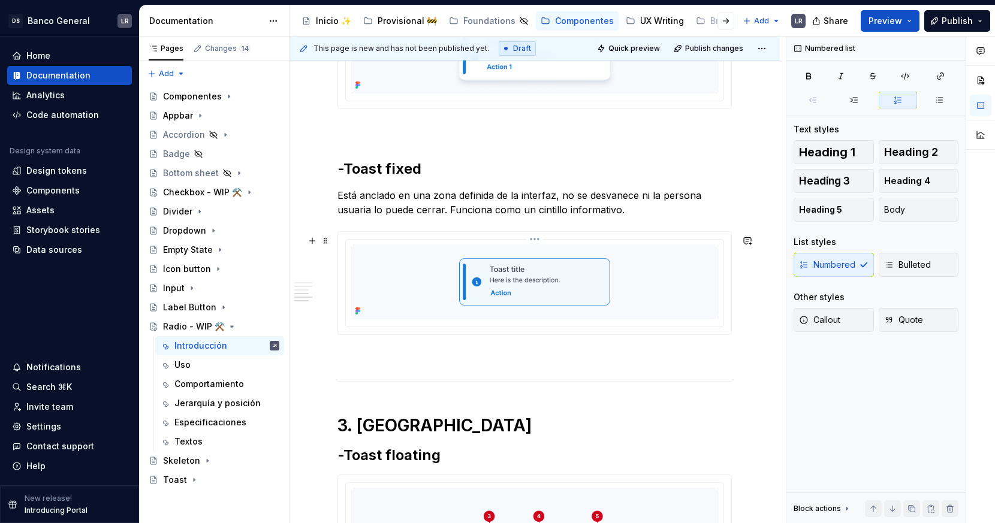
scroll to position [719, 0]
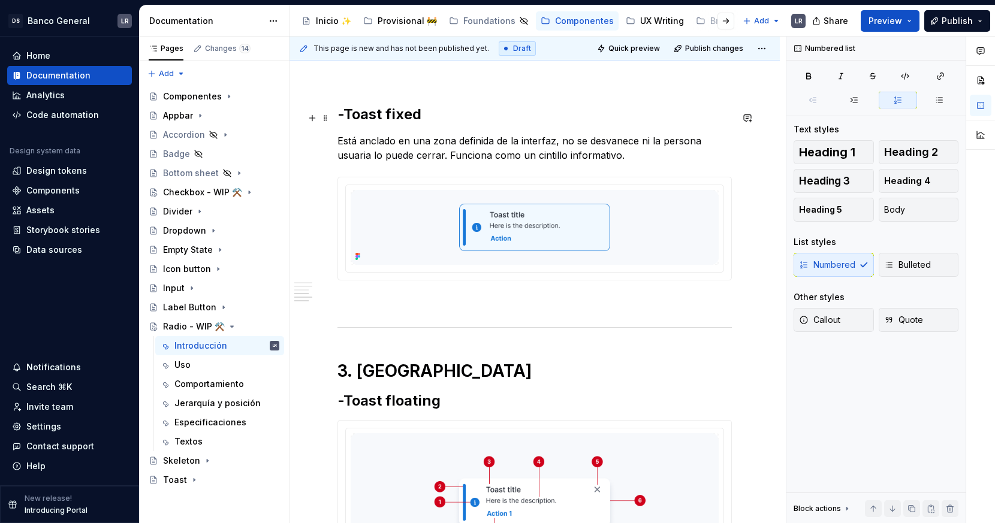
click at [380, 113] on h2 "-Toast fixed" at bounding box center [534, 114] width 394 height 19
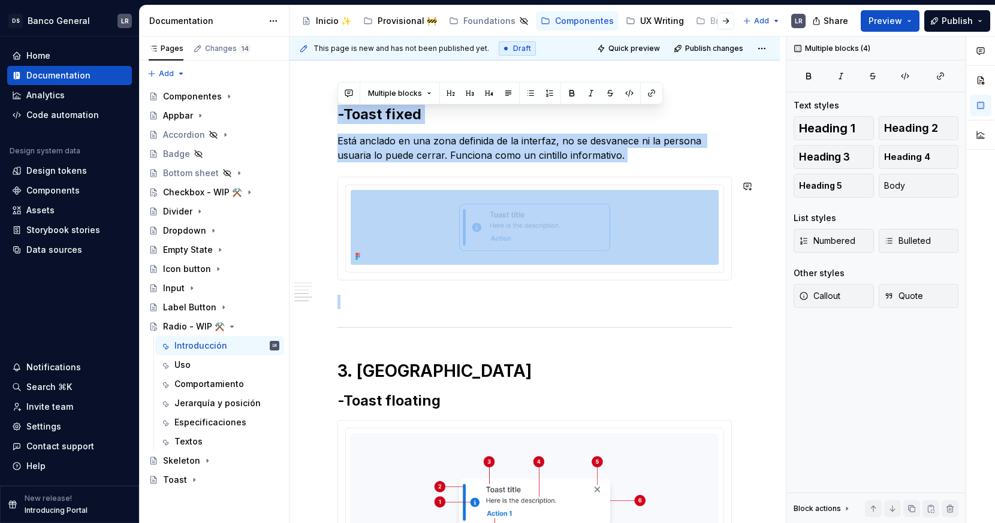
drag, startPoint x: 384, startPoint y: 91, endPoint x: 584, endPoint y: 300, distance: 289.6
click at [584, 300] on div "1. Descripción El componente 2. Tipos -Toast floating Aparece sobre el contenid…" at bounding box center [534, 131] width 394 height 1199
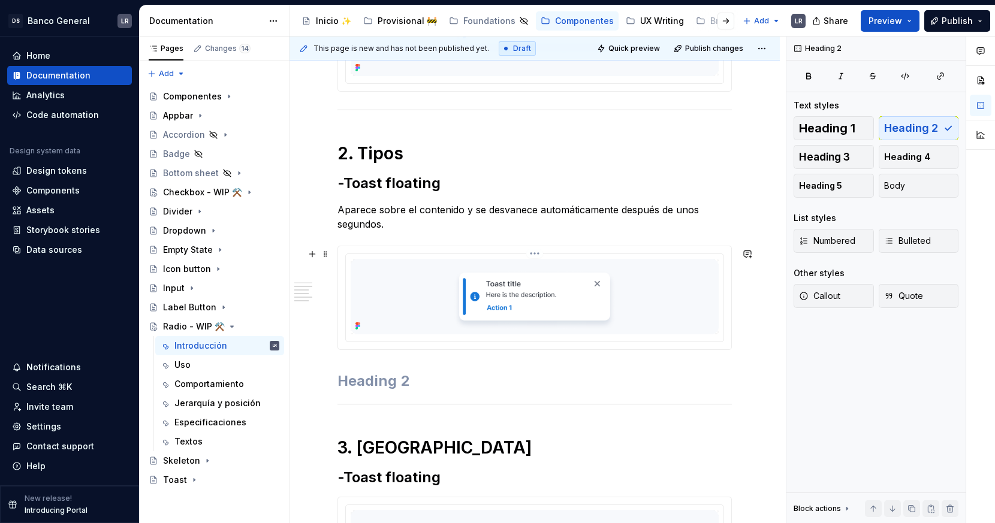
scroll to position [423, 0]
click at [196, 366] on div "Uso" at bounding box center [226, 365] width 105 height 17
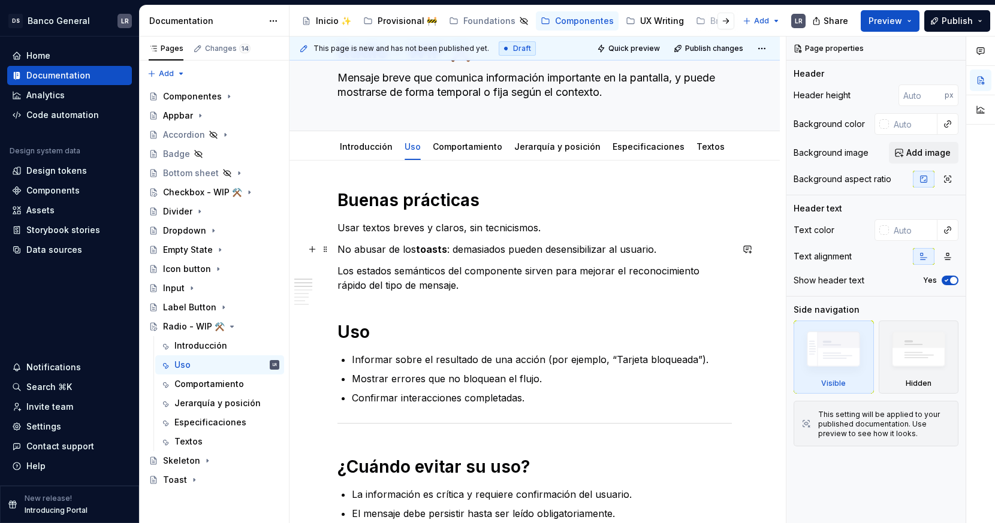
scroll to position [68, 0]
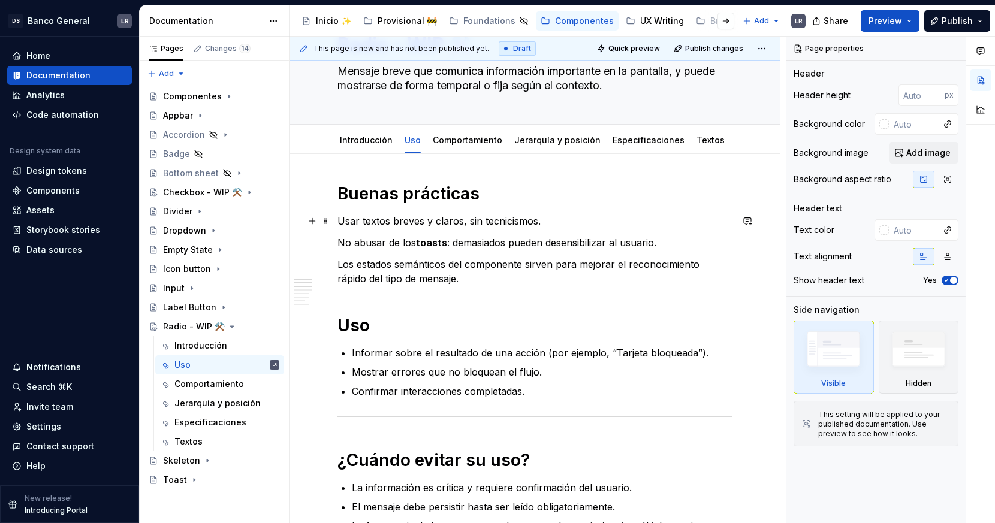
type textarea "*"
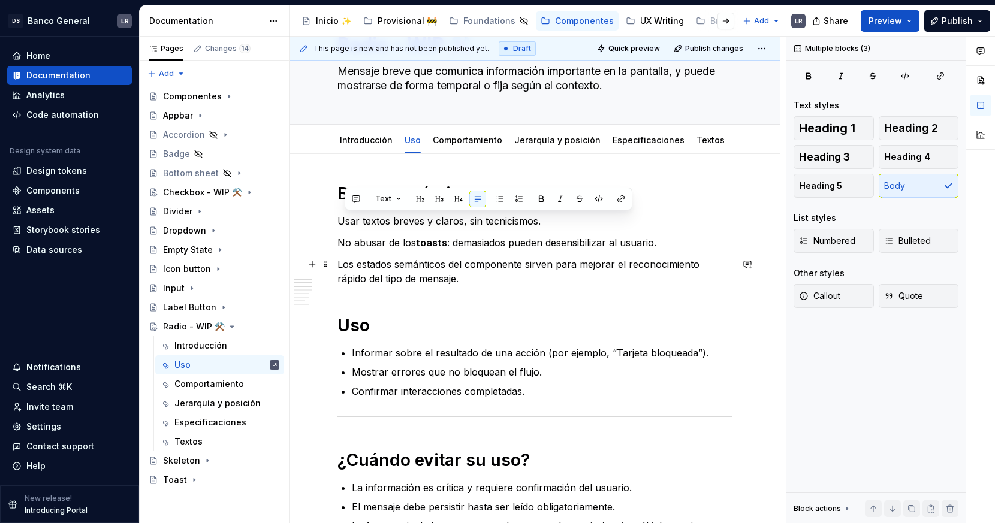
drag, startPoint x: 341, startPoint y: 220, endPoint x: 451, endPoint y: 282, distance: 125.9
click at [450, 282] on p "Los estados semánticos del componente sirven para mejorar el reconocimiento ráp…" at bounding box center [534, 271] width 394 height 29
drag, startPoint x: 439, startPoint y: 279, endPoint x: 331, endPoint y: 221, distance: 122.0
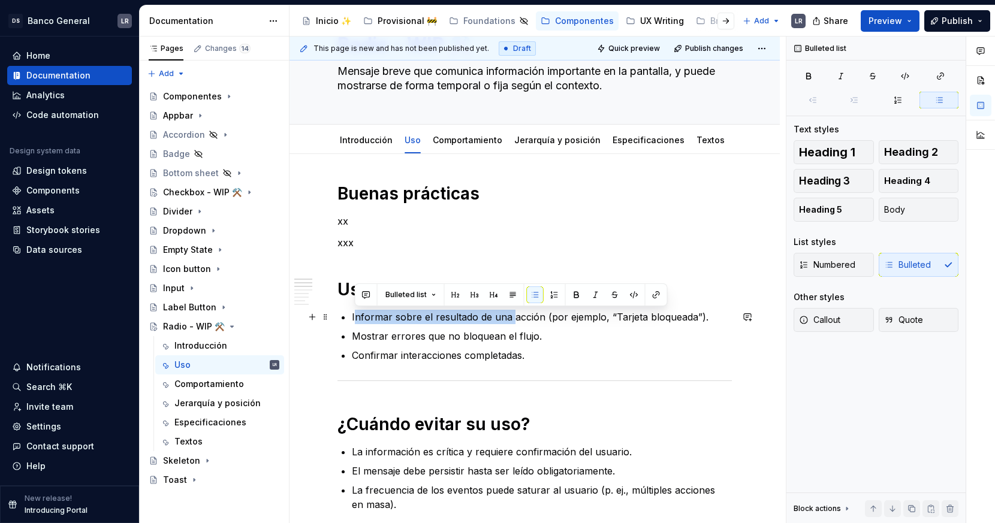
drag, startPoint x: 354, startPoint y: 318, endPoint x: 510, endPoint y: 321, distance: 156.5
click at [510, 321] on p "Informar sobre el resultado de una acción (por ejemplo, “Tarjeta bloqueada”)." at bounding box center [542, 317] width 380 height 14
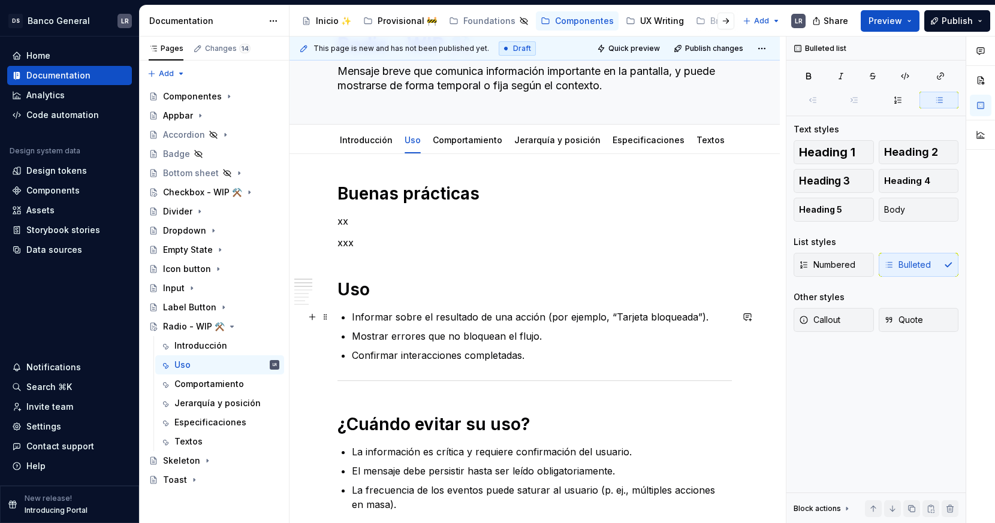
click at [510, 321] on p "Informar sobre el resultado de una acción (por ejemplo, “Tarjeta bloqueada”)." at bounding box center [542, 317] width 380 height 14
click at [493, 315] on p "Informar sobre el resultado de una acción (por ejemplo, “Tarjeta bloqueada”)." at bounding box center [542, 317] width 380 height 14
click at [448, 334] on p "Mostrar errores que no bloquean el flujo." at bounding box center [542, 336] width 380 height 14
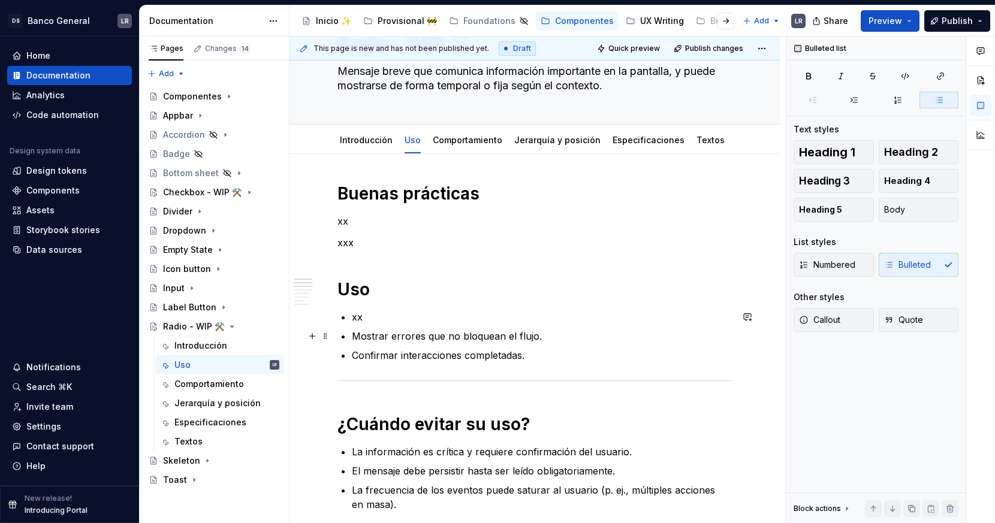
click at [448, 334] on p "Mostrar errores que no bloquean el flujo." at bounding box center [542, 336] width 380 height 14
click at [436, 360] on p "Confirmar interacciones completadas." at bounding box center [542, 355] width 380 height 14
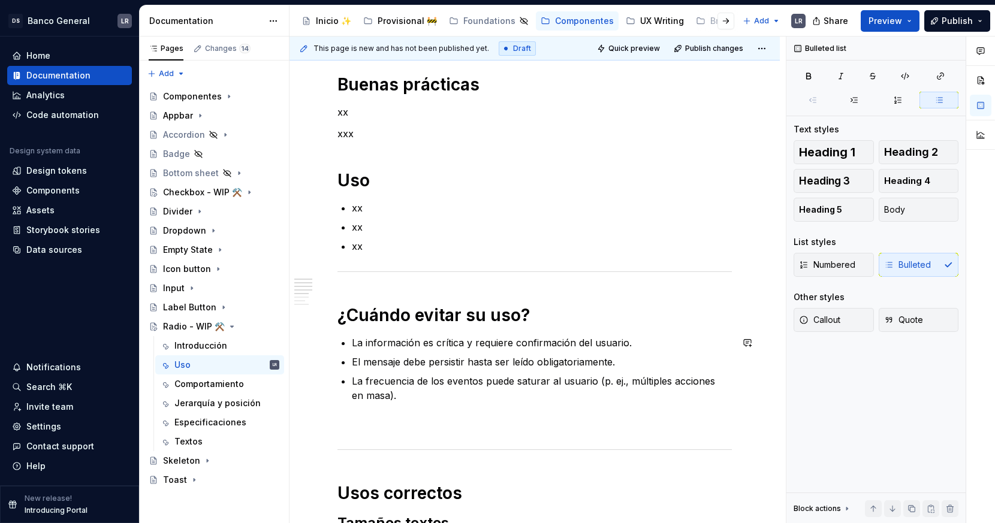
scroll to position [182, 0]
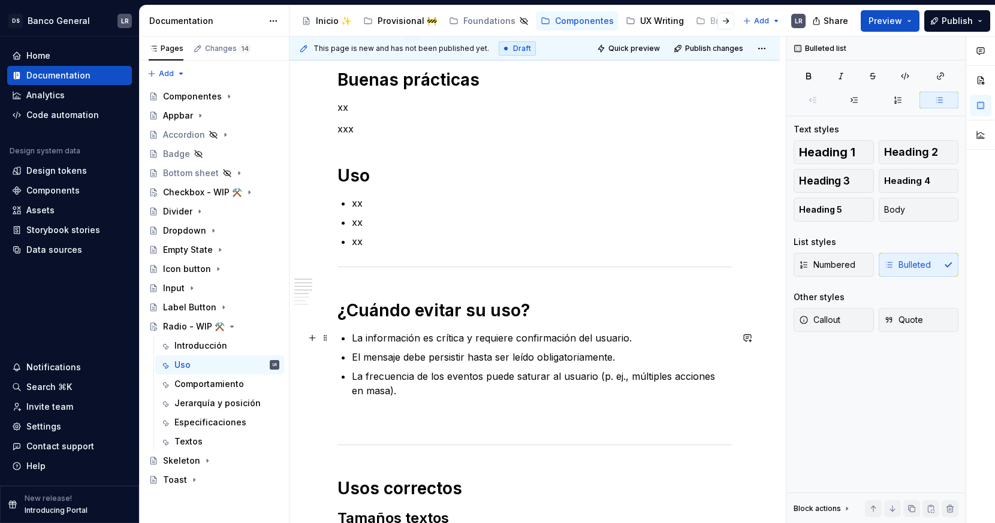
click at [396, 345] on p "La información es crítica y requiere confirmación del usuario." at bounding box center [542, 338] width 380 height 14
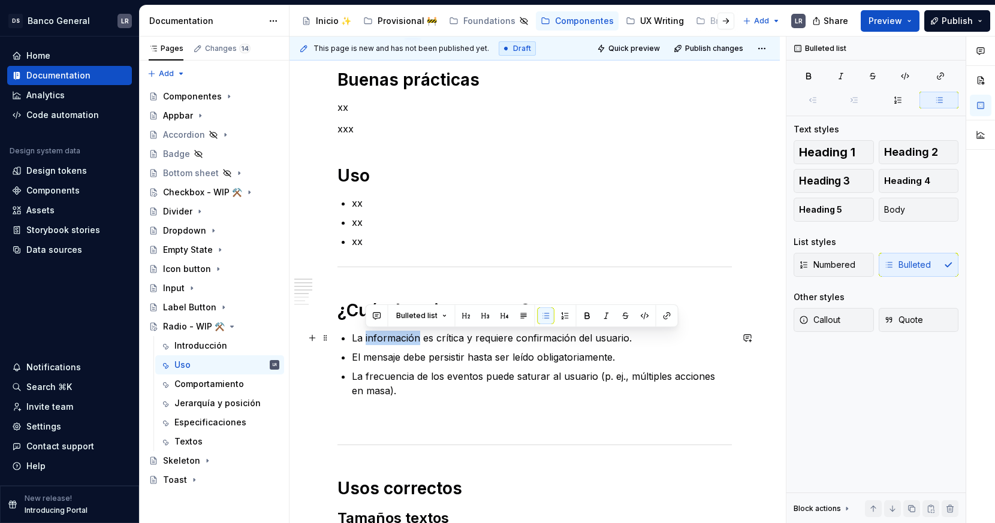
click at [396, 345] on p "La información es crítica y requiere confirmación del usuario." at bounding box center [542, 338] width 380 height 14
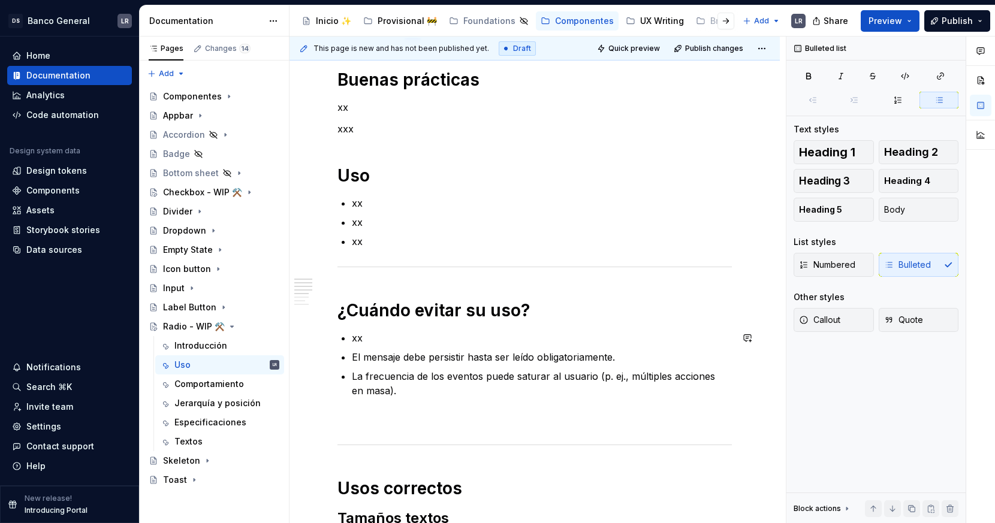
click at [393, 360] on p "El mensaje debe persistir hasta ser leído obligatoriamente." at bounding box center [542, 357] width 380 height 14
click at [392, 357] on p "El xx debe persistir hasta ser leído obligatoriamente." at bounding box center [542, 357] width 380 height 14
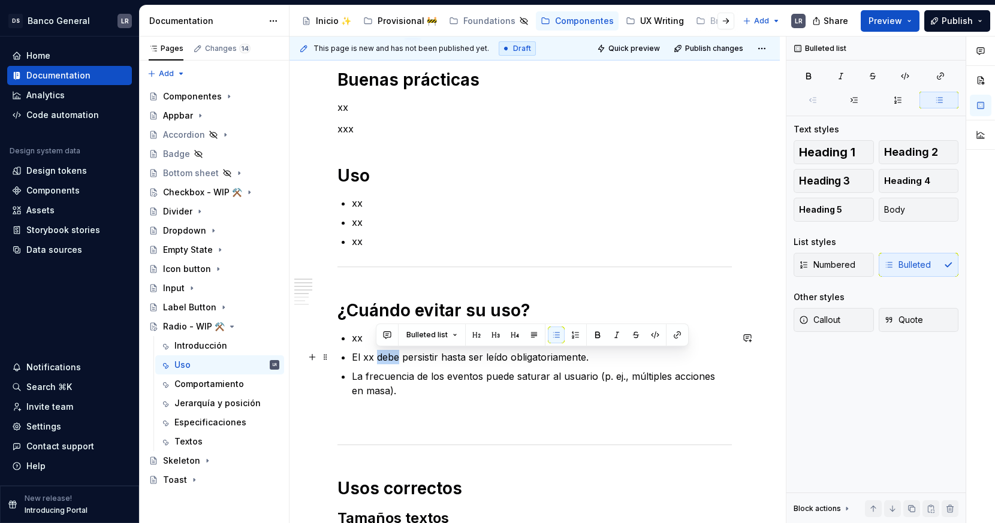
click at [392, 357] on p "El xx debe persistir hasta ser leído obligatoriamente." at bounding box center [542, 357] width 380 height 14
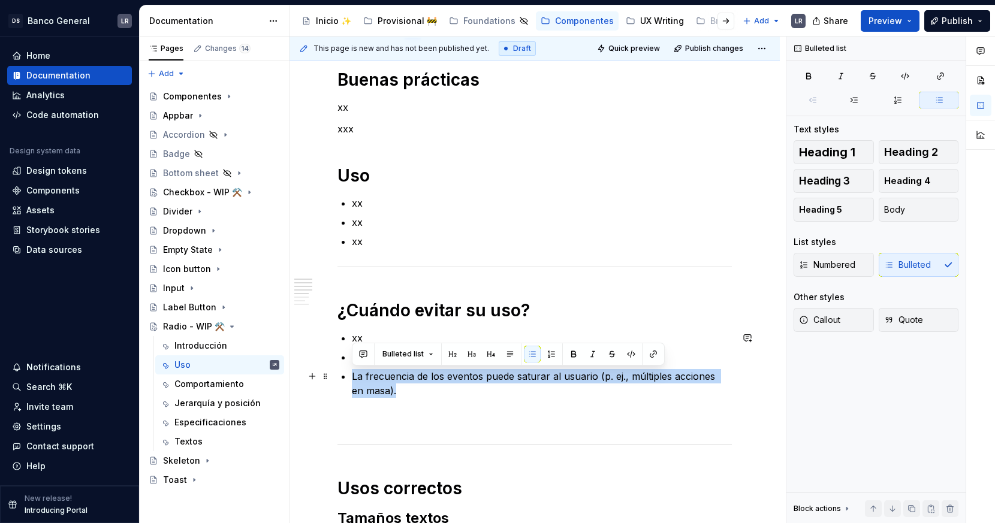
drag, startPoint x: 383, startPoint y: 393, endPoint x: 348, endPoint y: 372, distance: 40.3
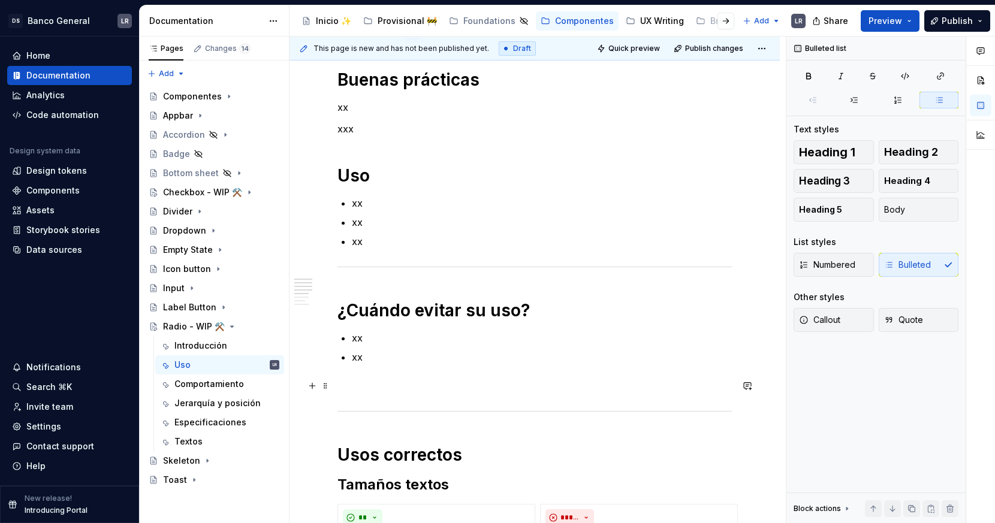
click at [391, 389] on p at bounding box center [534, 386] width 394 height 14
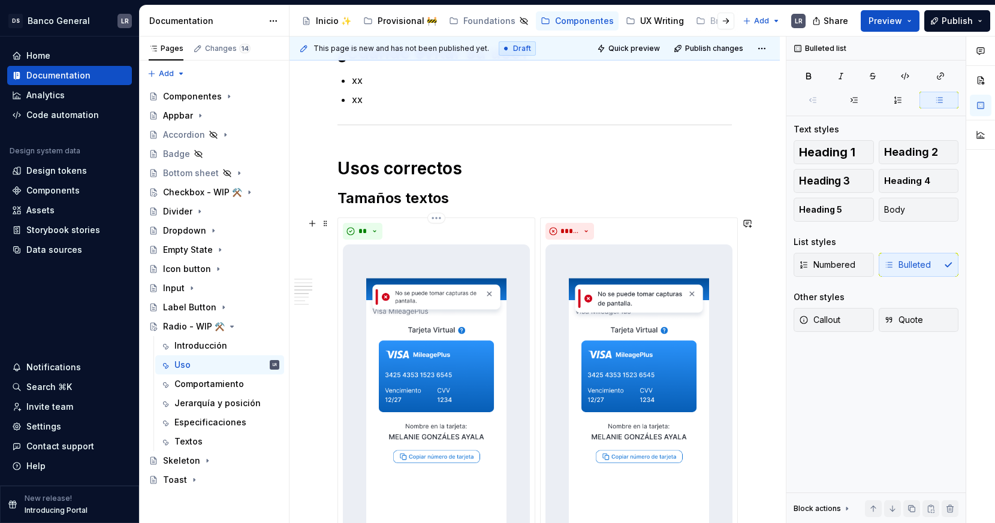
scroll to position [438, 0]
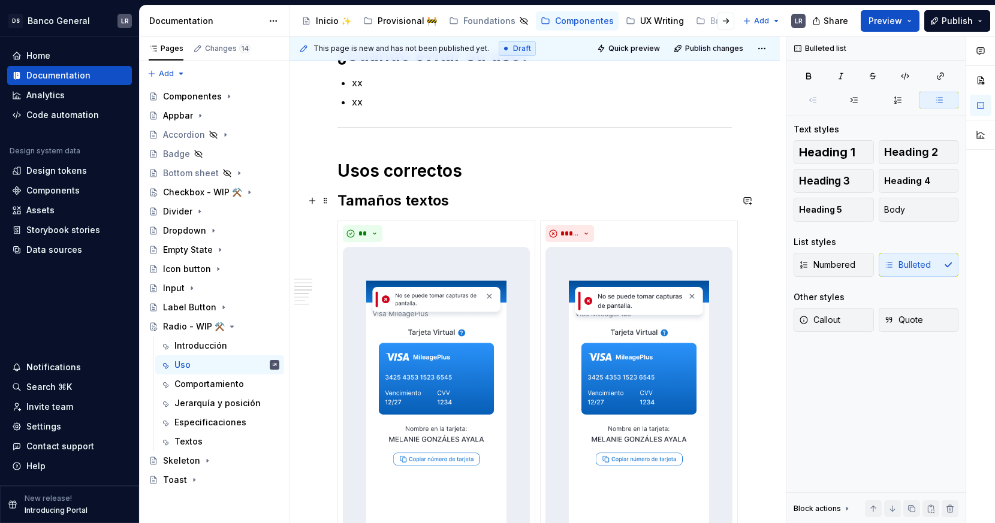
click at [423, 202] on h2 "Tamaños textos" at bounding box center [534, 200] width 394 height 19
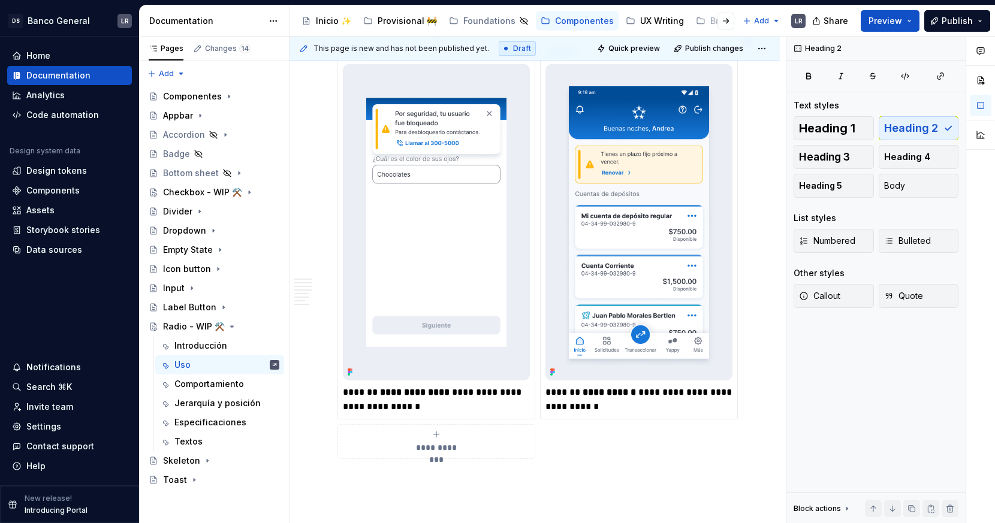
scroll to position [2311, 0]
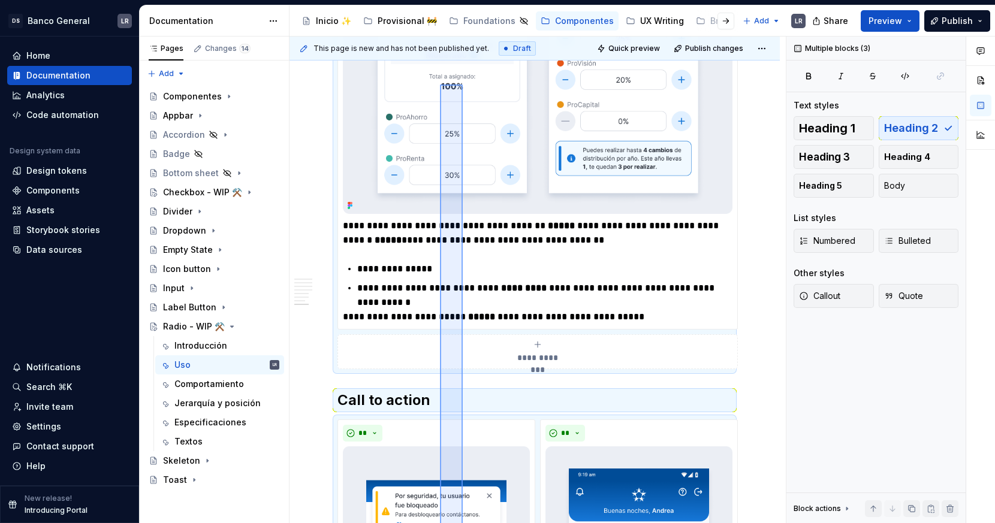
drag, startPoint x: 463, startPoint y: 380, endPoint x: 440, endPoint y: 85, distance: 296.4
click at [440, 85] on div "**********" at bounding box center [538, 280] width 496 height 487
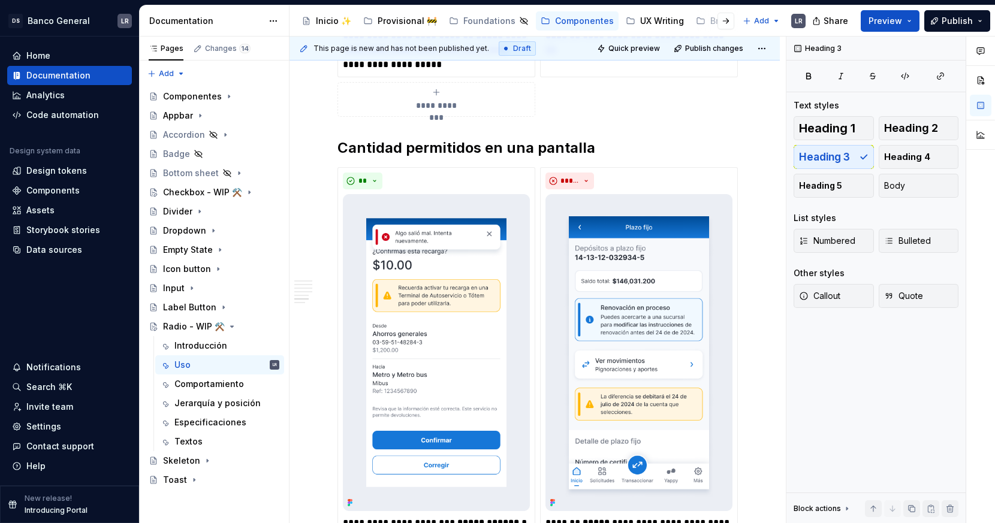
scroll to position [1295, 0]
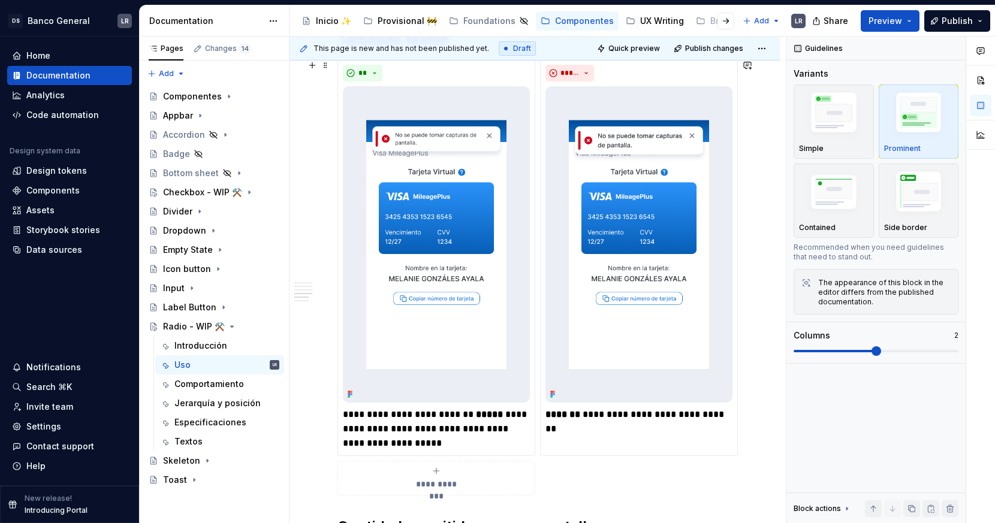
scroll to position [927, 0]
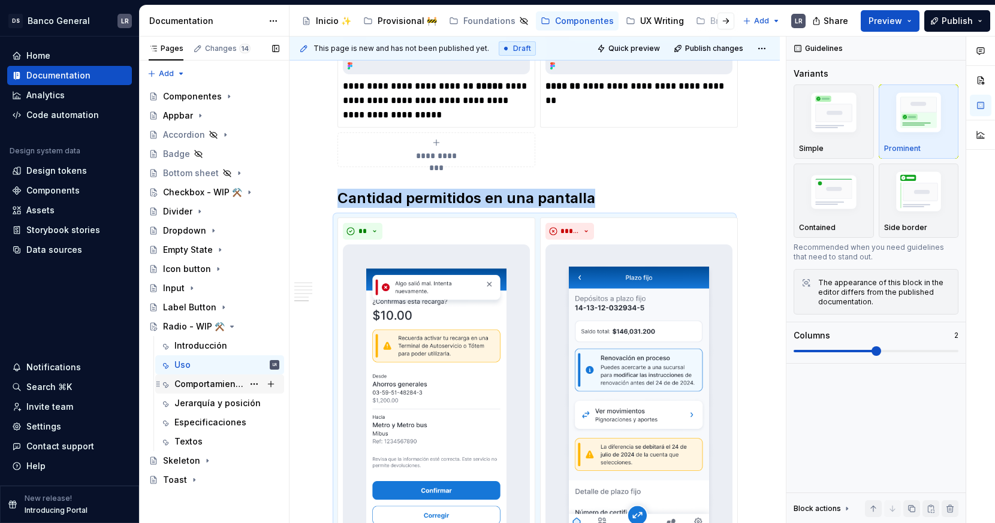
click at [229, 387] on div "Comportamiento" at bounding box center [208, 384] width 69 height 12
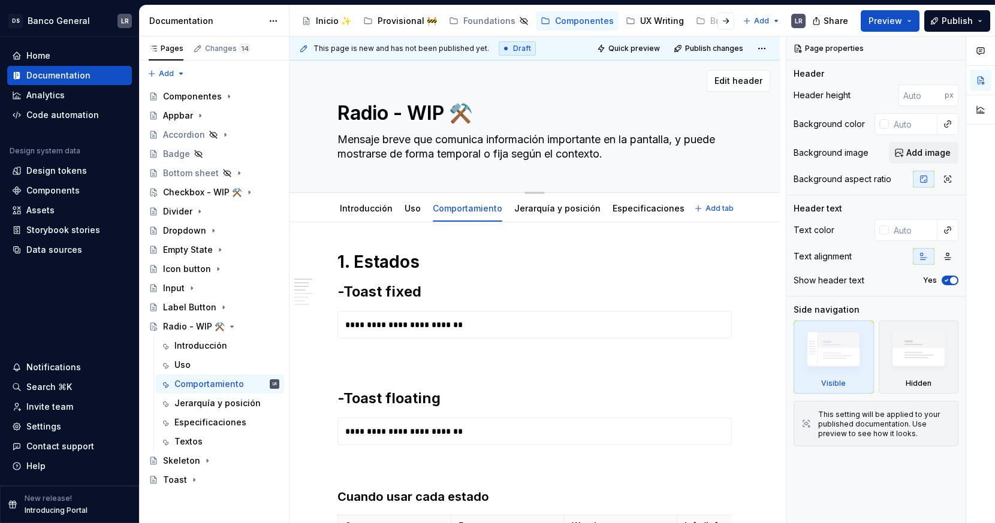
click at [523, 149] on textarea "Mensaje breve que comunica información importante en la pantalla, y puede mostr…" at bounding box center [532, 147] width 394 height 34
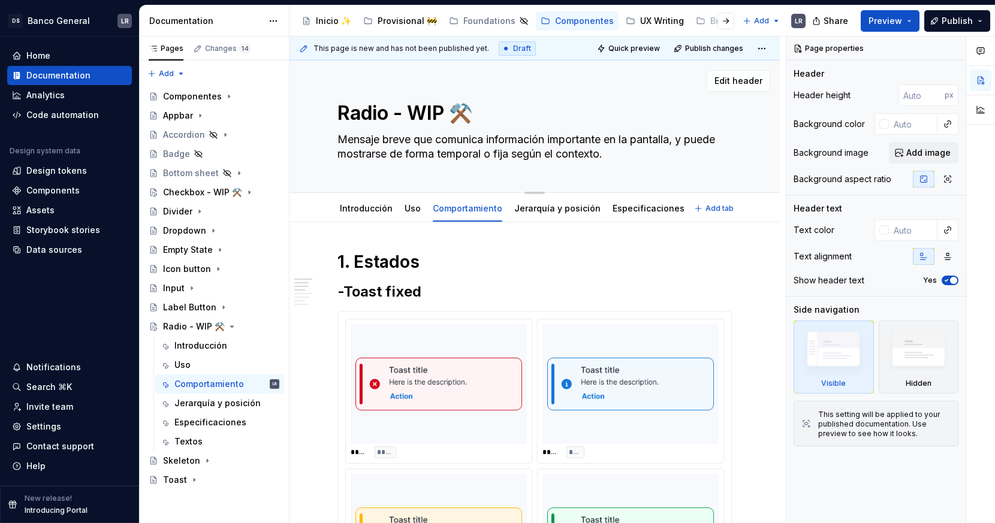
click at [523, 149] on textarea "Mensaje breve que comunica información importante en la pantalla, y puede mostr…" at bounding box center [532, 147] width 394 height 34
type textarea "*"
type textarea "x"
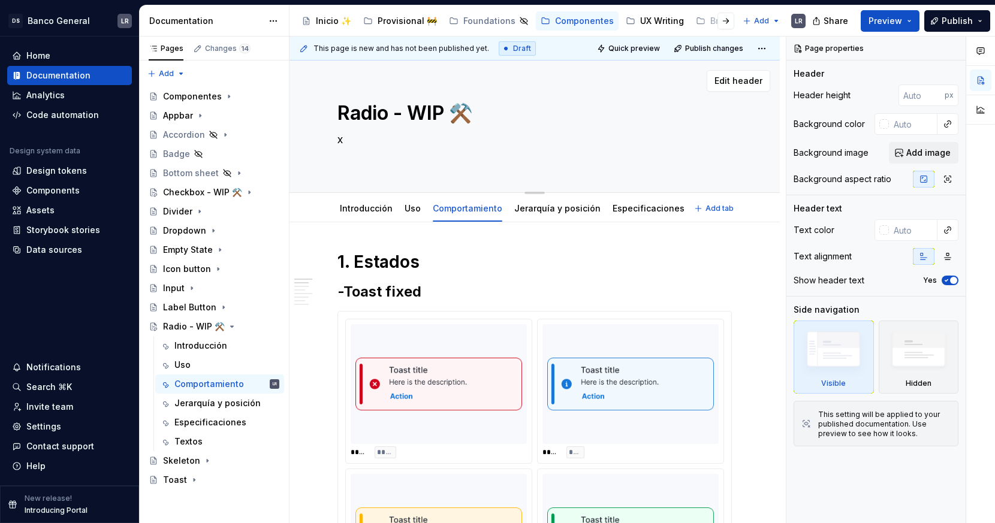
type textarea "*"
type textarea "xx"
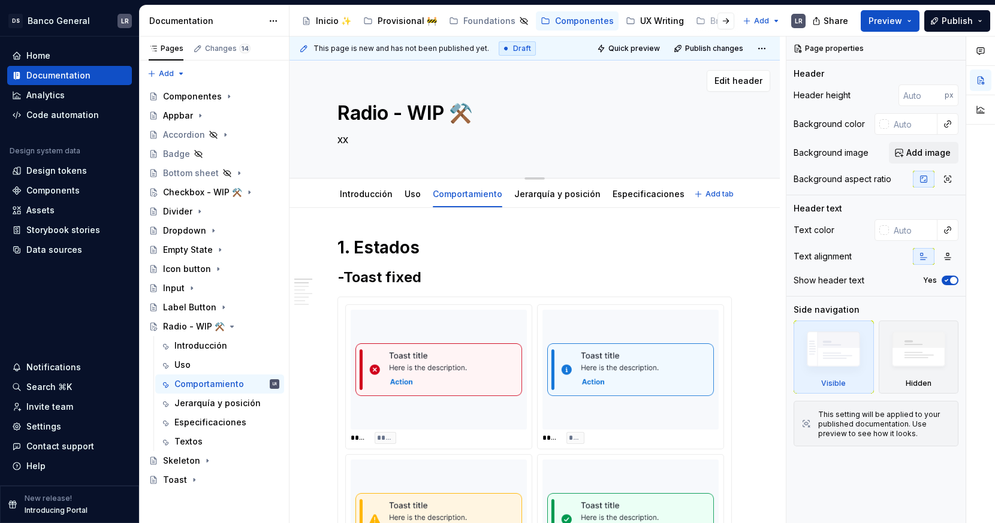
type textarea "*"
type textarea "xxx"
type textarea "*"
type textarea "xxxx"
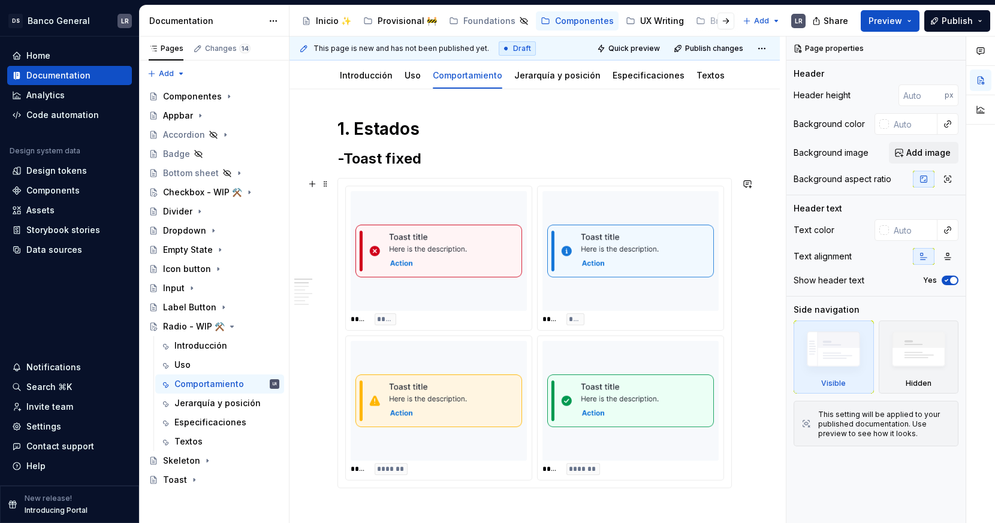
type textarea "*"
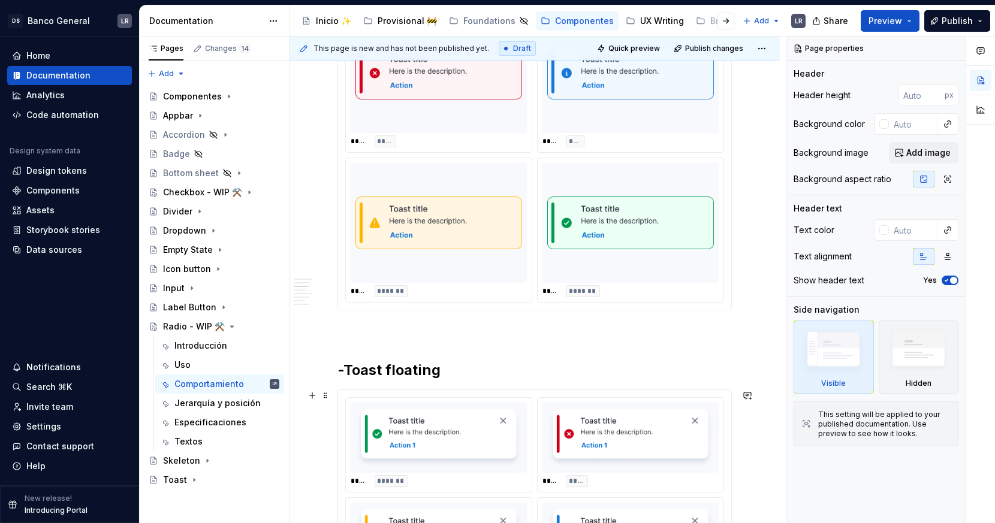
scroll to position [337, 0]
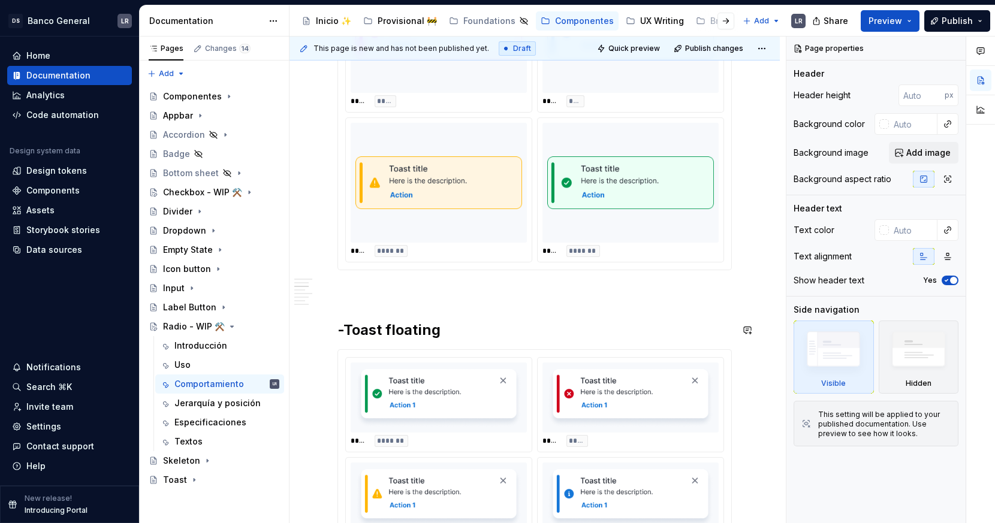
type textarea "xxxx"
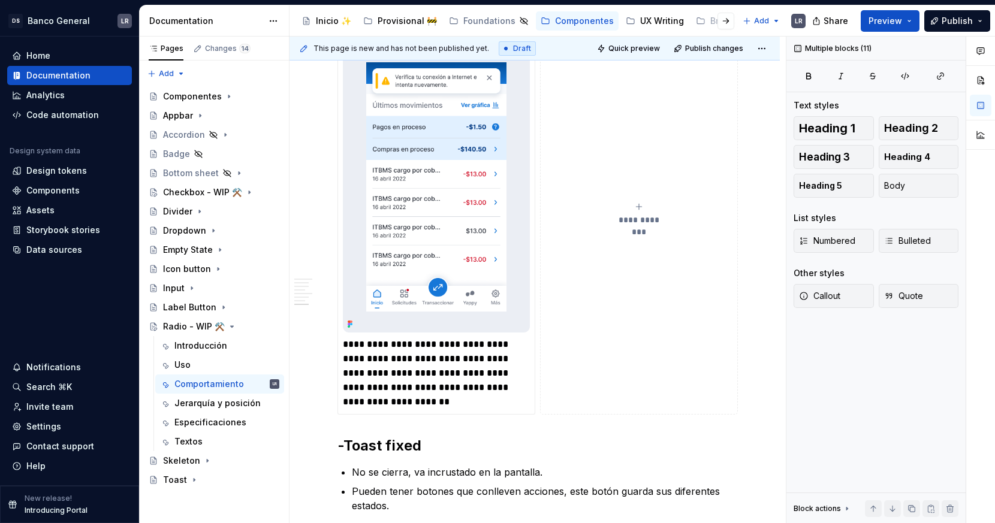
scroll to position [789, 0]
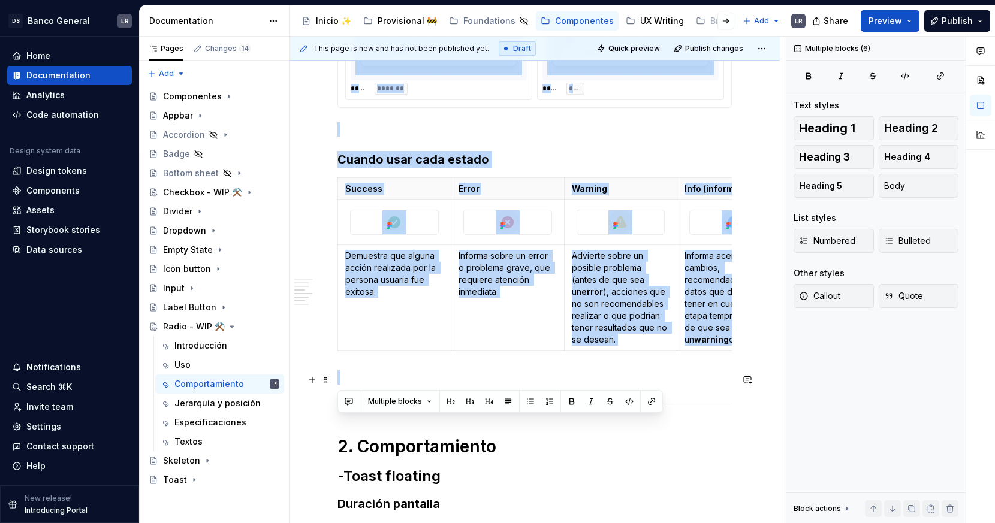
drag, startPoint x: 367, startPoint y: 313, endPoint x: 689, endPoint y: 378, distance: 328.3
click at [689, 378] on div "**********" at bounding box center [534, 473] width 394 height 2052
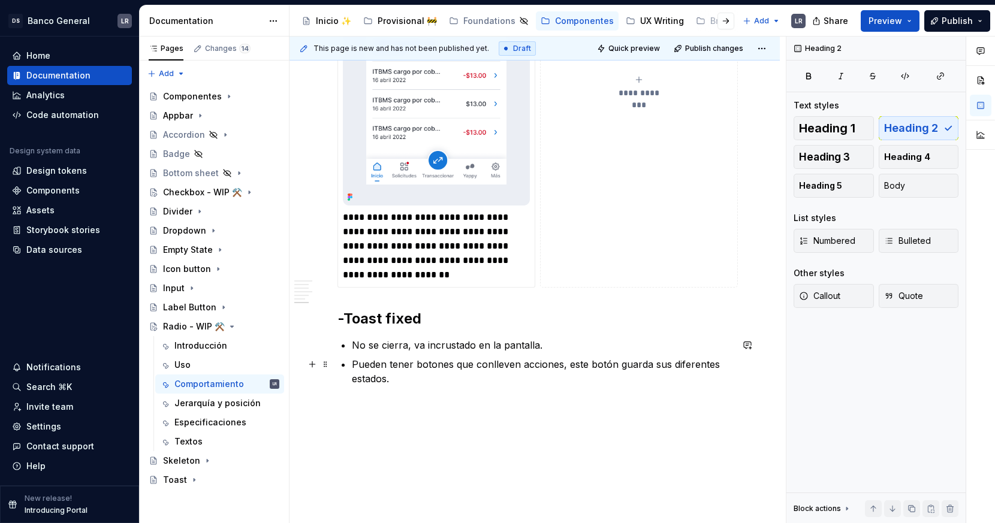
scroll to position [1404, 0]
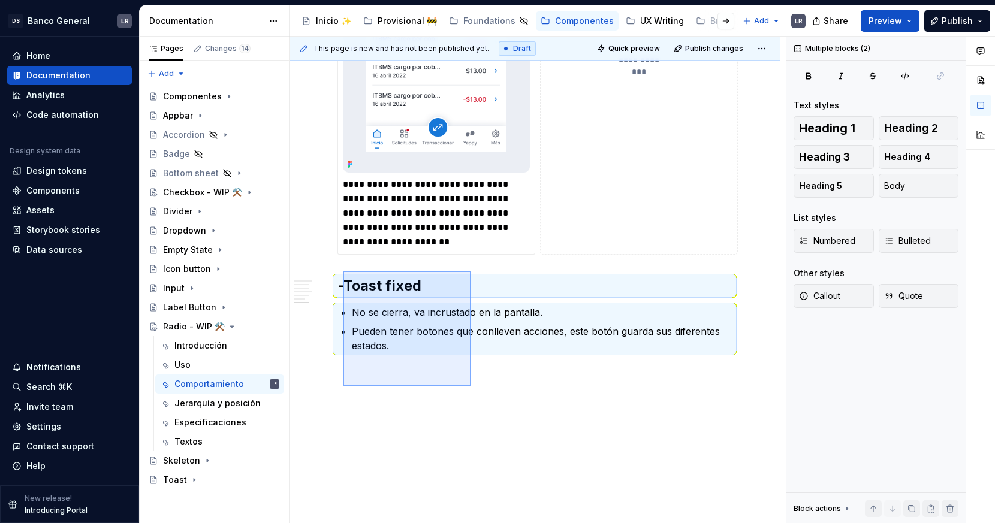
drag, startPoint x: 471, startPoint y: 387, endPoint x: 342, endPoint y: 264, distance: 177.7
click at [342, 264] on div "**********" at bounding box center [538, 280] width 496 height 487
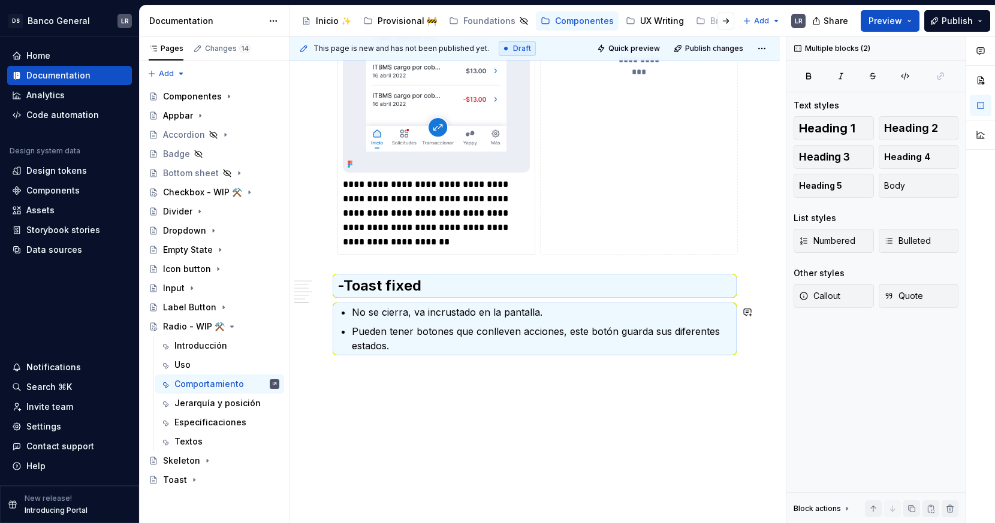
scroll to position [1135, 0]
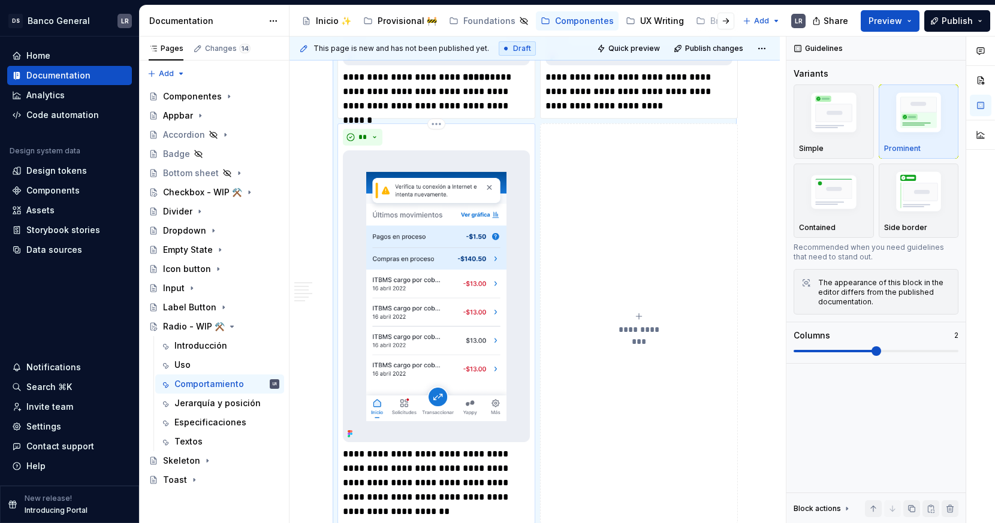
click at [454, 270] on img at bounding box center [436, 296] width 187 height 292
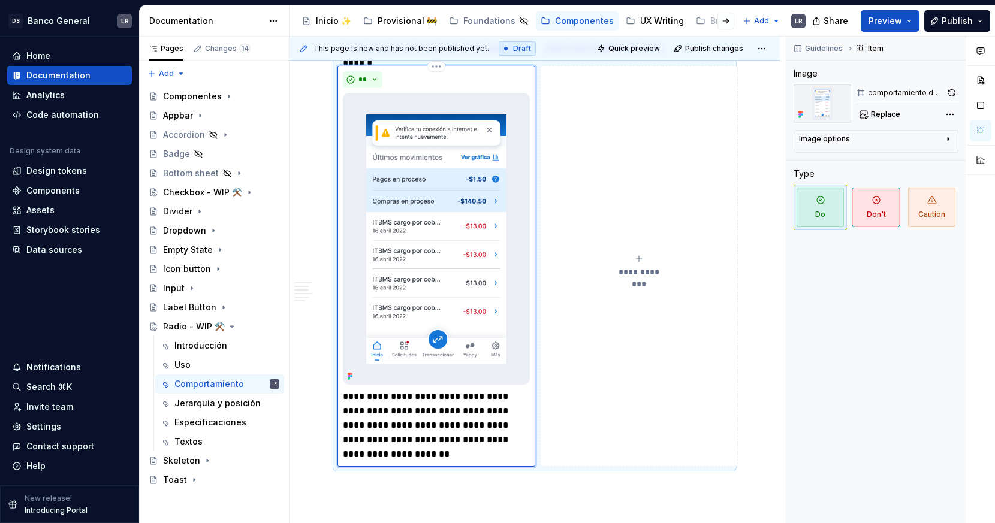
scroll to position [1142, 0]
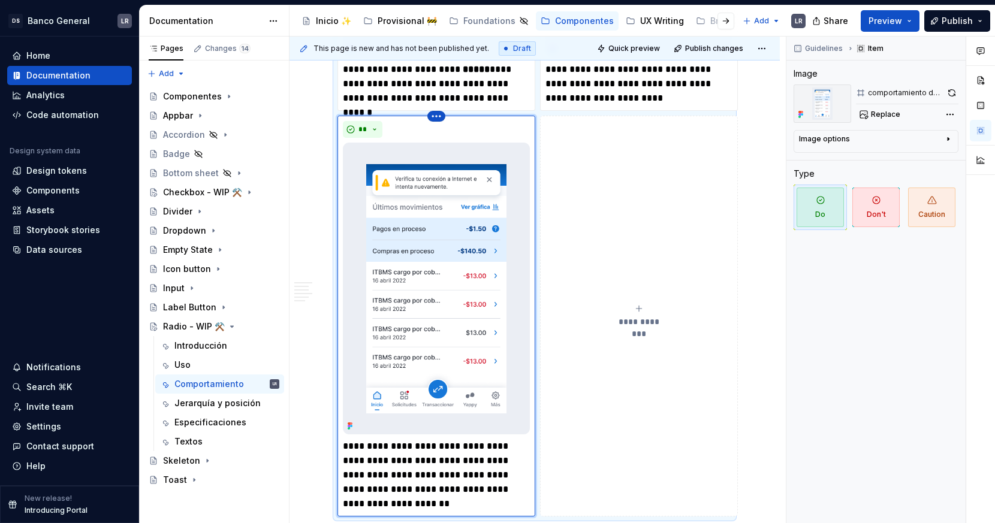
click at [436, 118] on html "DS Banco General LR Home Documentation Analytics Code automation Design system …" at bounding box center [497, 261] width 995 height 523
click at [451, 143] on div "Delete item" at bounding box center [481, 136] width 102 height 19
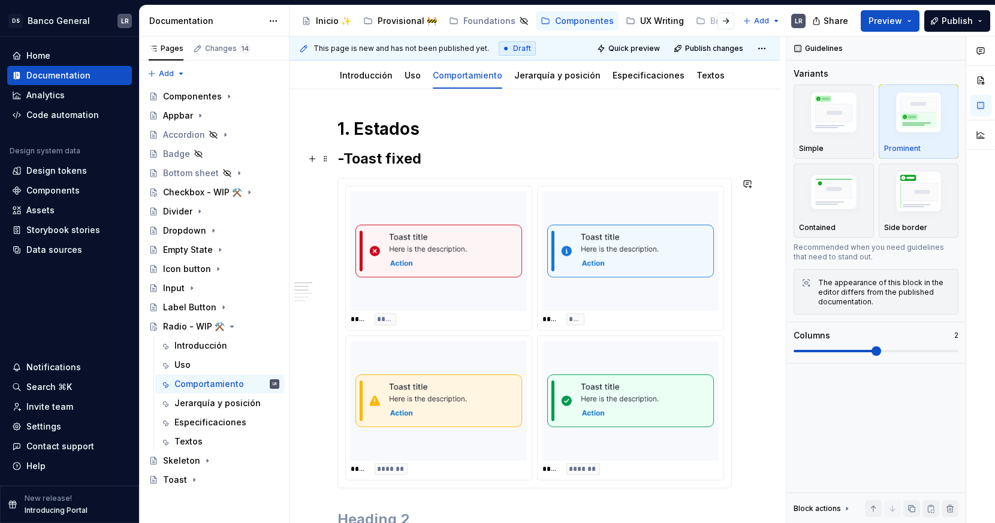
scroll to position [0, 0]
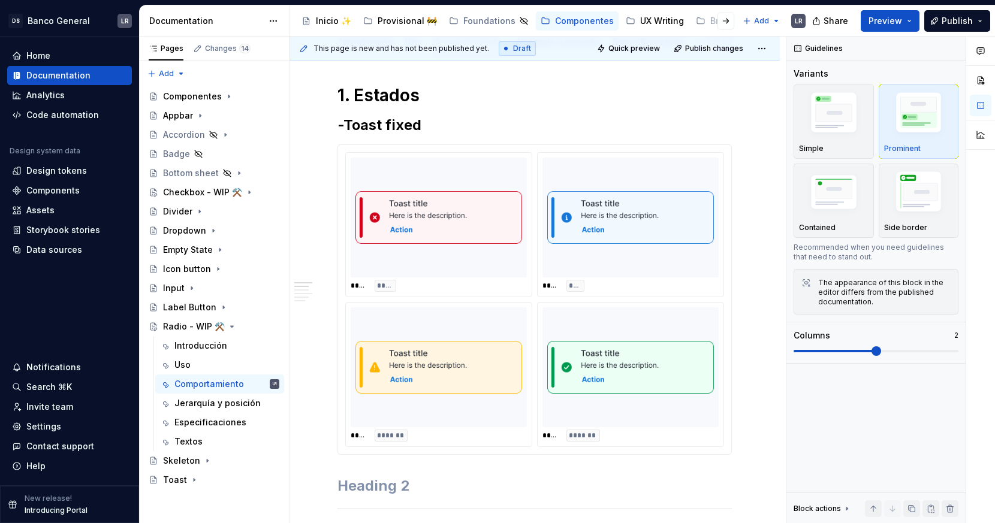
type textarea "*"
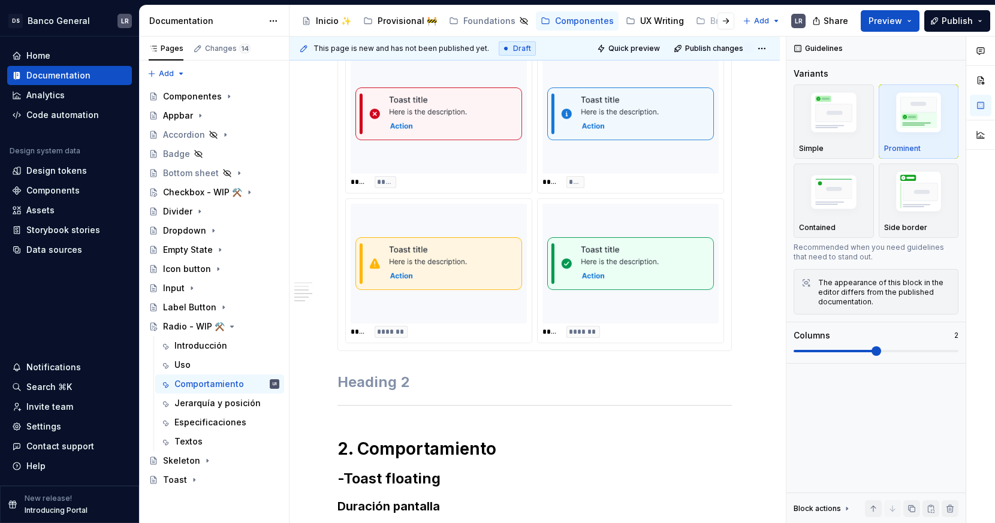
scroll to position [474, 0]
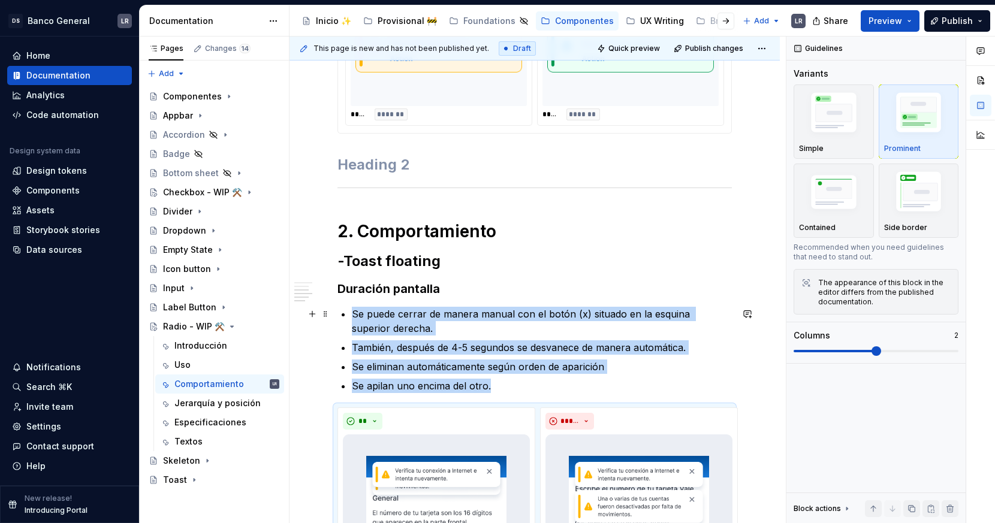
click at [396, 318] on p "Se puede cerrar de manera manual con el botón (x) situado en la esquina superio…" at bounding box center [542, 321] width 380 height 29
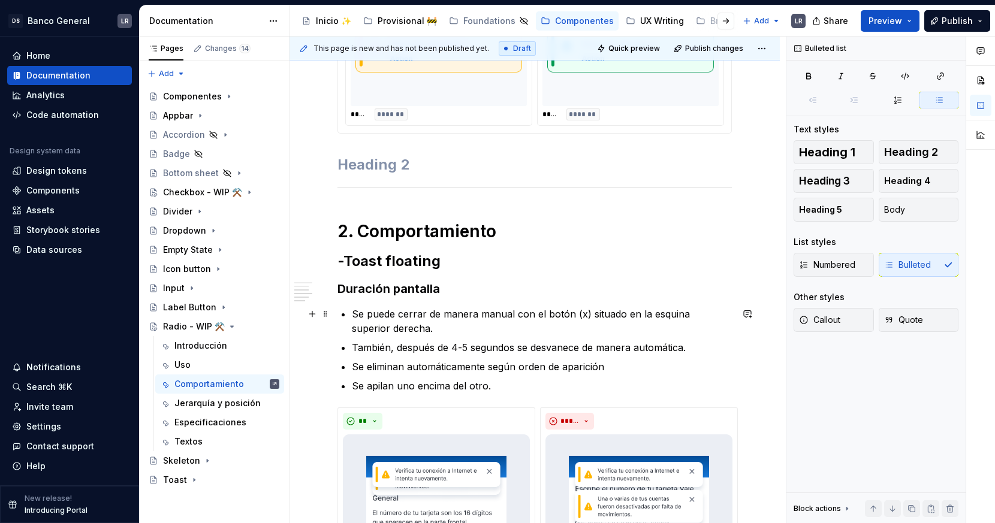
click at [396, 318] on p "Se puede cerrar de manera manual con el botón (x) situado en la esquina superio…" at bounding box center [542, 321] width 380 height 29
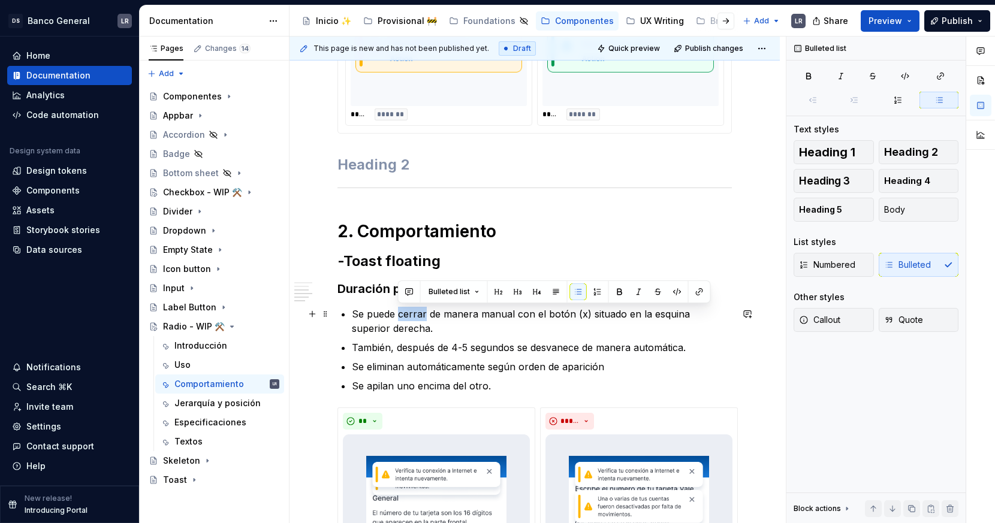
click at [396, 318] on p "Se puede cerrar de manera manual con el botón (x) situado en la esquina superio…" at bounding box center [542, 321] width 380 height 29
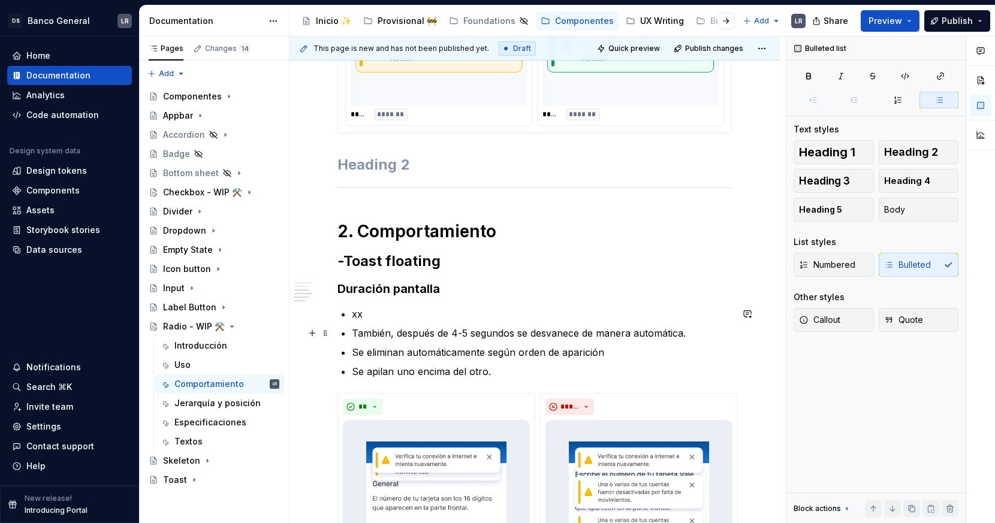
click at [415, 330] on p "También, después de 4-5 segundos se desvanece de manera automática." at bounding box center [542, 333] width 380 height 14
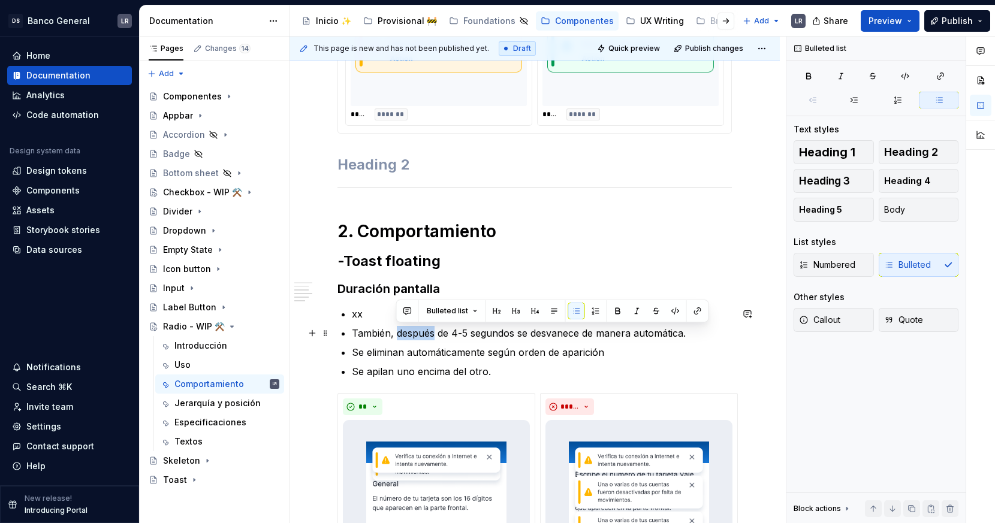
click at [415, 330] on p "También, después de 4-5 segundos se desvanece de manera automática." at bounding box center [542, 333] width 380 height 14
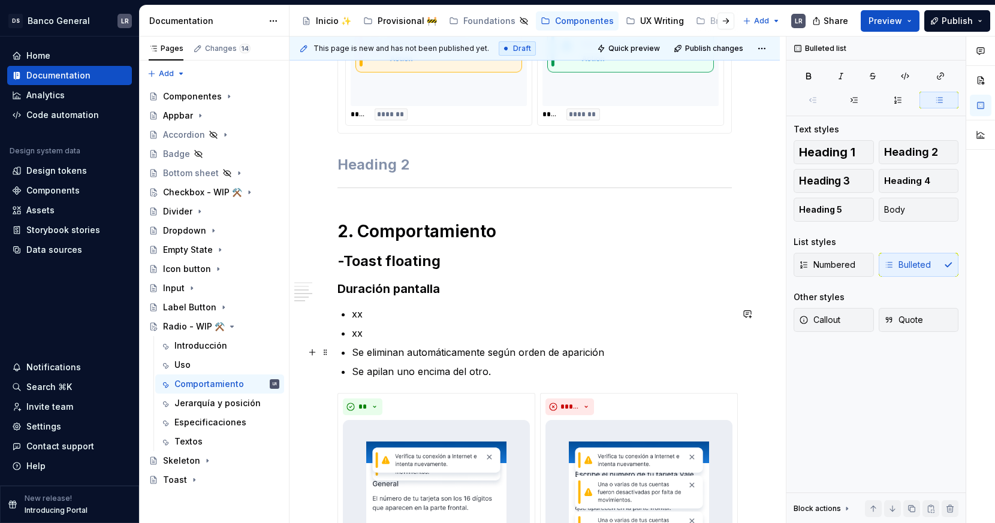
click at [415, 355] on p "Se eliminan automáticamente según orden de aparición" at bounding box center [542, 352] width 380 height 14
click at [451, 370] on p "Se apilan uno encima del otro." at bounding box center [542, 371] width 380 height 14
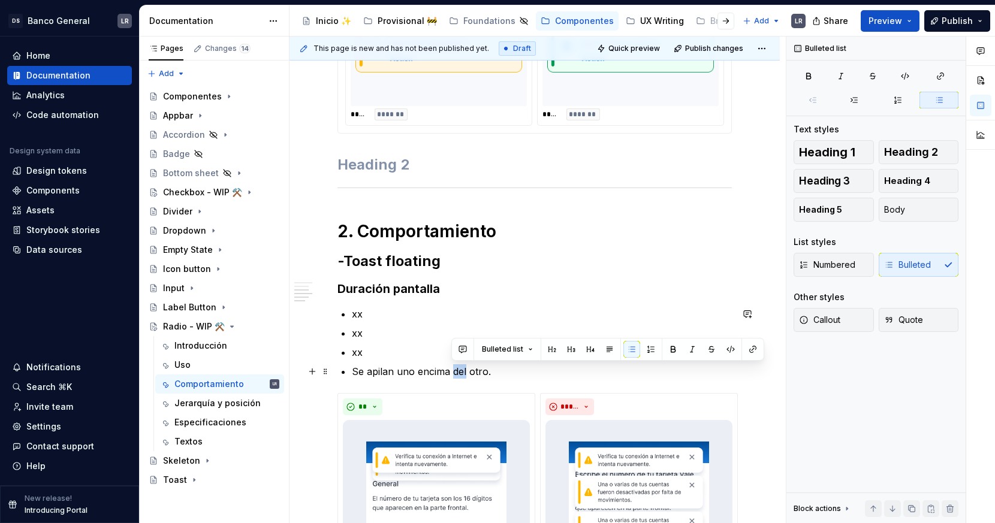
click at [451, 370] on p "Se apilan uno encima del otro." at bounding box center [542, 371] width 380 height 14
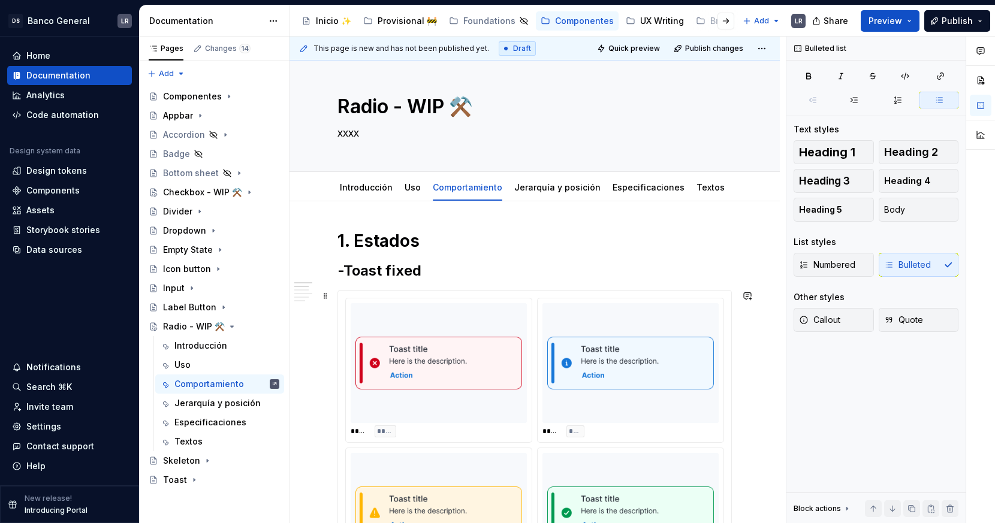
scroll to position [0, 0]
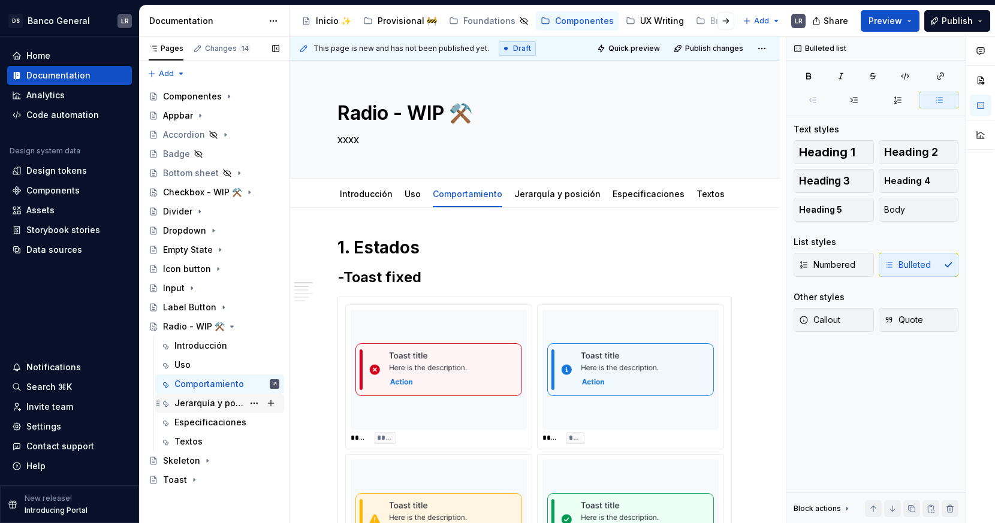
click at [195, 400] on div "Jerarquía y posición" at bounding box center [208, 403] width 69 height 12
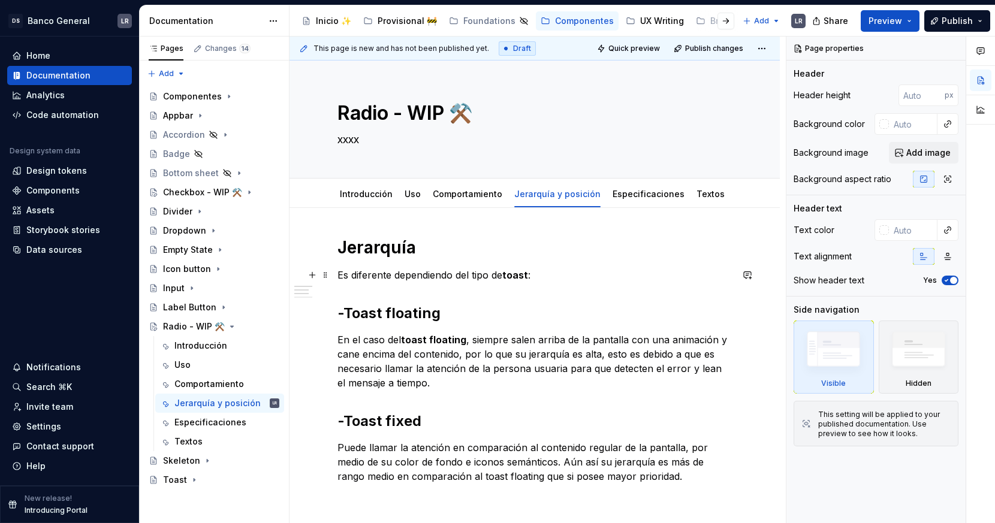
click at [396, 275] on p "Es diferente dependiendo del tipo de toast :" at bounding box center [534, 275] width 394 height 14
type textarea "*"
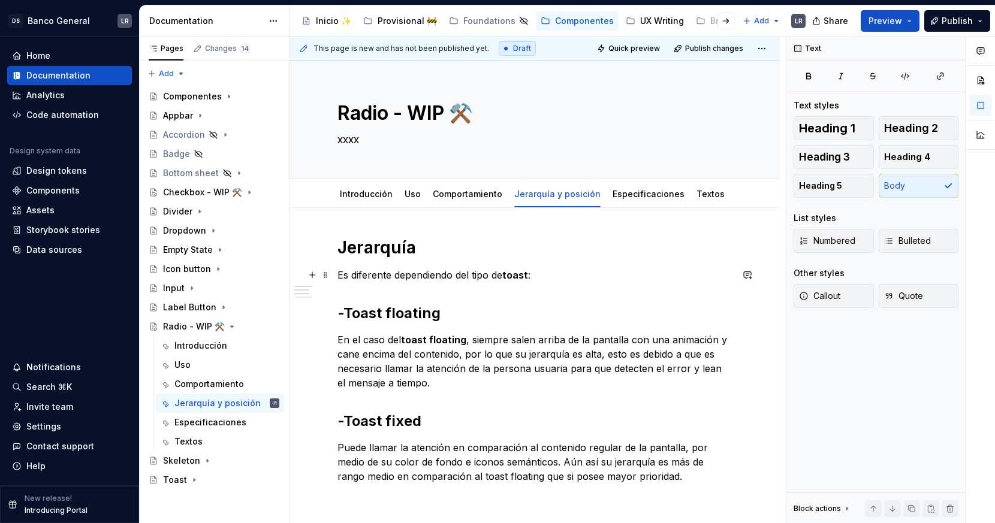
click at [396, 275] on p "Es diferente dependiendo del tipo de toast :" at bounding box center [534, 275] width 394 height 14
click at [388, 368] on p "En el caso del toast floating , siempre salen arriba de la pantalla con una ani…" at bounding box center [534, 362] width 394 height 58
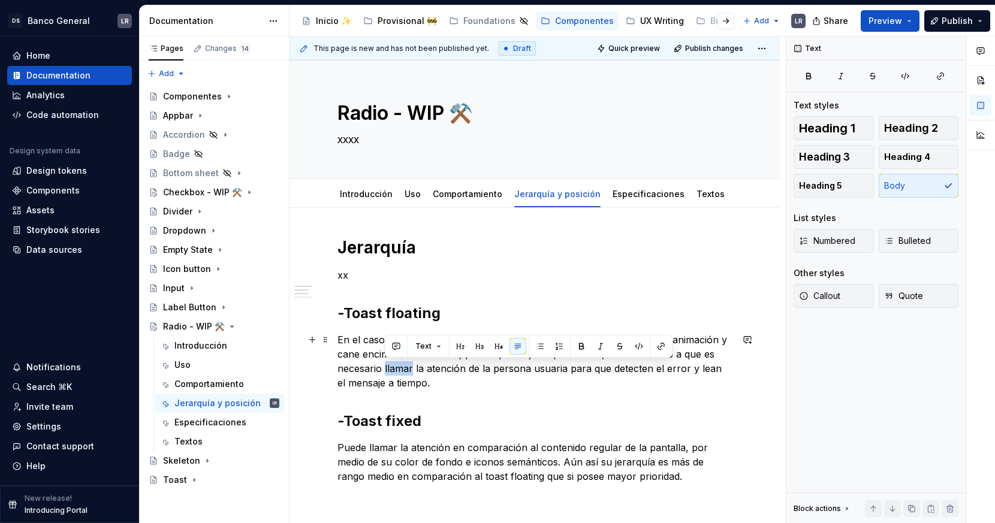
click at [388, 368] on p "En el caso del toast floating , siempre salen arriba de la pantalla con una ani…" at bounding box center [534, 362] width 394 height 58
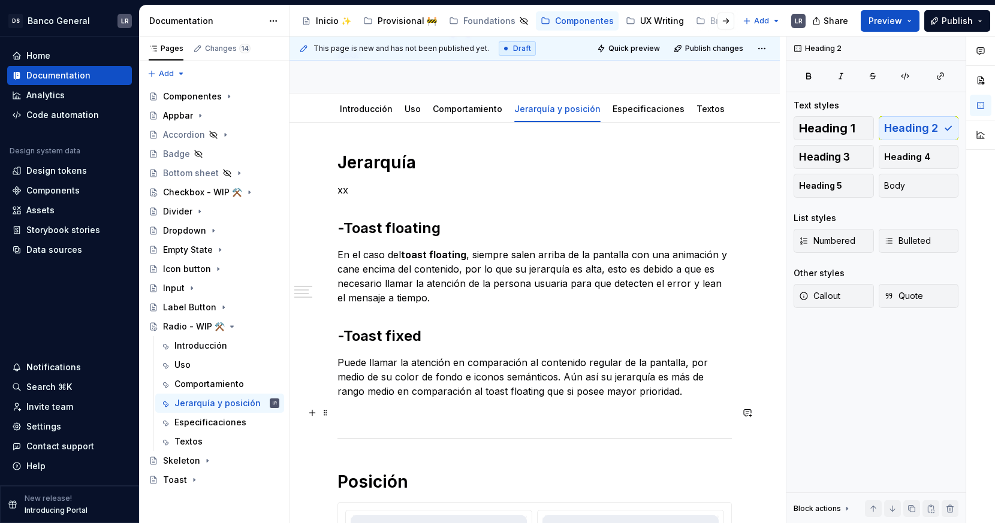
scroll to position [91, 0]
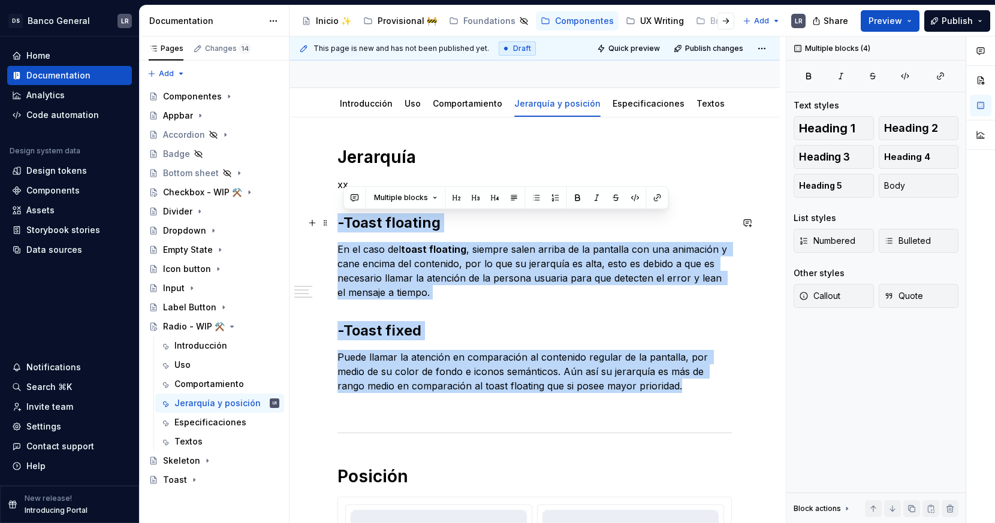
drag, startPoint x: 661, startPoint y: 390, endPoint x: 340, endPoint y: 220, distance: 363.6
click at [340, 220] on div "**********" at bounding box center [534, 524] width 394 height 757
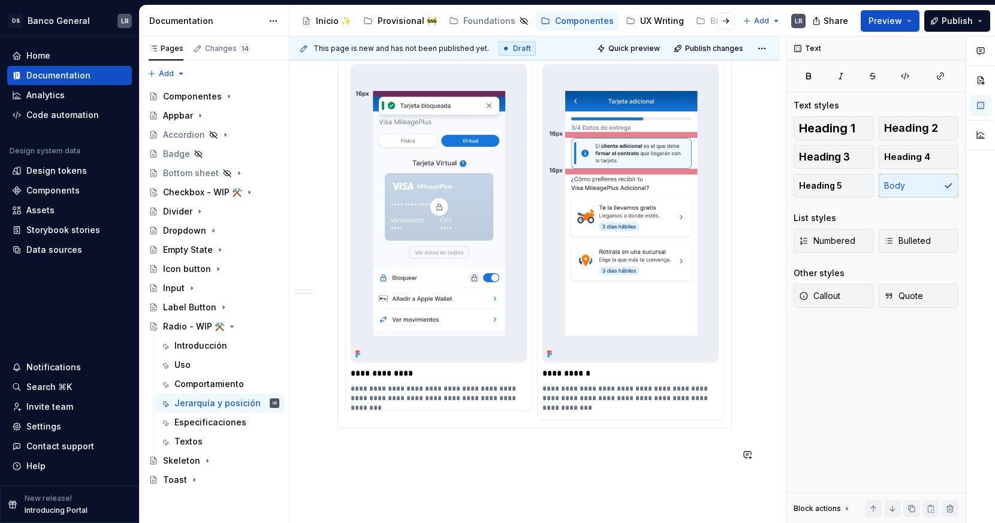
scroll to position [323, 0]
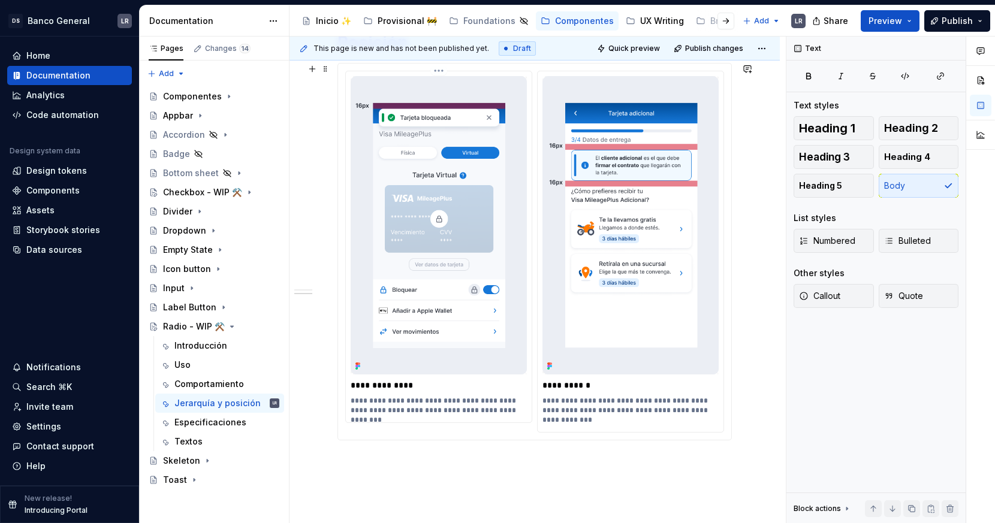
click at [453, 251] on img at bounding box center [439, 225] width 176 height 299
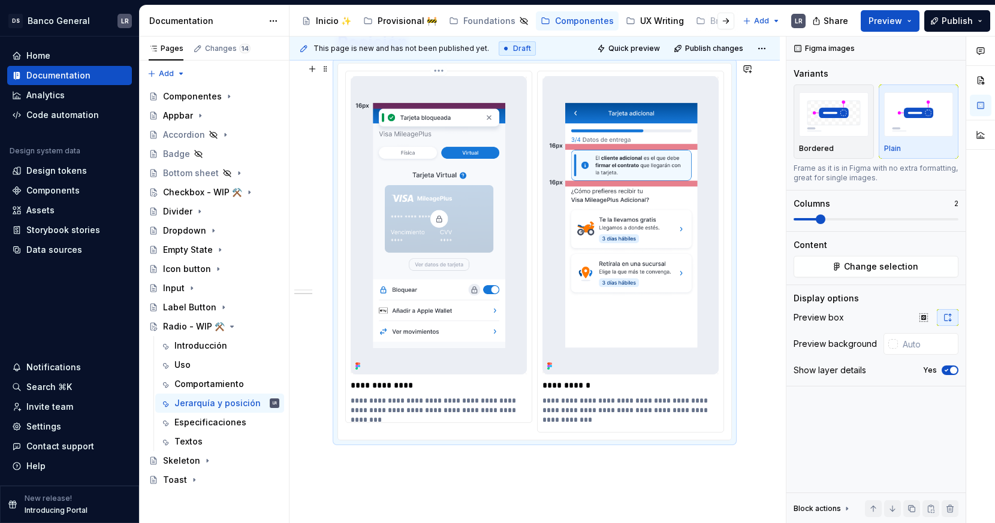
scroll to position [48, 0]
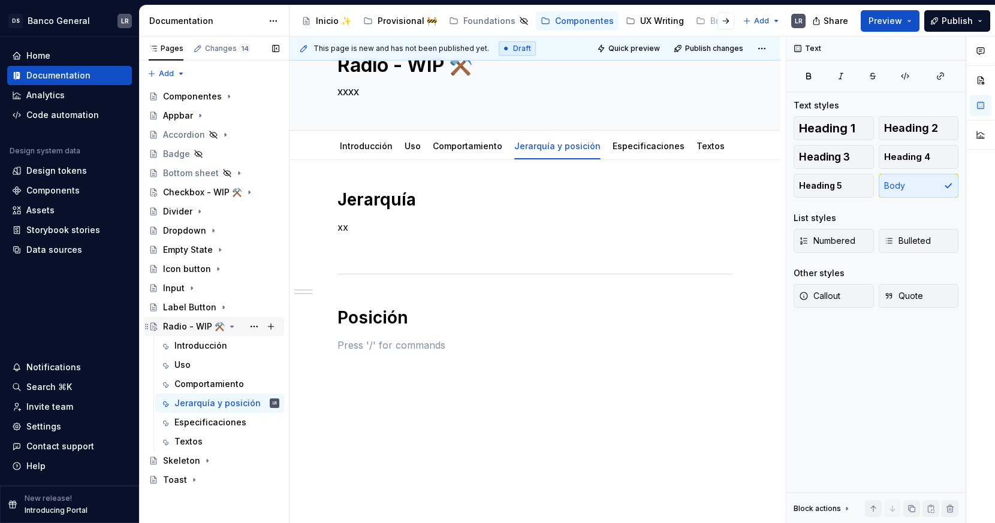
click at [213, 323] on div "Radio - WIP ⚒️" at bounding box center [194, 327] width 62 height 12
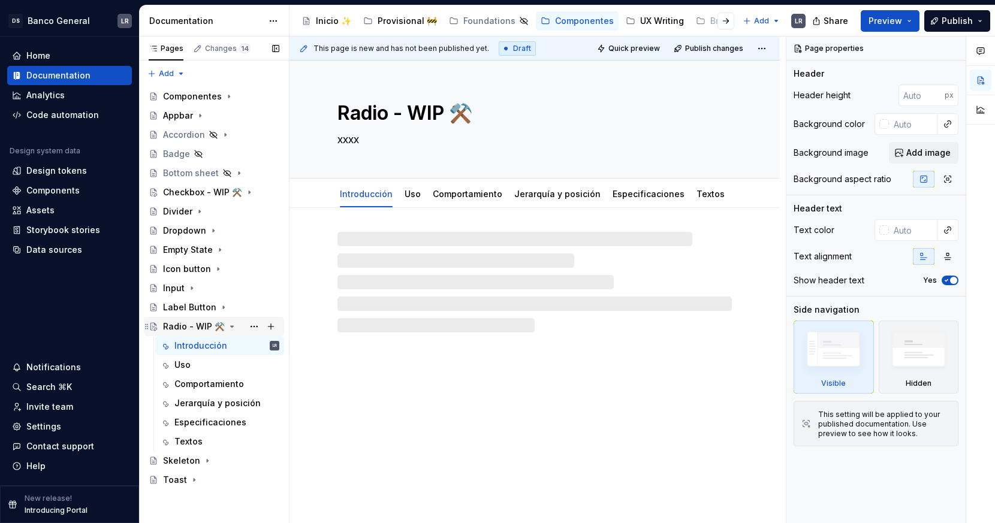
click at [227, 322] on icon "Page tree" at bounding box center [232, 327] width 10 height 10
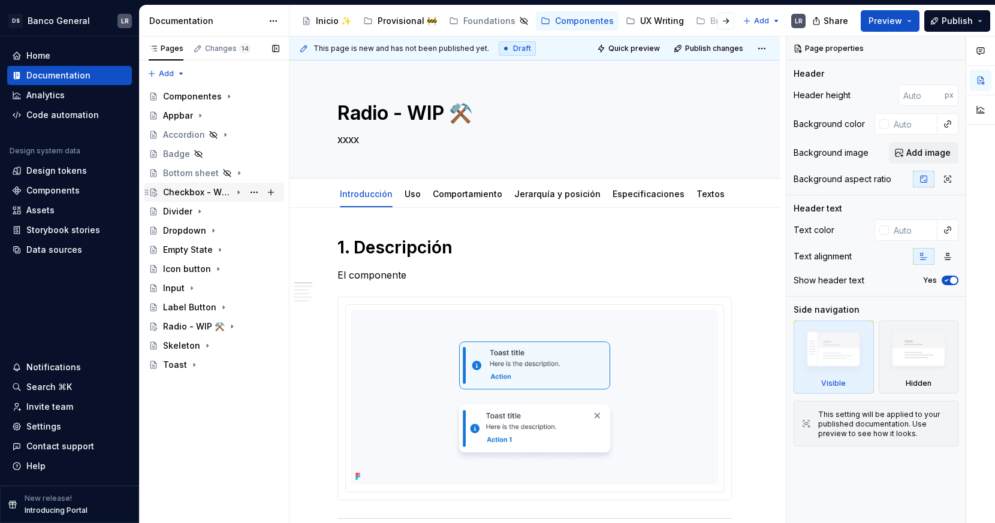
click at [211, 194] on div "Checkbox - WIP ⚒️" at bounding box center [197, 192] width 68 height 12
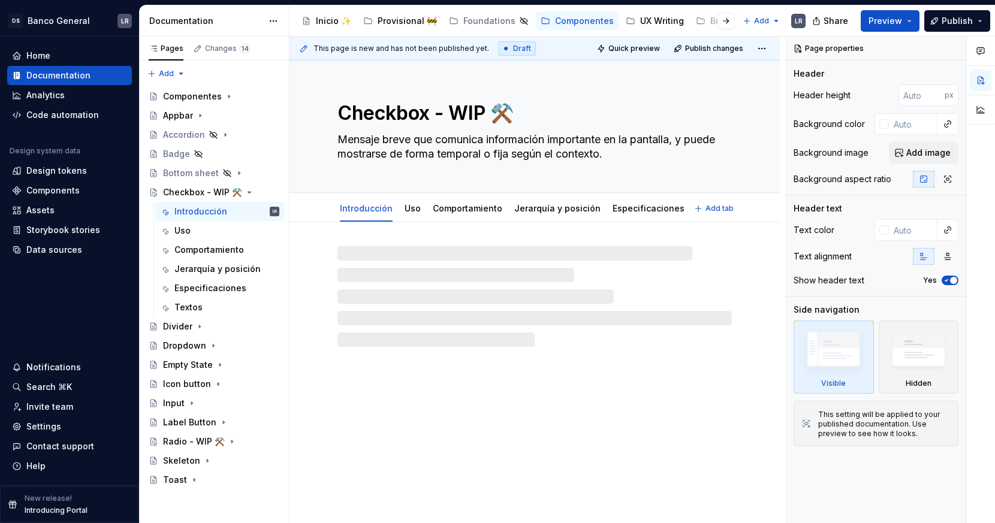
click at [414, 103] on textarea "Checkbox - WIP ⚒️" at bounding box center [532, 113] width 394 height 29
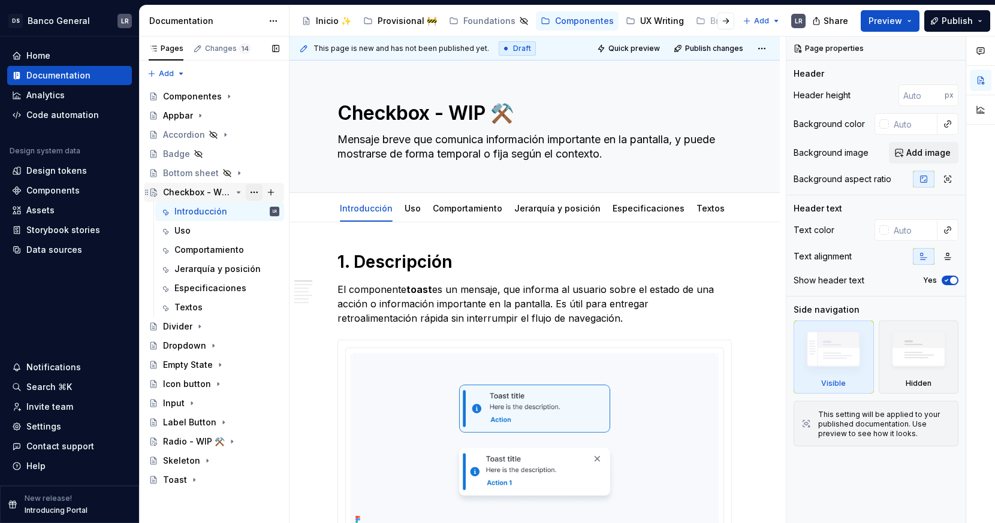
click at [254, 190] on button "Page tree" at bounding box center [254, 192] width 17 height 17
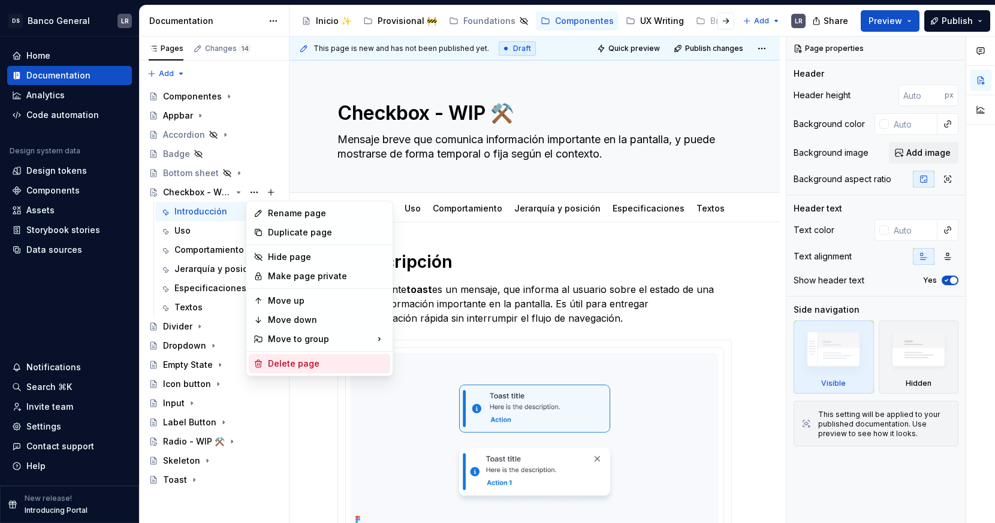
click at [290, 364] on div "Delete page" at bounding box center [326, 364] width 117 height 12
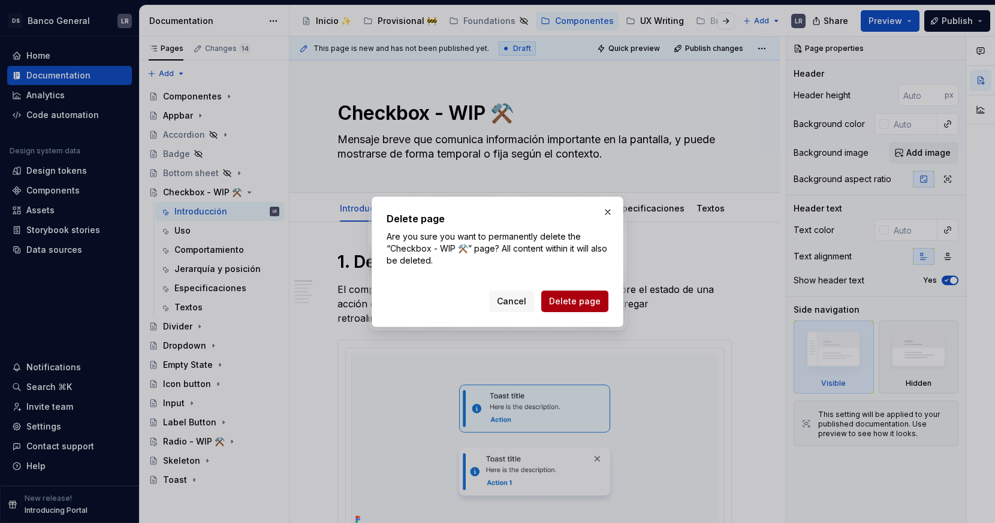
click at [580, 310] on button "Delete page" at bounding box center [574, 302] width 67 height 22
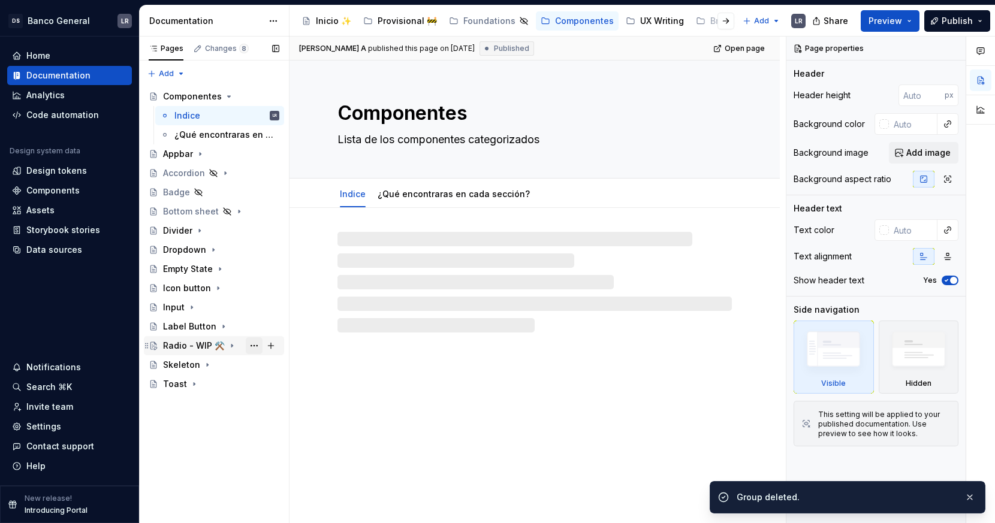
click at [254, 342] on button "Page tree" at bounding box center [254, 345] width 17 height 17
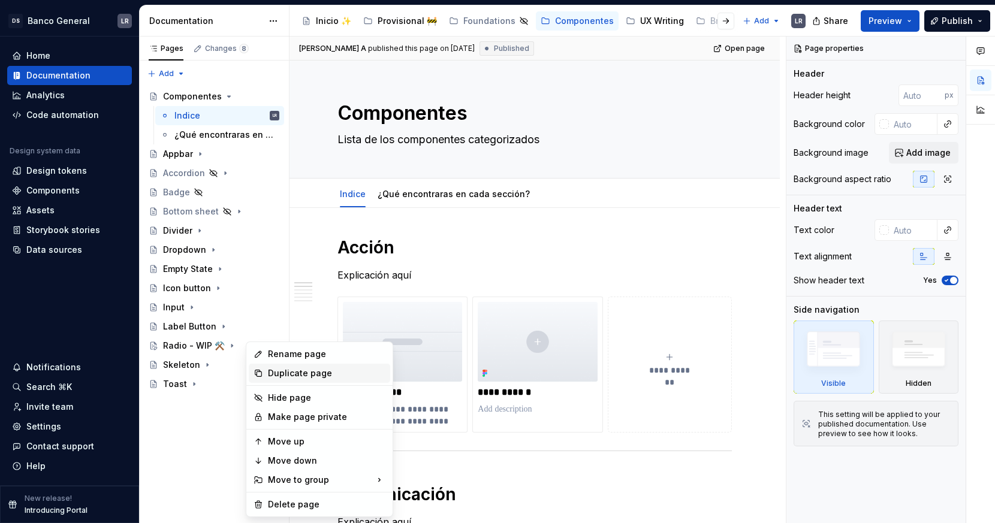
click at [306, 374] on div "Duplicate page" at bounding box center [326, 373] width 117 height 12
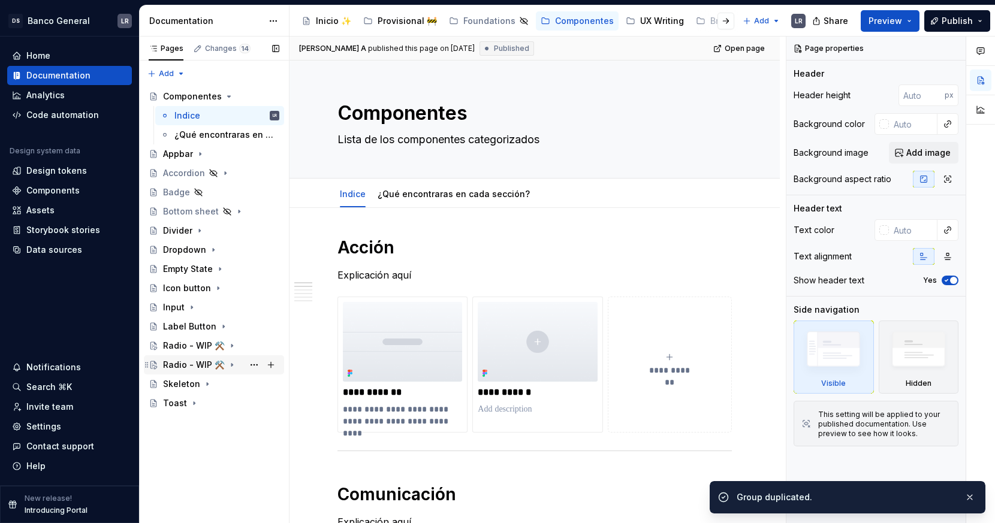
click at [210, 361] on div "Radio - WIP ⚒️" at bounding box center [194, 365] width 62 height 12
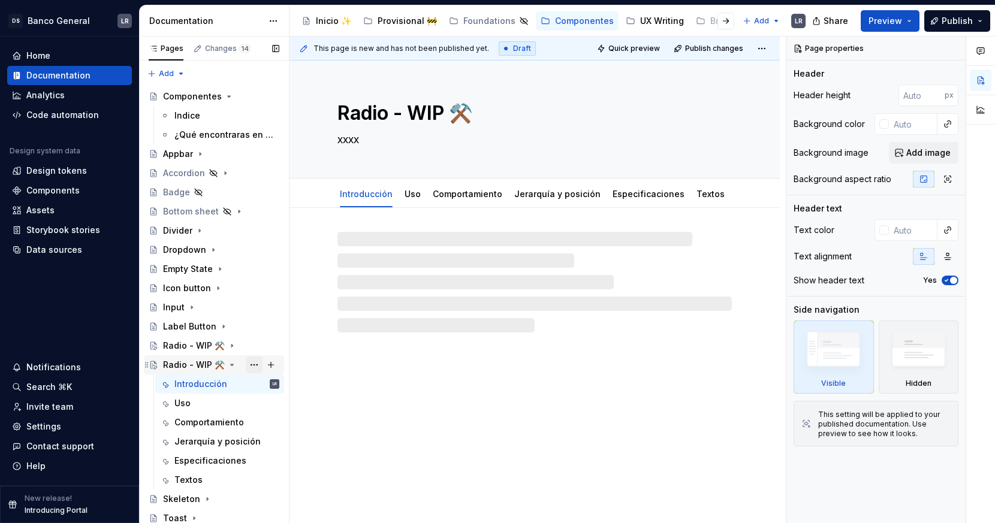
click at [253, 363] on button "Page tree" at bounding box center [254, 365] width 17 height 17
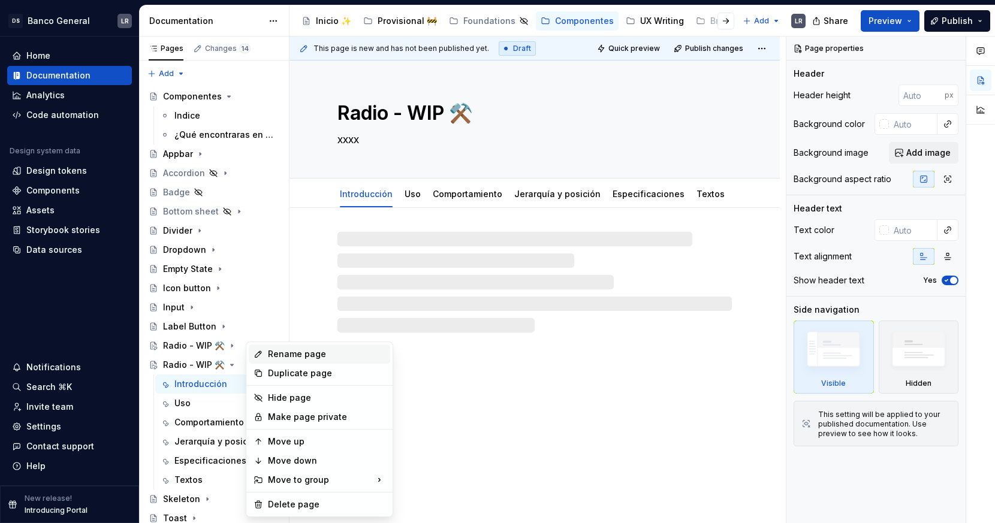
click at [300, 356] on div "Rename page" at bounding box center [326, 354] width 117 height 12
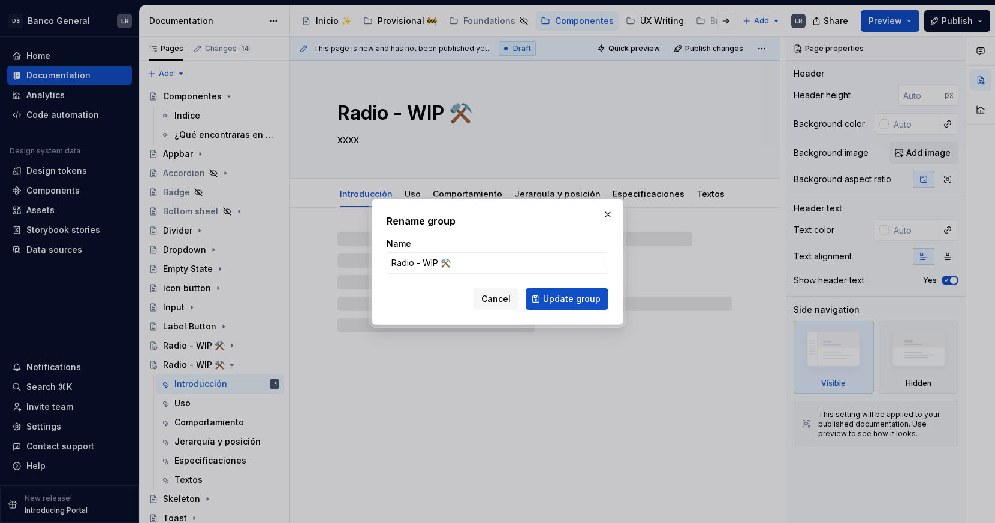
type textarea "*"
type input "Checkbox - WIP ⚒️"
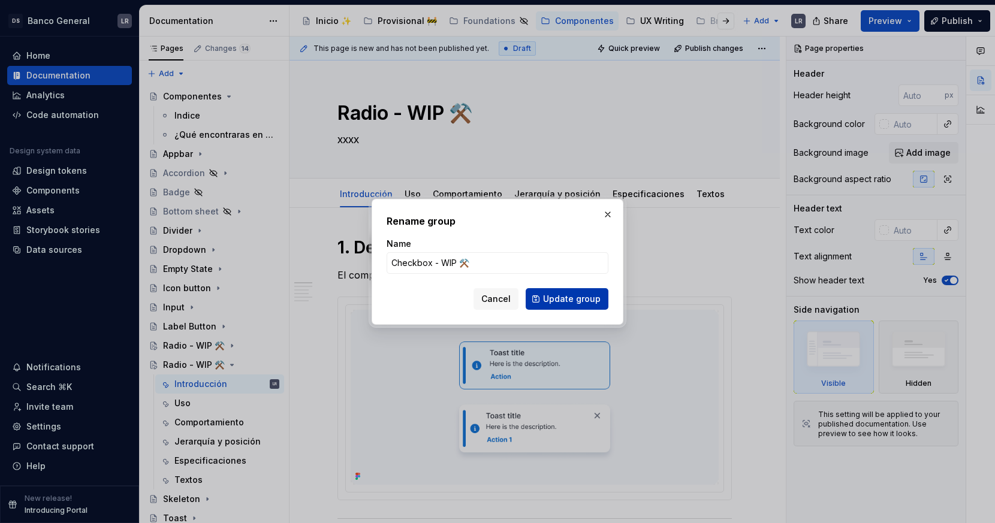
click at [586, 293] on span "Update group" at bounding box center [572, 299] width 58 height 12
type textarea "*"
type textarea "Checkbox - WIP ⚒️"
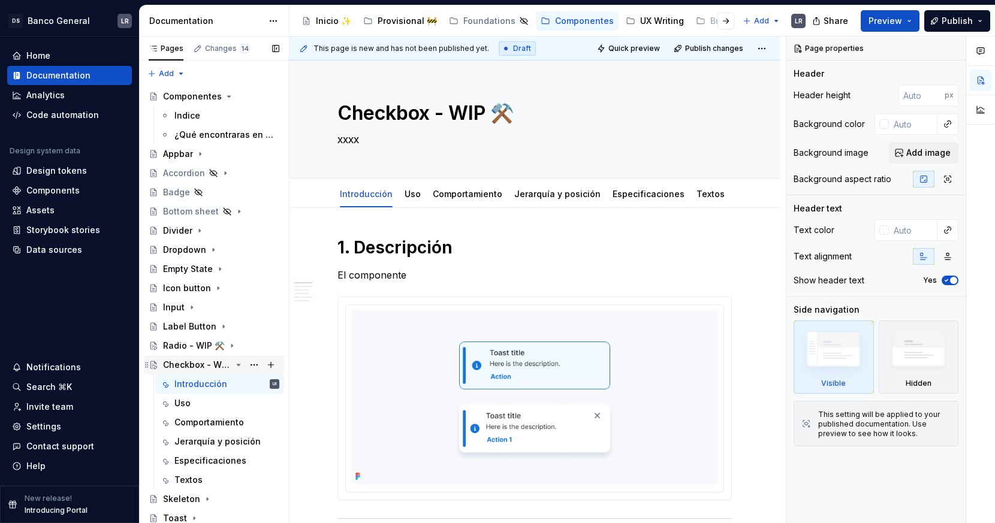
click at [236, 364] on icon "Page tree" at bounding box center [239, 365] width 10 height 10
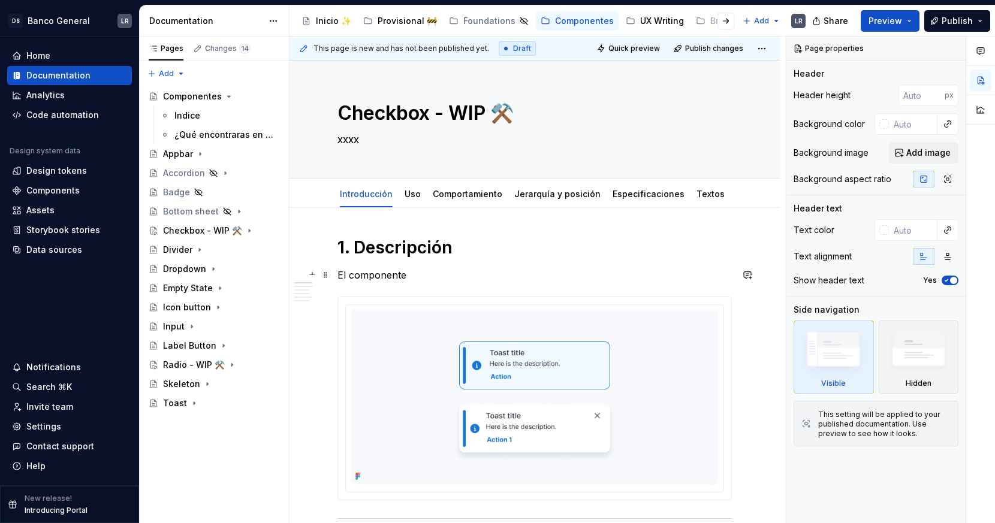
type textarea "*"
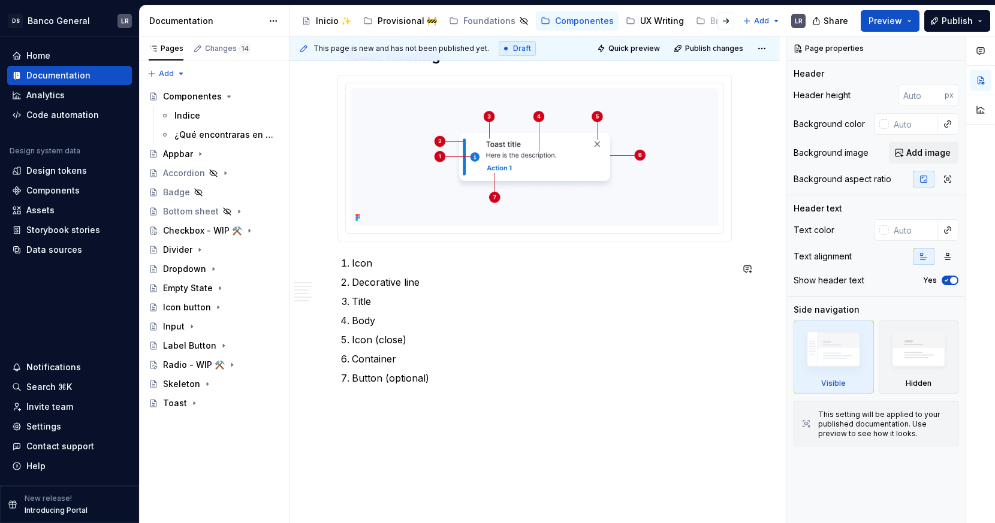
scroll to position [870, 0]
